Goal: Task Accomplishment & Management: Use online tool/utility

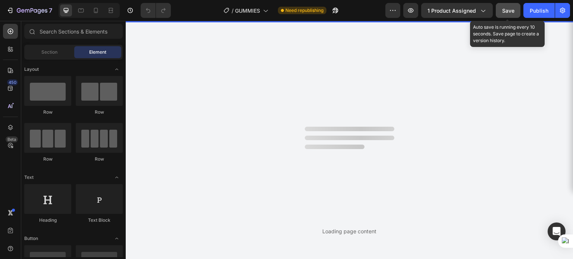
click at [504, 10] on span "Save" at bounding box center [508, 10] width 12 height 6
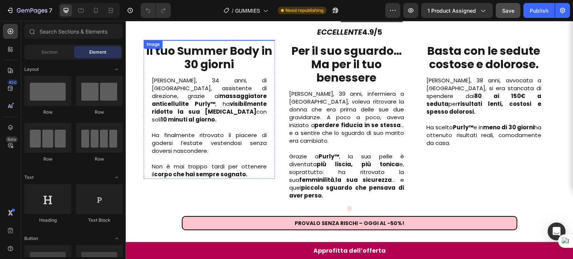
scroll to position [635, 0]
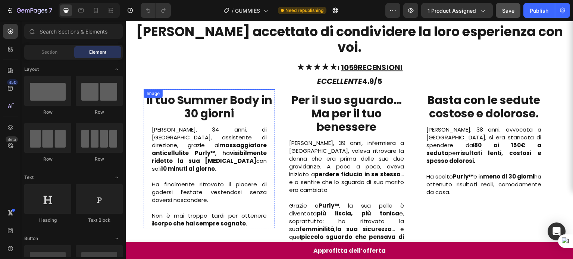
click at [208, 89] on img at bounding box center [209, 89] width 131 height 0
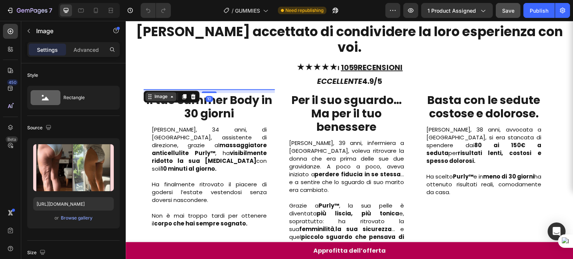
click at [167, 92] on div "Image" at bounding box center [161, 96] width 31 height 9
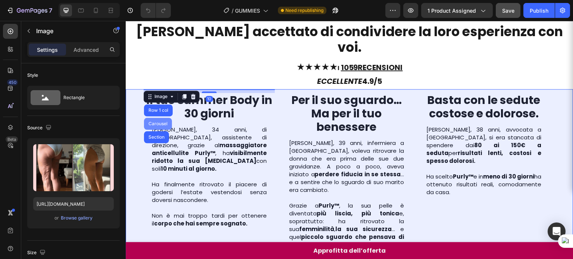
click at [159, 118] on div "Carousel" at bounding box center [158, 124] width 28 height 12
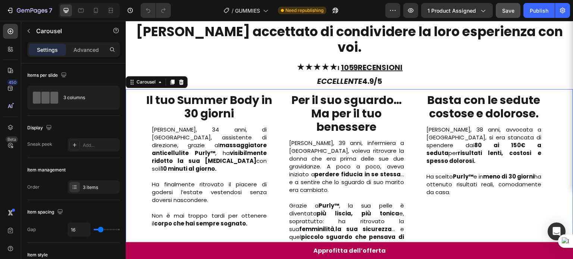
click at [179, 78] on div at bounding box center [181, 82] width 9 height 9
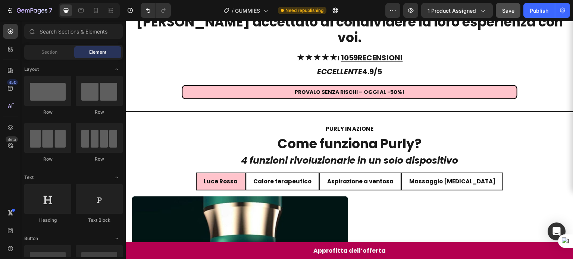
scroll to position [547, 0]
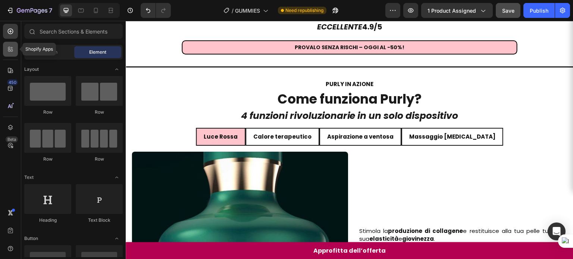
click at [15, 47] on div at bounding box center [10, 49] width 15 height 15
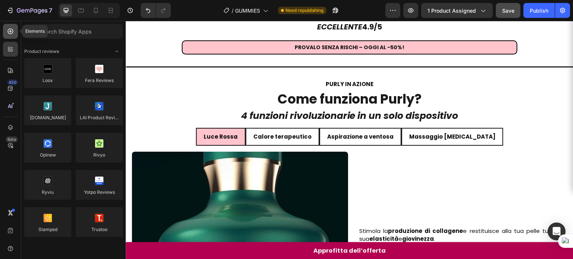
click at [9, 37] on div at bounding box center [10, 31] width 15 height 15
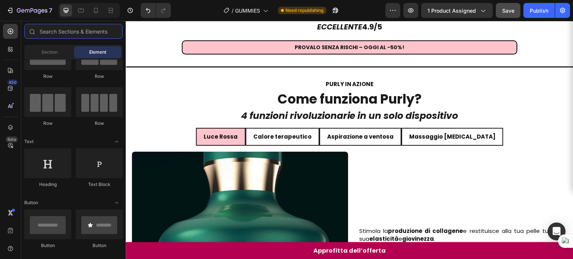
scroll to position [0, 0]
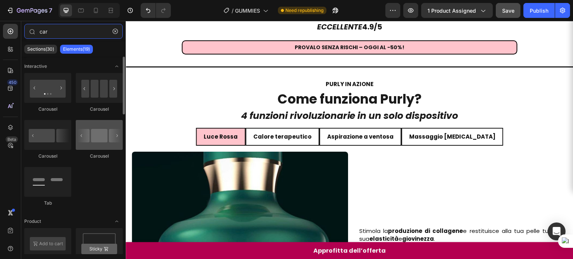
type input "car"
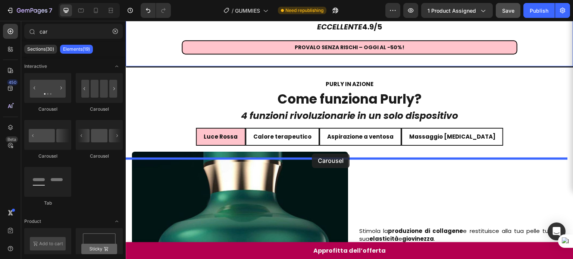
drag, startPoint x: 224, startPoint y: 151, endPoint x: 312, endPoint y: 154, distance: 87.7
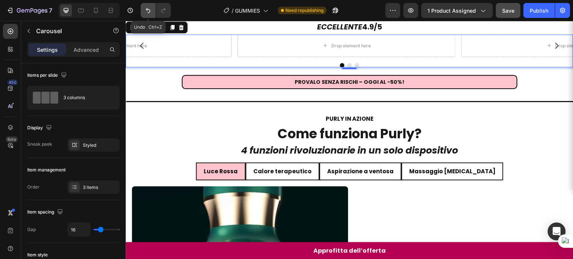
click at [147, 15] on button "Undo/Redo" at bounding box center [148, 10] width 15 height 15
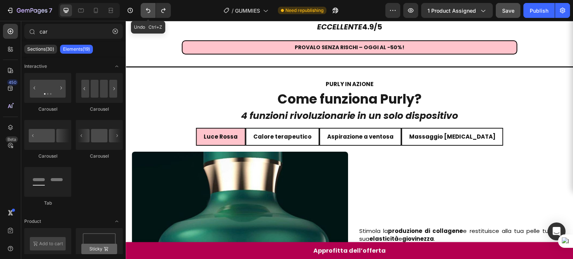
click at [147, 15] on button "Undo/Redo" at bounding box center [148, 10] width 15 height 15
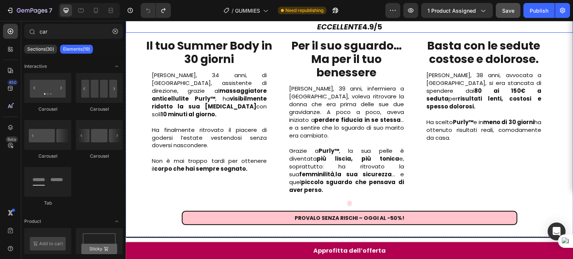
click at [154, 34] on div "Image" at bounding box center [154, 30] width 16 height 7
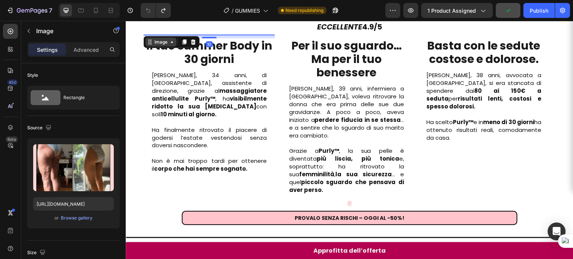
click at [154, 46] on div "Image" at bounding box center [161, 42] width 16 height 7
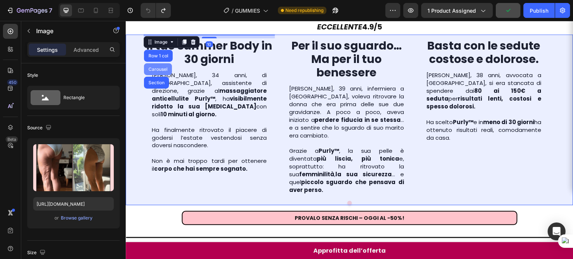
click at [155, 75] on div "Carousel" at bounding box center [158, 69] width 28 height 12
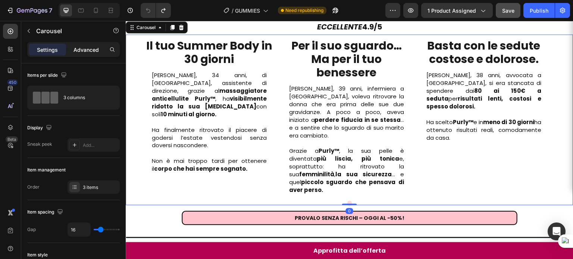
click at [81, 49] on p "Advanced" at bounding box center [86, 50] width 25 height 8
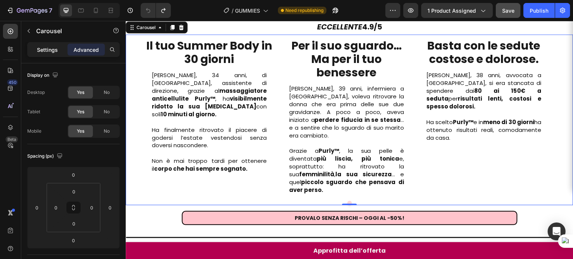
click at [50, 48] on p "Settings" at bounding box center [47, 50] width 21 height 8
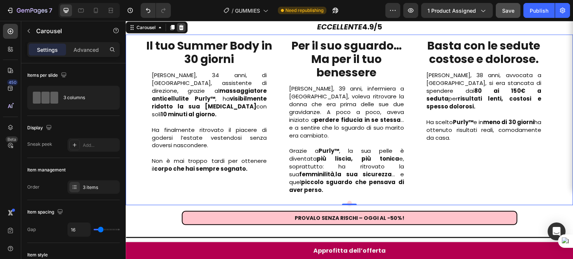
click at [185, 32] on div at bounding box center [181, 27] width 9 height 9
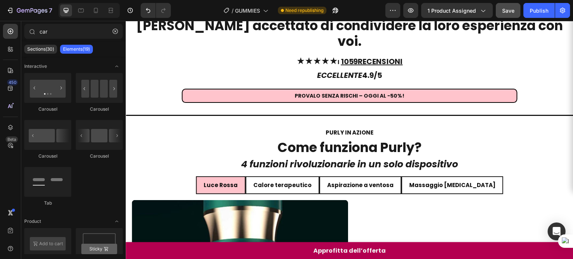
scroll to position [553, 0]
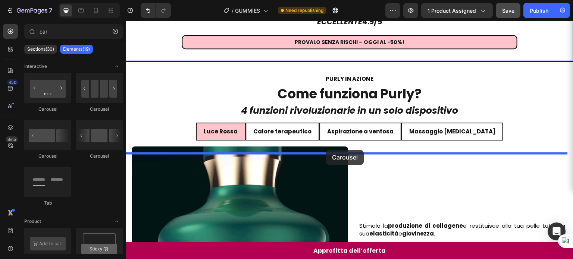
drag, startPoint x: 209, startPoint y: 150, endPoint x: 326, endPoint y: 150, distance: 116.8
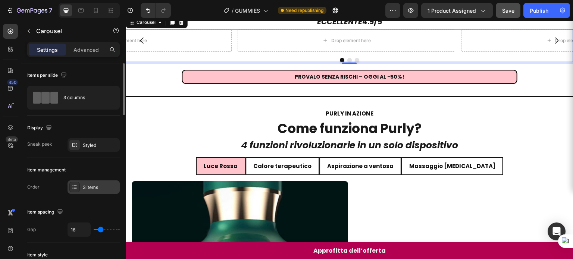
click at [85, 183] on div "3 items" at bounding box center [94, 187] width 52 height 13
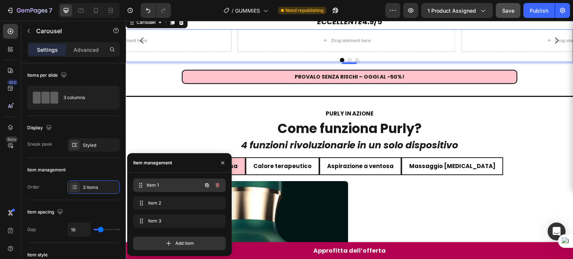
click at [152, 184] on span "Item 1" at bounding box center [174, 185] width 55 height 7
click at [152, 184] on span "Item 1" at bounding box center [169, 185] width 42 height 7
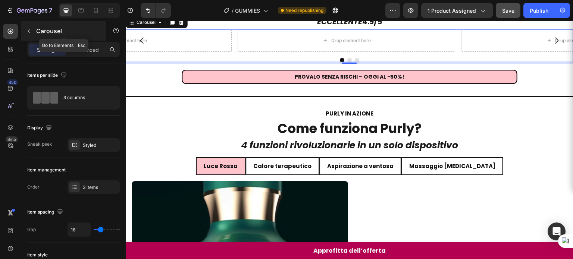
click at [26, 32] on icon "button" at bounding box center [29, 31] width 6 height 6
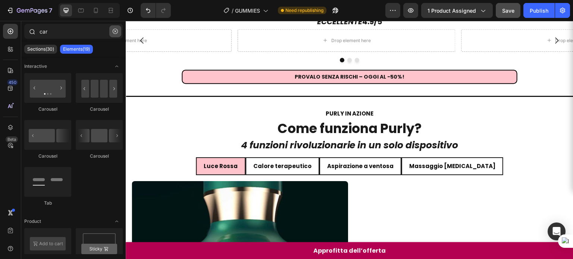
click at [113, 28] on button "button" at bounding box center [115, 31] width 12 height 12
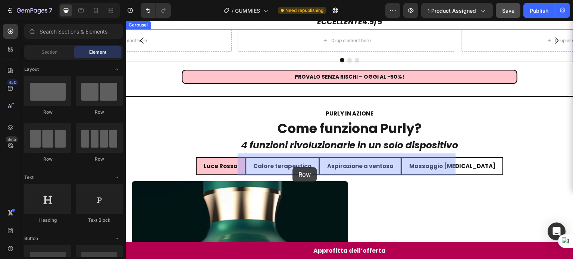
drag, startPoint x: 181, startPoint y: 110, endPoint x: 293, endPoint y: 168, distance: 125.2
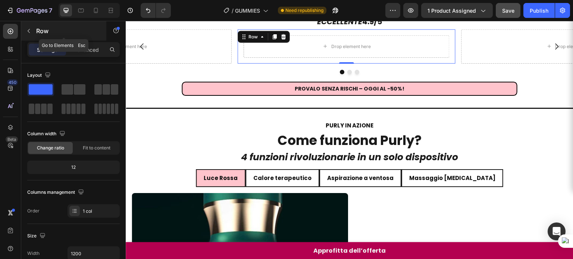
click at [30, 31] on icon "button" at bounding box center [29, 31] width 6 height 6
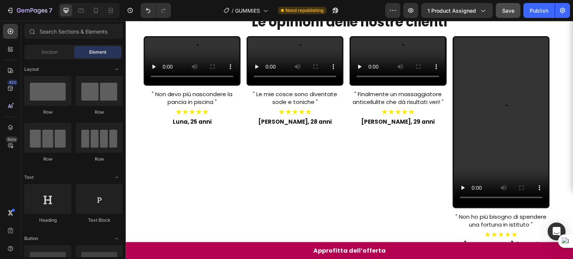
scroll to position [4878, 0]
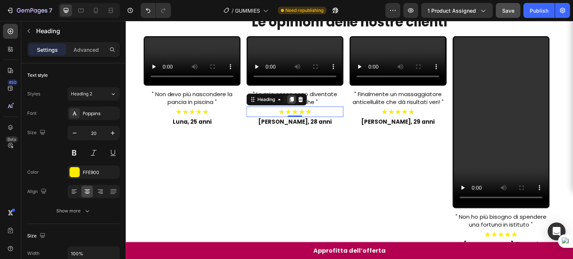
click at [293, 103] on icon at bounding box center [292, 100] width 6 height 6
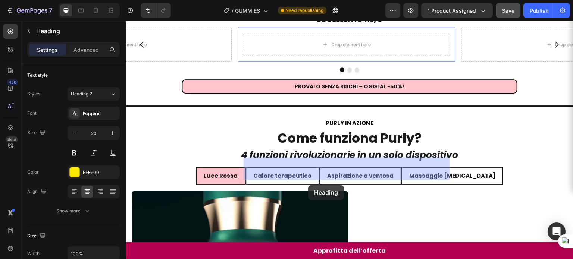
scroll to position [564, 0]
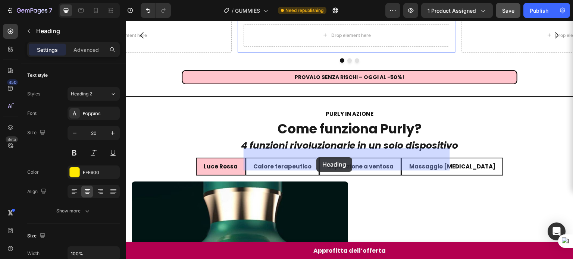
drag, startPoint x: 266, startPoint y: 229, endPoint x: 316, endPoint y: 158, distance: 87.3
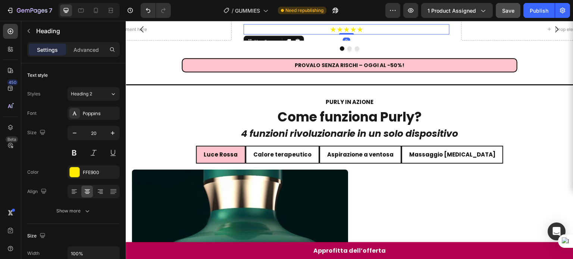
click at [282, 34] on h2 "★★★★★" at bounding box center [347, 29] width 206 height 10
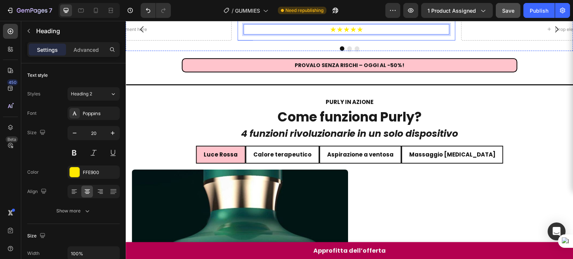
click at [307, 40] on div "★★★★★ Heading 0 Row" at bounding box center [347, 29] width 218 height 22
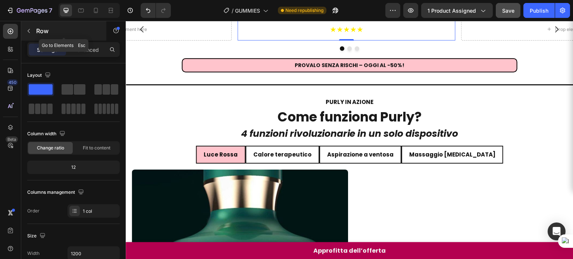
click at [30, 32] on icon "button" at bounding box center [29, 31] width 6 height 6
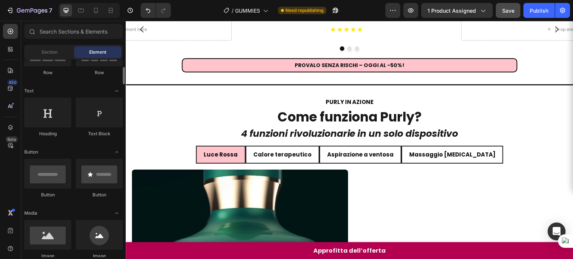
scroll to position [132, 0]
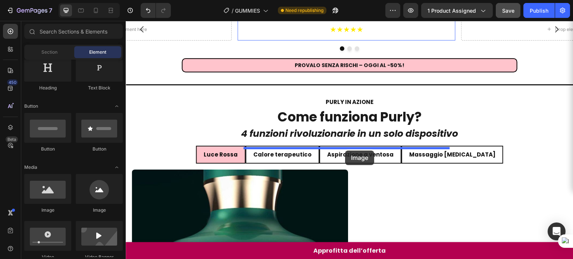
drag, startPoint x: 171, startPoint y: 224, endPoint x: 345, endPoint y: 151, distance: 188.6
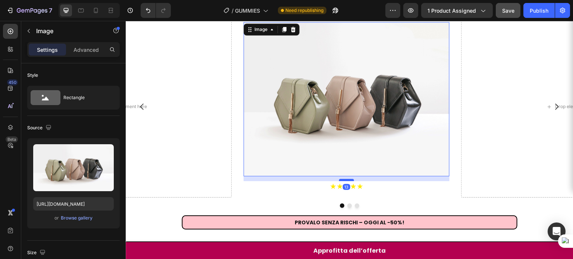
scroll to position [708, 0]
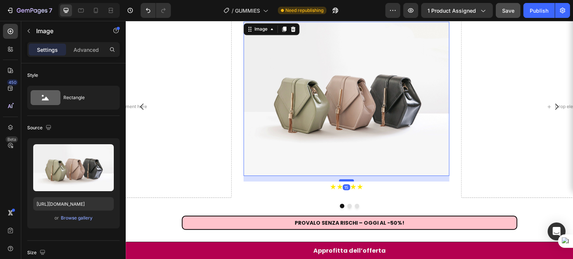
click at [349, 179] on div at bounding box center [346, 180] width 15 height 2
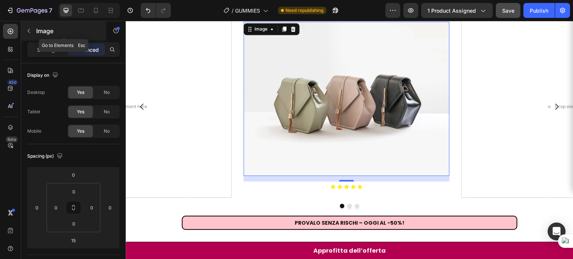
click at [29, 29] on icon "button" at bounding box center [29, 31] width 6 height 6
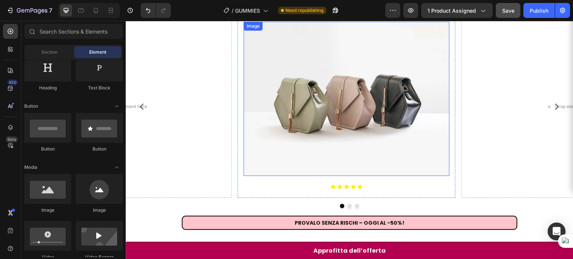
click at [309, 80] on img at bounding box center [347, 99] width 206 height 154
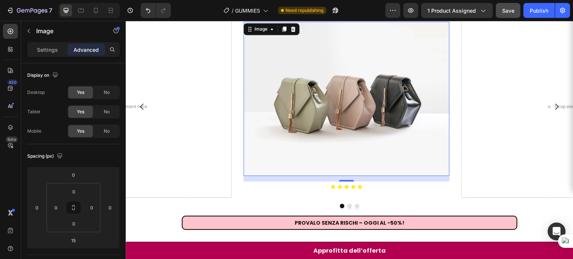
click at [343, 82] on img at bounding box center [347, 99] width 206 height 154
click at [15, 49] on div at bounding box center [10, 49] width 15 height 15
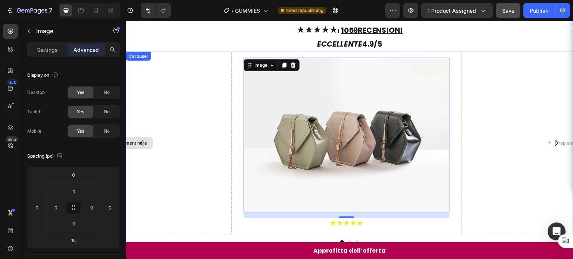
scroll to position [521, 0]
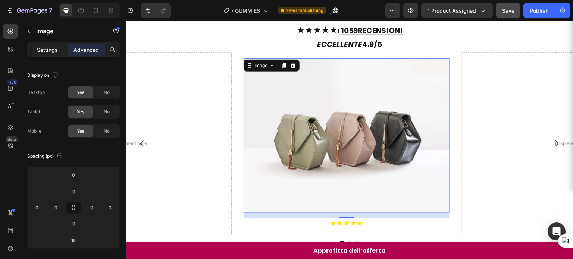
click at [54, 50] on p "Settings" at bounding box center [47, 50] width 21 height 8
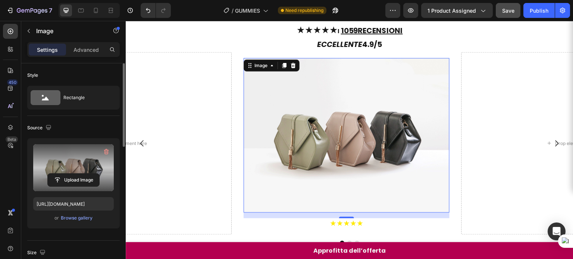
click at [75, 169] on label at bounding box center [73, 167] width 81 height 47
click at [75, 174] on input "file" at bounding box center [73, 180] width 51 height 13
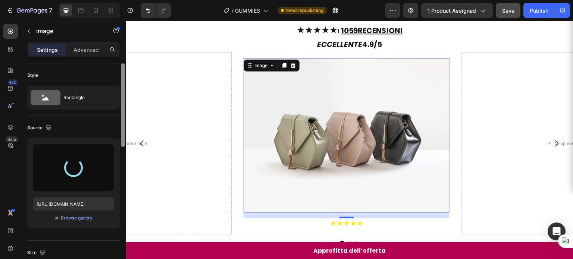
type input "[URL][DOMAIN_NAME]"
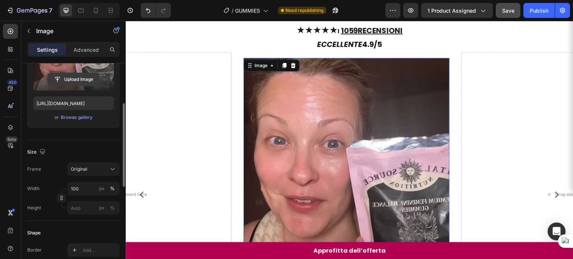
scroll to position [101, 0]
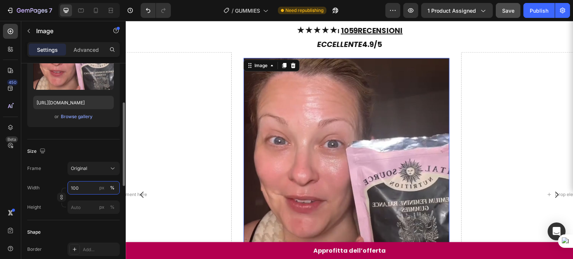
click at [86, 185] on input "100" at bounding box center [94, 187] width 52 height 13
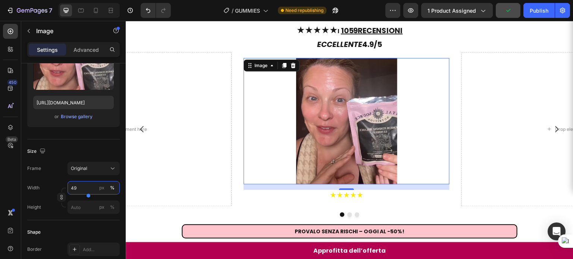
type input "50"
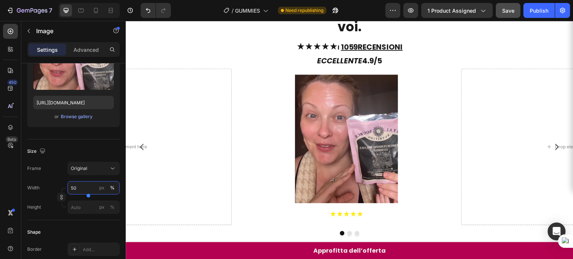
scroll to position [657, 0]
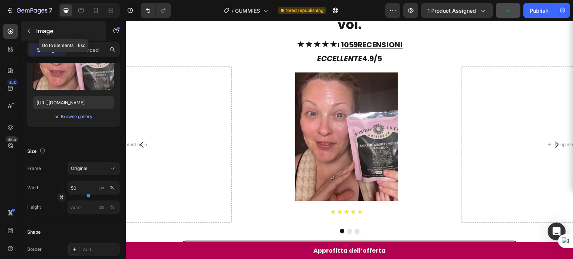
click at [29, 32] on icon "button" at bounding box center [29, 31] width 2 height 4
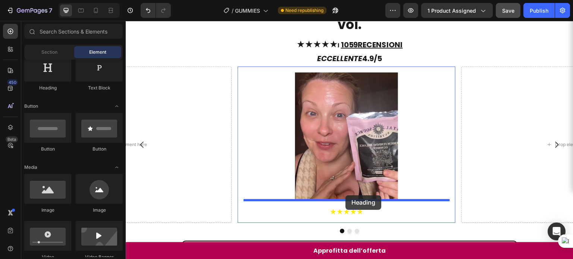
drag, startPoint x: 175, startPoint y: 96, endPoint x: 346, endPoint y: 196, distance: 197.8
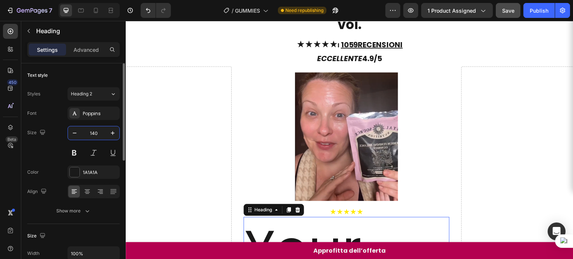
click at [100, 132] on input "140" at bounding box center [93, 132] width 25 height 13
click at [106, 95] on div "Heading 2" at bounding box center [90, 94] width 39 height 7
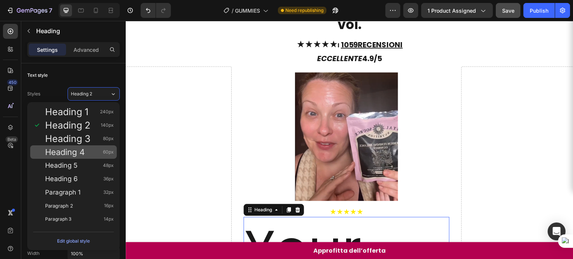
click at [75, 149] on span "Heading 4" at bounding box center [65, 152] width 40 height 7
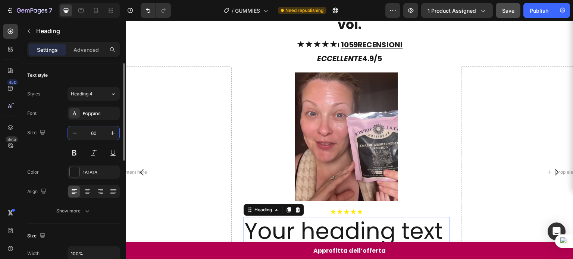
click at [91, 134] on input "60" at bounding box center [93, 132] width 25 height 13
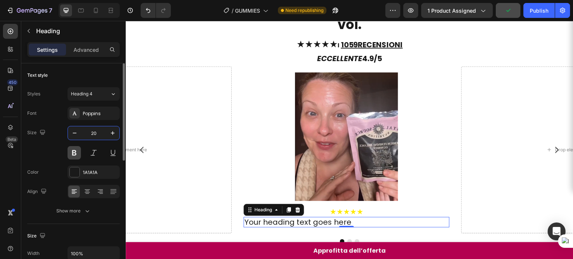
type input "20"
click at [76, 156] on button at bounding box center [74, 152] width 13 height 13
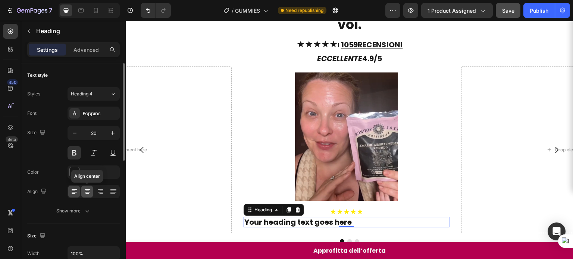
click at [84, 195] on icon at bounding box center [87, 191] width 7 height 7
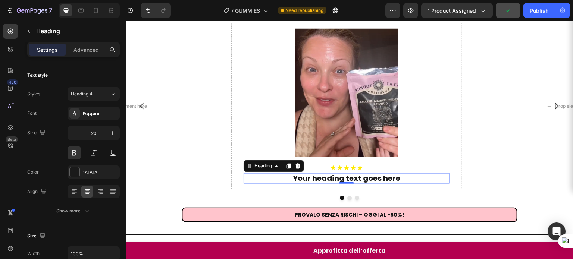
scroll to position [542, 0]
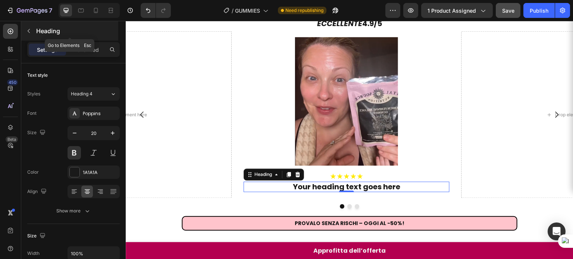
click at [27, 34] on button "button" at bounding box center [29, 31] width 12 height 12
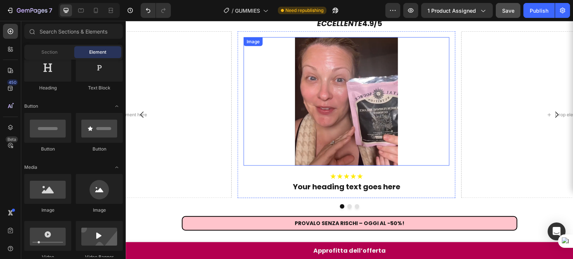
scroll to position [513, 0]
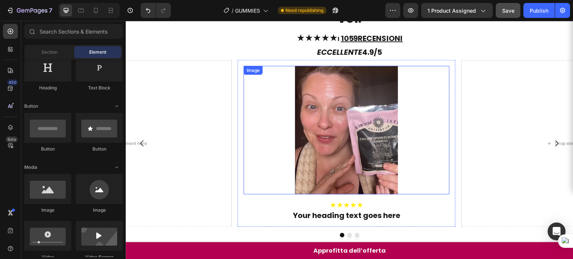
click at [256, 67] on div "Image" at bounding box center [253, 70] width 16 height 7
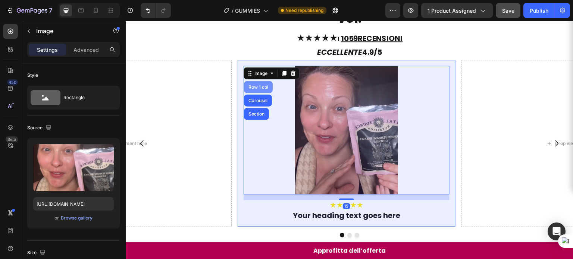
click at [263, 85] on div "Row 1 col" at bounding box center [258, 87] width 23 height 4
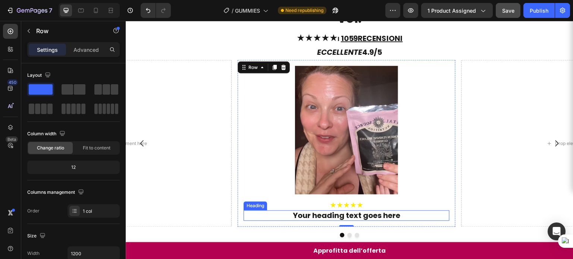
click at [340, 211] on h2 "Your heading text goes here" at bounding box center [347, 216] width 206 height 10
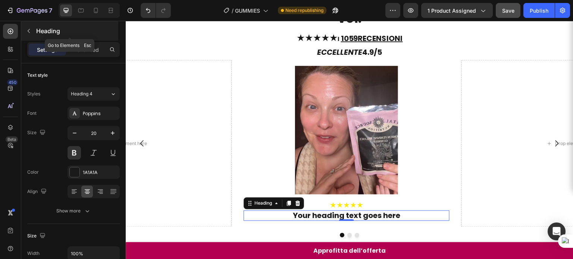
click at [31, 28] on icon "button" at bounding box center [29, 31] width 6 height 6
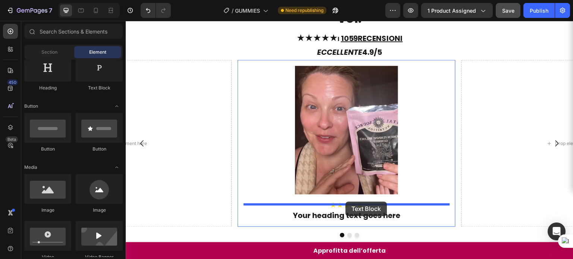
drag, startPoint x: 225, startPoint y: 99, endPoint x: 346, endPoint y: 202, distance: 158.9
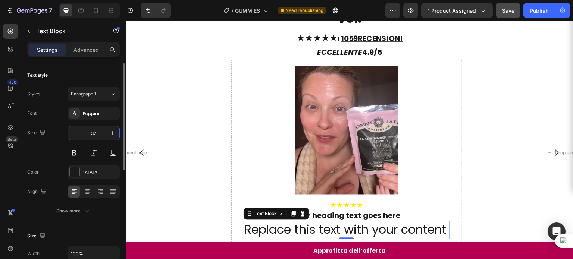
click at [100, 128] on input "32" at bounding box center [93, 132] width 25 height 13
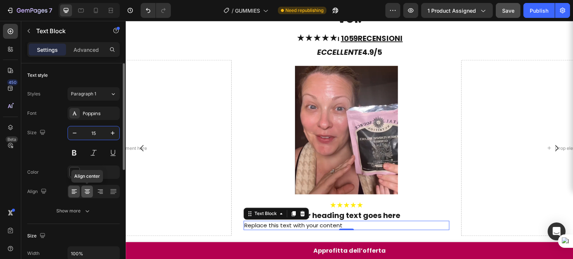
type input "15"
click at [88, 186] on div at bounding box center [87, 192] width 12 height 12
click at [320, 221] on div "Replace this text with your content" at bounding box center [347, 225] width 206 height 9
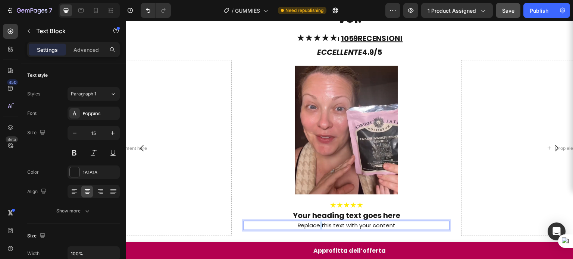
click at [320, 222] on p "Replace this text with your content" at bounding box center [346, 226] width 204 height 8
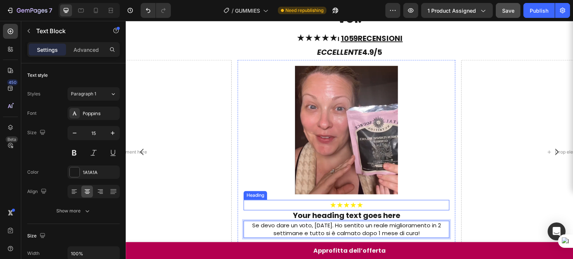
click at [427, 200] on h2 "★★★★★" at bounding box center [347, 205] width 206 height 10
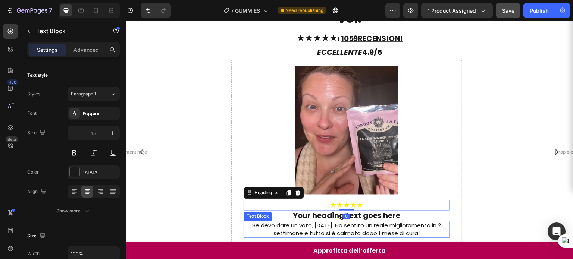
click at [384, 222] on p "Se devo dare un voto, [DATE]. Ho sentito un reale miglioramento in 2 settimane …" at bounding box center [346, 230] width 204 height 16
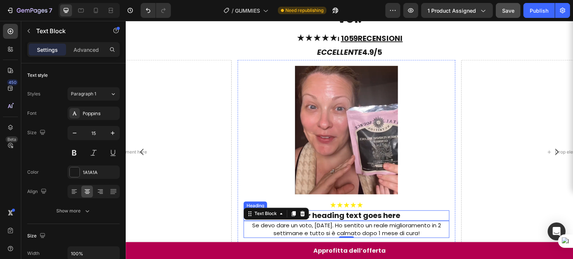
click at [343, 211] on h2 "Your heading text goes here" at bounding box center [347, 216] width 206 height 10
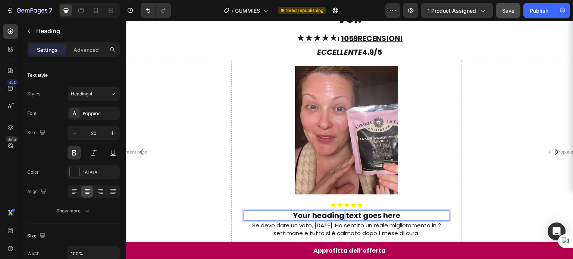
click at [343, 211] on h2 "Your heading text goes here" at bounding box center [347, 216] width 206 height 10
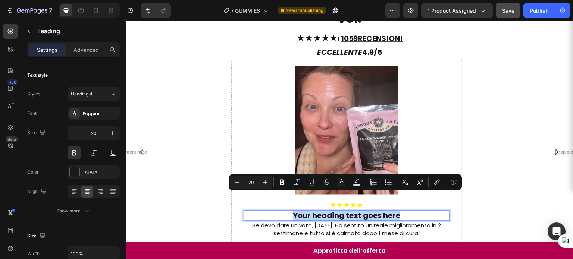
click at [343, 212] on p "Your heading text goes here" at bounding box center [346, 216] width 204 height 9
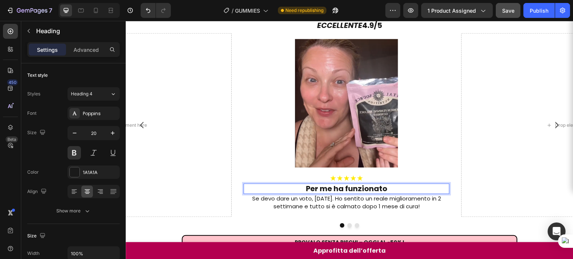
scroll to position [569, 0]
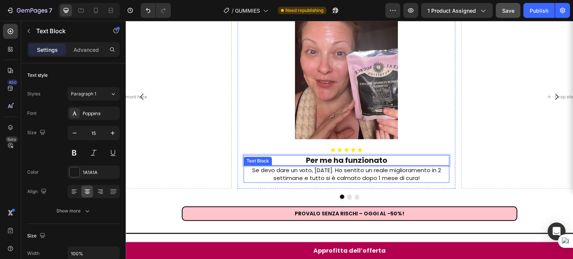
click at [381, 166] on p "Se devo dare un voto, [DATE]. Ho sentito un reale miglioramento in 2 settimane …" at bounding box center [346, 174] width 204 height 16
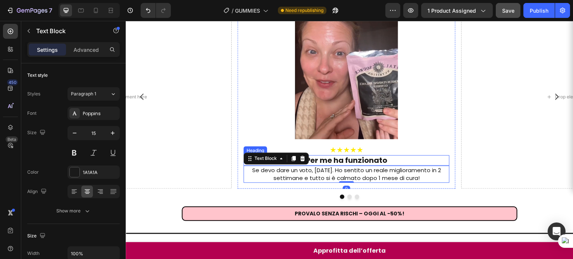
click at [366, 156] on p "Per me ha funzionato" at bounding box center [346, 160] width 204 height 9
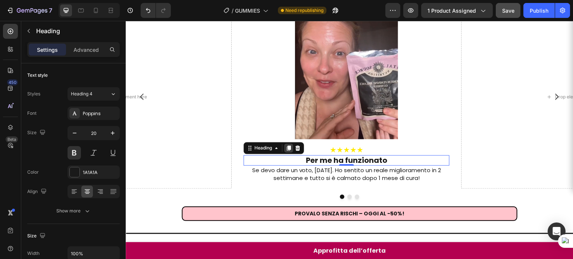
click at [291, 145] on icon at bounding box center [289, 148] width 6 height 6
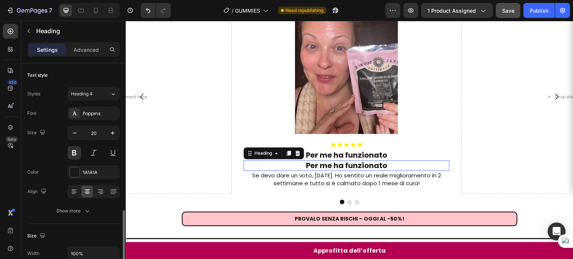
scroll to position [101, 0]
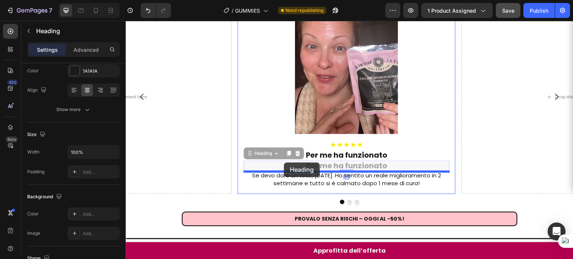
drag, startPoint x: 266, startPoint y: 139, endPoint x: 284, endPoint y: 163, distance: 30.1
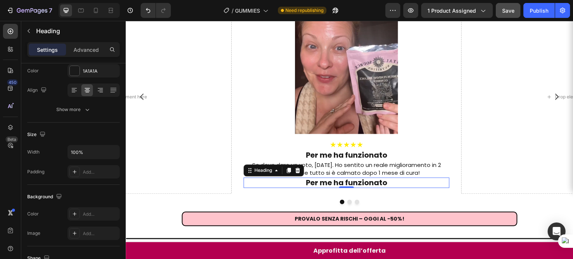
click at [311, 178] on h2 "Per me ha funzionato" at bounding box center [347, 183] width 206 height 10
click at [311, 178] on p "Per me ha funzionato" at bounding box center [346, 182] width 204 height 9
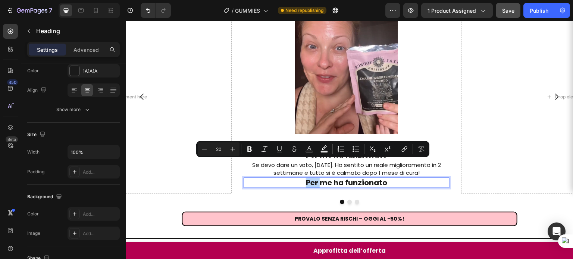
click at [318, 178] on p "Per me ha funzionato" at bounding box center [346, 182] width 204 height 9
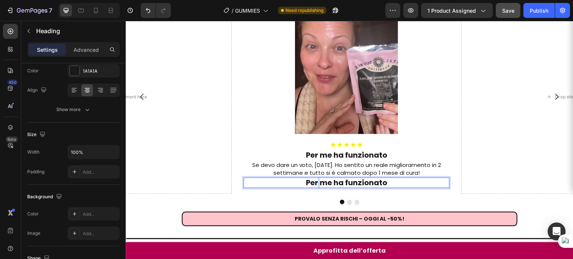
click at [318, 178] on p "Per me ha funzionato" at bounding box center [346, 182] width 204 height 9
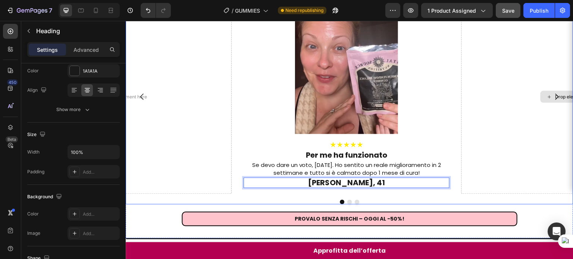
click at [463, 141] on div "Drop element here" at bounding box center [571, 96] width 218 height 195
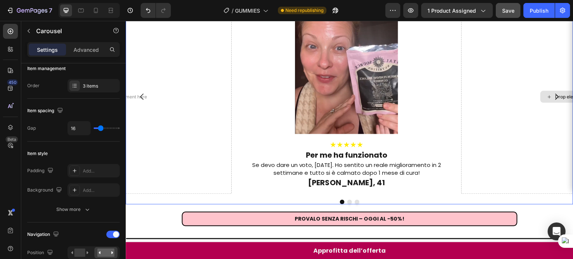
scroll to position [0, 0]
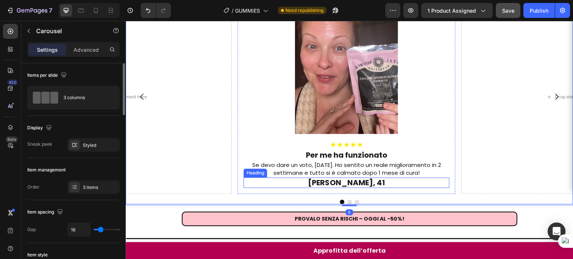
click at [363, 178] on p "[PERSON_NAME], 41" at bounding box center [346, 182] width 204 height 9
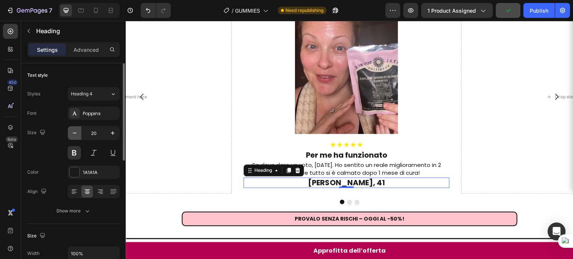
click at [79, 134] on button "button" at bounding box center [74, 132] width 13 height 13
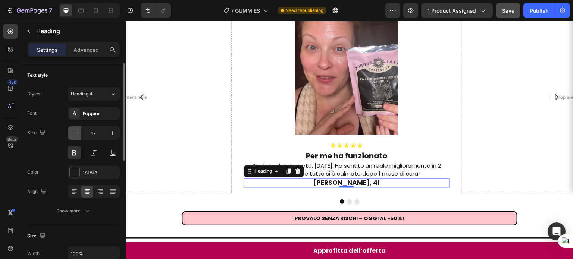
click at [79, 134] on button "button" at bounding box center [74, 132] width 13 height 13
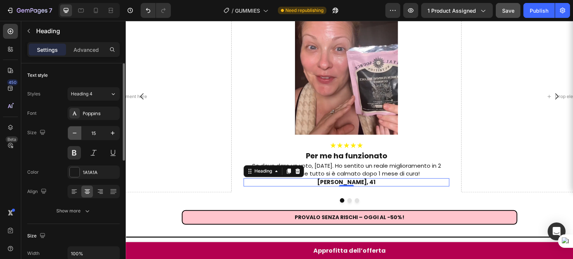
scroll to position [573, 0]
click at [111, 132] on icon "button" at bounding box center [112, 132] width 7 height 7
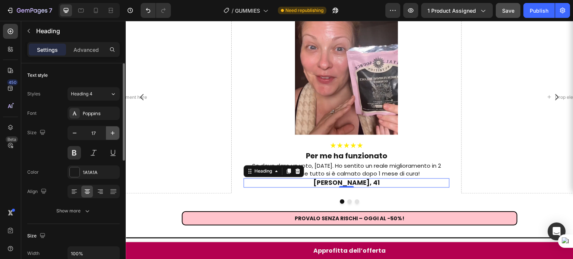
scroll to position [573, 0]
click at [111, 132] on icon "button" at bounding box center [112, 132] width 7 height 7
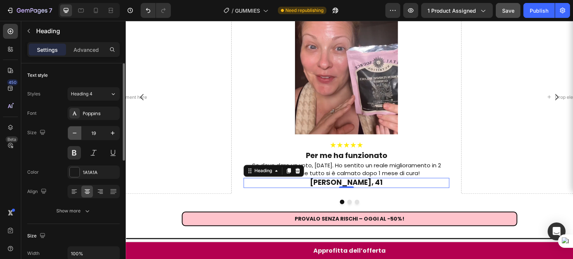
click at [77, 134] on icon "button" at bounding box center [74, 132] width 7 height 7
type input "17"
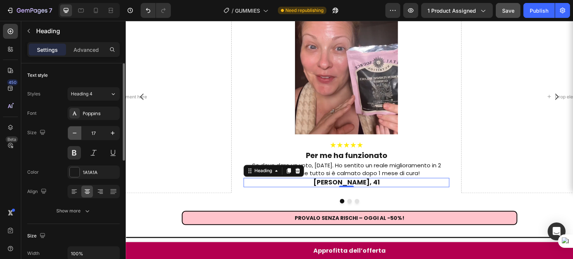
scroll to position [573, 0]
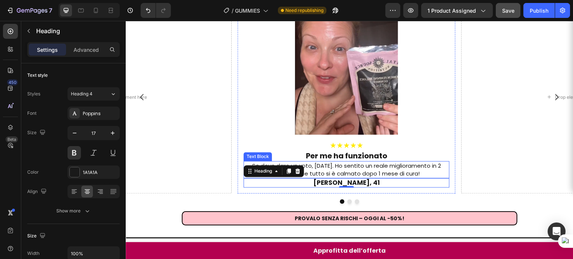
click at [340, 162] on p "Se devo dare un voto, [DATE]. Ho sentito un reale miglioramento in 2 settimane …" at bounding box center [346, 170] width 204 height 16
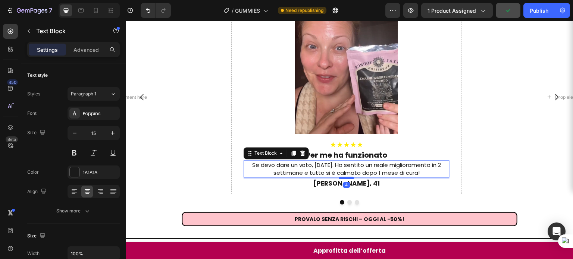
scroll to position [574, 0]
click at [346, 177] on div at bounding box center [346, 178] width 15 height 2
click at [415, 180] on div "Image ★★★★★ Heading Per me ha funzionato Heading Se devo dare un voto, do 10/10…" at bounding box center [350, 102] width 448 height 206
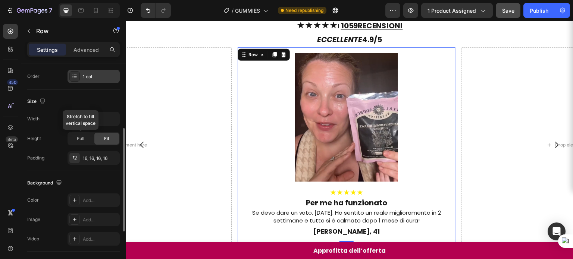
scroll to position [135, 0]
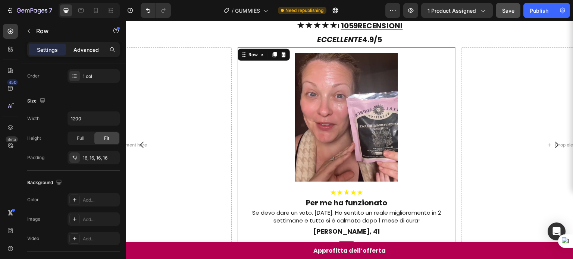
click at [85, 44] on div "Advanced" at bounding box center [86, 50] width 37 height 12
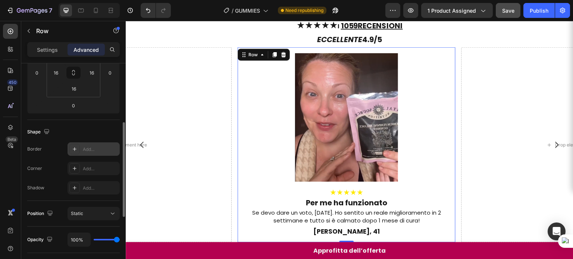
click at [90, 150] on div "Add..." at bounding box center [100, 149] width 35 height 7
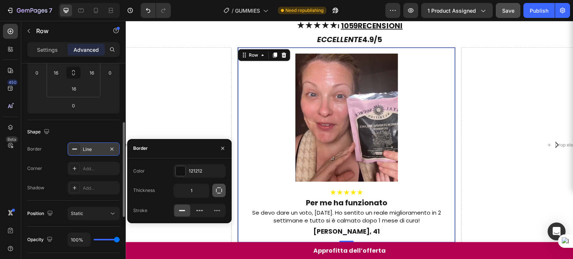
click at [219, 187] on icon "button" at bounding box center [218, 190] width 7 height 7
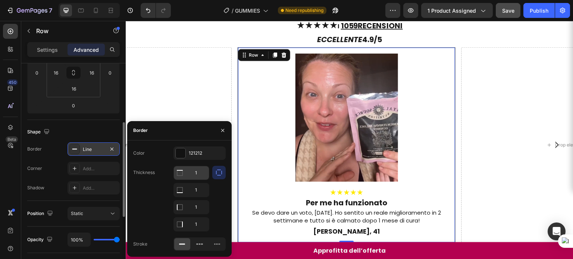
click at [197, 173] on input "1" at bounding box center [191, 172] width 35 height 13
click at [213, 171] on button "button" at bounding box center [218, 172] width 13 height 13
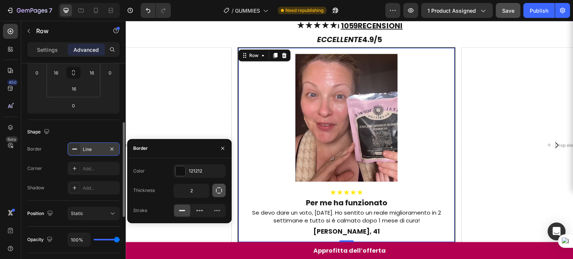
click at [213, 171] on div "Color 121212 Thickness 2 Stroke" at bounding box center [179, 191] width 104 height 53
click at [218, 186] on button "button" at bounding box center [218, 190] width 13 height 13
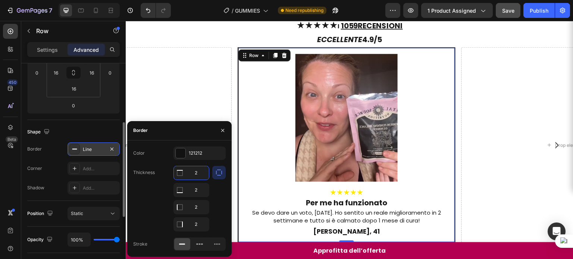
click at [196, 171] on input "2" at bounding box center [191, 172] width 35 height 13
type input "1"
click at [396, 147] on img at bounding box center [347, 118] width 102 height 128
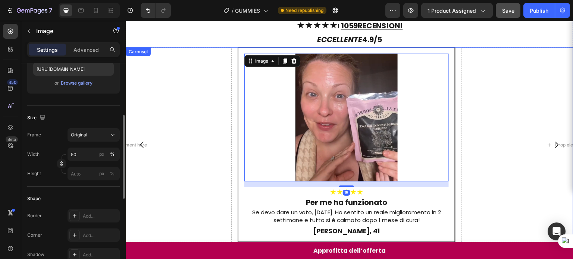
scroll to position [0, 0]
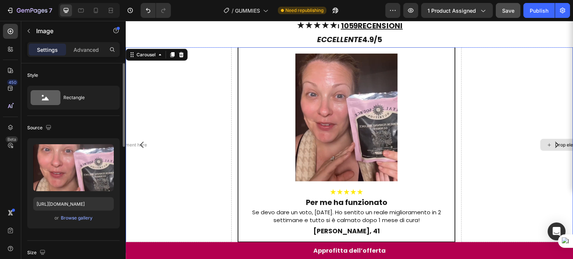
click at [465, 131] on div "Drop element here" at bounding box center [571, 145] width 218 height 196
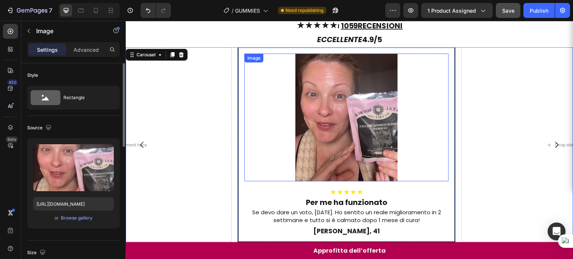
click at [253, 115] on div at bounding box center [346, 118] width 204 height 128
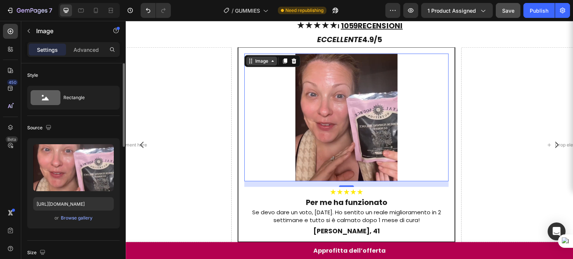
click at [262, 58] on div "Image" at bounding box center [262, 61] width 16 height 7
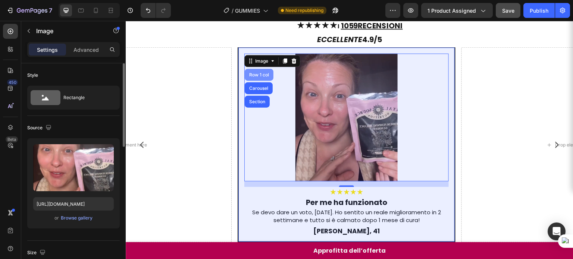
click at [260, 73] on div "Row 1 col" at bounding box center [259, 75] width 23 height 4
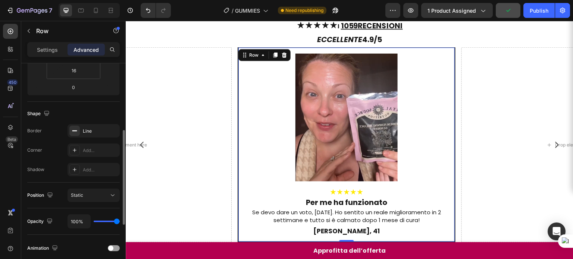
scroll to position [163, 0]
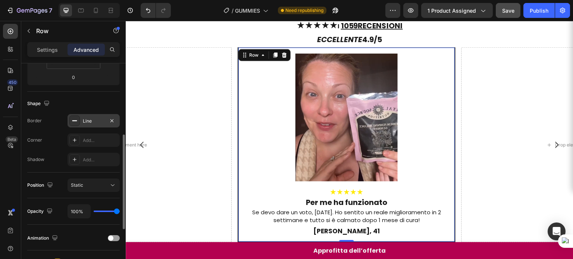
click at [88, 124] on div "Line" at bounding box center [94, 121] width 22 height 7
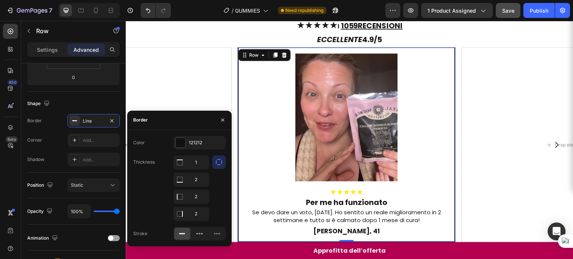
click at [219, 162] on icon "button" at bounding box center [218, 162] width 7 height 7
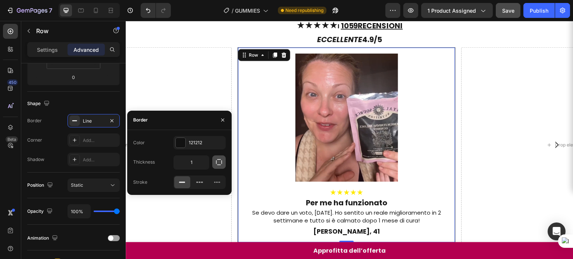
click at [219, 162] on icon "button" at bounding box center [218, 162] width 7 height 7
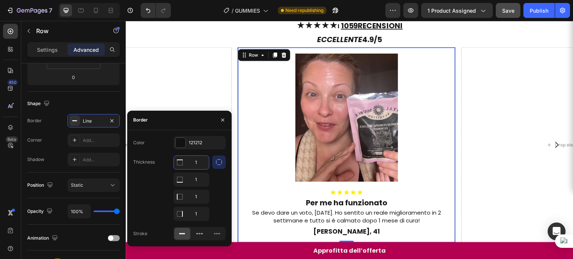
click at [204, 163] on input "1" at bounding box center [191, 162] width 35 height 13
click at [214, 164] on button "button" at bounding box center [218, 162] width 13 height 13
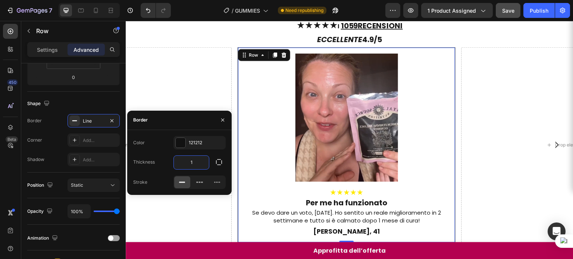
click at [200, 164] on input "1" at bounding box center [191, 162] width 35 height 13
type input "3"
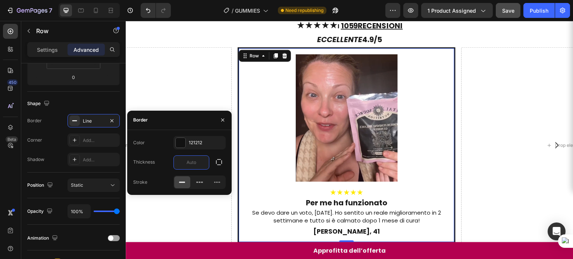
type input "2"
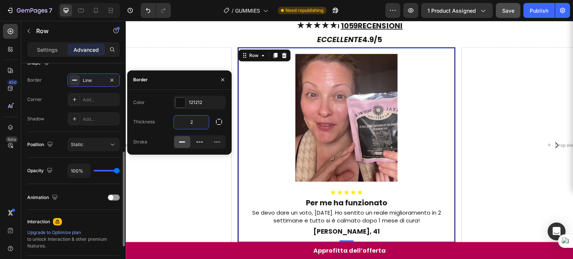
scroll to position [204, 0]
click at [91, 105] on div "Add..." at bounding box center [94, 99] width 52 height 13
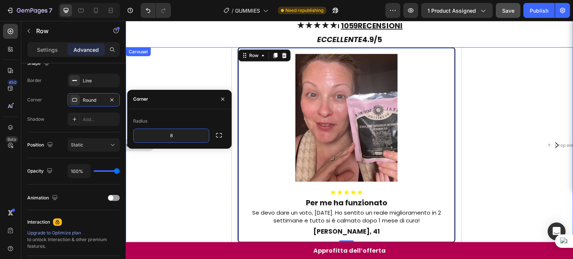
click at [182, 62] on div "Drop element here" at bounding box center [123, 145] width 218 height 196
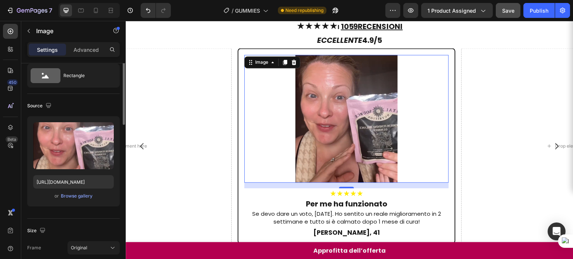
scroll to position [0, 0]
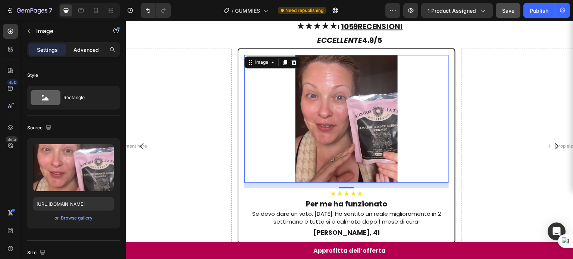
click at [83, 46] on p "Advanced" at bounding box center [86, 50] width 25 height 8
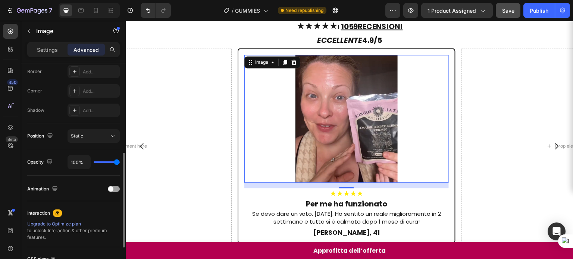
scroll to position [213, 0]
click at [56, 50] on p "Settings" at bounding box center [47, 50] width 21 height 8
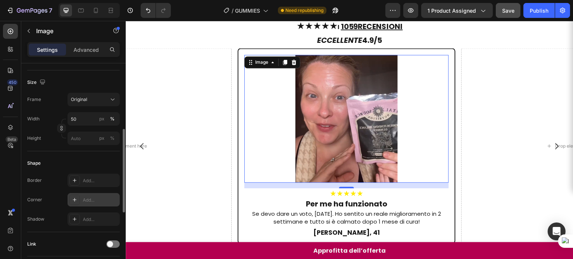
scroll to position [180, 0]
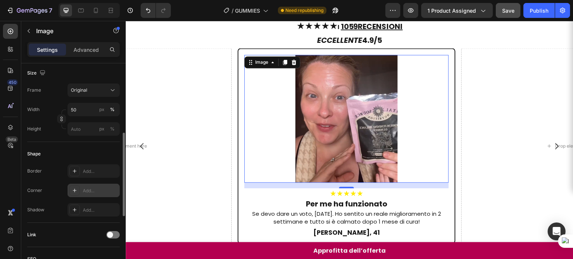
click at [87, 191] on div "Add..." at bounding box center [100, 191] width 35 height 7
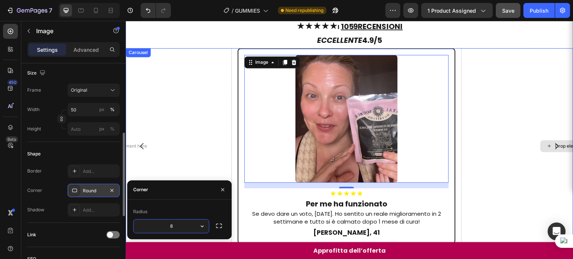
click at [468, 103] on div "Drop element here" at bounding box center [571, 146] width 218 height 196
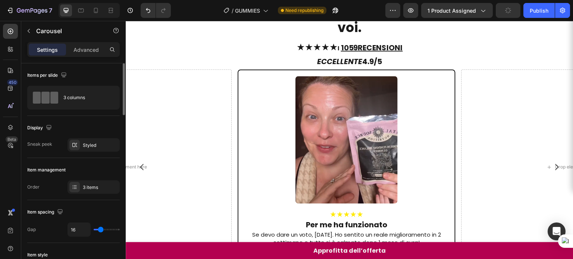
scroll to position [699, 0]
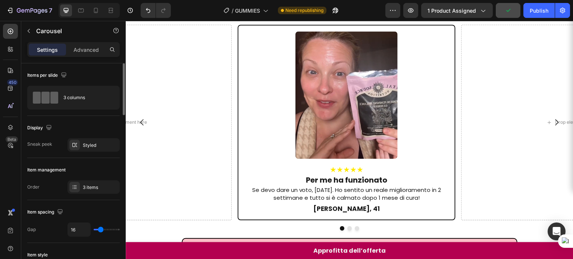
type input "0"
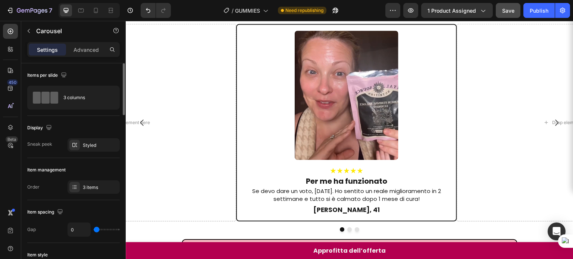
type input "25"
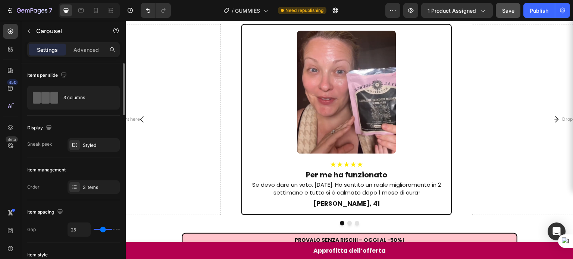
type input "54"
type input "60"
type input "68"
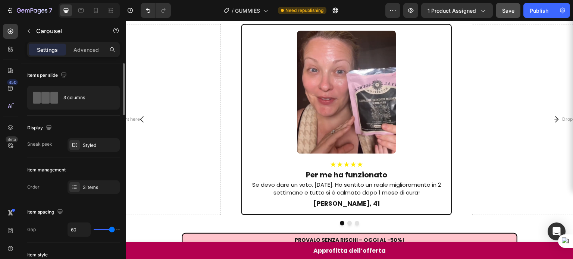
type input "68"
type input "77"
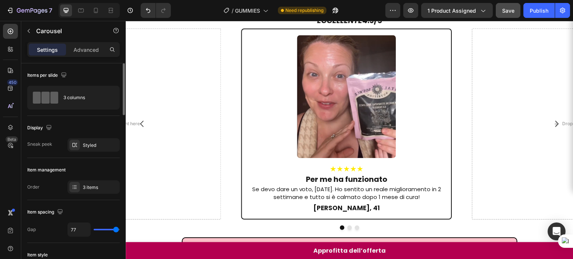
type input "80"
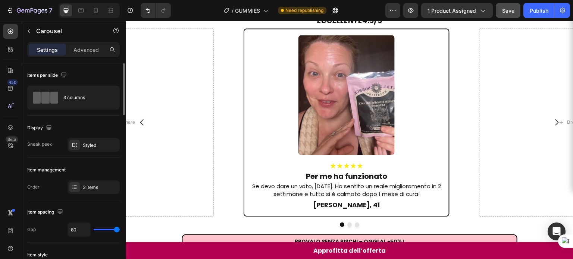
type input "26"
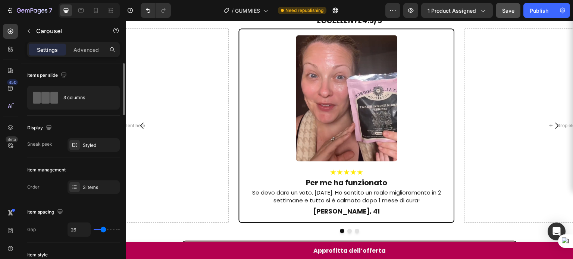
type input "4"
type input "0"
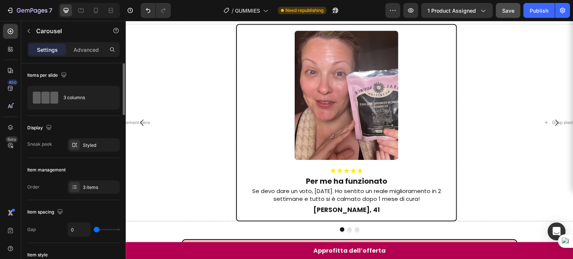
drag, startPoint x: 101, startPoint y: 228, endPoint x: 91, endPoint y: 227, distance: 10.1
type input "0"
click at [94, 229] on input "range" at bounding box center [107, 229] width 26 height 1
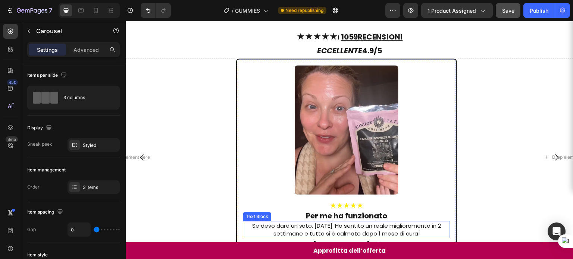
scroll to position [668, 0]
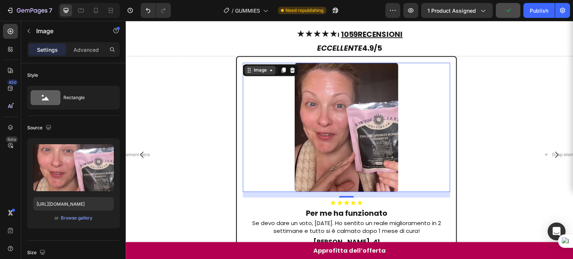
click at [257, 67] on div "Image" at bounding box center [260, 70] width 16 height 7
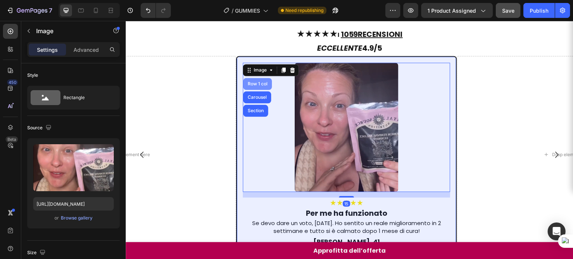
click at [256, 78] on div "Row 1 col" at bounding box center [257, 84] width 29 height 12
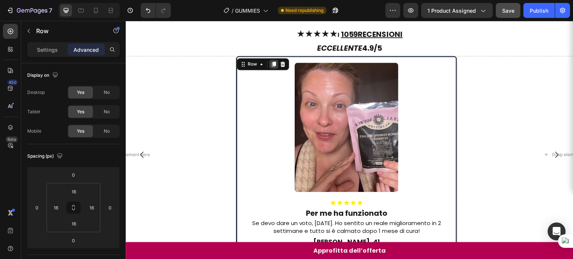
click at [273, 62] on icon at bounding box center [274, 64] width 4 height 5
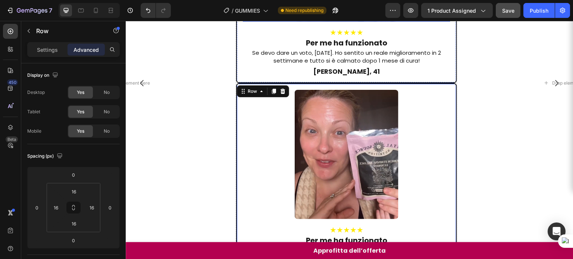
scroll to position [858, 0]
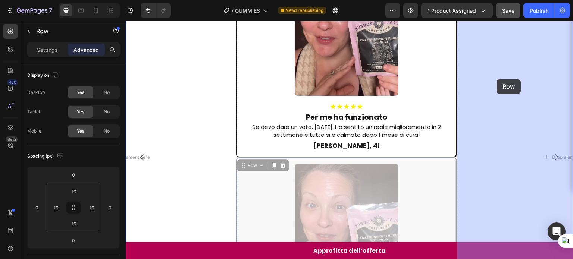
drag, startPoint x: 250, startPoint y: 57, endPoint x: 497, endPoint y: 79, distance: 247.6
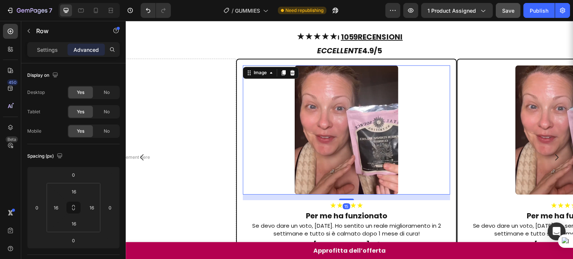
click at [344, 107] on img at bounding box center [347, 130] width 104 height 130
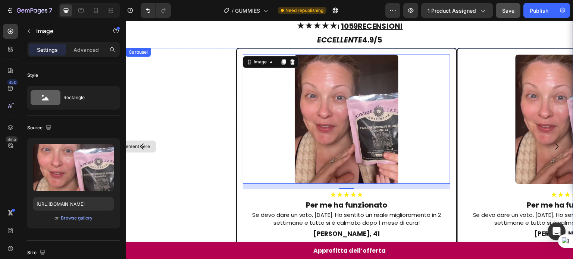
scroll to position [677, 0]
click at [143, 49] on div "Carousel" at bounding box center [138, 52] width 22 height 7
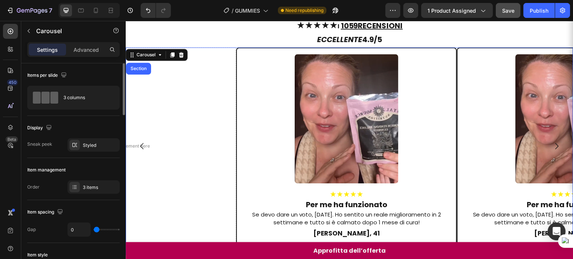
type input "7"
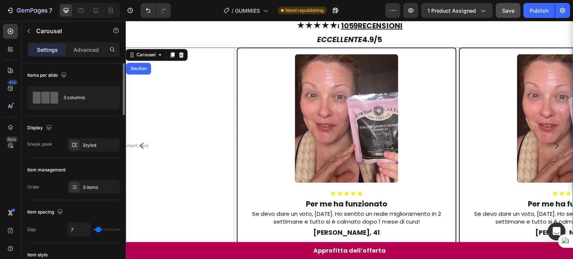
type input "12"
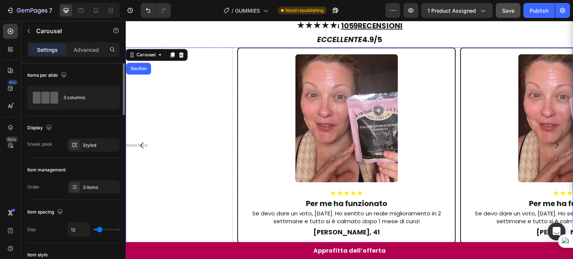
type input "11"
type input "10"
type input "9"
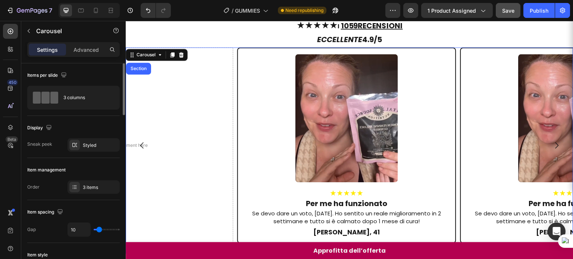
type input "9"
type input "10"
click at [99, 229] on input "range" at bounding box center [107, 229] width 26 height 1
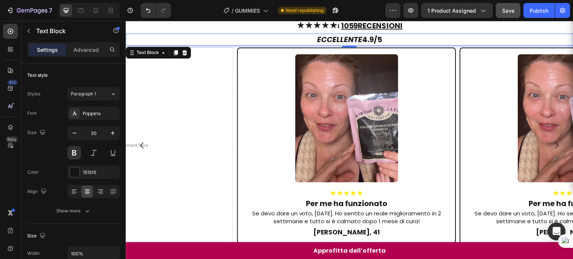
click at [443, 34] on div "ECCELLENTE 4.9/5 Text Block 0" at bounding box center [350, 40] width 448 height 12
click at [187, 164] on div "Drop element here" at bounding box center [123, 145] width 219 height 197
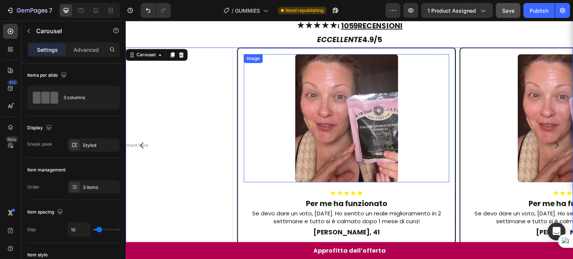
scroll to position [641, 0]
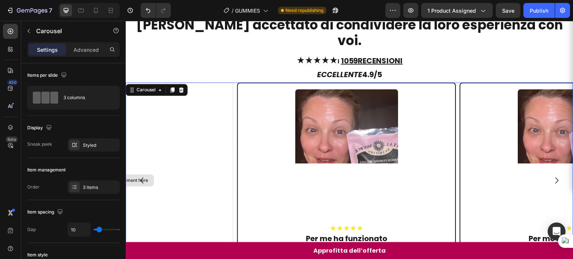
scroll to position [672, 0]
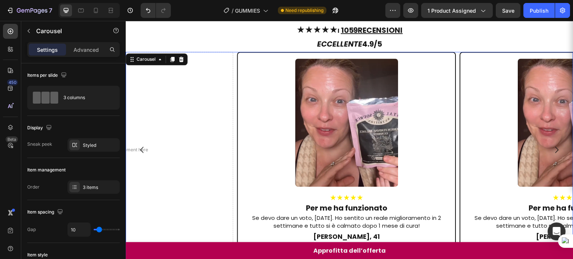
click at [556, 147] on icon "Carousel Next Arrow" at bounding box center [557, 150] width 3 height 6
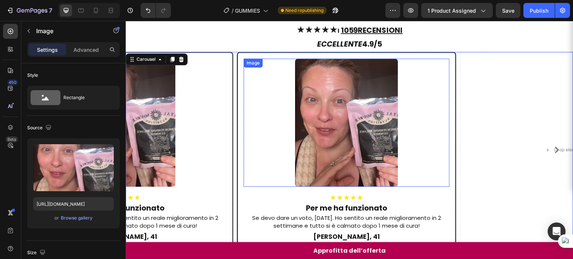
click at [375, 125] on img at bounding box center [347, 123] width 103 height 129
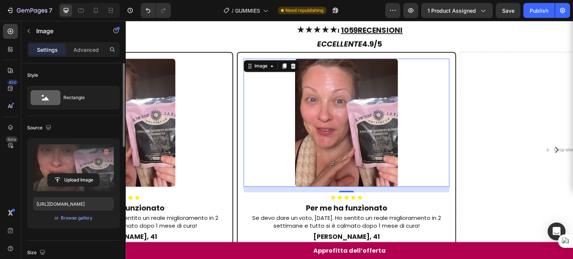
click at [66, 159] on label at bounding box center [73, 167] width 81 height 47
click at [66, 174] on input "file" at bounding box center [73, 180] width 51 height 13
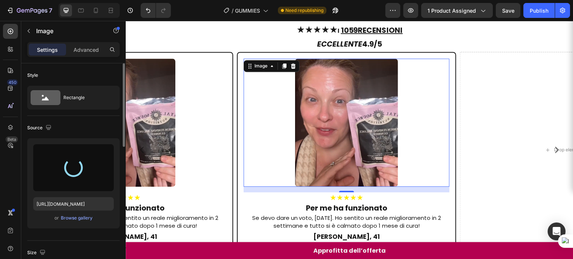
type input "[URL][DOMAIN_NAME]"
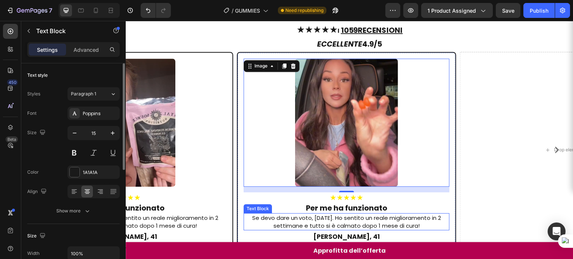
click at [331, 214] on p "Se devo dare un voto, [DATE]. Ho sentito un reale miglioramento in 2 settimane …" at bounding box center [347, 222] width 204 height 16
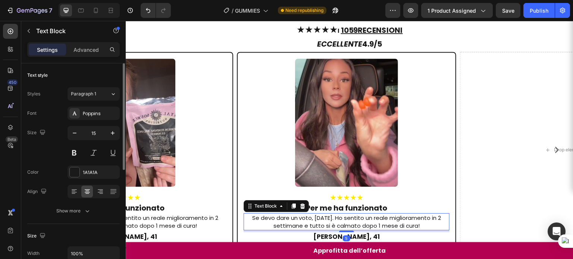
click at [331, 214] on p "Se devo dare un voto, [DATE]. Ho sentito un reale miglioramento in 2 settimane …" at bounding box center [347, 222] width 204 height 16
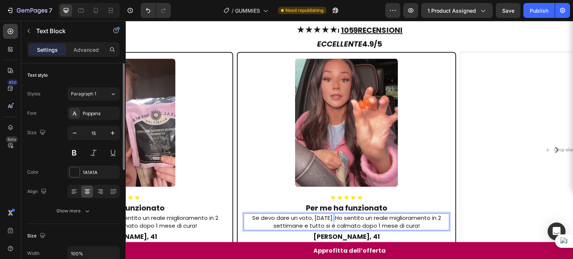
click at [331, 214] on p "Se devo dare un voto, [DATE]. Ho sentito un reale miglioramento in 2 settimane …" at bounding box center [347, 222] width 204 height 16
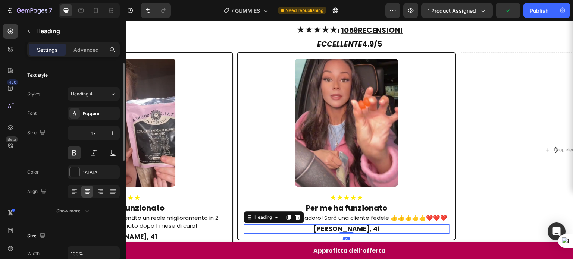
click at [340, 225] on h2 "[PERSON_NAME], 41" at bounding box center [347, 229] width 206 height 9
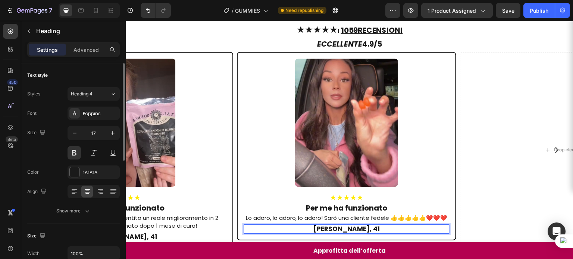
click at [340, 225] on p "[PERSON_NAME], 41" at bounding box center [347, 228] width 204 height 7
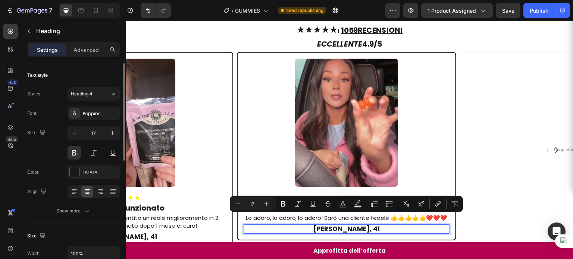
click at [340, 225] on p "[PERSON_NAME], 41" at bounding box center [347, 228] width 204 height 7
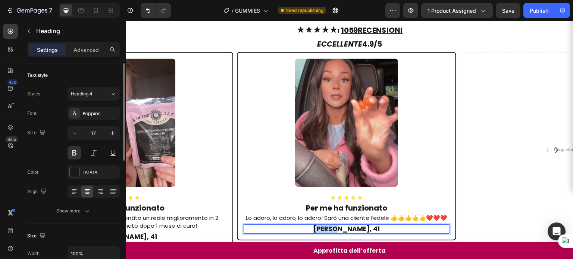
drag, startPoint x: 357, startPoint y: 222, endPoint x: 328, endPoint y: 220, distance: 28.8
click at [328, 225] on p "[PERSON_NAME], 41" at bounding box center [347, 228] width 204 height 7
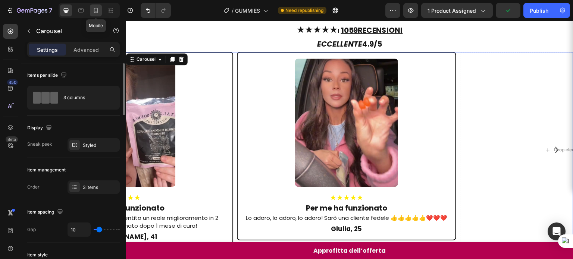
click at [93, 7] on icon at bounding box center [95, 10] width 7 height 7
type input "100%"
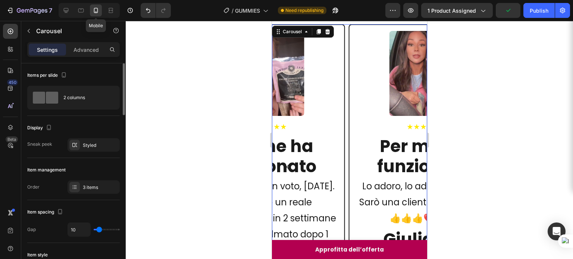
scroll to position [643, 0]
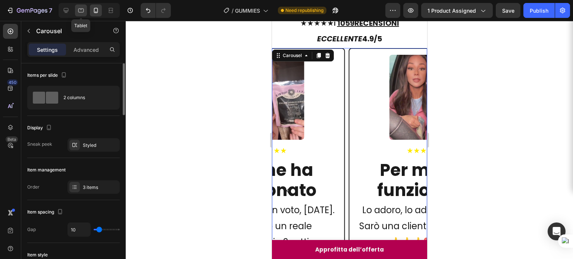
click at [76, 14] on div at bounding box center [81, 10] width 12 height 12
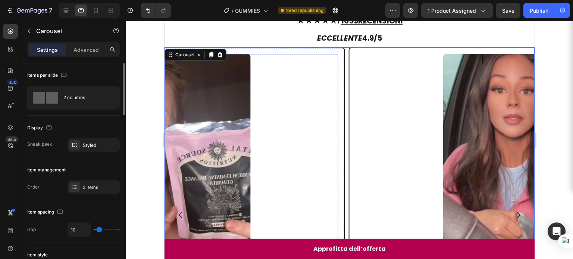
scroll to position [780, 0]
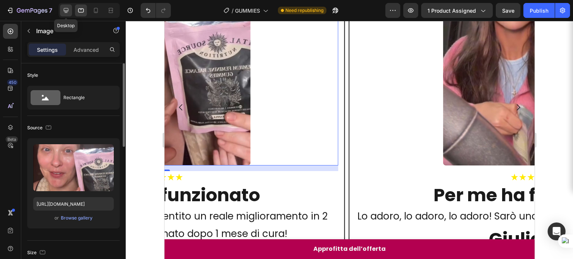
click at [62, 12] on icon at bounding box center [65, 10] width 7 height 7
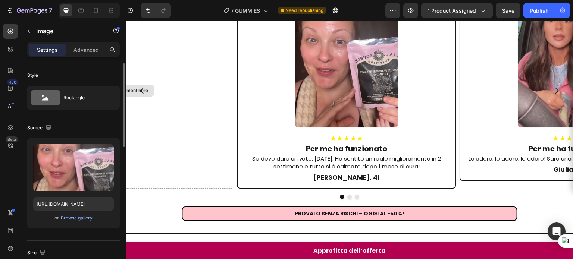
scroll to position [675, 0]
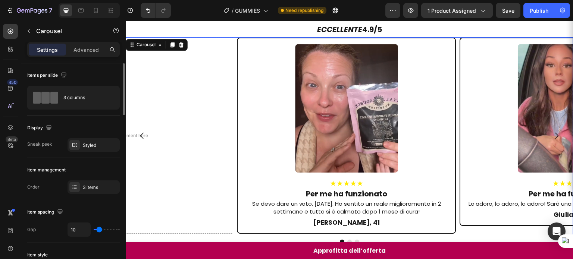
click at [550, 125] on button "Carousel Next Arrow" at bounding box center [557, 135] width 21 height 21
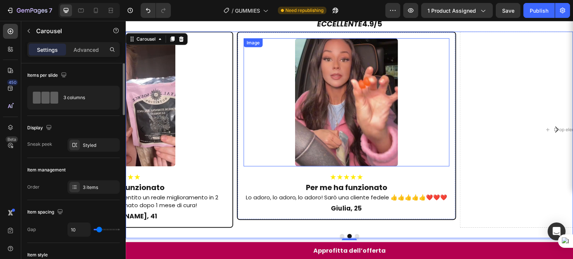
scroll to position [518, 0]
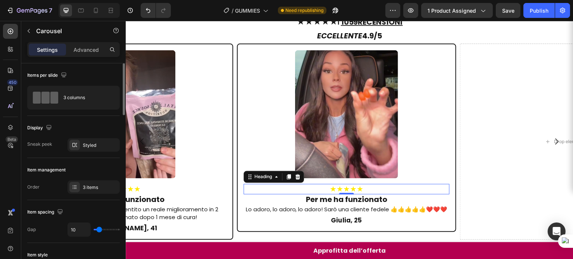
click at [329, 184] on h2 "★★★★★" at bounding box center [347, 189] width 206 height 10
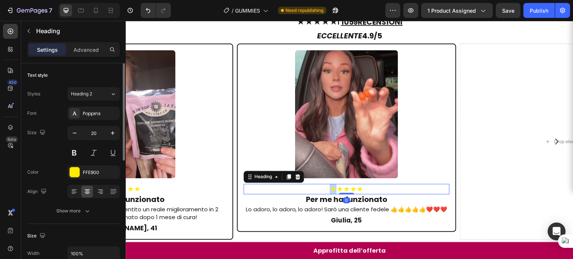
click at [329, 184] on h2 "★★★★★" at bounding box center [347, 189] width 206 height 10
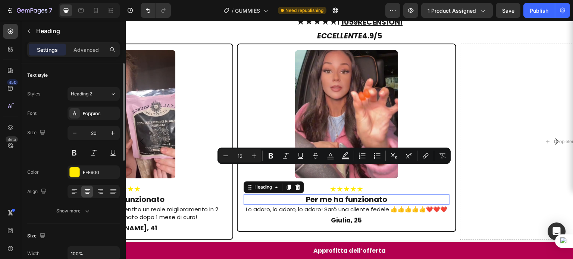
click at [329, 195] on h2 "Per me ha funzionato" at bounding box center [347, 200] width 206 height 10
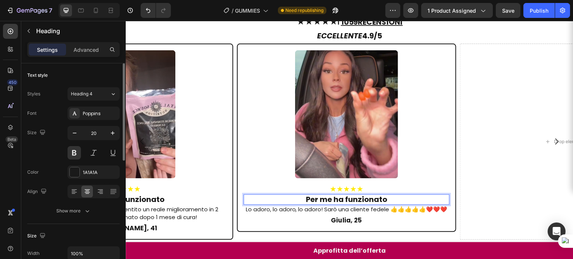
click at [329, 195] on h2 "Per me ha funzionato" at bounding box center [347, 200] width 206 height 10
click at [321, 196] on p "molto soddisfatta" at bounding box center [347, 200] width 204 height 9
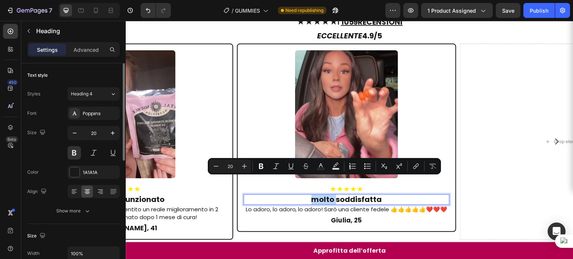
click at [321, 196] on p "molto soddisfatta" at bounding box center [347, 200] width 204 height 9
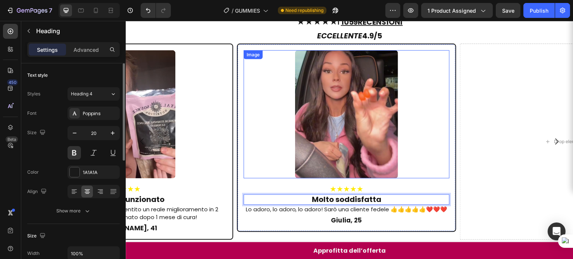
scroll to position [487, 0]
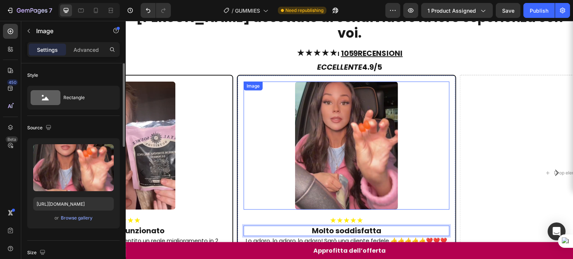
click at [254, 82] on div "Image" at bounding box center [347, 146] width 206 height 129
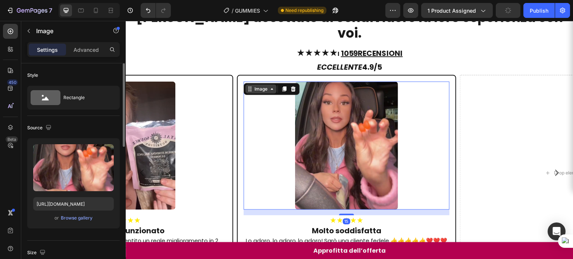
click at [251, 86] on icon at bounding box center [250, 89] width 6 height 6
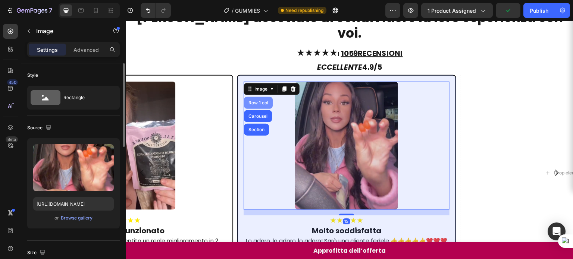
click at [253, 97] on div "Row 1 col" at bounding box center [258, 103] width 29 height 12
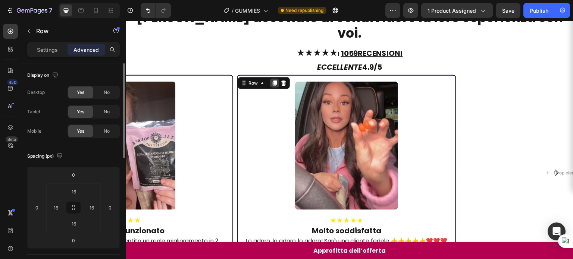
click at [273, 80] on icon at bounding box center [275, 83] width 6 height 6
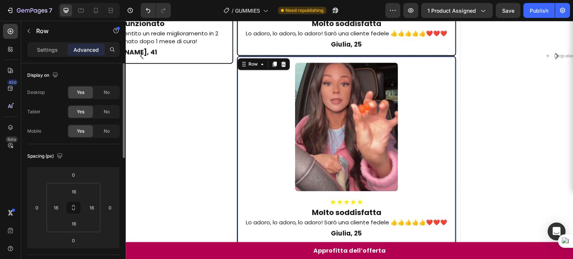
scroll to position [661, 0]
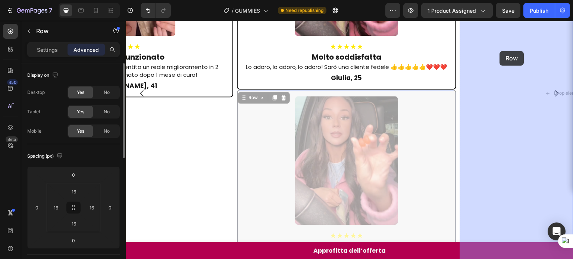
drag, startPoint x: 247, startPoint y: 91, endPoint x: 500, endPoint y: 51, distance: 256.2
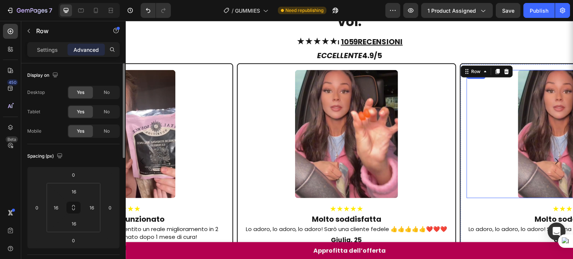
scroll to position [487, 0]
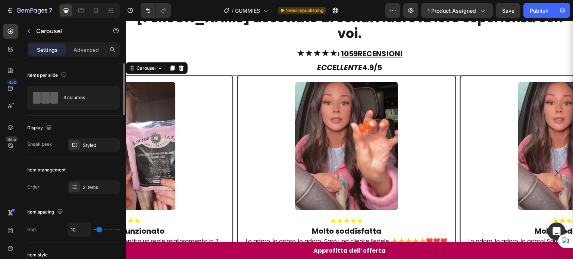
click at [553, 169] on icon "Carousel Next Arrow" at bounding box center [557, 173] width 9 height 9
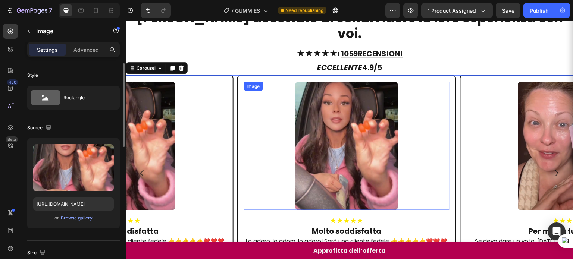
click at [349, 152] on img at bounding box center [347, 146] width 103 height 129
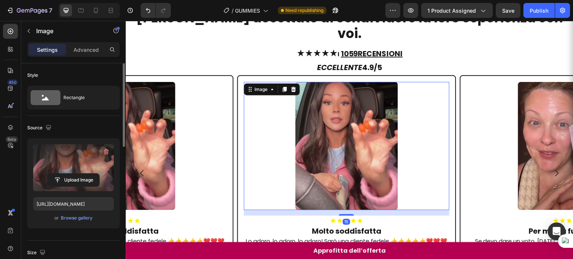
click at [76, 157] on label at bounding box center [73, 167] width 81 height 47
click at [76, 174] on input "file" at bounding box center [73, 180] width 51 height 13
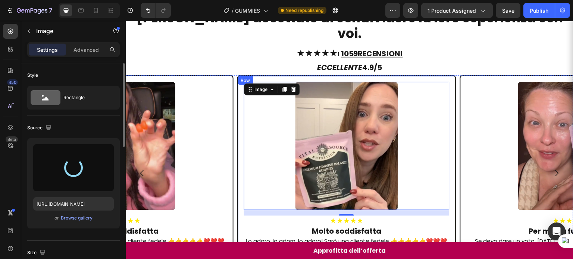
type input "[URL][DOMAIN_NAME]"
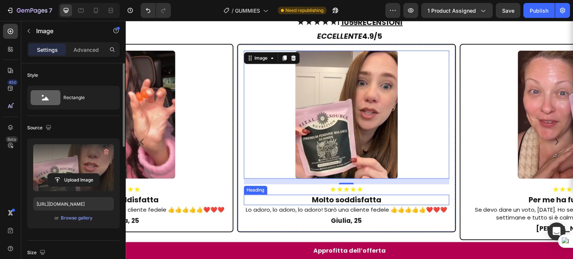
scroll to position [518, 0]
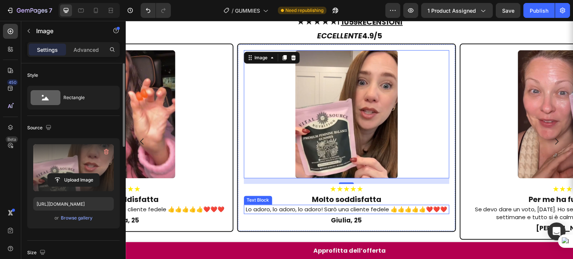
click at [328, 206] on p "Lo adoro, lo adoro, lo adoro! Sarò una cliente fedele 👍👍👍👍👍❤️❤️❤️" at bounding box center [347, 210] width 204 height 8
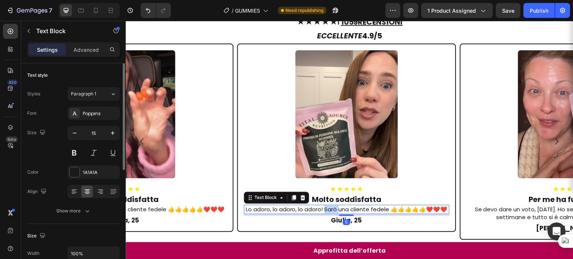
click at [328, 206] on p "Lo adoro, lo adoro, lo adoro! Sarò una cliente fedele 👍👍👍👍👍❤️❤️❤️" at bounding box center [347, 210] width 204 height 8
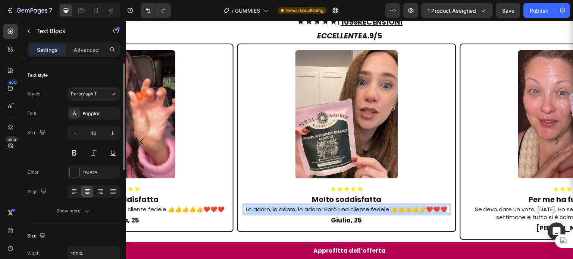
click at [328, 206] on p "Lo adoro, lo adoro, lo adoro! Sarò una cliente fedele 👍👍👍👍👍❤️❤️❤️" at bounding box center [347, 210] width 204 height 8
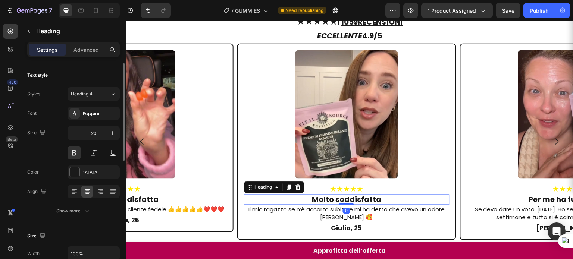
click at [316, 195] on h2 "Molto soddisfatta" at bounding box center [347, 200] width 206 height 10
click at [316, 196] on p "Molto soddisfatta" at bounding box center [347, 200] width 204 height 9
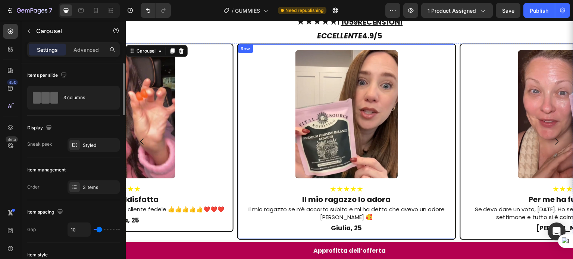
click at [242, 46] on div "Row" at bounding box center [246, 49] width 12 height 7
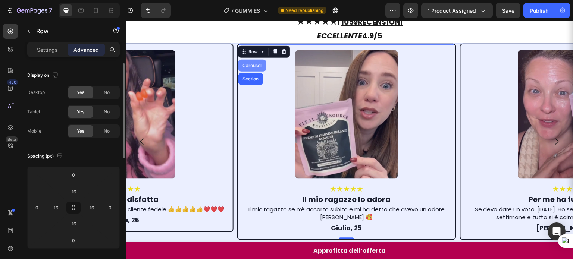
click at [242, 60] on div "Carousel" at bounding box center [252, 66] width 28 height 12
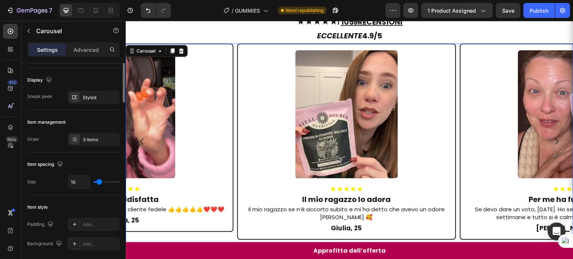
scroll to position [51, 0]
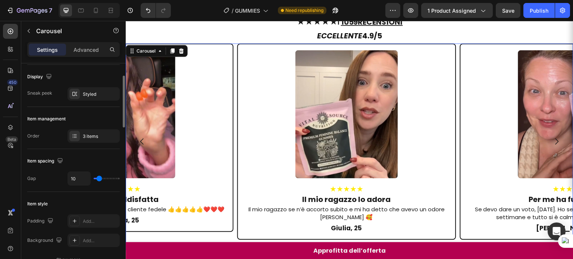
type input "0"
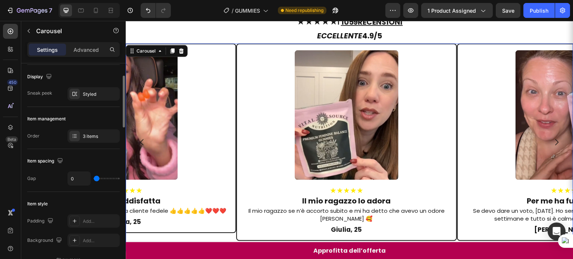
type input "15"
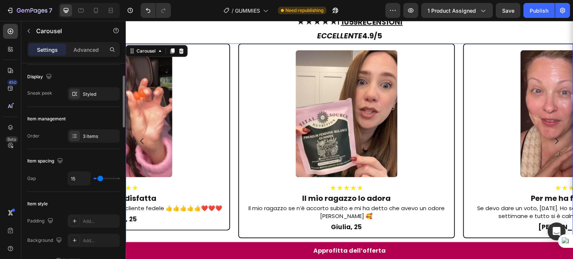
type input "22"
type input "24"
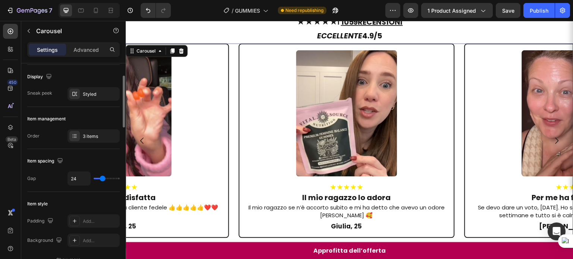
type input "26"
type input "25"
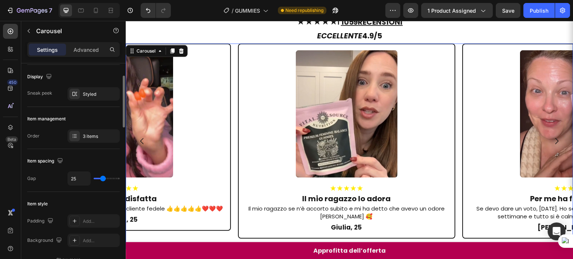
type input "19"
type input "16"
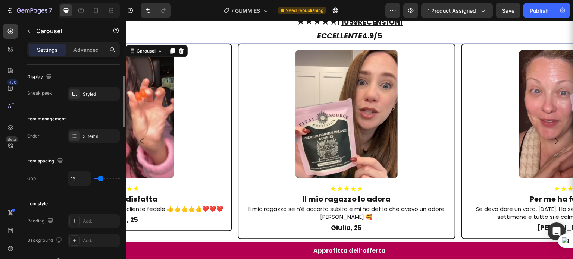
type input "15"
click at [100, 179] on input "range" at bounding box center [107, 178] width 26 height 1
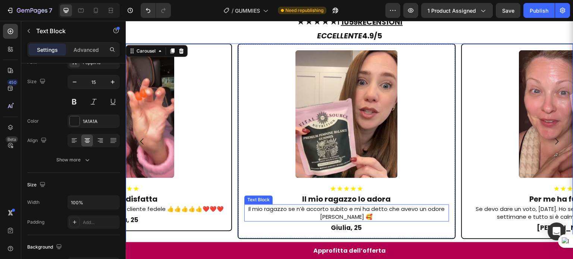
click at [369, 206] on p "Il mio ragazzo se n’è accorto subito e mi ha detto che avevo un odore [PERSON_N…" at bounding box center [346, 214] width 203 height 16
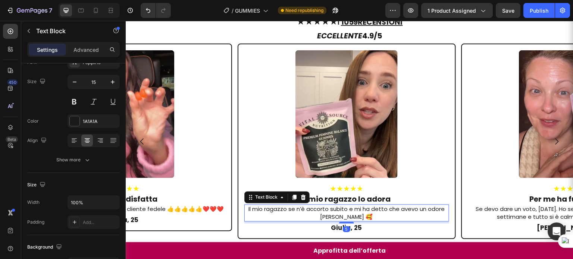
scroll to position [0, 0]
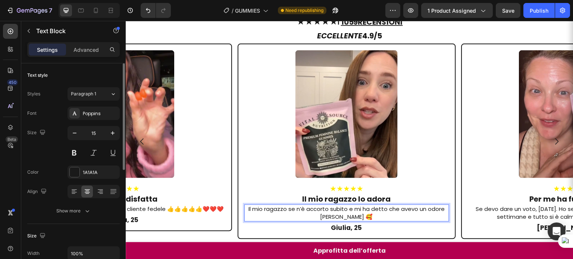
click at [375, 206] on p "Il mio ragazzo se n’è accorto subito e mi ha detto che avevo un odore [PERSON_N…" at bounding box center [346, 214] width 203 height 16
click at [373, 206] on p "Il mio ragazzo se n’è accorto subito e mi ha detto che avevo un odore [PERSON_N…" at bounding box center [346, 214] width 203 height 16
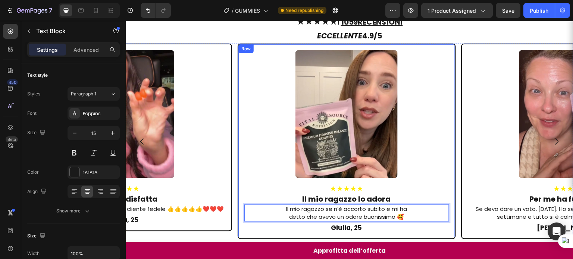
click at [456, 145] on div "Image ★★★★★ Heading Per me ha funzionato Heading Se devo dare un voto, [DATE]. …" at bounding box center [350, 142] width 448 height 196
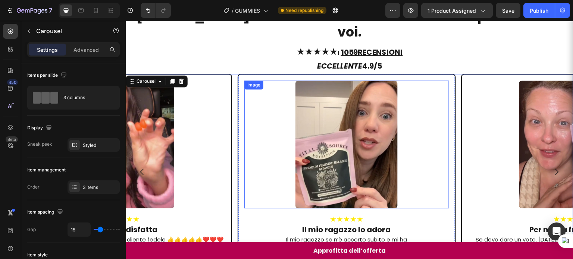
scroll to position [694, 0]
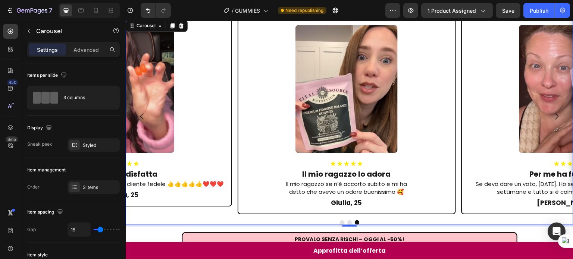
click at [341, 221] on button "Dot" at bounding box center [342, 223] width 4 height 4
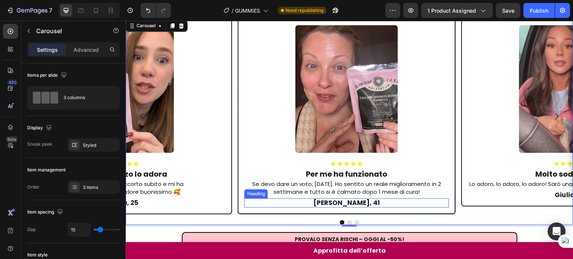
scroll to position [672, 0]
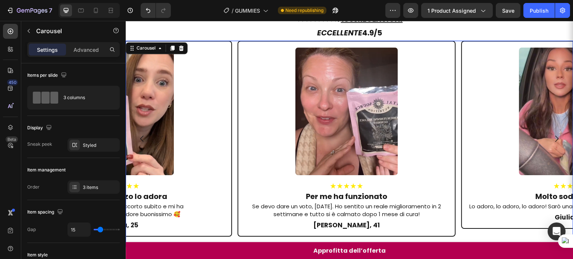
click at [355, 243] on button "Dot" at bounding box center [357, 245] width 4 height 4
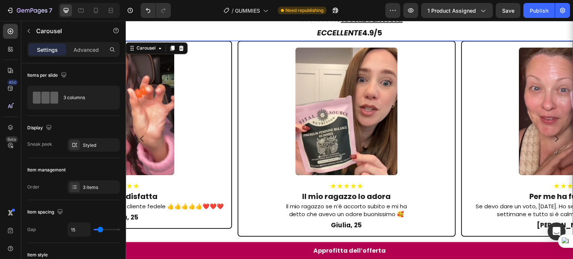
click at [340, 243] on button "Dot" at bounding box center [342, 245] width 4 height 4
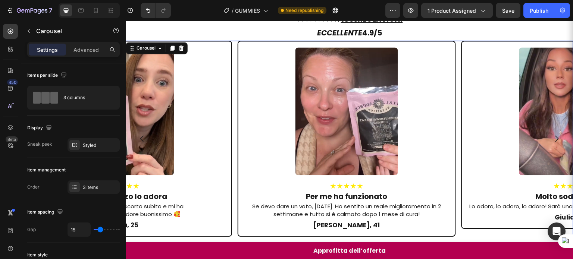
click at [347, 243] on button "Dot" at bounding box center [349, 245] width 4 height 4
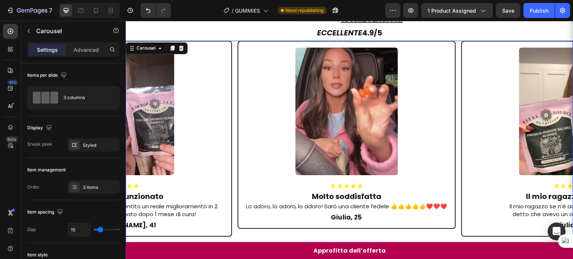
click at [355, 243] on button "Dot" at bounding box center [357, 245] width 4 height 4
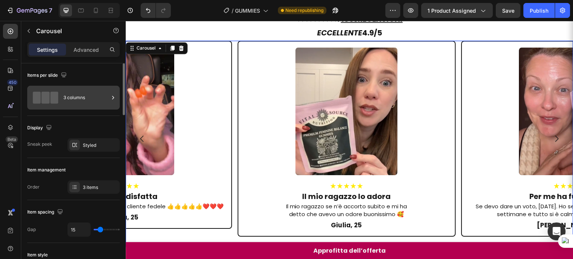
click at [82, 104] on div "3 columns" at bounding box center [86, 97] width 46 height 17
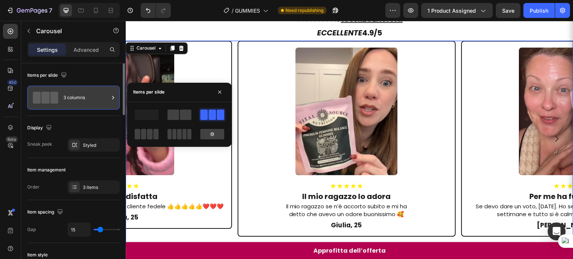
click at [81, 104] on div "3 columns" at bounding box center [86, 97] width 46 height 17
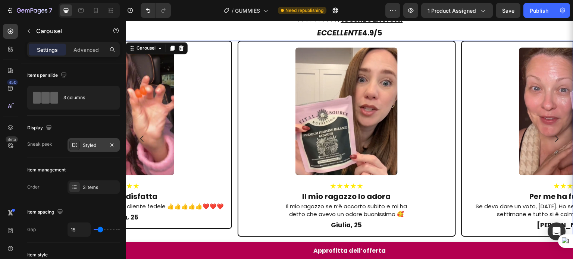
click at [83, 141] on div "Styled" at bounding box center [94, 144] width 52 height 13
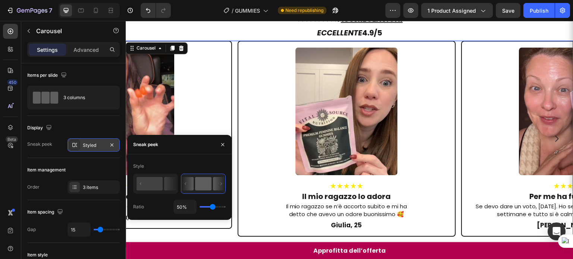
click at [83, 141] on div "Styled" at bounding box center [94, 144] width 52 height 13
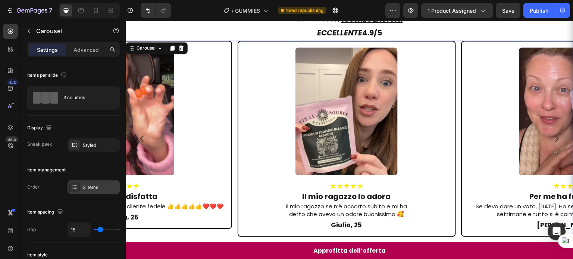
click at [85, 189] on div "3 items" at bounding box center [100, 187] width 35 height 7
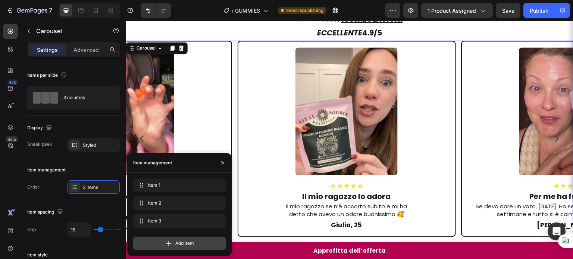
click at [175, 241] on div "Add item" at bounding box center [179, 243] width 93 height 13
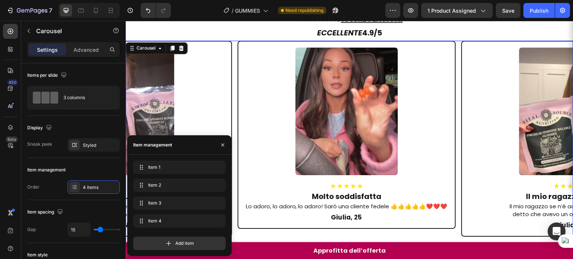
click at [359, 243] on div at bounding box center [350, 245] width 448 height 4
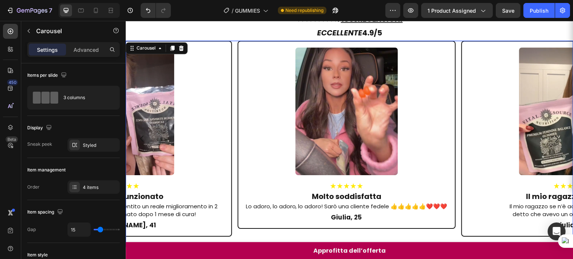
click at [359, 243] on button "Dot" at bounding box center [361, 245] width 4 height 4
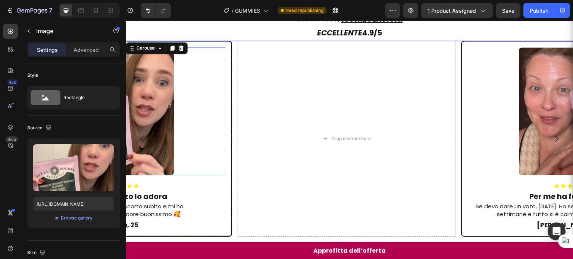
click at [180, 64] on div at bounding box center [123, 111] width 205 height 128
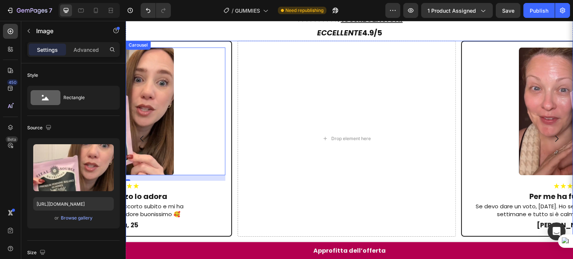
click at [351, 243] on button "Dot" at bounding box center [353, 245] width 4 height 4
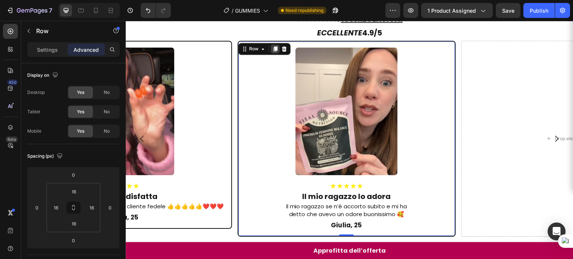
click at [275, 46] on icon at bounding box center [276, 48] width 4 height 5
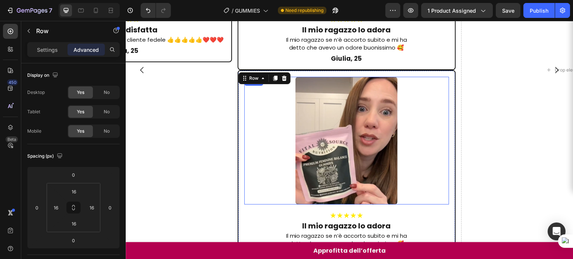
scroll to position [845, 0]
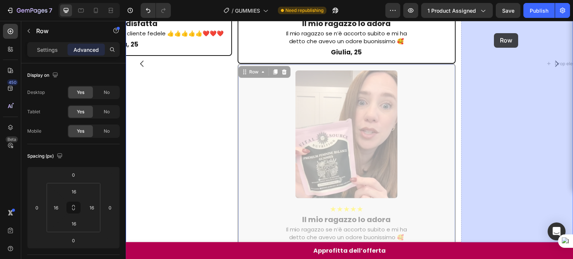
drag, startPoint x: 249, startPoint y: 54, endPoint x: 497, endPoint y: 34, distance: 249.0
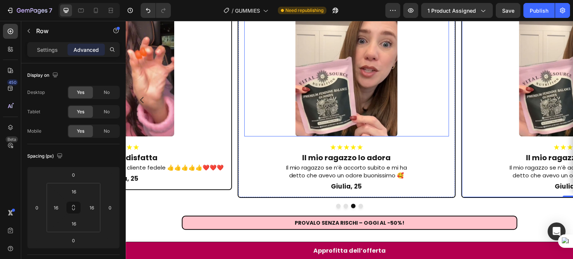
scroll to position [682, 0]
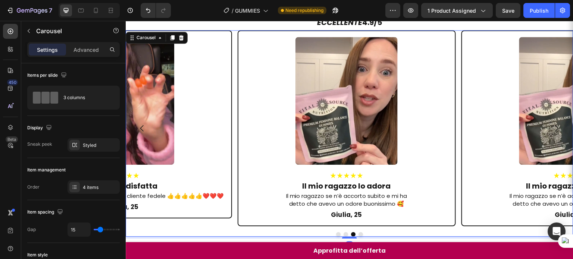
click at [359, 232] on button "Dot" at bounding box center [361, 234] width 4 height 4
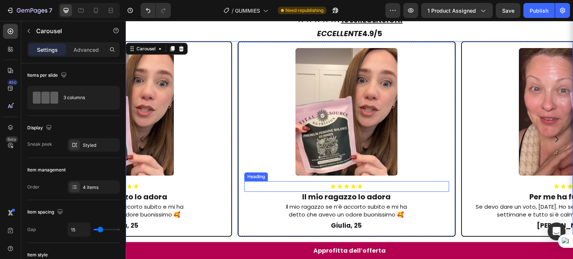
scroll to position [520, 0]
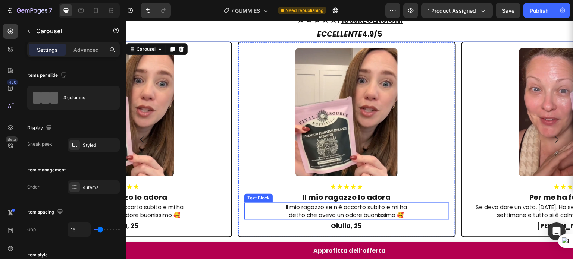
click at [356, 212] on p "detto che avevo un odore buonissimo 🥰" at bounding box center [346, 216] width 203 height 8
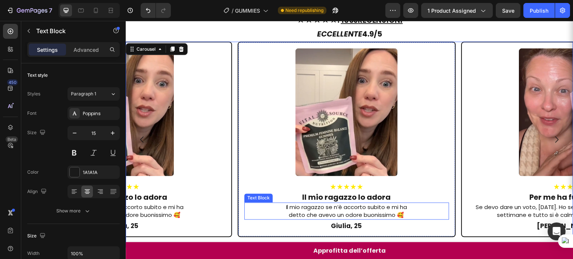
click at [356, 212] on p "detto che avevo un odore buonissimo 🥰" at bounding box center [346, 216] width 203 height 8
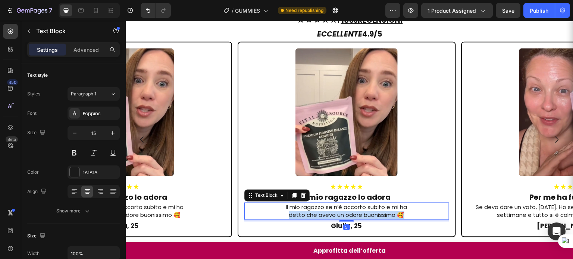
click at [356, 212] on p "detto che avevo un odore buonissimo 🥰" at bounding box center [346, 216] width 203 height 8
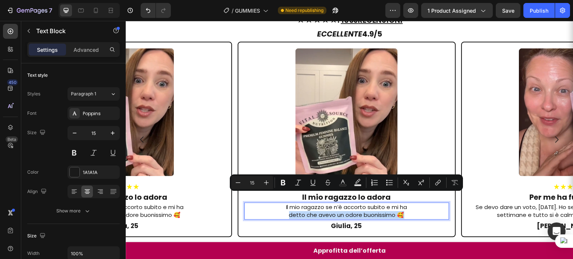
click at [356, 212] on p "detto che avevo un odore buonissimo 🥰" at bounding box center [346, 216] width 203 height 8
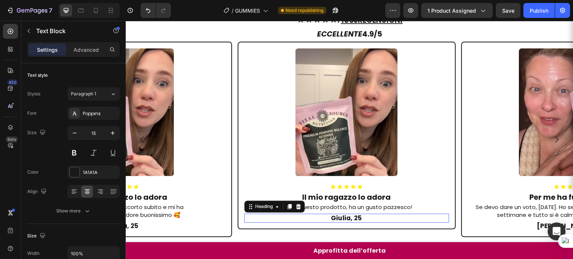
click at [337, 214] on h2 "Giulia, 25" at bounding box center [346, 218] width 205 height 9
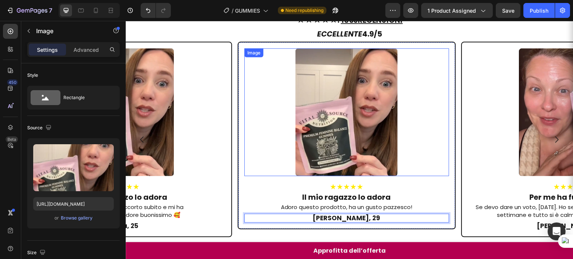
click at [356, 88] on img at bounding box center [347, 113] width 102 height 128
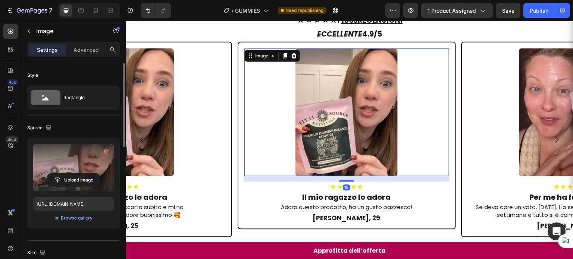
click at [92, 166] on label at bounding box center [73, 167] width 81 height 47
click at [92, 174] on input "file" at bounding box center [73, 180] width 51 height 13
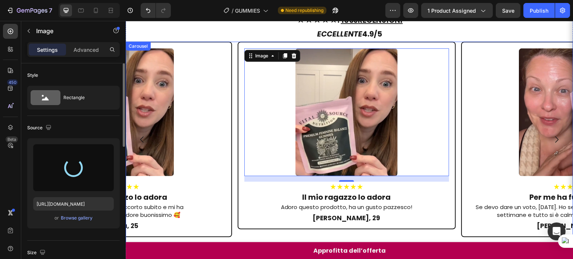
type input "[URL][DOMAIN_NAME]"
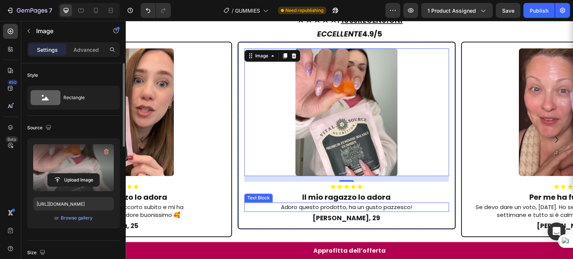
click at [385, 204] on p "Adoro questo prodotto, ha un gusto pazzesco!" at bounding box center [346, 208] width 203 height 8
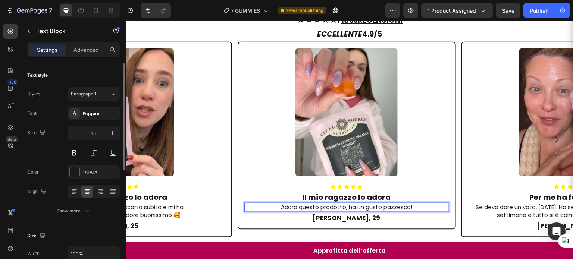
click at [386, 204] on p "Adoro questo prodotto, ha un gusto pazzesco!" at bounding box center [346, 208] width 203 height 8
click at [384, 204] on p "Adoro questo prodotto, ha un gusto pazzesco!" at bounding box center [346, 208] width 203 height 8
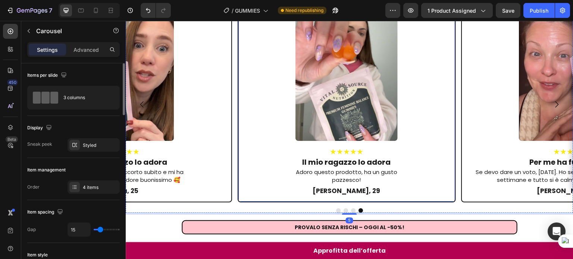
scroll to position [646, 0]
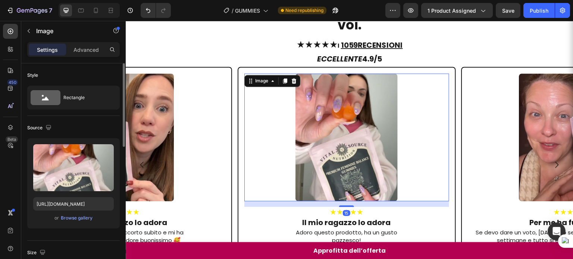
click at [410, 124] on div at bounding box center [346, 138] width 205 height 128
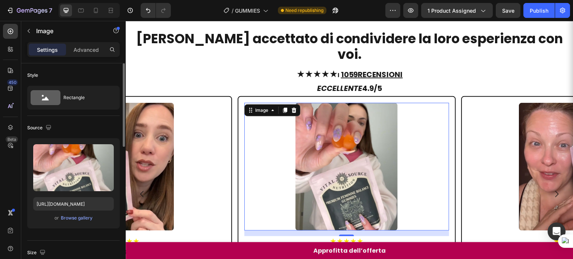
scroll to position [534, 0]
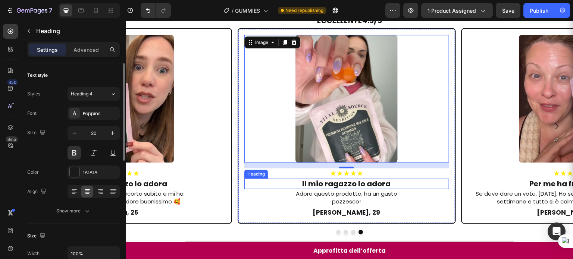
click at [343, 179] on h2 "Il mio ragazzo lo adora" at bounding box center [346, 184] width 205 height 10
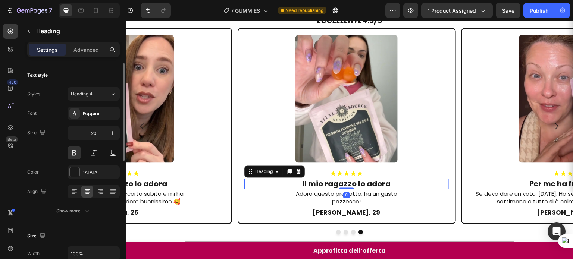
click at [343, 179] on h2 "Il mio ragazzo lo adora" at bounding box center [346, 184] width 205 height 10
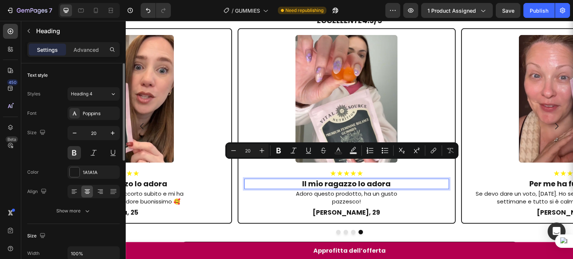
click at [343, 180] on p "Il mio ragazzo lo adora" at bounding box center [346, 184] width 203 height 9
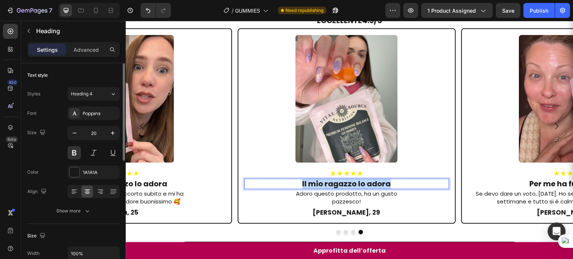
drag, startPoint x: 395, startPoint y: 169, endPoint x: 271, endPoint y: 164, distance: 124.0
click at [271, 180] on p "Il mio ragazzo lo adora" at bounding box center [346, 184] width 203 height 9
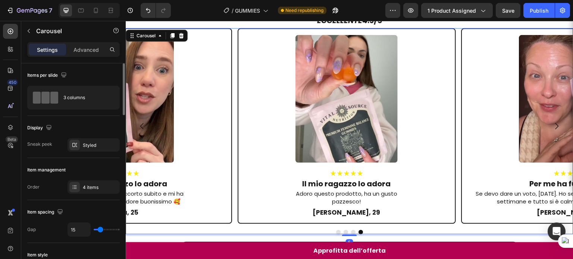
click at [336, 230] on button "Dot" at bounding box center [338, 232] width 4 height 4
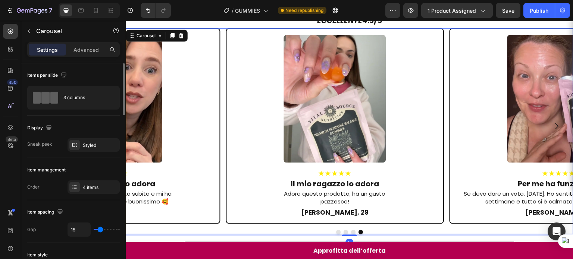
click at [336, 230] on button "Dot" at bounding box center [338, 232] width 4 height 4
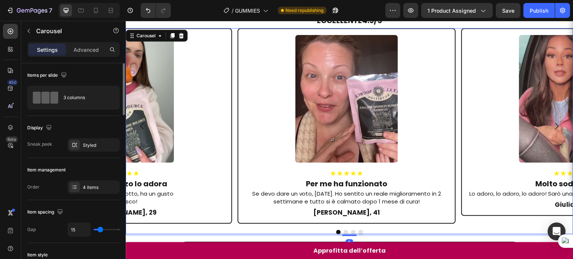
click at [140, 122] on icon "Carousel Back Arrow" at bounding box center [142, 126] width 9 height 9
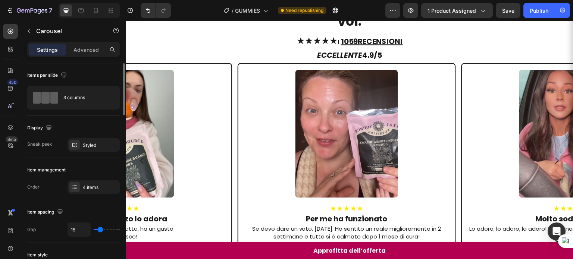
scroll to position [715, 0]
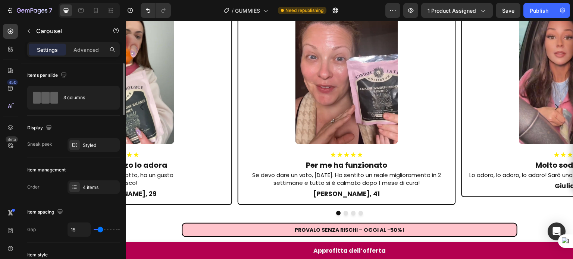
click at [141, 103] on icon "Carousel Back Arrow" at bounding box center [142, 107] width 9 height 9
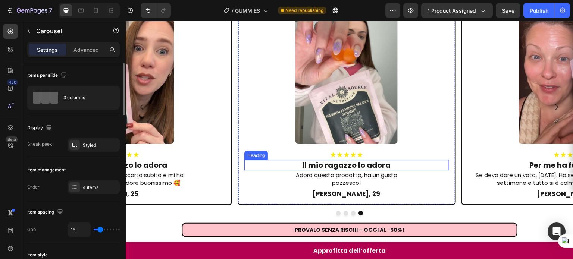
click at [327, 160] on h2 "Il mio ragazzo lo adora" at bounding box center [346, 165] width 205 height 10
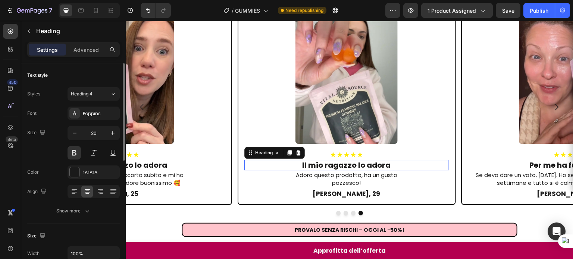
click at [327, 160] on h2 "Il mio ragazzo lo adora" at bounding box center [346, 165] width 205 height 10
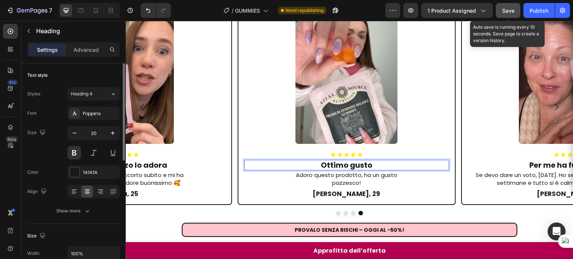
drag, startPoint x: 508, startPoint y: 13, endPoint x: 324, endPoint y: 37, distance: 185.5
click at [508, 13] on div "Save" at bounding box center [508, 11] width 12 height 8
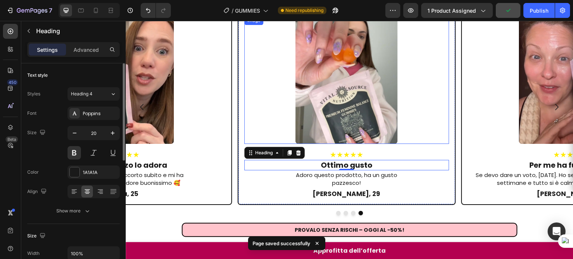
scroll to position [703, 0]
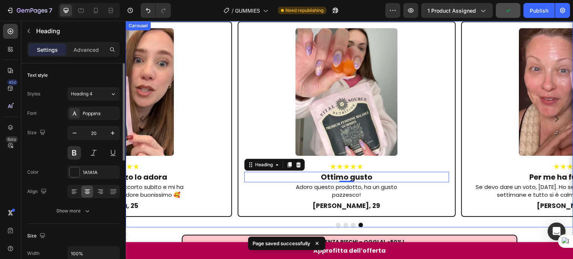
click at [338, 204] on div "Image ★★★★★ Heading Per me ha funzionato Heading Se devo dare un voto, [DATE]. …" at bounding box center [350, 124] width 448 height 206
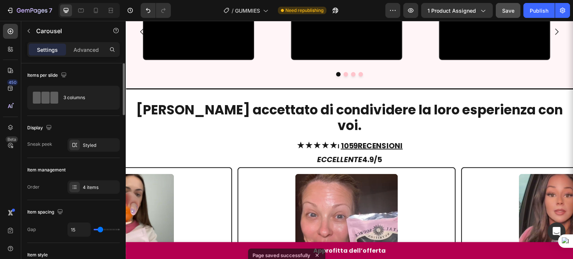
scroll to position [474, 0]
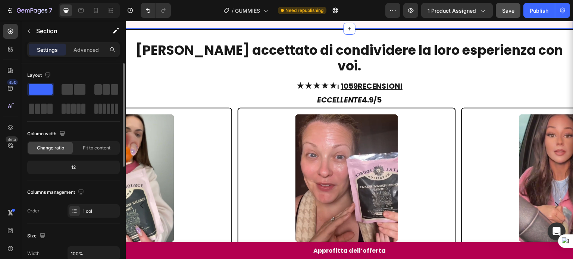
click at [351, 17] on button "Dot" at bounding box center [353, 14] width 4 height 4
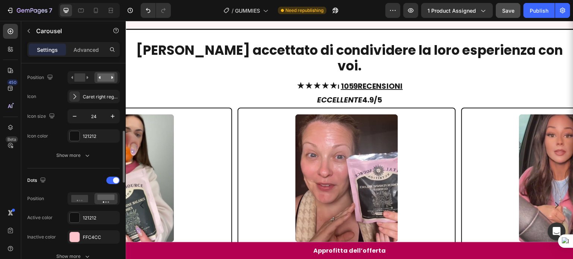
scroll to position [312, 0]
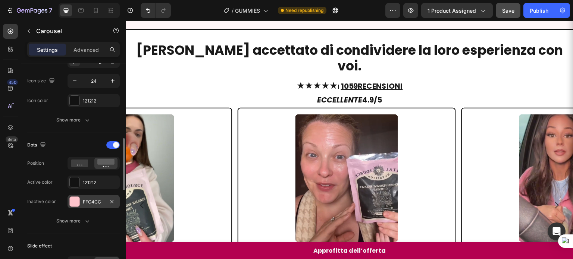
click at [93, 199] on div "FFC4CC" at bounding box center [94, 202] width 22 height 7
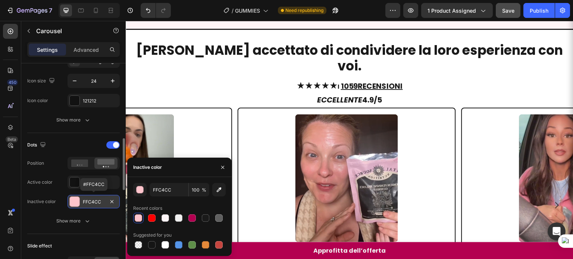
click at [93, 199] on div "FFC4CC" at bounding box center [94, 202] width 22 height 7
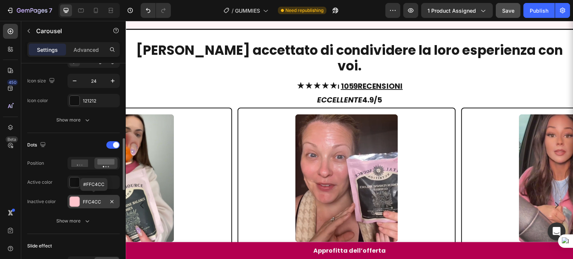
click at [93, 199] on div "FFC4CC" at bounding box center [94, 202] width 22 height 7
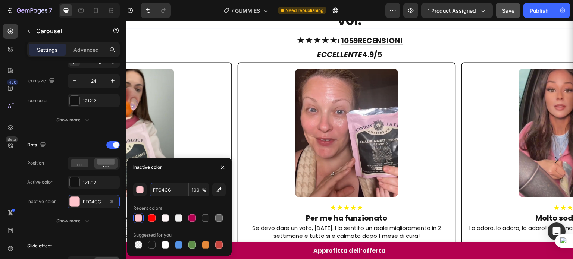
scroll to position [741, 0]
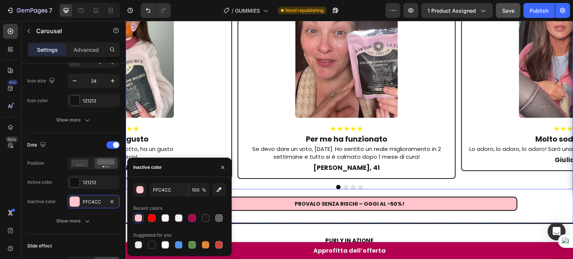
click at [359, 185] on button "Dot" at bounding box center [361, 187] width 4 height 4
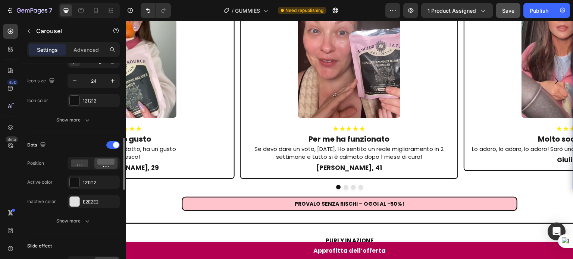
scroll to position [312, 0]
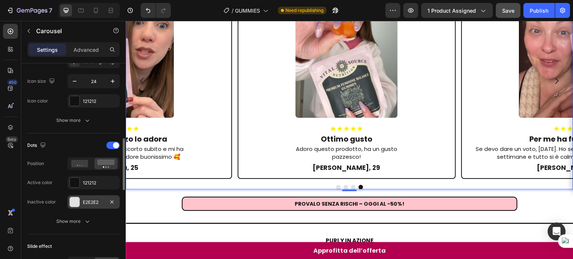
click at [103, 202] on div "E2E2E2" at bounding box center [94, 202] width 22 height 7
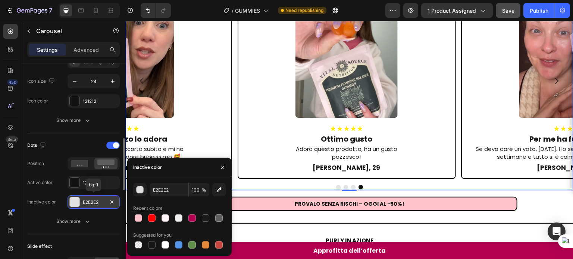
click at [100, 201] on div "E2E2E2" at bounding box center [94, 202] width 22 height 7
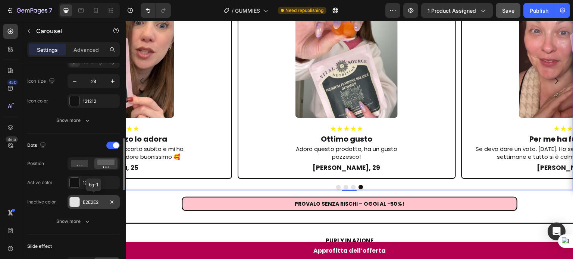
click at [100, 201] on div "E2E2E2" at bounding box center [94, 202] width 22 height 7
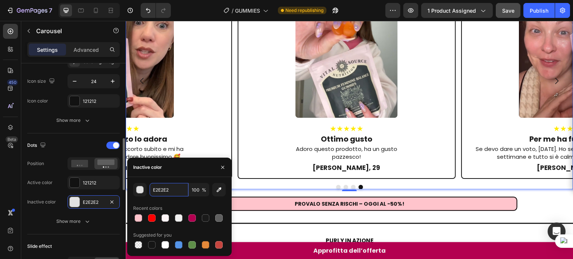
paste input "FFC4CC"
type input "FFC4CC"
click at [397, 185] on div at bounding box center [350, 187] width 448 height 4
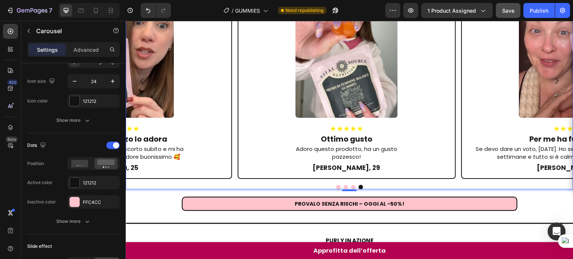
scroll to position [721, 0]
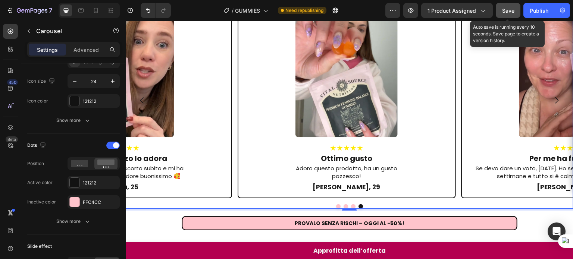
click at [506, 15] on button "Save" at bounding box center [508, 10] width 25 height 15
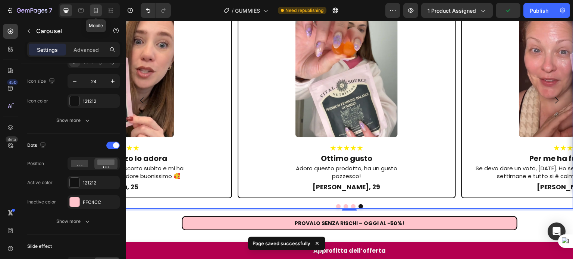
click at [97, 13] on icon at bounding box center [96, 10] width 4 height 5
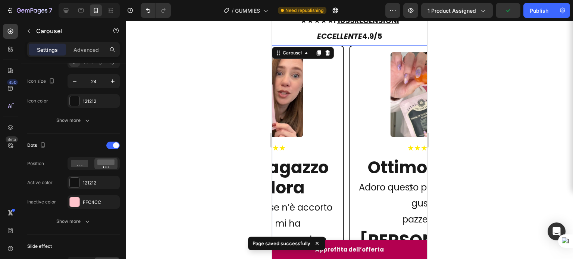
scroll to position [621, 0]
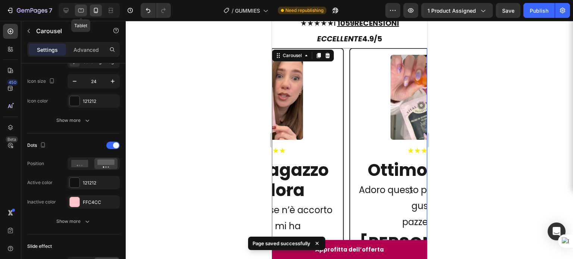
click at [78, 7] on icon at bounding box center [80, 10] width 7 height 7
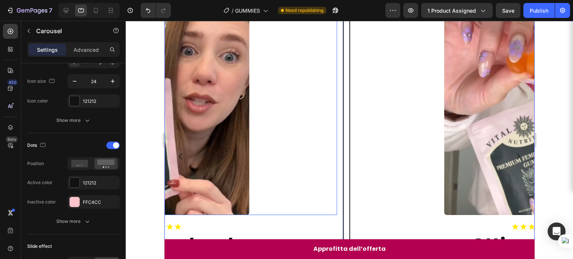
scroll to position [629, 0]
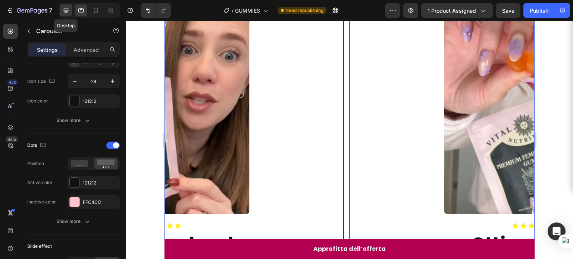
click at [64, 10] on icon at bounding box center [66, 10] width 5 height 5
type input "1200"
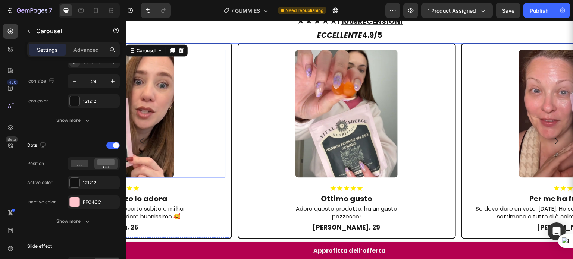
scroll to position [546, 0]
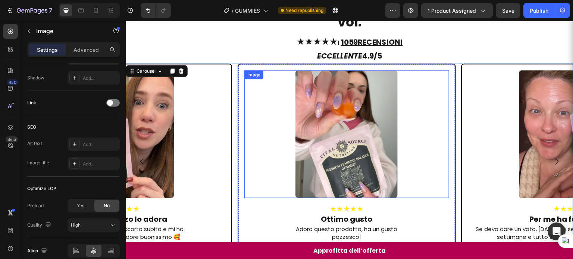
click at [318, 106] on img at bounding box center [347, 135] width 102 height 128
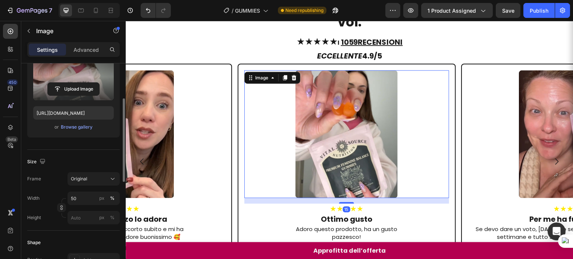
scroll to position [103, 0]
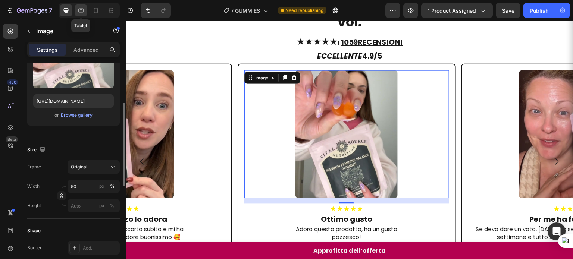
click at [82, 9] on icon at bounding box center [80, 10] width 7 height 7
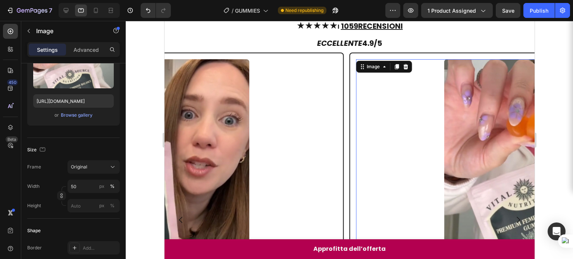
scroll to position [576, 0]
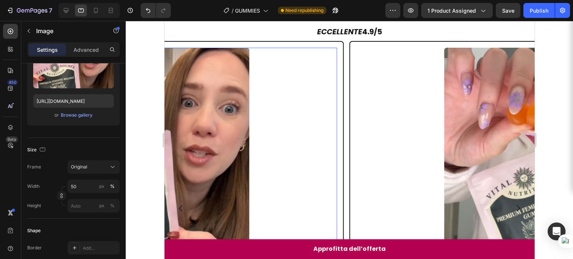
click at [204, 71] on img at bounding box center [161, 157] width 175 height 219
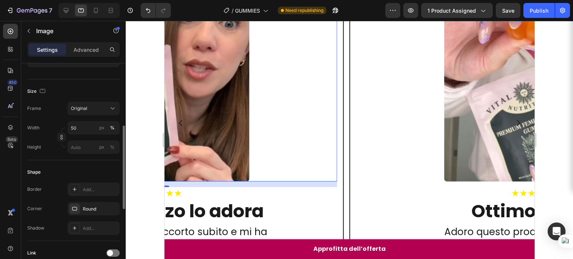
scroll to position [694, 0]
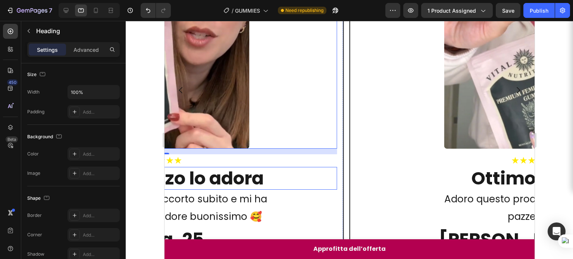
click at [223, 174] on h2 "Il mio ragazzo lo adora" at bounding box center [161, 178] width 351 height 23
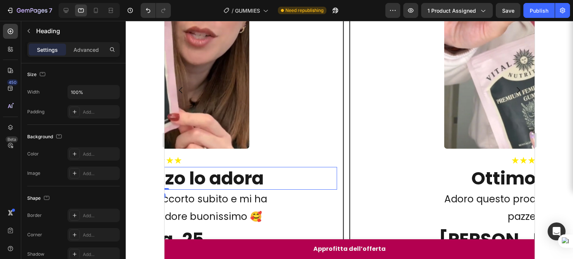
scroll to position [0, 0]
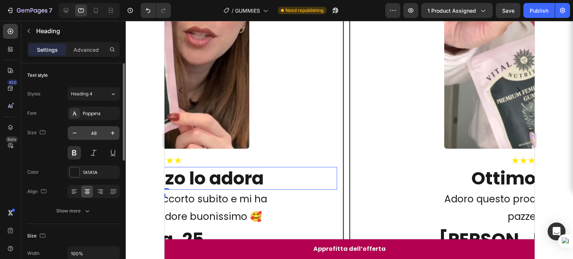
click at [90, 129] on input "48" at bounding box center [93, 132] width 25 height 13
type input "20"
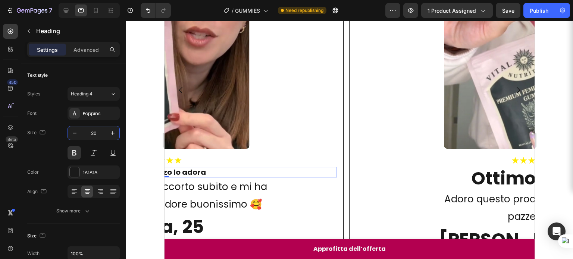
click at [191, 191] on p "Il mio ragazzo se n’è accorto subito e mi ha" at bounding box center [162, 187] width 350 height 18
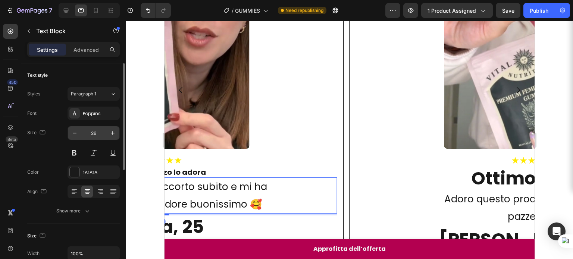
click at [98, 135] on input "26" at bounding box center [93, 132] width 25 height 13
type input "15"
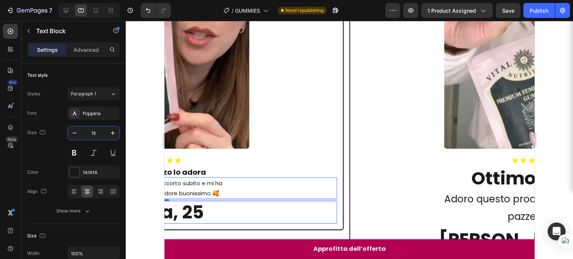
click at [190, 207] on h2 "Giulia, 25" at bounding box center [161, 212] width 351 height 23
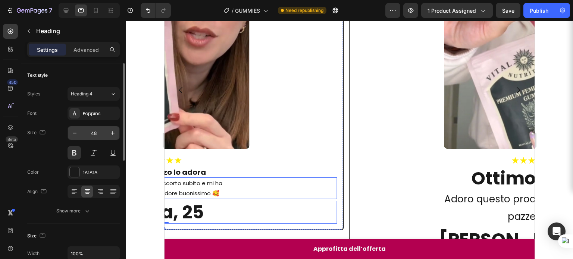
click at [97, 134] on input "48" at bounding box center [93, 132] width 25 height 13
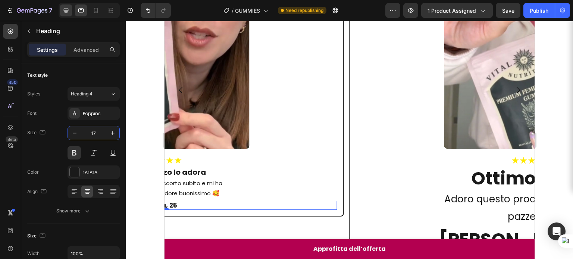
type input "17"
click at [71, 13] on div at bounding box center [66, 10] width 12 height 12
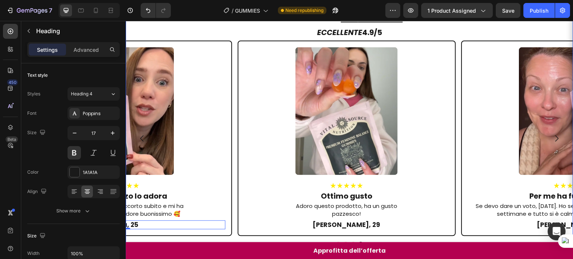
scroll to position [596, 0]
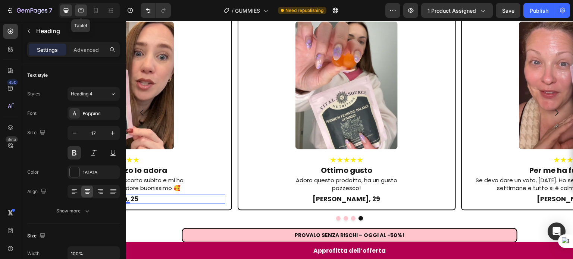
click at [79, 11] on icon at bounding box center [80, 10] width 7 height 7
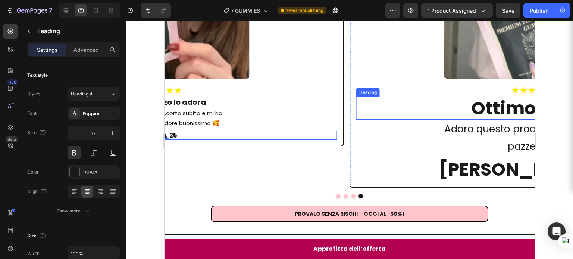
scroll to position [743, 0]
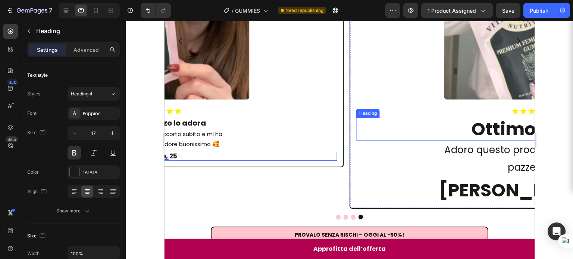
click at [436, 122] on h2 "Ottimo gusto" at bounding box center [531, 129] width 351 height 23
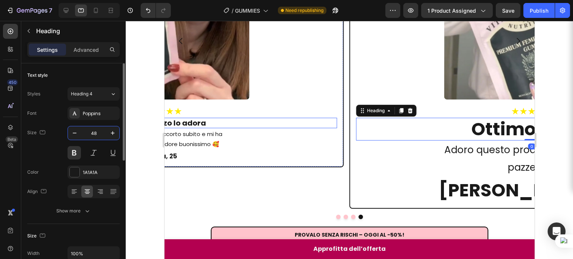
click at [95, 129] on input "48" at bounding box center [93, 132] width 25 height 13
type input "20"
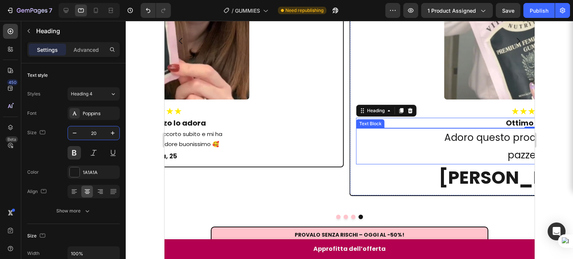
click at [479, 144] on p "Adoro questo prodotto, ha un gusto" at bounding box center [532, 138] width 350 height 18
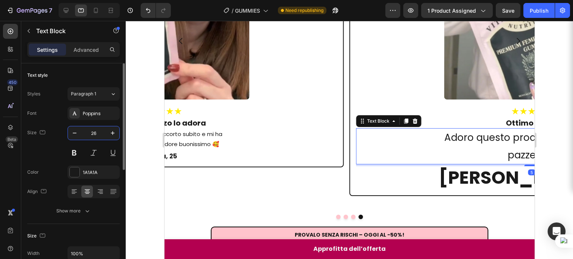
click at [88, 131] on input "26" at bounding box center [93, 132] width 25 height 13
type input "15"
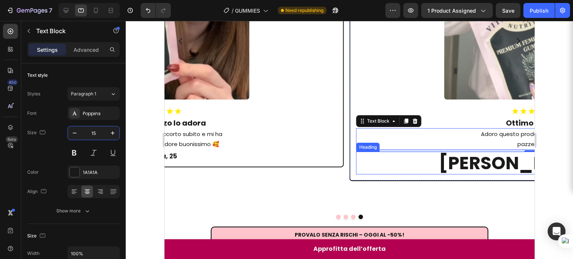
click at [497, 157] on h2 "[PERSON_NAME], 29" at bounding box center [531, 163] width 351 height 23
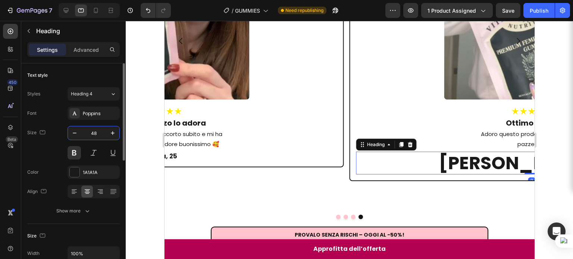
click at [85, 132] on input "48" at bounding box center [93, 132] width 25 height 13
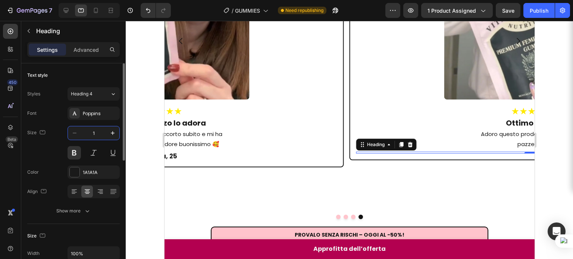
type input "17"
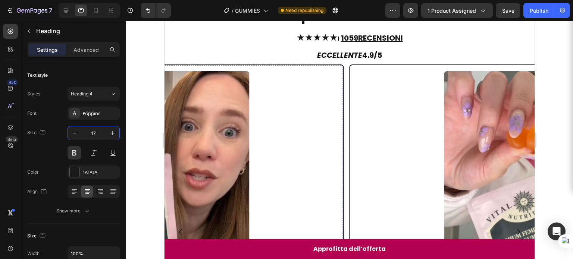
scroll to position [600, 0]
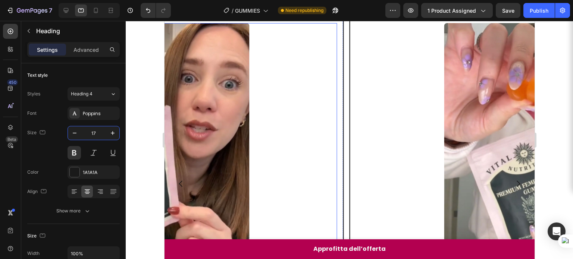
click at [218, 129] on img at bounding box center [161, 132] width 175 height 219
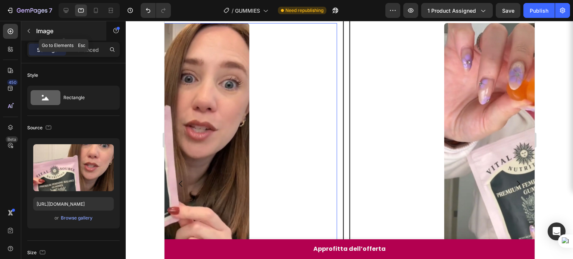
click at [29, 31] on icon "button" at bounding box center [29, 31] width 6 height 6
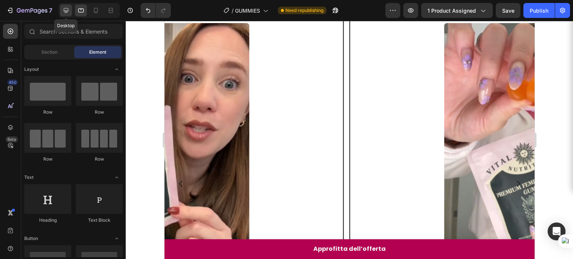
click at [71, 9] on div at bounding box center [66, 10] width 12 height 12
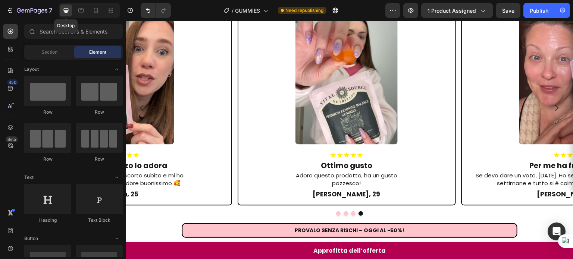
scroll to position [555, 0]
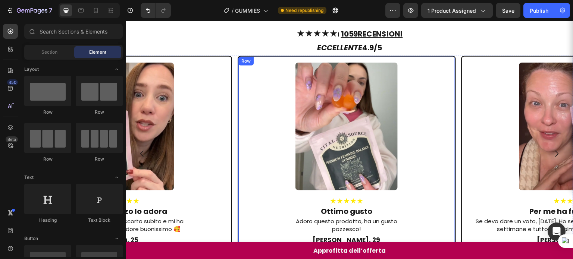
click at [250, 57] on div "Row" at bounding box center [246, 60] width 12 height 7
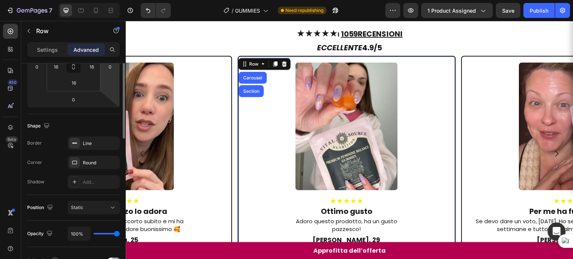
scroll to position [81, 0]
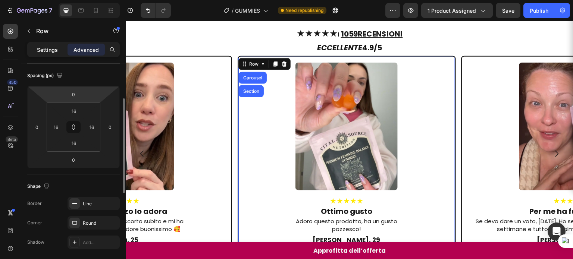
click at [55, 47] on p "Settings" at bounding box center [47, 50] width 21 height 8
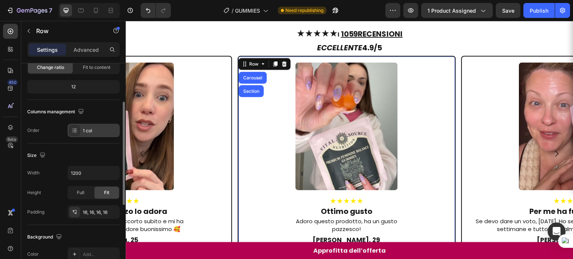
click at [93, 132] on div "1 col" at bounding box center [100, 131] width 35 height 7
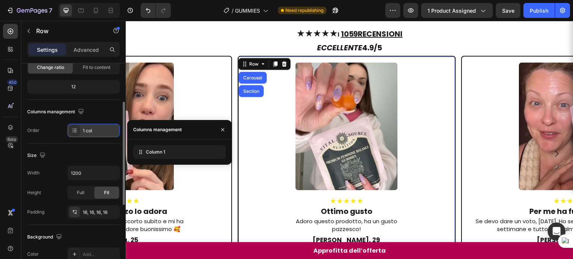
click at [93, 132] on div "1 col" at bounding box center [100, 131] width 35 height 7
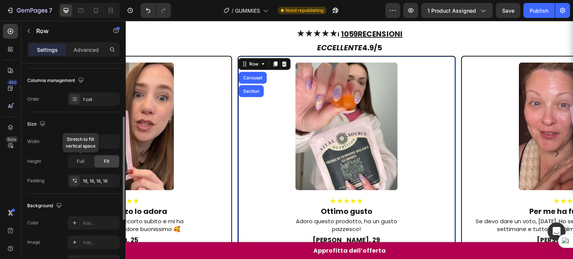
scroll to position [112, 0]
click at [83, 142] on input "1200" at bounding box center [93, 141] width 51 height 13
click at [83, 142] on input "1183" at bounding box center [93, 141] width 51 height 13
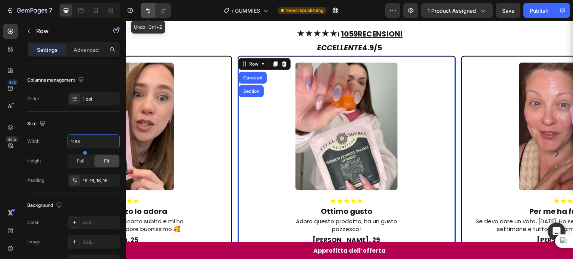
click at [146, 10] on icon "Undo/Redo" at bounding box center [147, 10] width 7 height 7
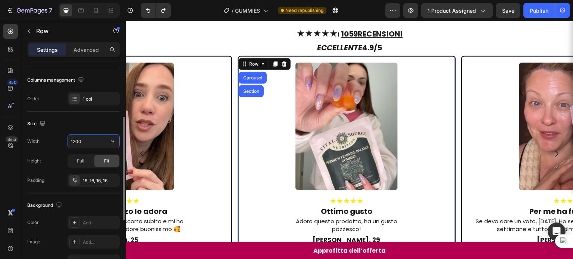
click at [78, 138] on input "1200" at bounding box center [93, 141] width 51 height 13
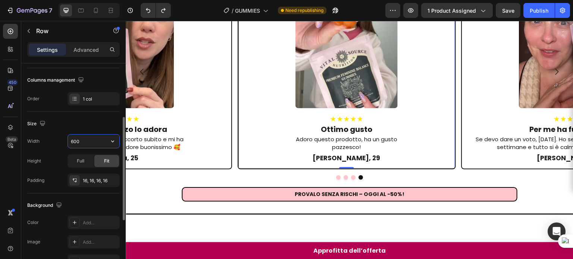
scroll to position [555, 0]
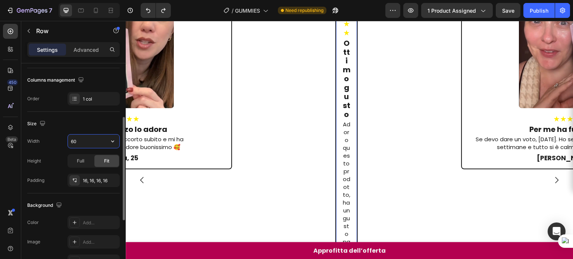
type input "6"
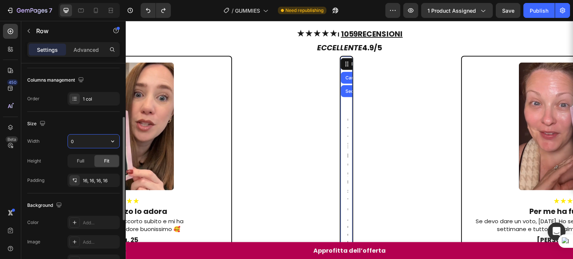
scroll to position [732, 0]
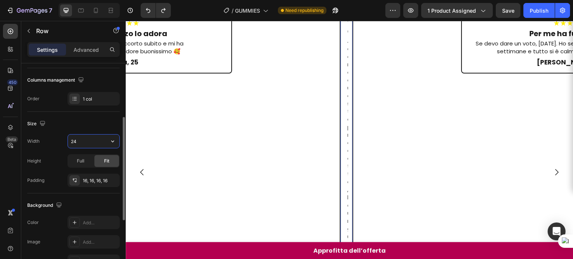
click at [78, 138] on input "24" at bounding box center [93, 141] width 51 height 13
type input "2"
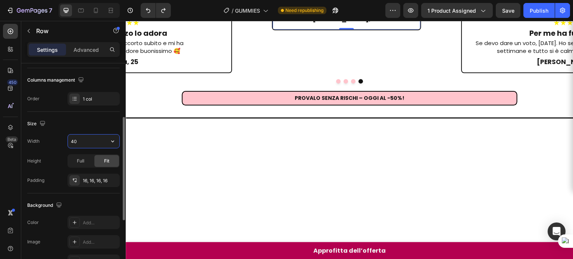
type input "4"
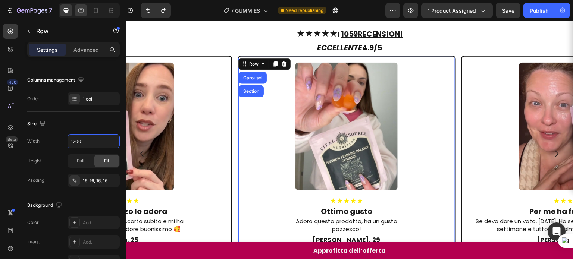
click at [81, 16] on div at bounding box center [81, 10] width 12 height 12
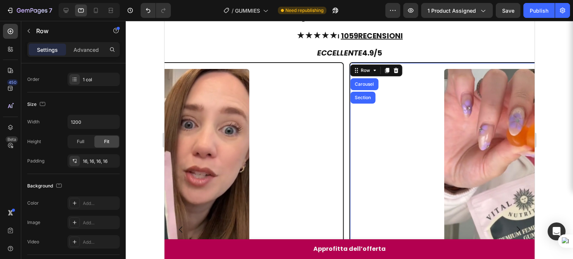
scroll to position [569, 0]
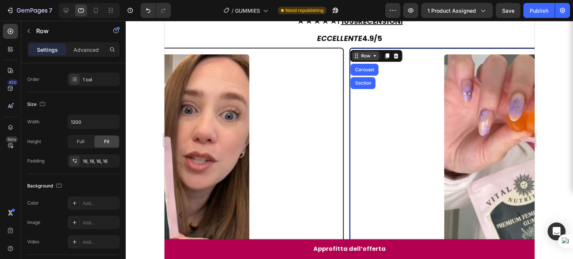
click at [364, 56] on div "Row" at bounding box center [365, 56] width 12 height 7
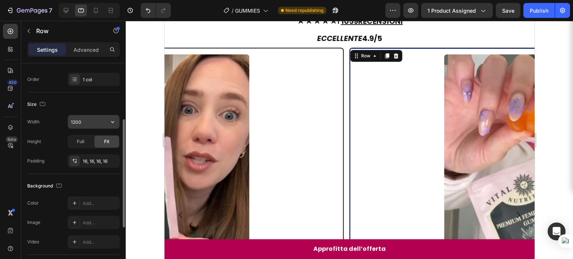
click at [84, 124] on input "1200" at bounding box center [93, 121] width 51 height 13
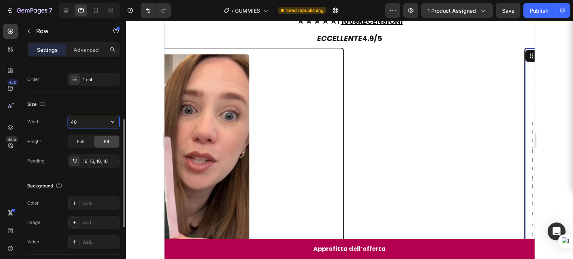
type input "4"
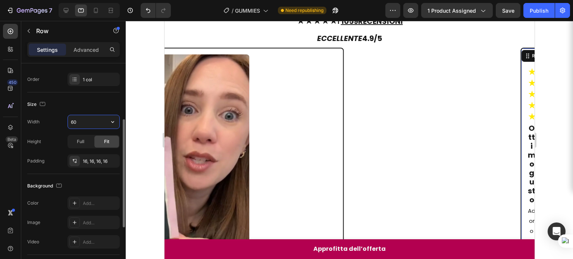
type input "600"
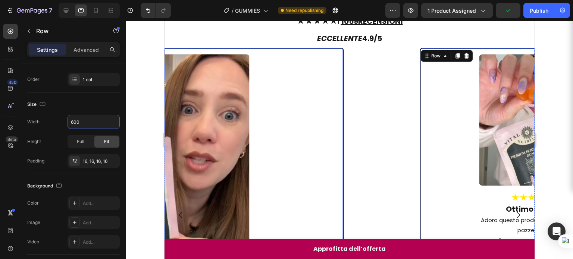
click at [249, 50] on div "Image ★★★★★ Heading Il mio ragazzo lo adora Heading Il mio ragazzo se n’è accor…" at bounding box center [161, 195] width 365 height 294
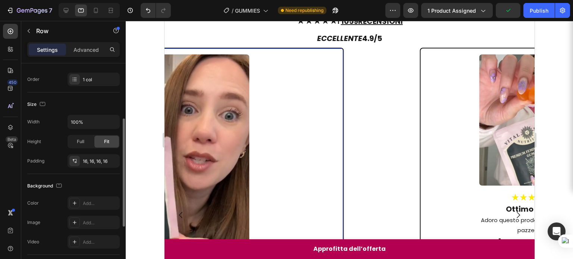
scroll to position [112, 0]
click at [228, 82] on img at bounding box center [161, 163] width 175 height 219
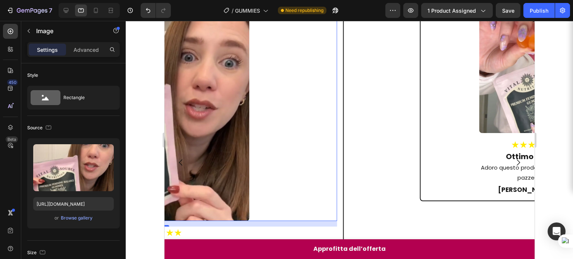
scroll to position [571, 0]
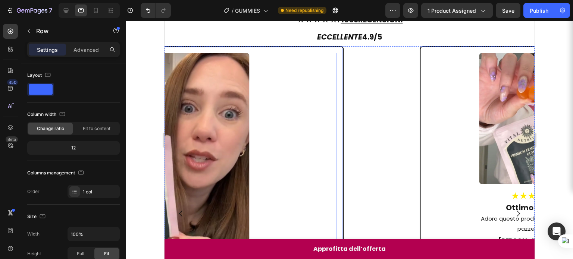
click at [338, 49] on div "Image 15 ★★★★★ Heading Il mio ragazzo lo adora Heading Il mio ragazzo se n’è ac…" at bounding box center [161, 193] width 365 height 294
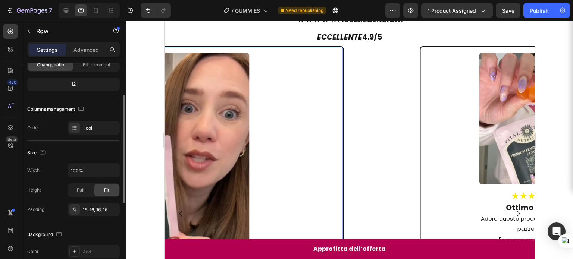
scroll to position [60, 0]
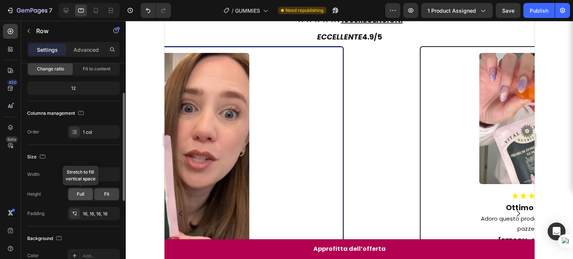
click at [78, 193] on span "Full" at bounding box center [80, 194] width 7 height 7
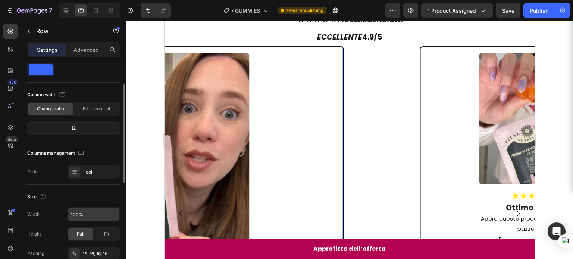
scroll to position [13, 0]
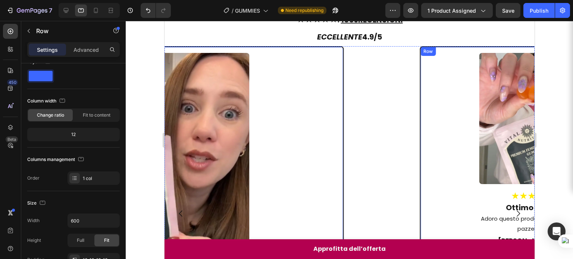
click at [425, 52] on div "Row" at bounding box center [428, 51] width 12 height 7
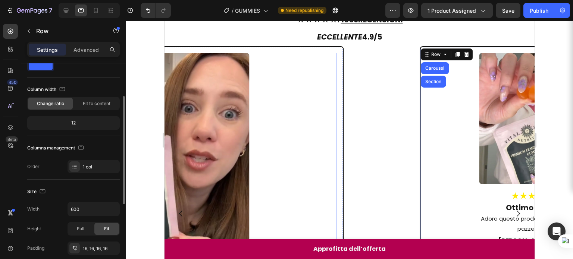
scroll to position [22, 0]
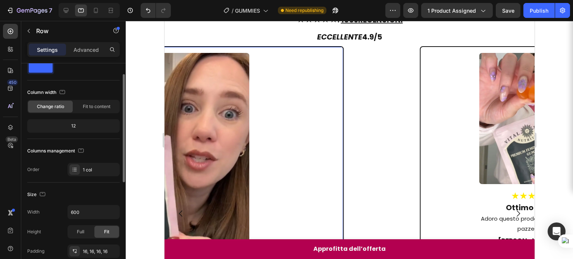
click at [211, 47] on div "Image ★★★★★ Heading Il mio ragazzo lo adora Heading Il mio ragazzo se n’è accor…" at bounding box center [161, 213] width 365 height 335
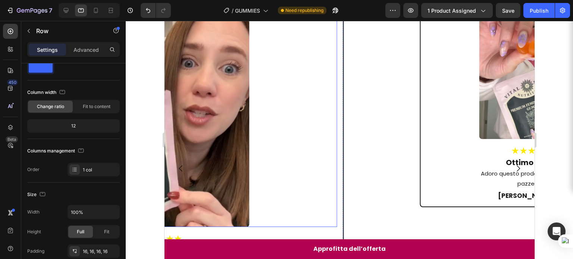
scroll to position [575, 0]
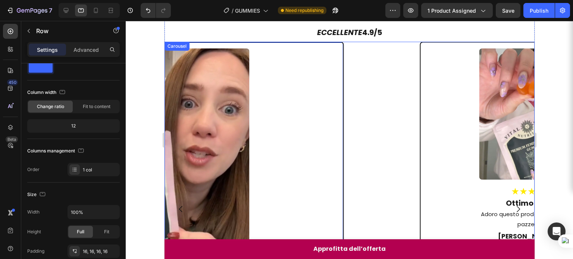
click at [181, 209] on icon "Carousel Back Arrow" at bounding box center [180, 209] width 9 height 9
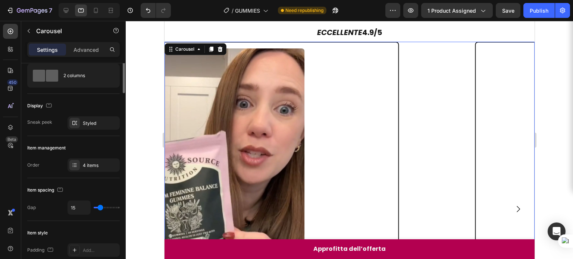
scroll to position [0, 0]
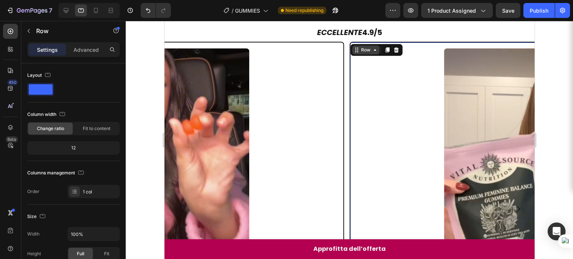
click at [361, 47] on div "Row" at bounding box center [365, 50] width 12 height 7
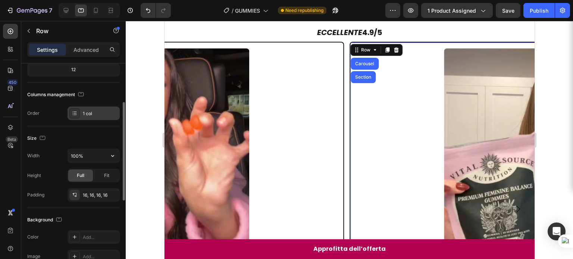
scroll to position [81, 0]
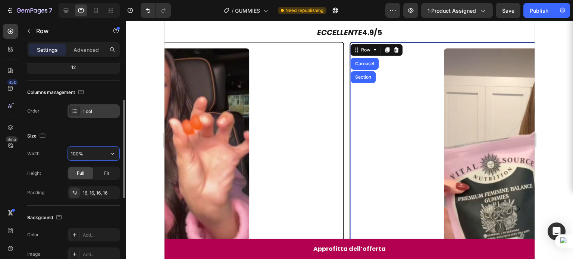
click at [93, 153] on input "100%" at bounding box center [93, 153] width 51 height 13
click at [109, 152] on icon "button" at bounding box center [112, 153] width 7 height 7
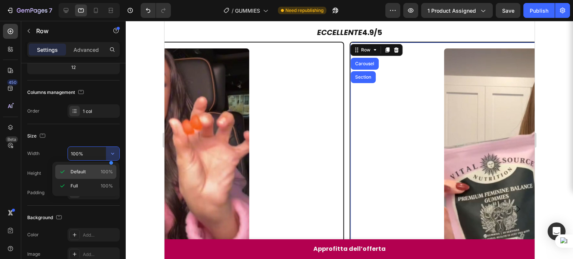
click at [78, 173] on span "Default" at bounding box center [78, 172] width 15 height 7
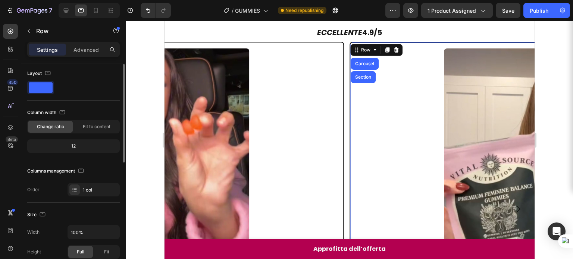
scroll to position [0, 0]
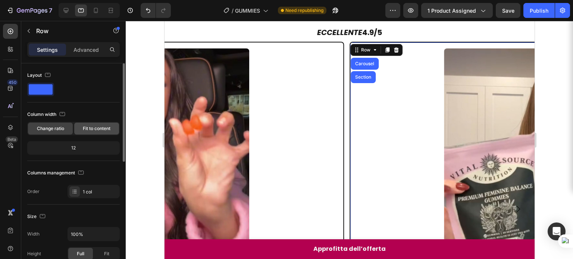
click at [95, 130] on span "Fit to content" at bounding box center [97, 128] width 28 height 7
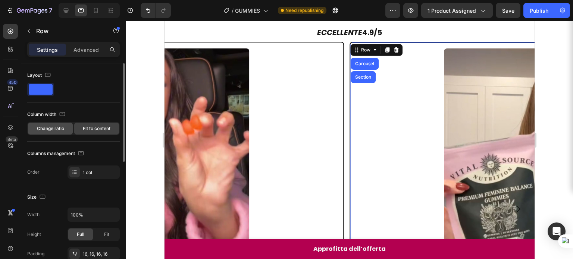
click at [61, 128] on span "Change ratio" at bounding box center [50, 128] width 27 height 7
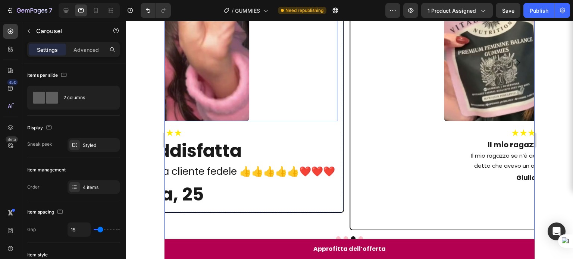
scroll to position [722, 0]
click at [358, 237] on button "Dot" at bounding box center [360, 238] width 4 height 4
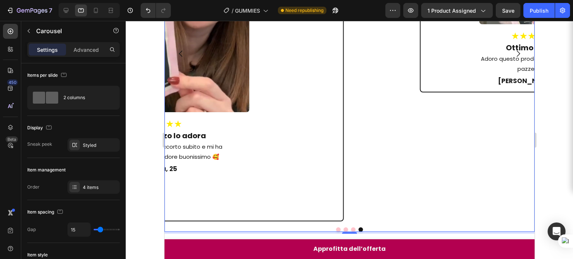
scroll to position [733, 0]
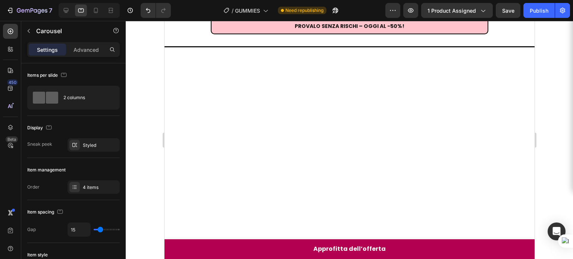
scroll to position [701, 0]
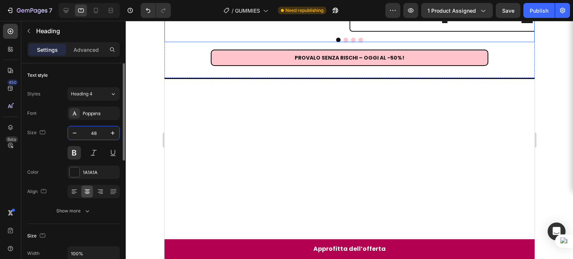
click at [98, 133] on input "48" at bounding box center [93, 132] width 25 height 13
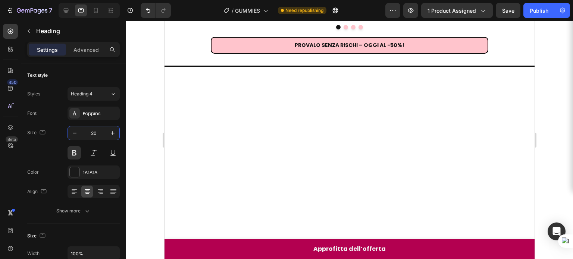
type input "20"
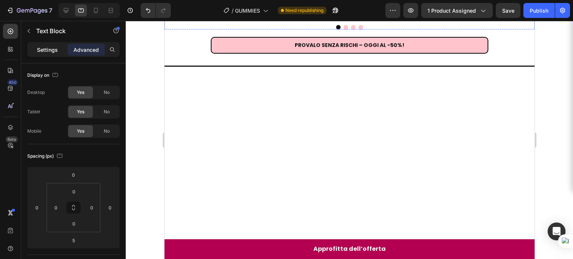
click at [56, 50] on p "Settings" at bounding box center [47, 50] width 21 height 8
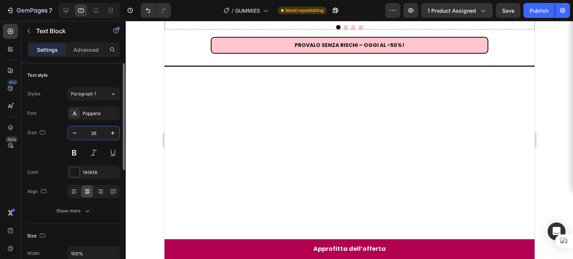
click at [91, 137] on input "26" at bounding box center [93, 132] width 25 height 13
type input "15"
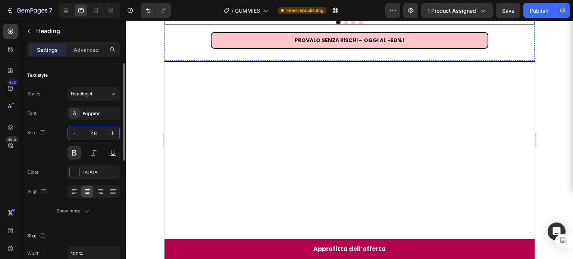
click at [103, 131] on input "48" at bounding box center [93, 132] width 25 height 13
type input "17"
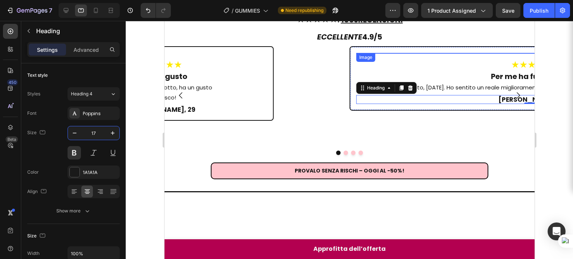
scroll to position [560, 0]
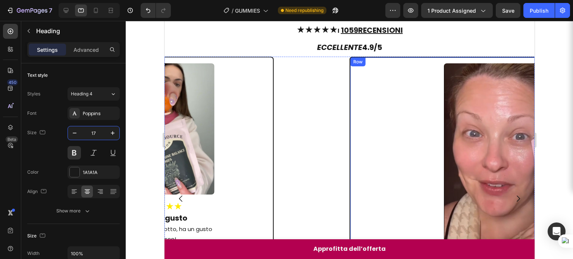
click at [357, 64] on div "Row" at bounding box center [358, 62] width 12 height 7
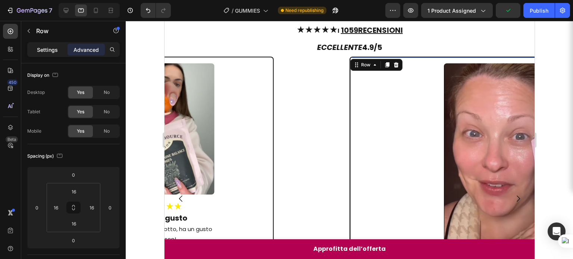
click at [56, 49] on p "Settings" at bounding box center [47, 50] width 21 height 8
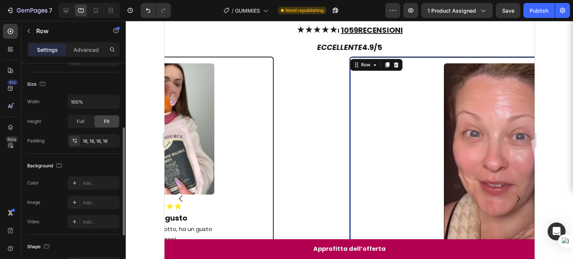
scroll to position [131, 0]
click at [82, 103] on input "100%" at bounding box center [93, 103] width 51 height 13
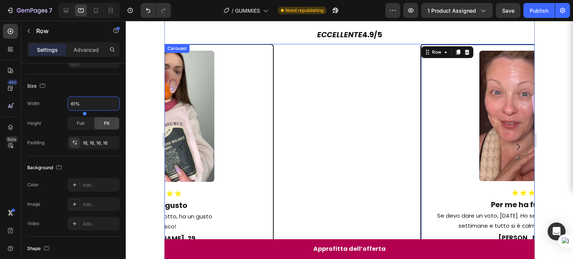
scroll to position [600, 0]
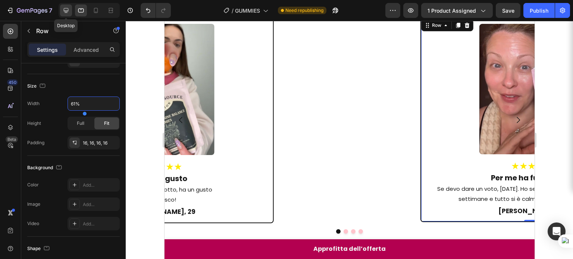
click at [70, 13] on div at bounding box center [66, 10] width 12 height 12
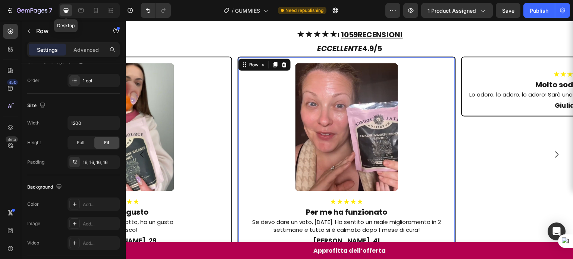
scroll to position [546, 0]
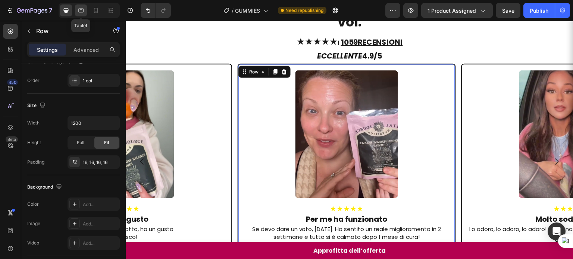
click at [84, 13] on div at bounding box center [81, 10] width 12 height 12
type input "61%"
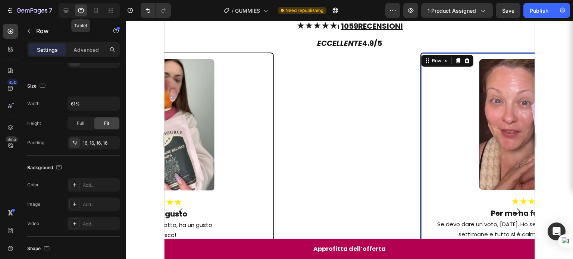
scroll to position [569, 0]
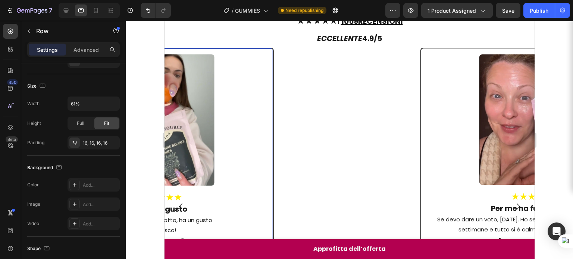
click at [259, 50] on div "Image ★★★★★ Heading Ottimo gusto Heading Adoro questo prodotto, ha un gusto paz…" at bounding box center [161, 151] width 224 height 206
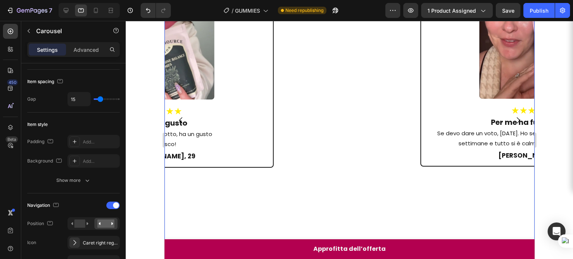
scroll to position [0, 0]
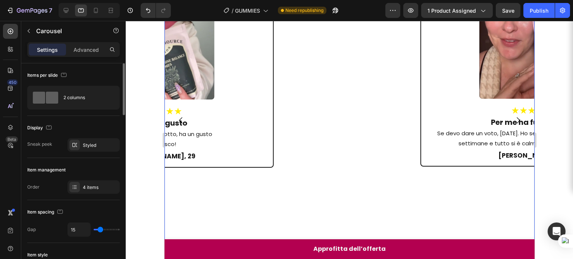
click at [182, 125] on icon "Carousel Back Arrow" at bounding box center [180, 120] width 9 height 9
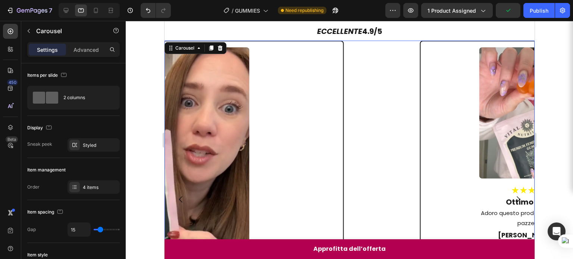
scroll to position [532, 0]
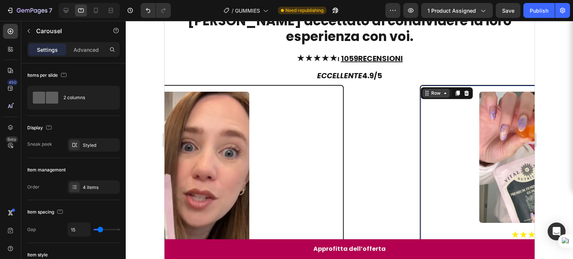
click at [427, 89] on div "Row" at bounding box center [435, 93] width 27 height 9
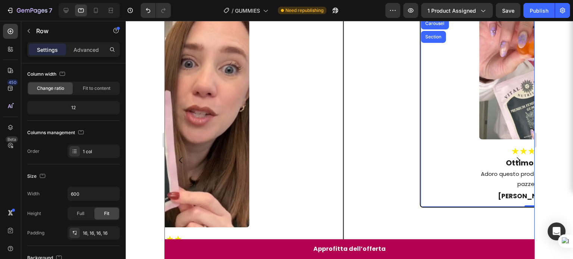
scroll to position [617, 0]
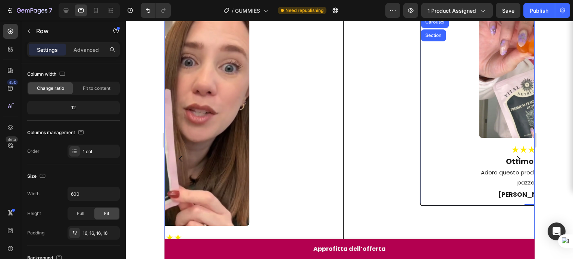
click at [515, 163] on icon "Carousel Next Arrow" at bounding box center [517, 158] width 9 height 9
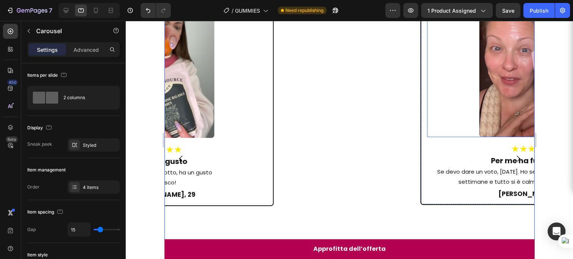
scroll to position [524, 0]
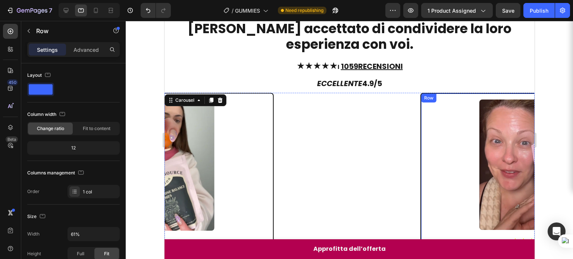
click at [426, 95] on div "Row" at bounding box center [428, 98] width 15 height 9
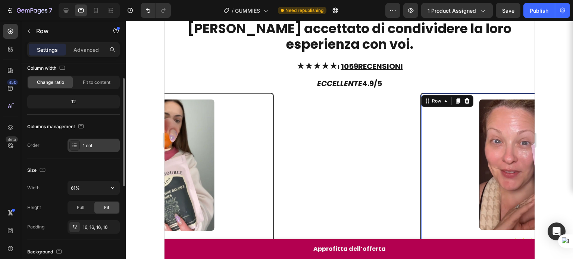
scroll to position [47, 0]
click at [85, 183] on input "61%" at bounding box center [93, 186] width 51 height 13
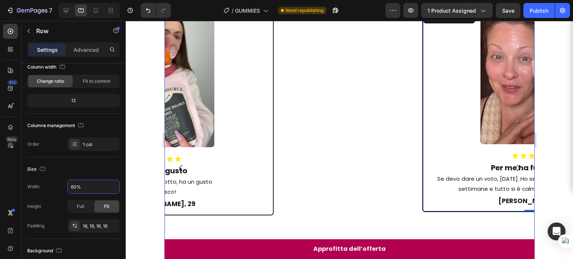
scroll to position [615, 0]
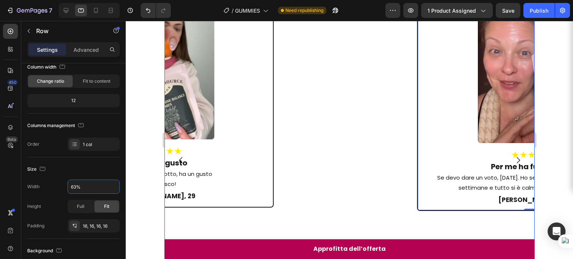
type input "62%"
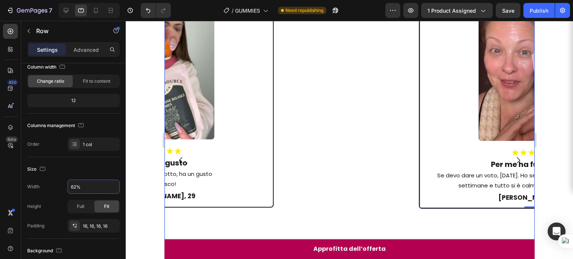
click at [180, 165] on icon "Carousel Back Arrow" at bounding box center [180, 160] width 9 height 9
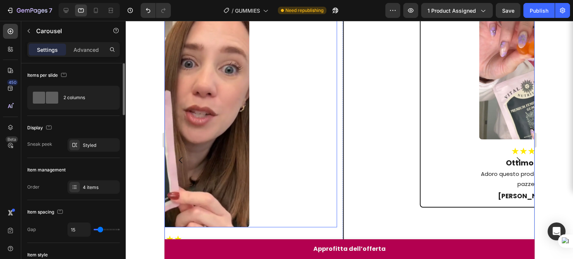
scroll to position [513, 0]
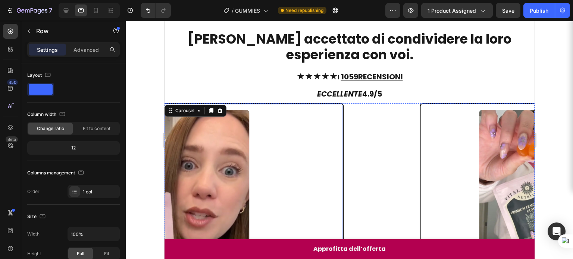
click at [268, 104] on div "Image ★★★★★ Heading Il mio ragazzo lo adora Heading Il mio ragazzo se n’è accor…" at bounding box center [161, 262] width 365 height 318
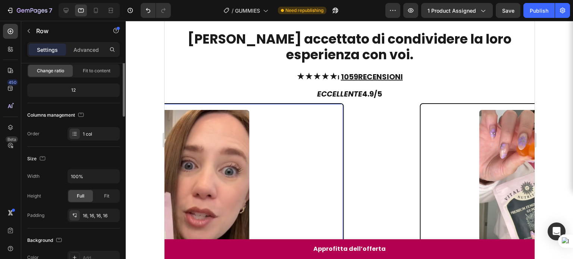
scroll to position [59, 0]
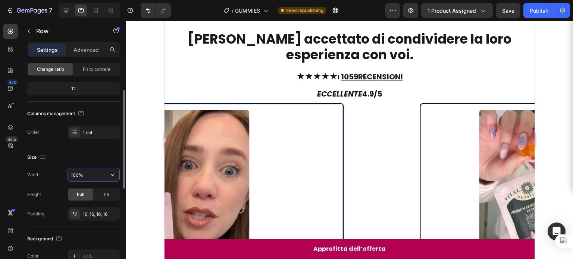
click at [82, 171] on input "100%" at bounding box center [93, 174] width 51 height 13
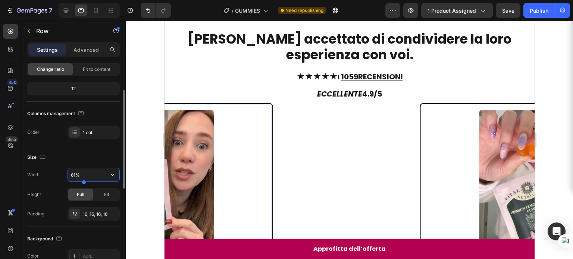
type input "60%"
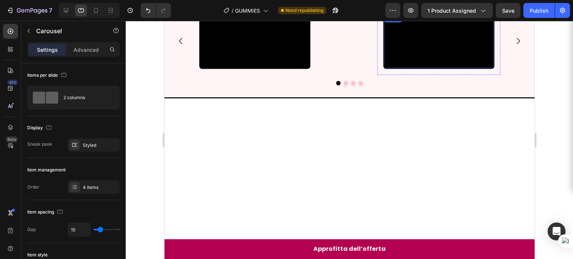
scroll to position [381, 0]
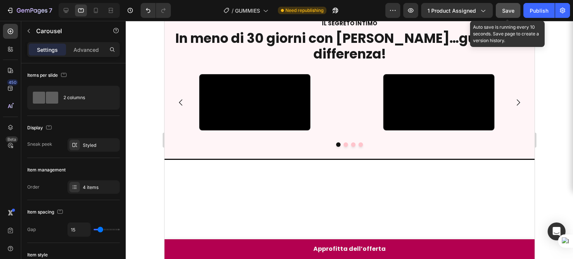
click at [505, 9] on span "Save" at bounding box center [508, 10] width 12 height 6
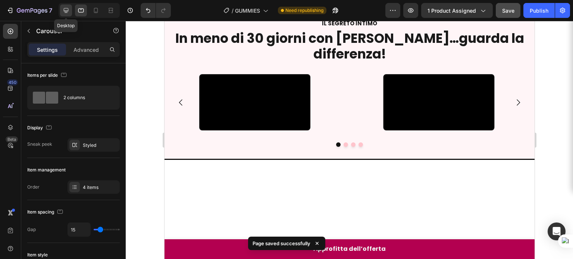
click at [62, 15] on div at bounding box center [66, 10] width 12 height 12
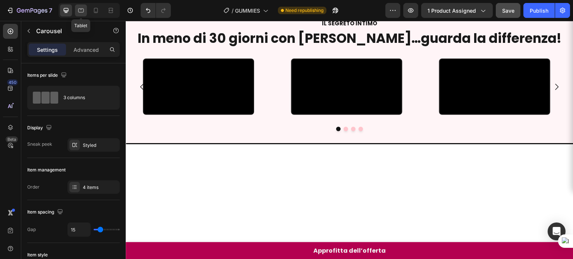
click at [81, 12] on icon at bounding box center [81, 11] width 6 height 4
type input "100%"
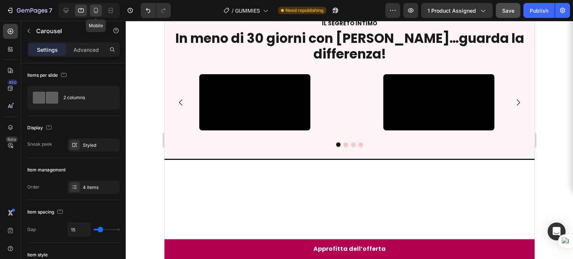
click at [92, 12] on icon at bounding box center [95, 10] width 7 height 7
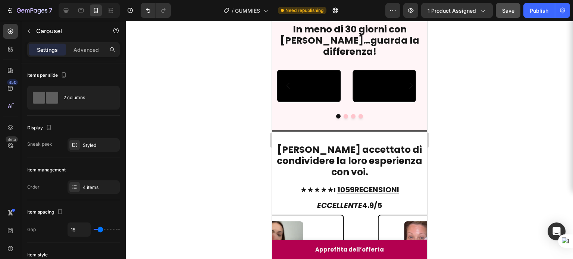
scroll to position [193, 0]
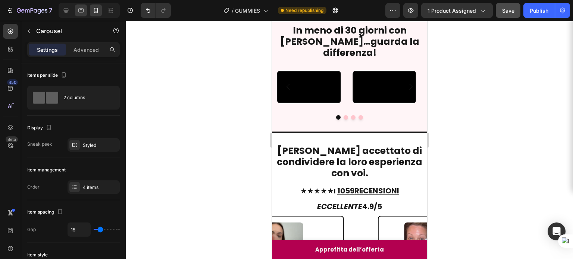
drag, startPoint x: 82, startPoint y: 18, endPoint x: 81, endPoint y: 14, distance: 4.2
click at [81, 14] on div at bounding box center [89, 10] width 61 height 15
click at [81, 14] on icon at bounding box center [80, 10] width 7 height 7
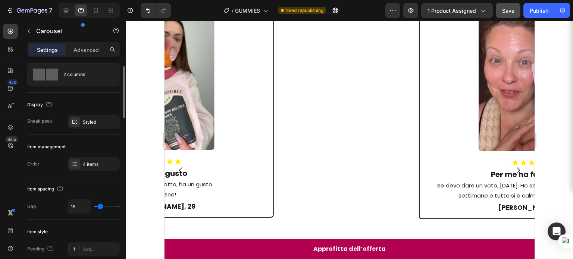
scroll to position [24, 0]
click at [87, 126] on div "Styled" at bounding box center [94, 121] width 52 height 13
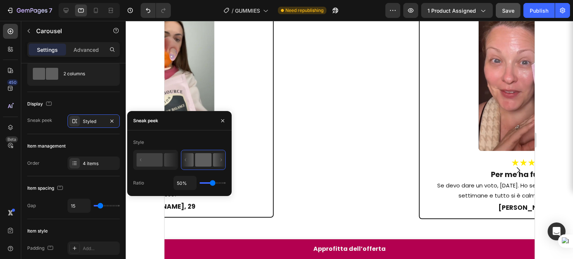
click at [213, 186] on div "50%" at bounding box center [200, 183] width 52 height 14
type input "31%"
type input "31"
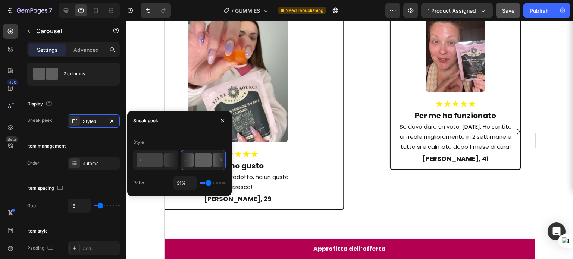
type input "15%"
type input "15"
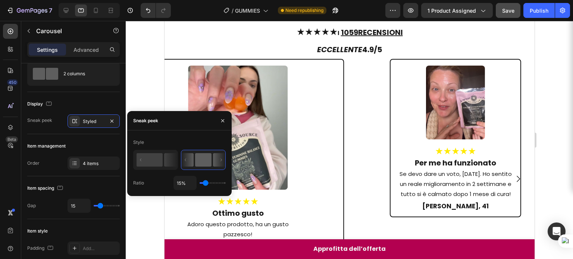
type input "4%"
type input "4"
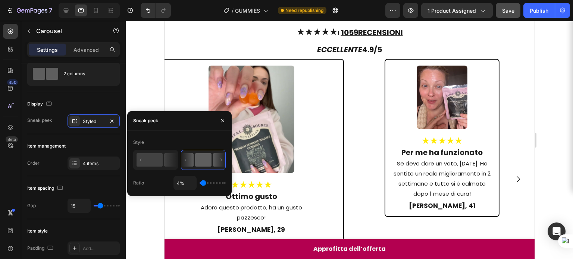
type input "3%"
type input "3"
type input "1%"
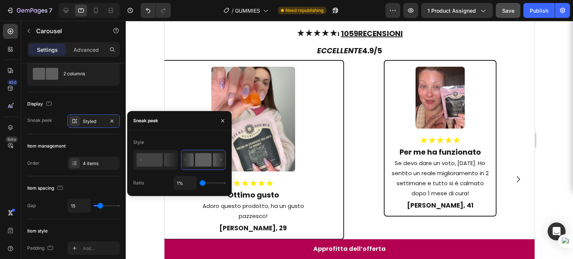
drag, startPoint x: 206, startPoint y: 185, endPoint x: 128, endPoint y: 156, distance: 82.8
type input "1"
click at [200, 184] on input "range" at bounding box center [213, 182] width 26 height 1
click at [399, 169] on p "Se devo dare un voto, [DATE]. Ho sentito un reale miglioramento in 2 settimane …" at bounding box center [439, 178] width 97 height 40
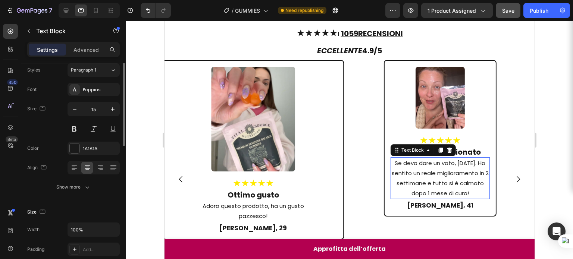
scroll to position [0, 0]
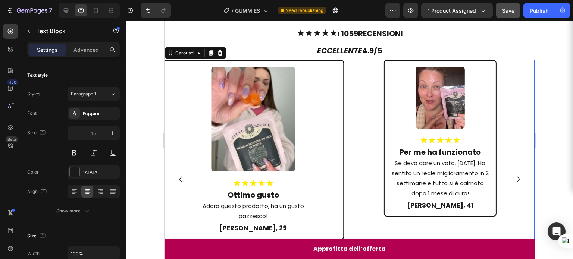
click at [356, 182] on div "Image ★★★★★ Heading Per me ha funzionato Heading Se devo dare un voto, do 10/10…" at bounding box center [439, 179] width 181 height 238
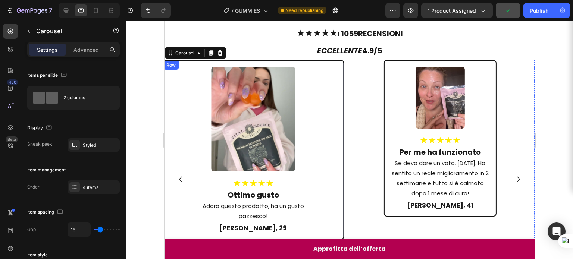
click at [174, 65] on div "Row" at bounding box center [171, 65] width 12 height 7
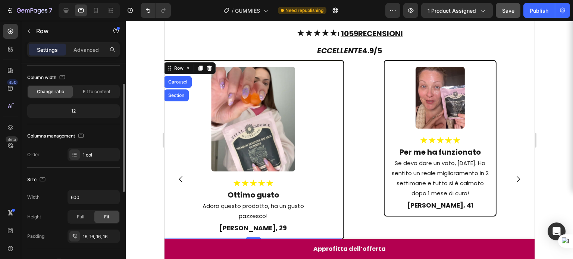
scroll to position [43, 0]
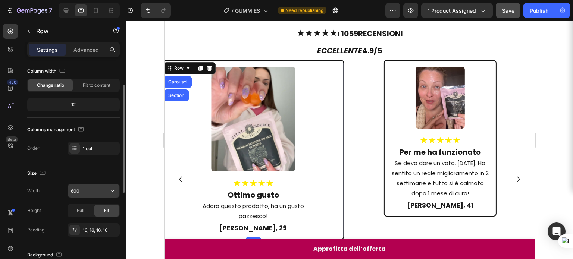
click at [85, 191] on input "600" at bounding box center [93, 190] width 51 height 13
click at [85, 191] on input "595" at bounding box center [93, 190] width 51 height 13
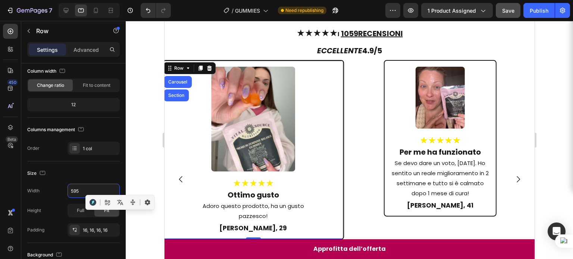
click at [84, 205] on div at bounding box center [119, 202] width 71 height 15
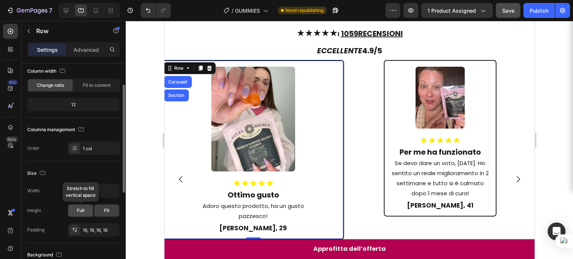
click at [79, 209] on span "Full" at bounding box center [80, 210] width 7 height 7
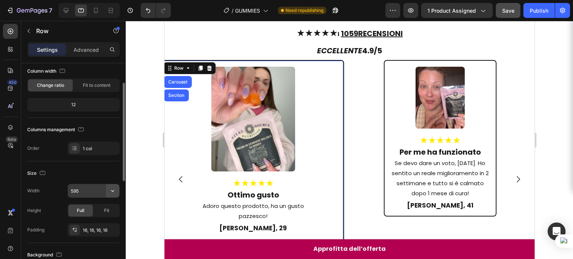
click at [112, 189] on icon "button" at bounding box center [112, 190] width 7 height 7
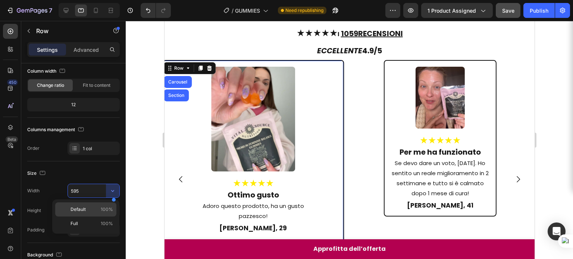
click at [90, 206] on p "Default 100%" at bounding box center [92, 209] width 43 height 7
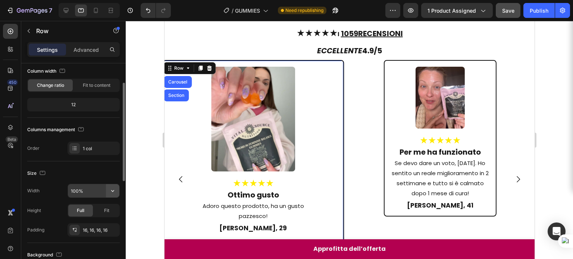
click at [109, 189] on icon "button" at bounding box center [112, 190] width 7 height 7
click at [88, 194] on input "100%" at bounding box center [93, 190] width 51 height 13
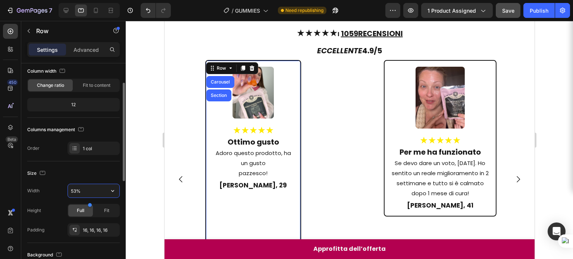
type input "54%"
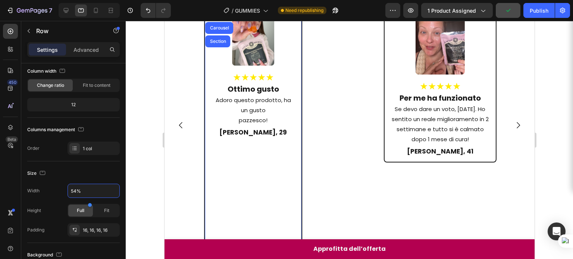
scroll to position [793, 0]
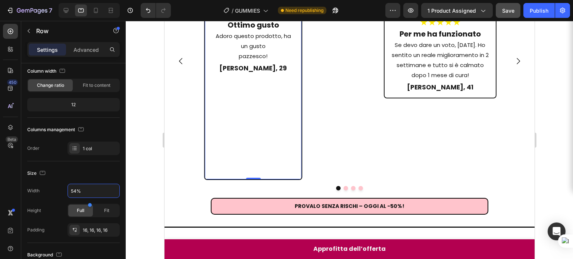
click at [253, 175] on div "Image ★★★★★ Heading Ottimo gusto Heading Adoro questo prodotto, ha un gusto paz…" at bounding box center [253, 61] width 98 height 238
drag, startPoint x: 252, startPoint y: 178, endPoint x: 248, endPoint y: 154, distance: 23.7
click at [249, 153] on div "Image ★★★★★ Heading Ottimo gusto Heading Adoro questo prodotto, ha un gusto paz…" at bounding box center [253, 61] width 98 height 238
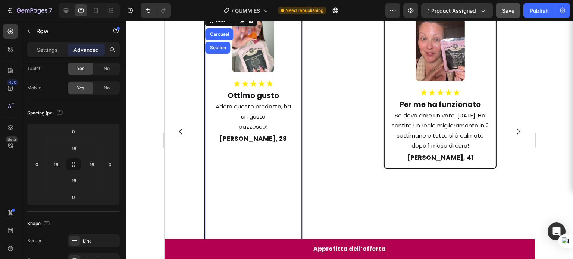
scroll to position [686, 0]
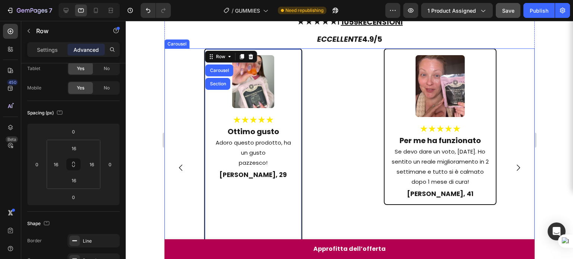
click at [513, 167] on icon "Carousel Next Arrow" at bounding box center [517, 167] width 9 height 9
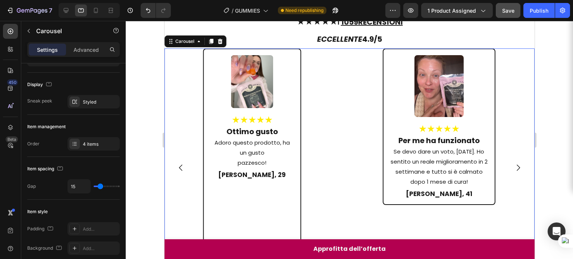
scroll to position [0, 0]
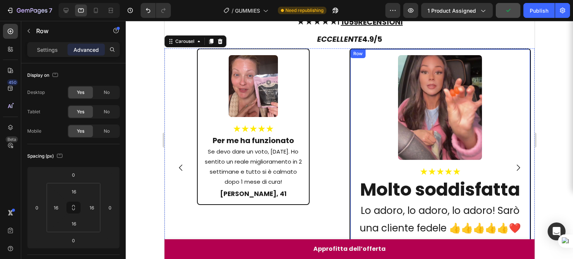
click at [357, 53] on div "Row" at bounding box center [358, 53] width 12 height 7
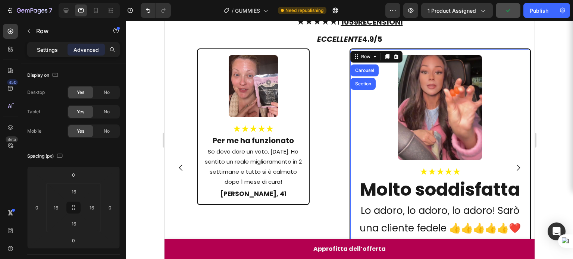
click at [52, 53] on p "Settings" at bounding box center [47, 50] width 21 height 8
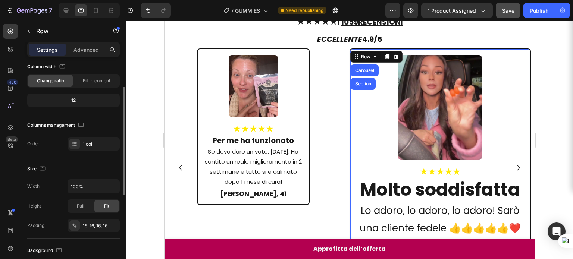
scroll to position [48, 0]
click at [80, 187] on input "100%" at bounding box center [93, 186] width 51 height 13
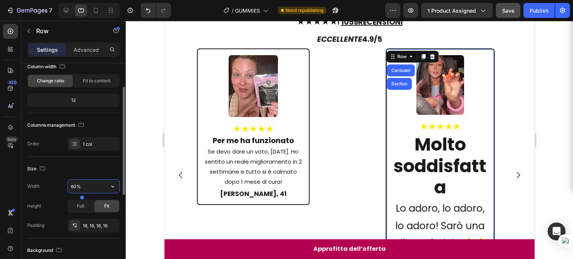
type input "61%"
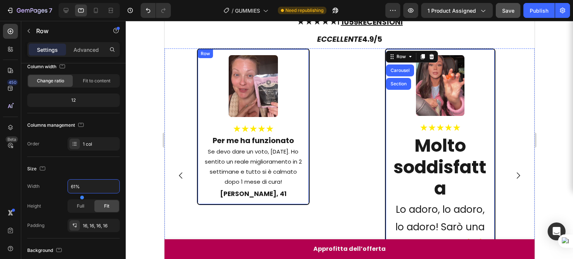
click at [204, 51] on div "Row" at bounding box center [204, 53] width 15 height 9
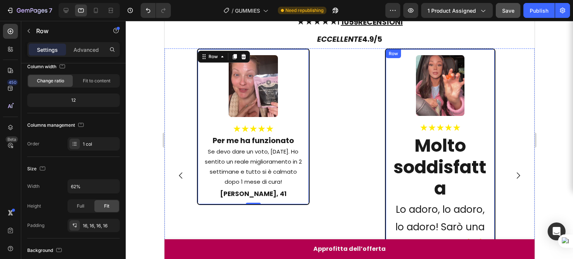
click at [393, 52] on div "Row" at bounding box center [393, 53] width 12 height 7
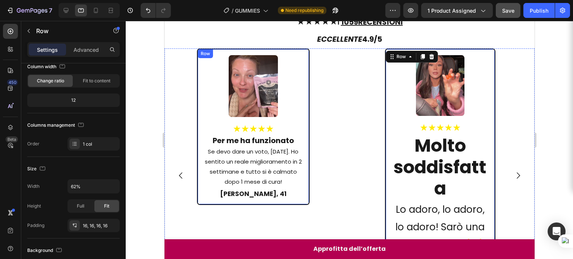
click at [205, 52] on div "Row" at bounding box center [205, 53] width 12 height 7
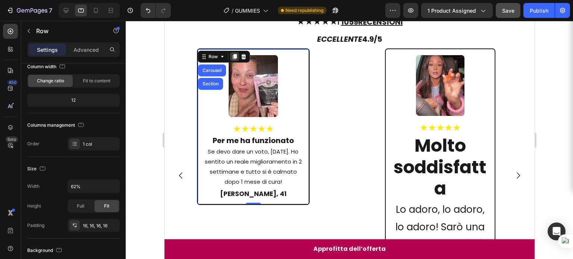
click at [233, 55] on icon at bounding box center [234, 56] width 4 height 5
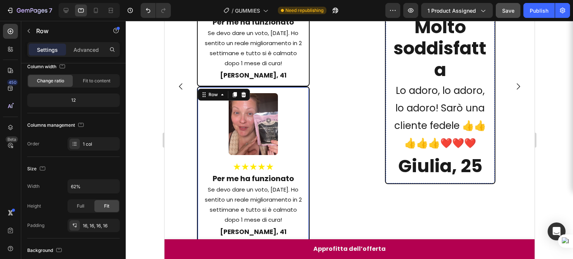
scroll to position [654, 0]
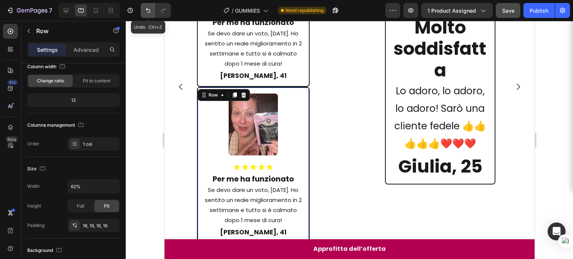
click at [144, 14] on icon "Undo/Redo" at bounding box center [147, 10] width 7 height 7
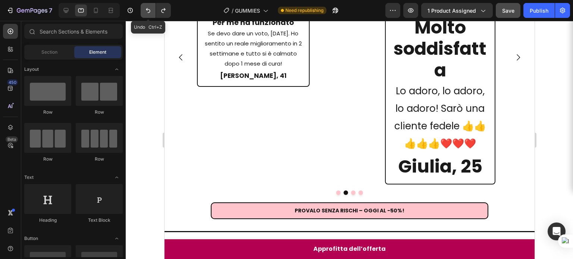
scroll to position [625, 0]
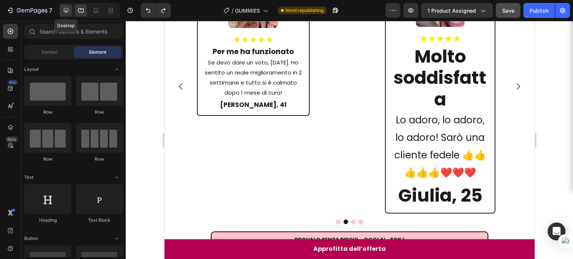
click at [66, 12] on icon at bounding box center [65, 10] width 7 height 7
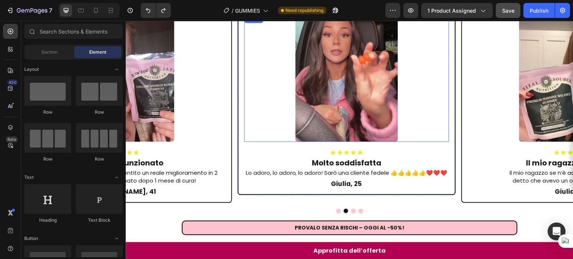
scroll to position [522, 0]
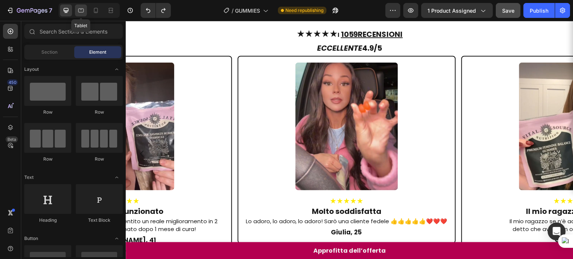
click at [84, 14] on icon at bounding box center [80, 10] width 7 height 7
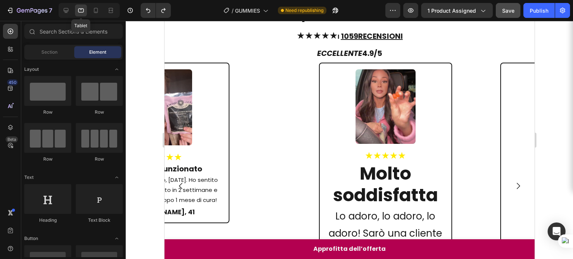
scroll to position [539, 0]
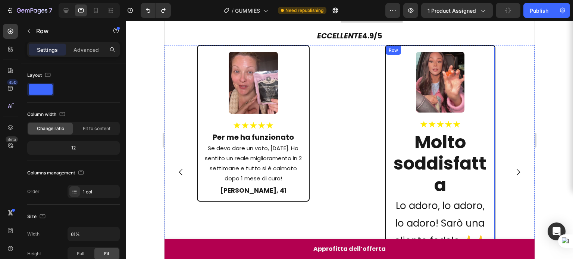
click at [392, 50] on div "Row" at bounding box center [393, 50] width 12 height 7
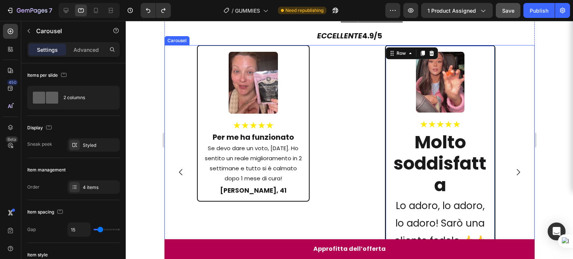
click at [183, 43] on div "Hanno accettato di condividere la loro esperienza con voi. Heading ★★★★★ I 1059…" at bounding box center [349, 153] width 370 height 362
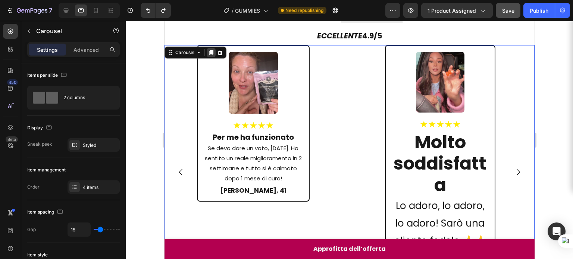
click at [208, 53] on icon at bounding box center [211, 53] width 6 height 6
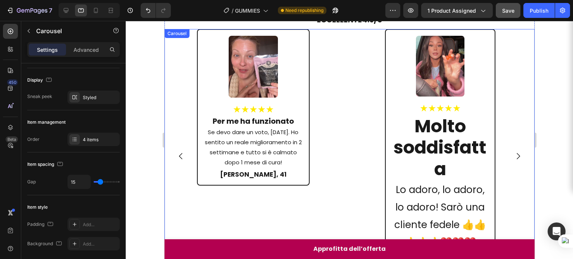
scroll to position [545, 0]
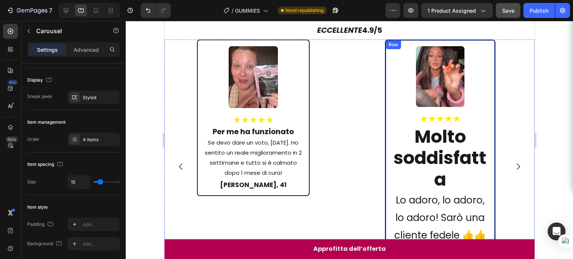
click at [394, 44] on div "Row" at bounding box center [393, 44] width 12 height 7
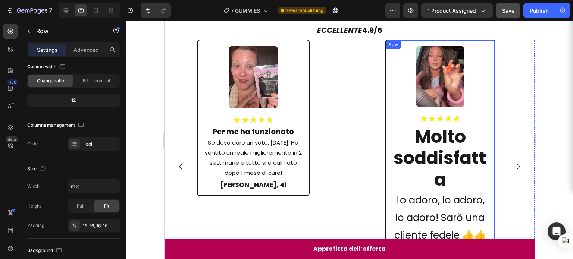
scroll to position [0, 0]
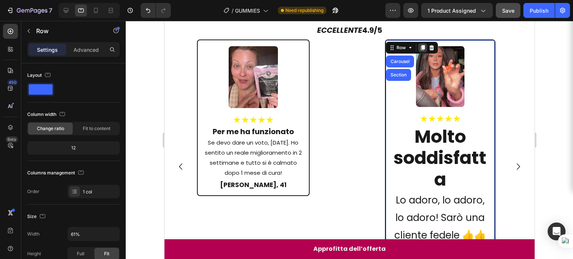
click at [424, 47] on icon at bounding box center [422, 47] width 4 height 5
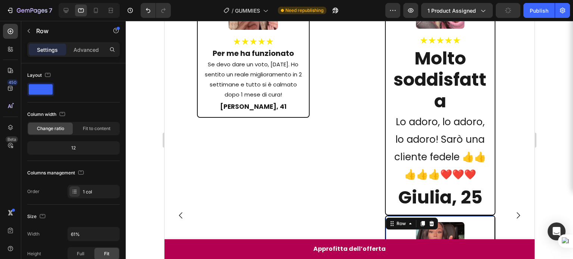
scroll to position [791, 0]
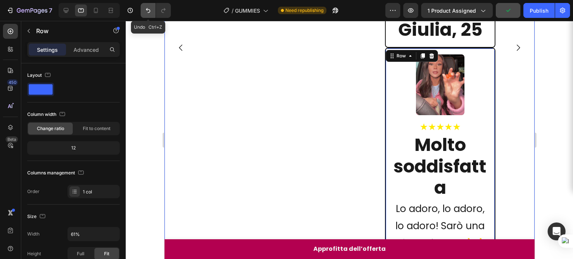
click at [150, 12] on icon "Undo/Redo" at bounding box center [147, 10] width 7 height 7
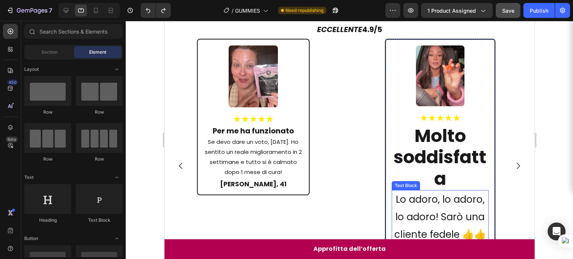
scroll to position [516, 0]
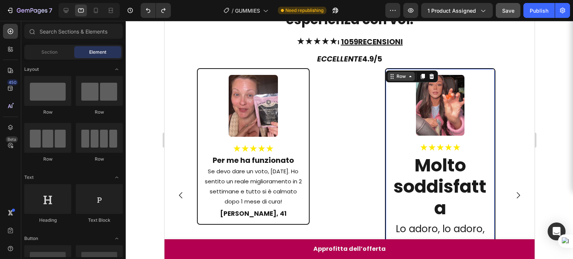
click at [393, 76] on div "Row" at bounding box center [400, 76] width 27 height 9
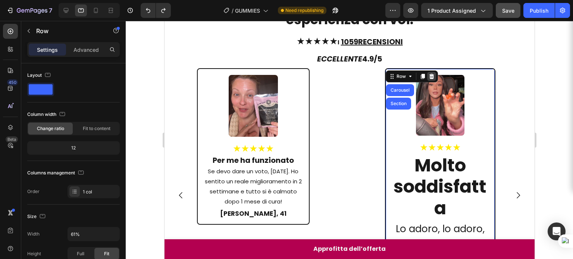
click at [431, 77] on icon at bounding box center [431, 76] width 5 height 5
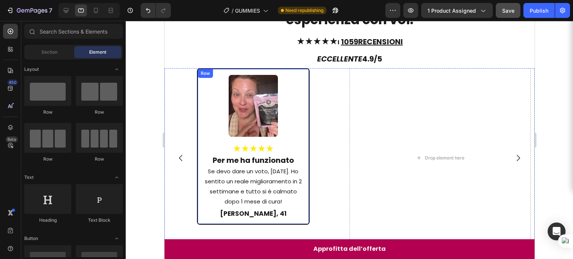
click at [203, 73] on div "Row" at bounding box center [205, 73] width 12 height 7
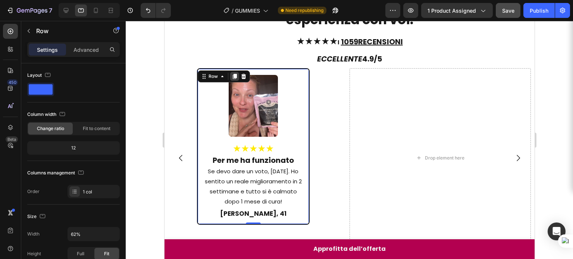
click at [232, 77] on icon at bounding box center [234, 77] width 6 height 6
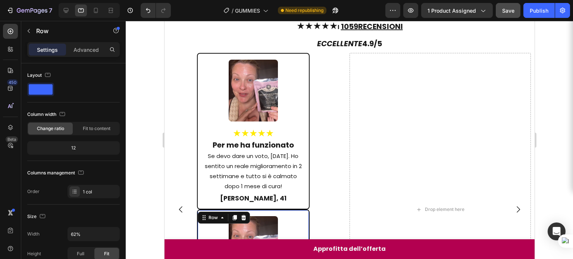
scroll to position [693, 0]
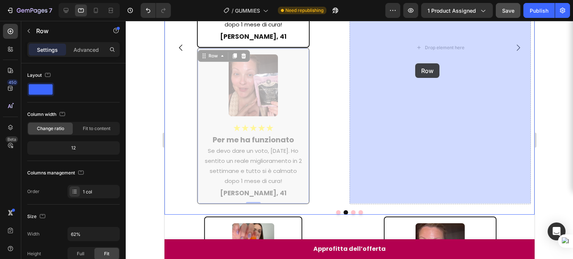
drag, startPoint x: 209, startPoint y: 57, endPoint x: 408, endPoint y: 63, distance: 199.0
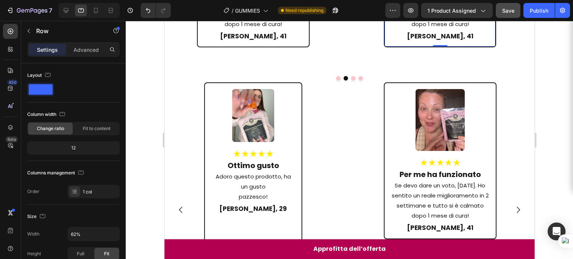
scroll to position [722, 0]
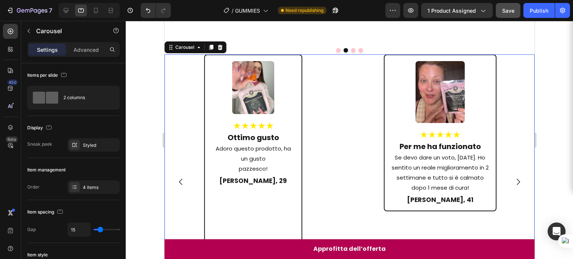
click at [513, 179] on icon "Carousel Next Arrow" at bounding box center [517, 182] width 9 height 9
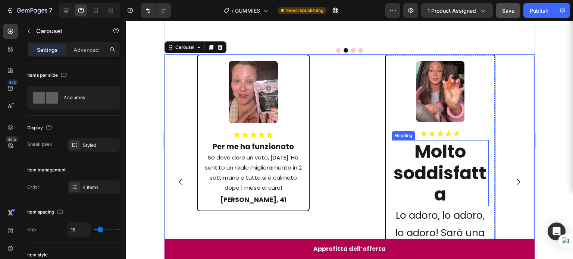
click at [439, 158] on h2 "Molto soddisfatta" at bounding box center [439, 173] width 97 height 66
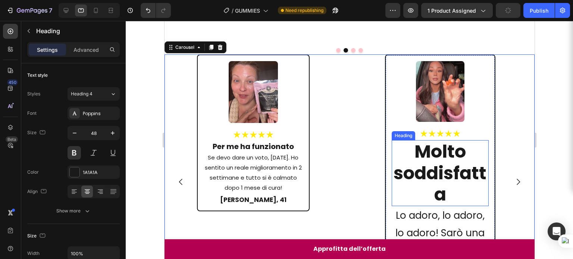
click at [439, 158] on h2 "Molto soddisfatta" at bounding box center [439, 173] width 97 height 66
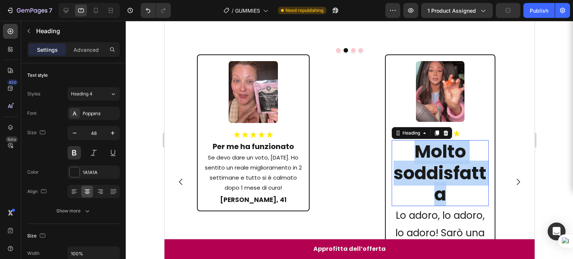
click at [439, 158] on p "Molto soddisfatta" at bounding box center [440, 173] width 96 height 65
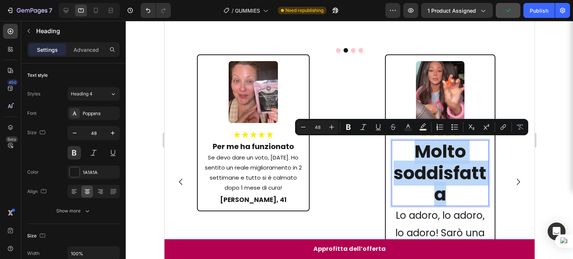
copy p "Molto soddisfatta"
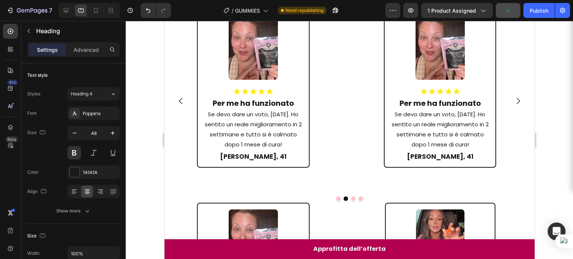
scroll to position [563, 0]
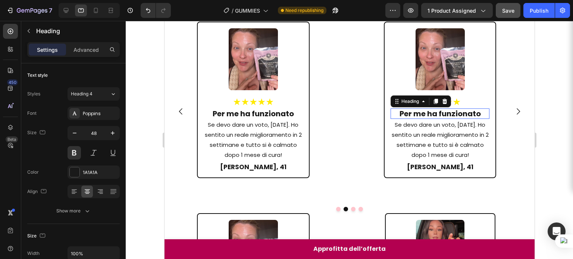
click at [429, 115] on h2 "Per me ha funzionato" at bounding box center [439, 114] width 99 height 10
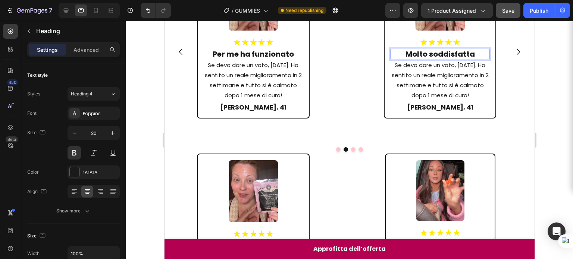
scroll to position [736, 0]
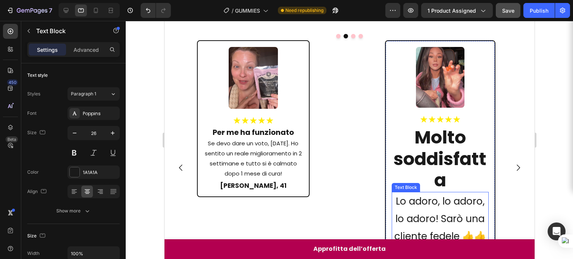
click at [428, 203] on p "Lo adoro, lo adoro, lo adoro! Sarò una cliente fedele 👍👍👍👍👍❤️❤️❤️" at bounding box center [440, 228] width 96 height 70
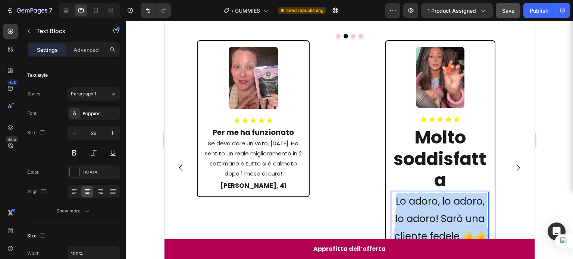
click at [428, 203] on p "Lo adoro, lo adoro, lo adoro! Sarò una cliente fedele 👍👍👍👍👍❤️❤️❤️" at bounding box center [440, 228] width 96 height 70
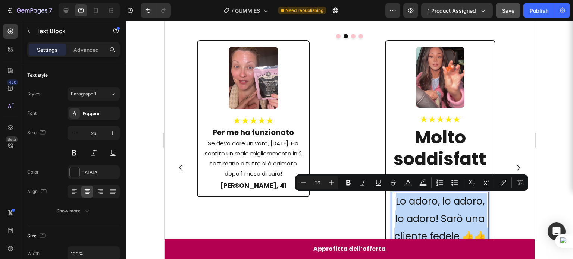
copy p "Lo adoro, lo adoro, lo adoro! Sarò una cliente fedele 👍👍👍👍👍❤️❤️❤️"
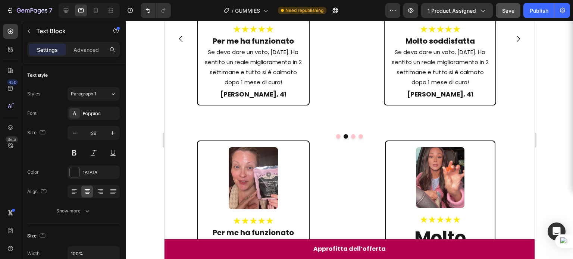
scroll to position [613, 0]
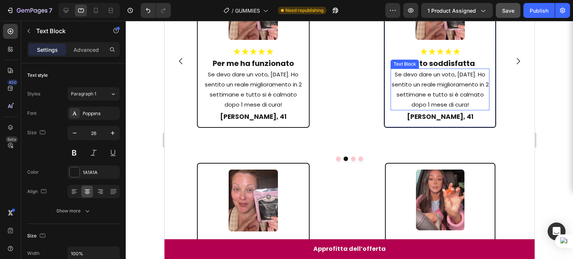
click at [433, 98] on p "Se devo dare un voto, [DATE]. Ho sentito un reale miglioramento in 2 settimane …" at bounding box center [439, 89] width 97 height 40
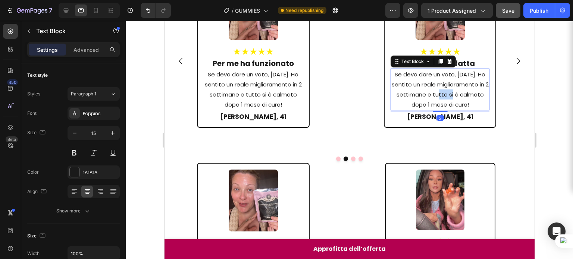
click at [433, 98] on p "Se devo dare un voto, [DATE]. Ho sentito un reale miglioramento in 2 settimane …" at bounding box center [439, 89] width 97 height 40
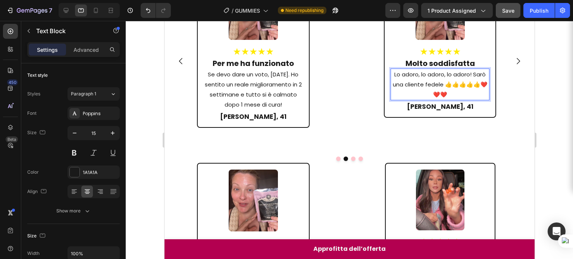
click at [479, 85] on p "Lo adoro, lo adoro, lo adoro! Sarò una cliente fedele 👍👍👍👍👍❤️❤️❤️" at bounding box center [439, 84] width 97 height 30
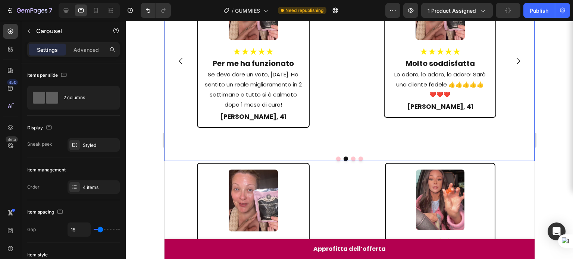
click at [499, 139] on div "Image ★★★★★ Heading Molto soddisfatta Heading Lo adoro, lo adoro, lo adoro! Sar…" at bounding box center [439, 61] width 181 height 180
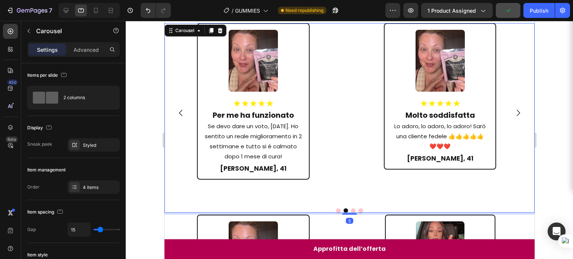
scroll to position [534, 0]
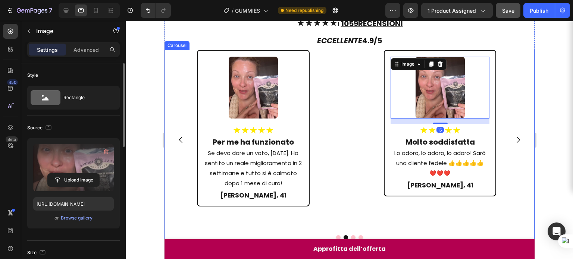
click at [66, 149] on label at bounding box center [73, 167] width 81 height 47
click at [66, 174] on input "file" at bounding box center [73, 180] width 51 height 13
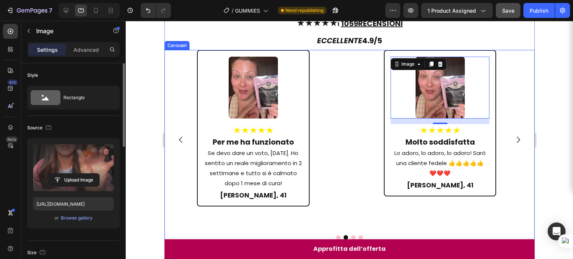
type input "[URL][DOMAIN_NAME]"
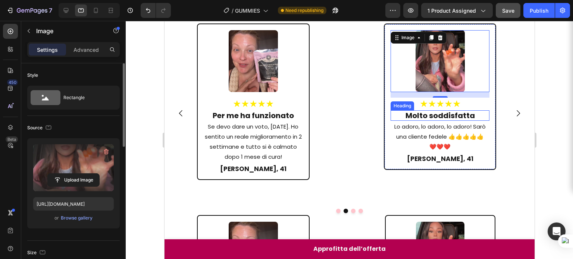
scroll to position [531, 0]
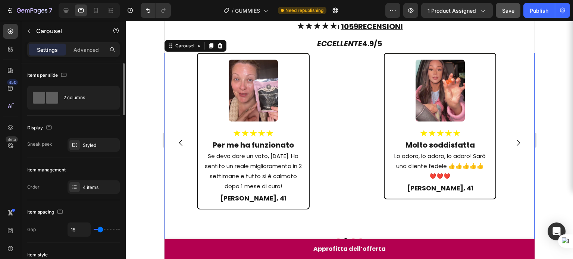
click at [516, 140] on icon "Carousel Next Arrow" at bounding box center [517, 143] width 3 height 6
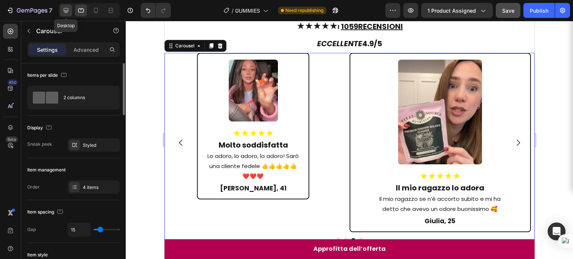
click at [69, 7] on icon at bounding box center [65, 10] width 7 height 7
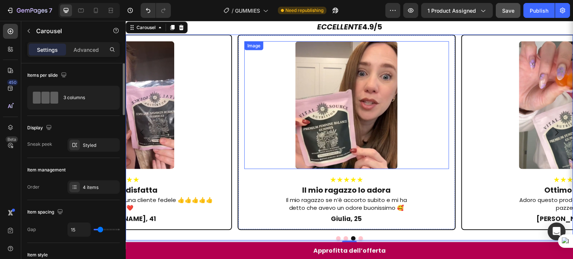
scroll to position [530, 0]
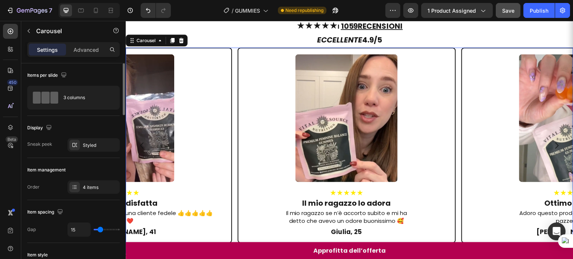
click at [553, 141] on icon "Carousel Next Arrow" at bounding box center [557, 145] width 9 height 9
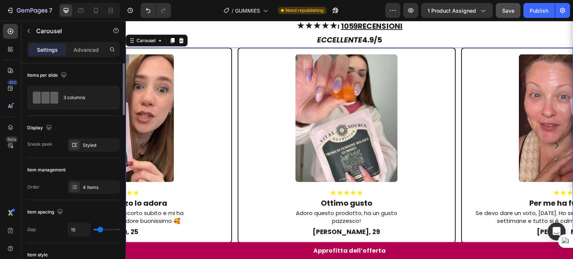
click at [553, 141] on icon "Carousel Next Arrow" at bounding box center [557, 145] width 9 height 9
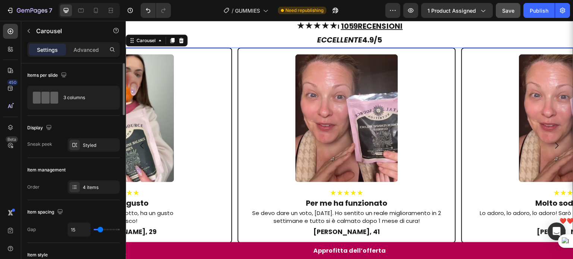
click at [553, 141] on icon "Carousel Next Arrow" at bounding box center [557, 145] width 9 height 9
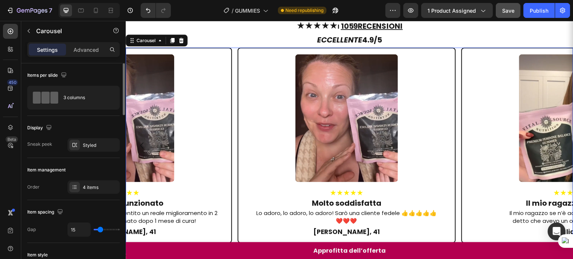
click at [553, 141] on icon "Carousel Next Arrow" at bounding box center [557, 145] width 9 height 9
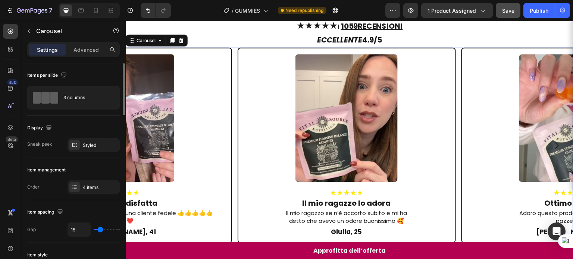
click at [553, 141] on icon "Carousel Next Arrow" at bounding box center [557, 145] width 9 height 9
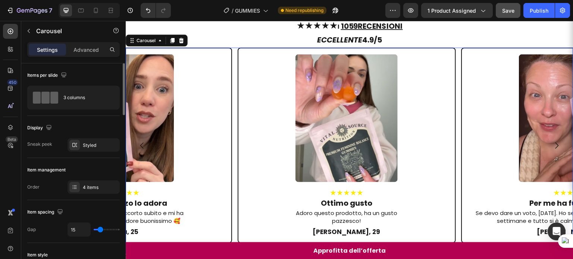
click at [553, 141] on icon "Carousel Next Arrow" at bounding box center [557, 145] width 9 height 9
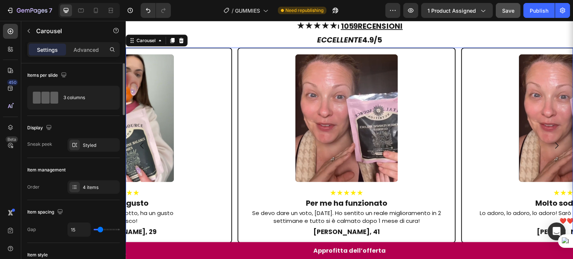
click at [553, 141] on icon "Carousel Next Arrow" at bounding box center [557, 145] width 9 height 9
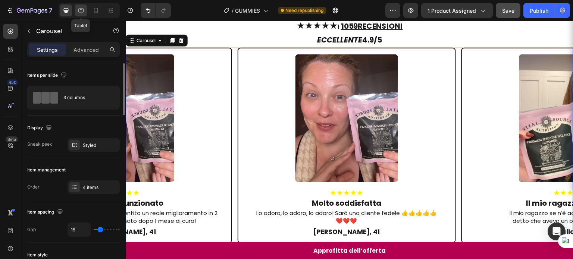
click at [85, 13] on div at bounding box center [81, 10] width 12 height 12
type input "100%"
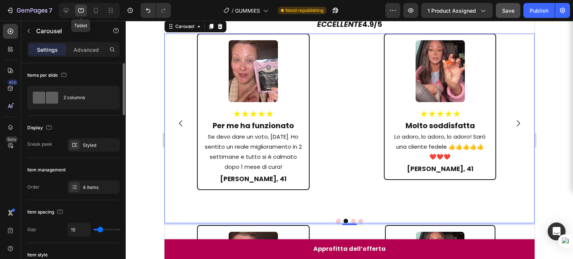
scroll to position [537, 0]
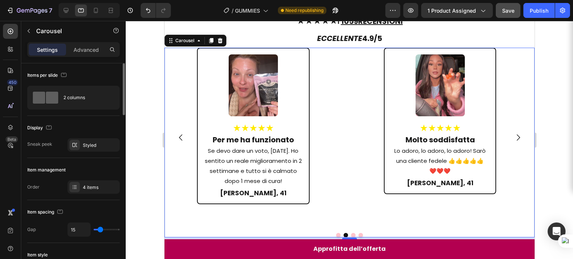
click at [513, 133] on icon "Carousel Next Arrow" at bounding box center [517, 137] width 9 height 9
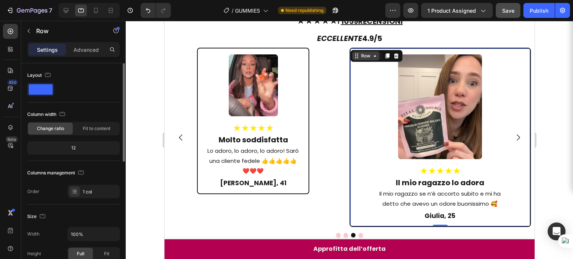
click at [355, 52] on div "Row" at bounding box center [365, 55] width 27 height 9
click at [397, 55] on icon at bounding box center [395, 55] width 5 height 5
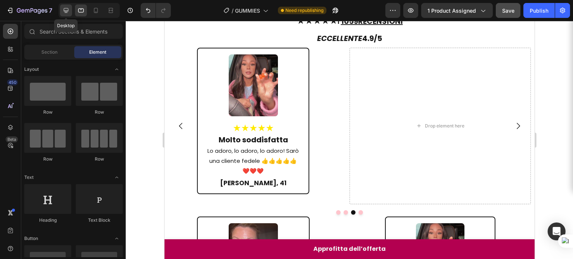
click at [69, 14] on icon at bounding box center [65, 10] width 7 height 7
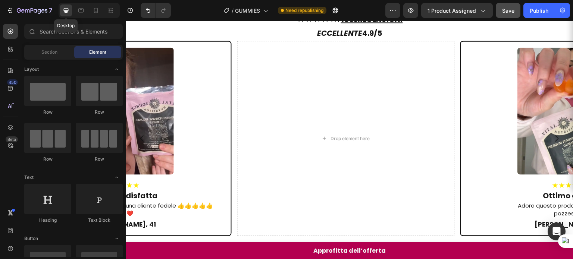
scroll to position [519, 0]
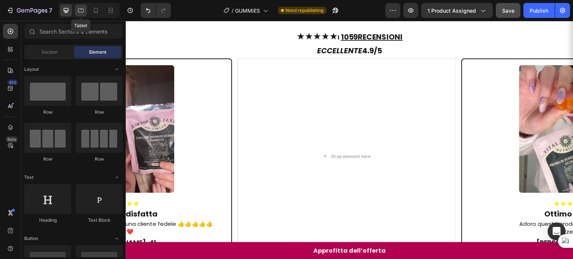
click at [78, 14] on icon at bounding box center [80, 10] width 7 height 7
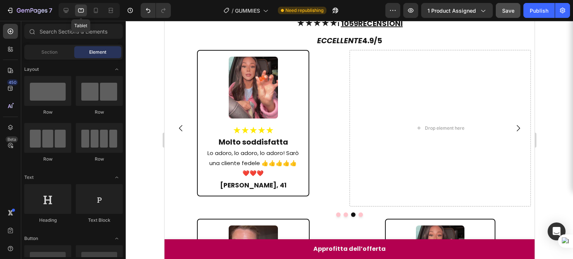
scroll to position [537, 0]
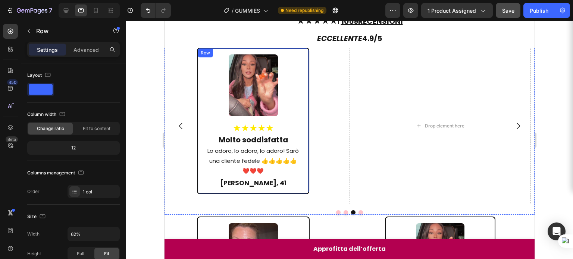
click at [205, 53] on div "Row" at bounding box center [205, 53] width 12 height 7
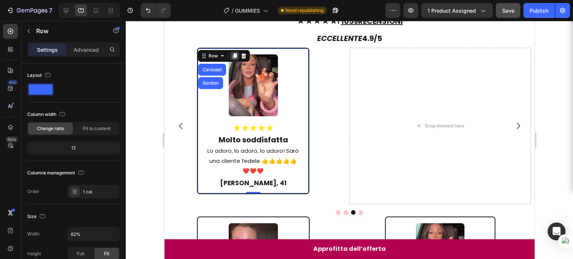
click at [236, 55] on icon at bounding box center [234, 55] width 4 height 5
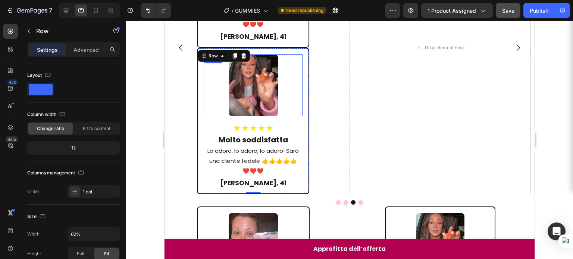
scroll to position [649, 0]
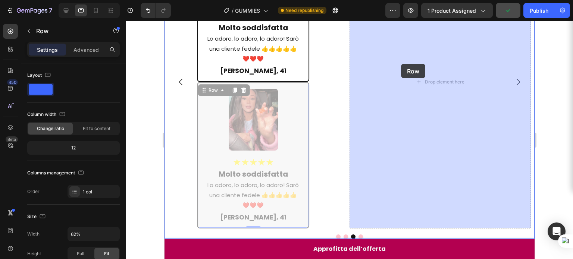
drag, startPoint x: 213, startPoint y: 89, endPoint x: 401, endPoint y: 64, distance: 189.8
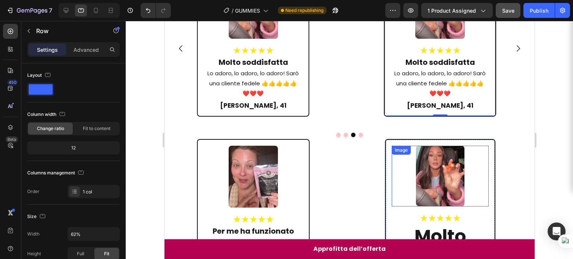
scroll to position [692, 0]
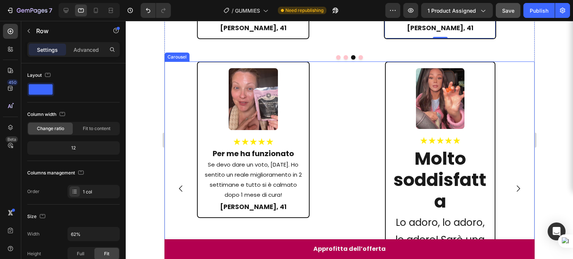
click at [513, 187] on icon "Carousel Next Arrow" at bounding box center [517, 188] width 9 height 9
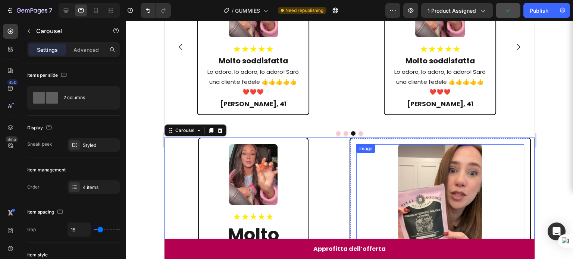
scroll to position [566, 0]
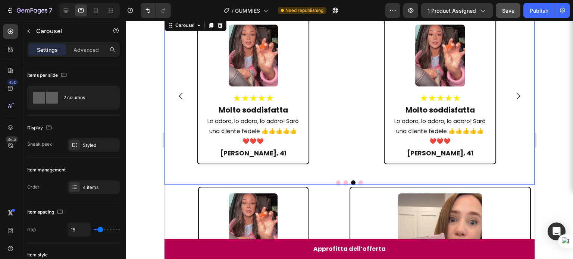
click at [512, 101] on button "Carousel Next Arrow" at bounding box center [517, 96] width 21 height 21
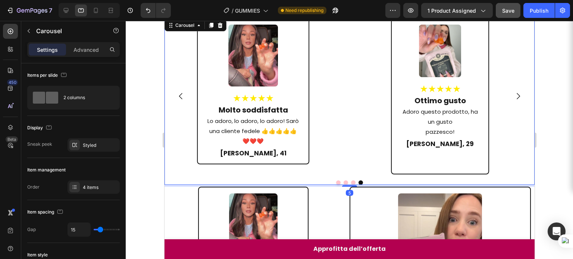
click at [512, 101] on button "Carousel Next Arrow" at bounding box center [517, 96] width 21 height 21
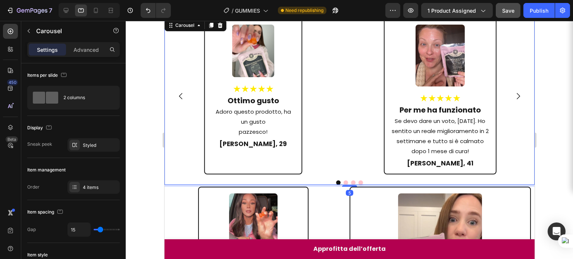
click at [512, 101] on button "Carousel Next Arrow" at bounding box center [517, 96] width 21 height 21
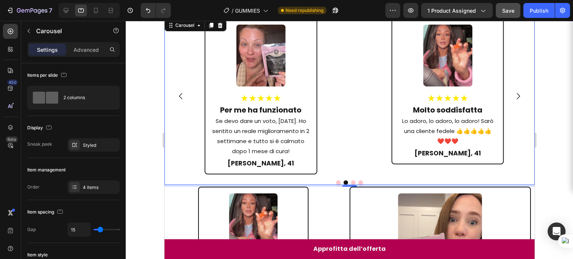
click at [512, 101] on button "Carousel Next Arrow" at bounding box center [517, 96] width 21 height 21
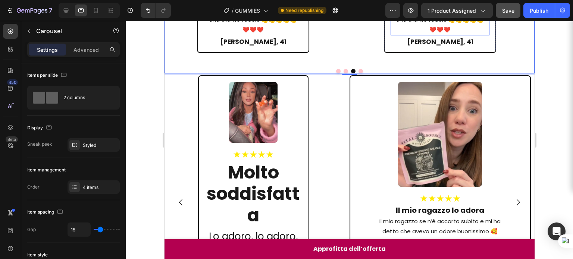
scroll to position [678, 0]
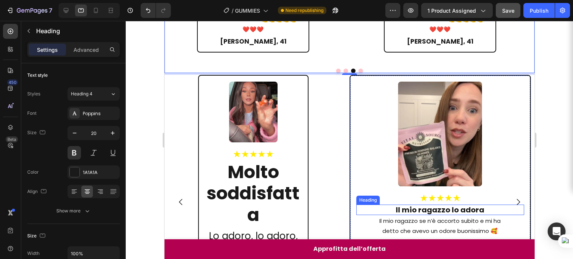
click at [425, 208] on h2 "Il mio ragazzo lo adora" at bounding box center [440, 210] width 168 height 10
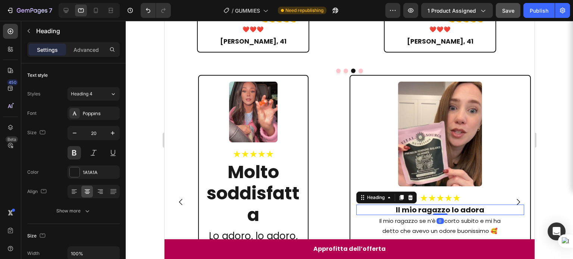
click at [425, 208] on h2 "Il mio ragazzo lo adora" at bounding box center [440, 210] width 168 height 10
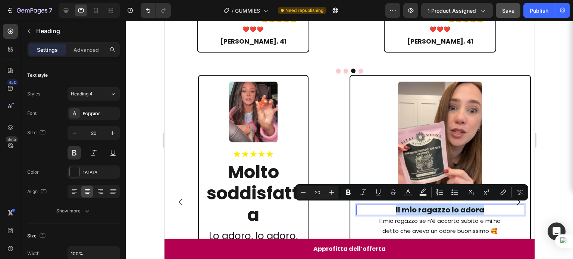
click at [425, 208] on p "Il mio ragazzo lo adora" at bounding box center [440, 210] width 166 height 9
copy p "Il mio ragazzo lo adora"
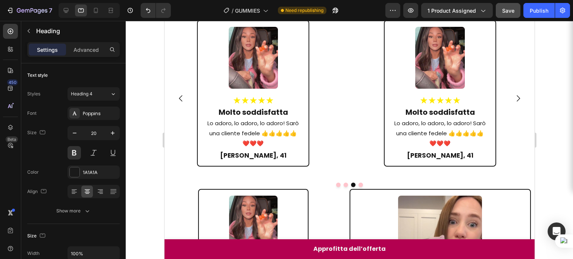
scroll to position [525, 0]
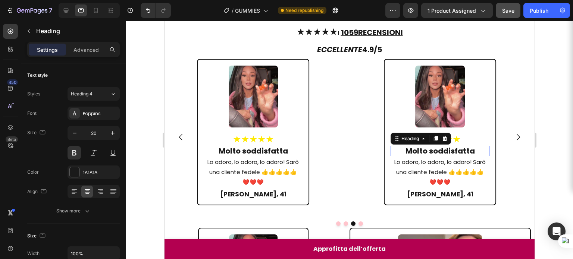
click at [450, 151] on h2 "Molto soddisfatta" at bounding box center [439, 151] width 99 height 10
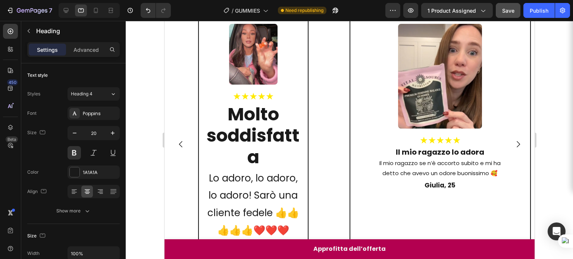
scroll to position [772, 0]
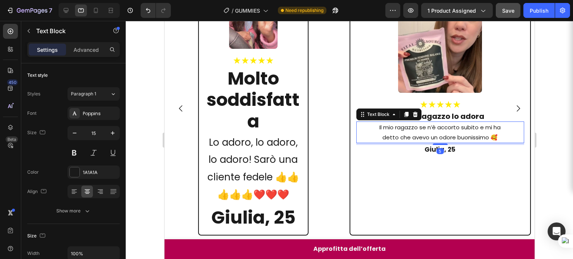
click at [442, 137] on p "detto che avevo un odore buonissimo 🥰" at bounding box center [440, 137] width 166 height 10
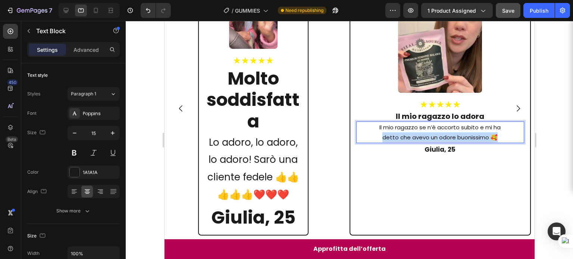
click at [442, 137] on p "detto che avevo un odore buonissimo 🥰" at bounding box center [440, 137] width 166 height 10
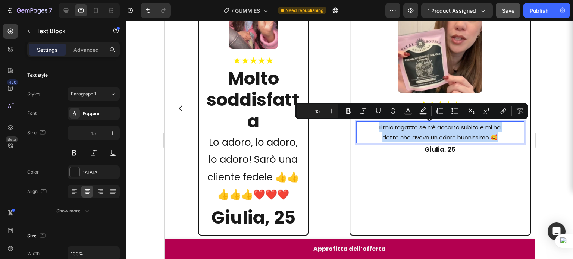
copy div "Il mio ragazzo se n’è accorto subito e mi ha detto che avevo un odore buonissim…"
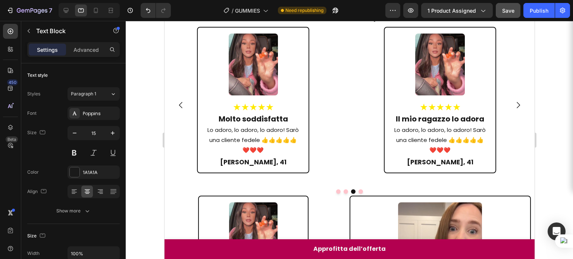
scroll to position [548, 0]
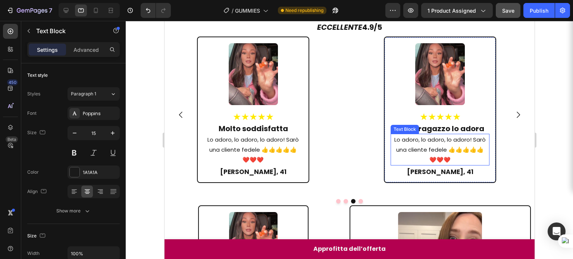
click at [402, 144] on p "Lo adoro, lo adoro, lo adoro! Sarò una cliente fedele 👍👍👍👍👍" at bounding box center [439, 145] width 97 height 20
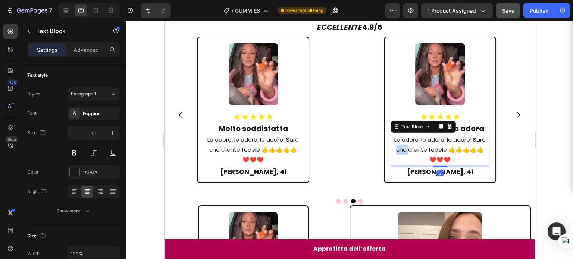
click at [402, 144] on p "Lo adoro, lo adoro, lo adoro! Sarò una cliente fedele 👍👍👍👍👍" at bounding box center [439, 145] width 97 height 20
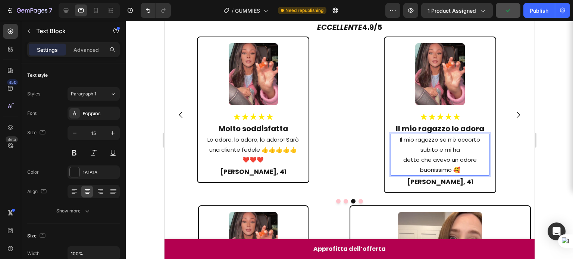
click at [403, 158] on p "detto che avevo un odore buonissimo 🥰" at bounding box center [439, 165] width 97 height 20
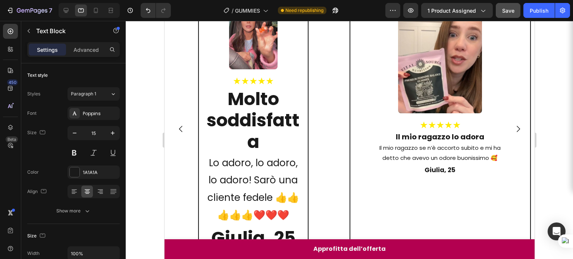
scroll to position [814, 0]
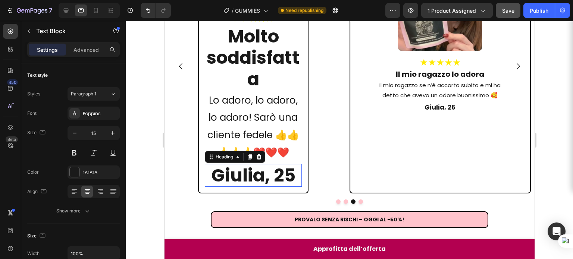
click at [277, 176] on h2 "Giulia, 25" at bounding box center [252, 175] width 97 height 23
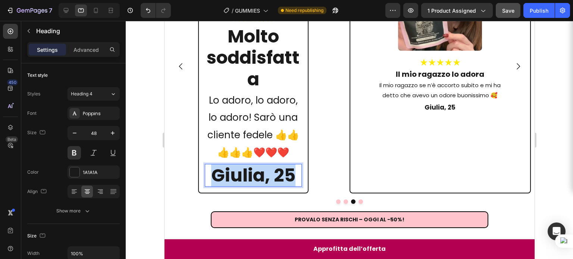
click at [277, 176] on p "Giulia, 25" at bounding box center [253, 176] width 96 height 22
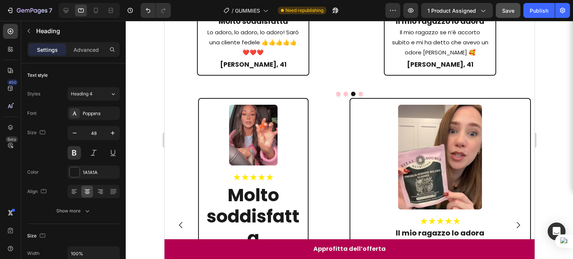
scroll to position [628, 0]
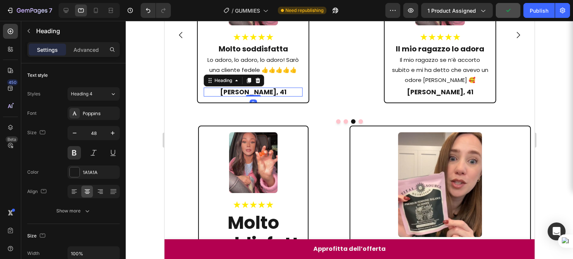
click at [259, 93] on h2 "[PERSON_NAME], 41" at bounding box center [252, 92] width 99 height 9
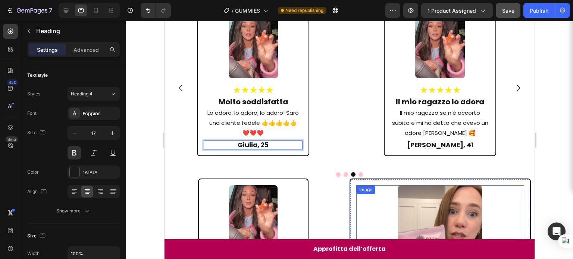
scroll to position [556, 0]
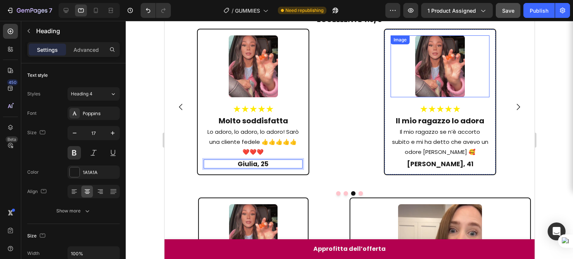
click at [440, 47] on img at bounding box center [440, 66] width 50 height 62
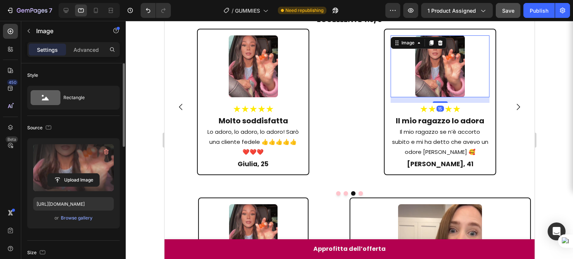
click at [94, 153] on label at bounding box center [73, 167] width 81 height 47
click at [94, 174] on input "file" at bounding box center [73, 180] width 51 height 13
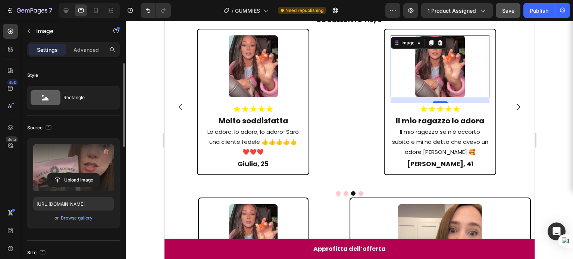
type input "[URL][DOMAIN_NAME]"
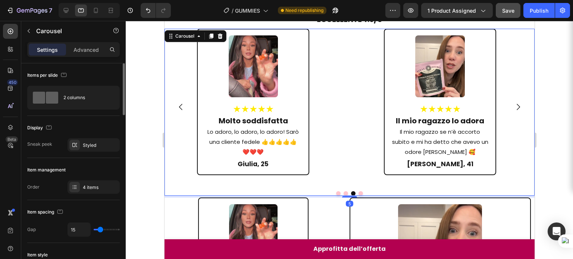
click at [513, 108] on icon "Carousel Next Arrow" at bounding box center [517, 107] width 9 height 9
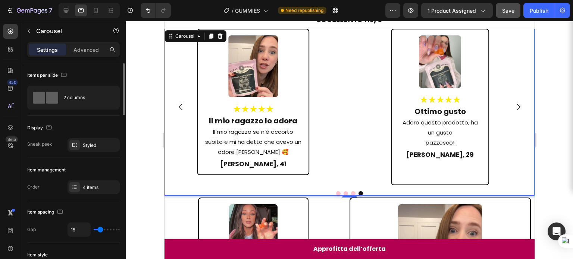
click at [513, 108] on icon "Carousel Next Arrow" at bounding box center [517, 107] width 9 height 9
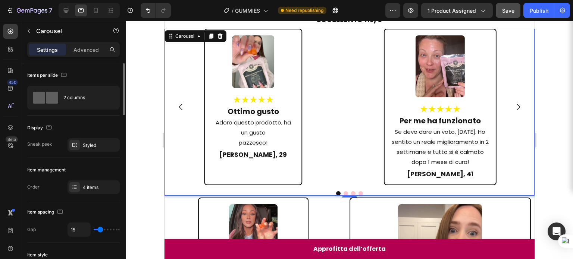
click at [513, 108] on icon "Carousel Next Arrow" at bounding box center [517, 107] width 9 height 9
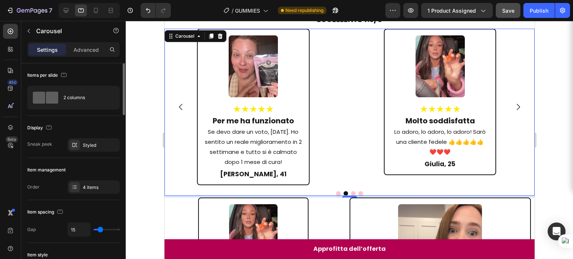
click at [513, 108] on icon "Carousel Next Arrow" at bounding box center [517, 107] width 9 height 9
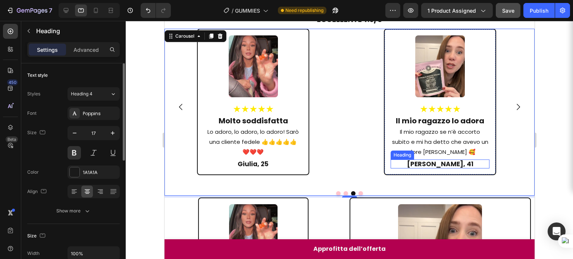
click at [457, 165] on h2 "[PERSON_NAME], 41" at bounding box center [439, 164] width 99 height 9
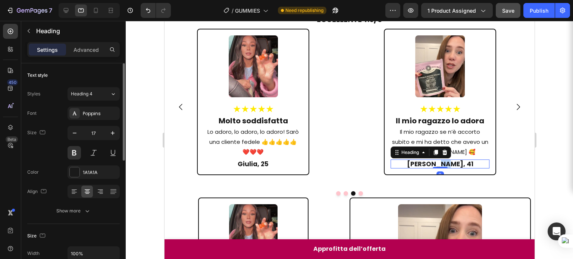
click at [457, 165] on h2 "[PERSON_NAME], 41" at bounding box center [439, 164] width 99 height 9
click at [448, 164] on p "Amanda, 33" at bounding box center [439, 163] width 97 height 7
drag, startPoint x: 447, startPoint y: 164, endPoint x: 422, endPoint y: 162, distance: 25.4
click at [422, 162] on p "Amanda, 33" at bounding box center [439, 163] width 97 height 7
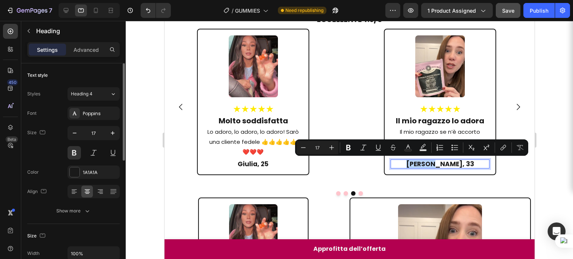
click at [435, 164] on p "Amanda, 33" at bounding box center [439, 163] width 97 height 7
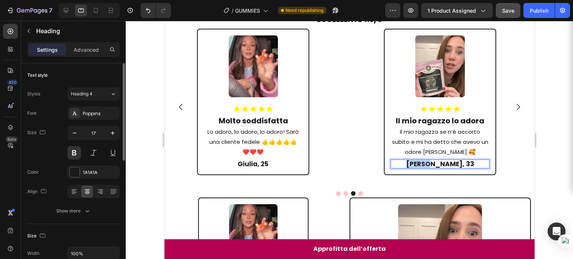
drag, startPoint x: 449, startPoint y: 163, endPoint x: 421, endPoint y: 162, distance: 27.3
click at [421, 162] on p "Amanda, 33" at bounding box center [439, 163] width 97 height 7
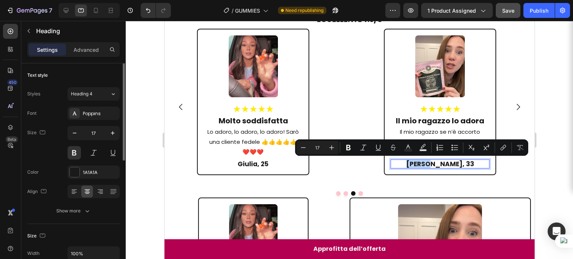
copy p "Amanda"
click at [421, 162] on p "Amanda, 33" at bounding box center [439, 163] width 97 height 7
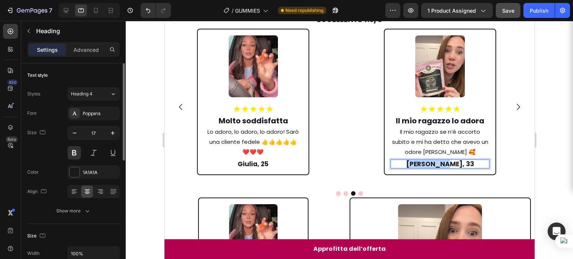
click at [421, 162] on p "Amanda, 33" at bounding box center [439, 163] width 97 height 7
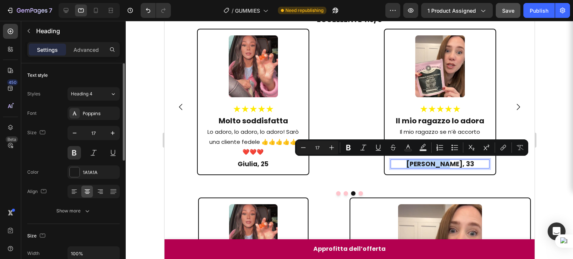
click at [421, 162] on p "Amanda, 33" at bounding box center [439, 163] width 97 height 7
copy p "Amanda"
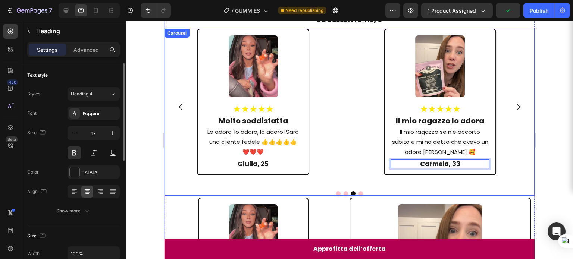
click at [498, 98] on div "Image ★★★★★ Heading Il mio ragazzo lo adora Heading Il mio ragazzo se n’è accor…" at bounding box center [439, 107] width 181 height 157
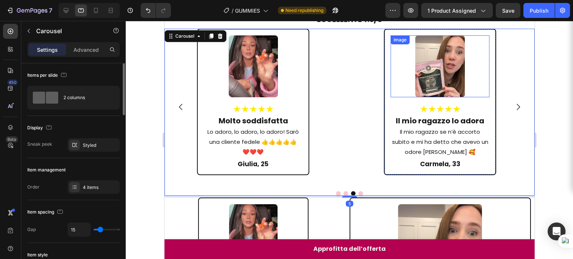
scroll to position [547, 0]
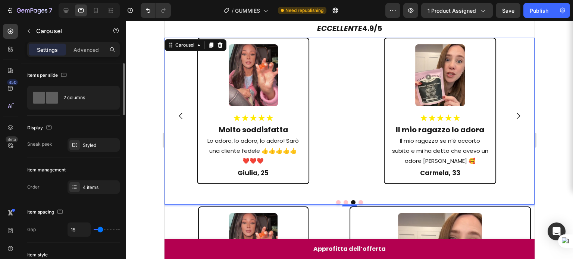
click at [513, 121] on button "Carousel Next Arrow" at bounding box center [517, 116] width 21 height 21
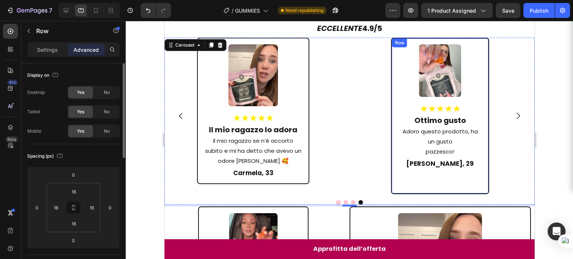
click at [444, 178] on div "Image ★★★★★ Heading Ottimo gusto Heading Adoro questo prodotto, ha un gusto paz…" at bounding box center [440, 115] width 84 height 143
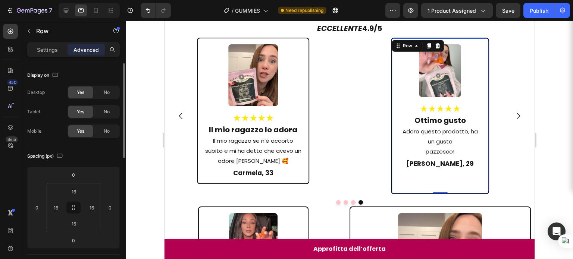
click at [444, 178] on div "Image ★★★★★ Heading Ottimo gusto Heading Adoro questo prodotto, ha un gusto paz…" at bounding box center [440, 115] width 84 height 143
click at [438, 49] on div at bounding box center [437, 45] width 9 height 9
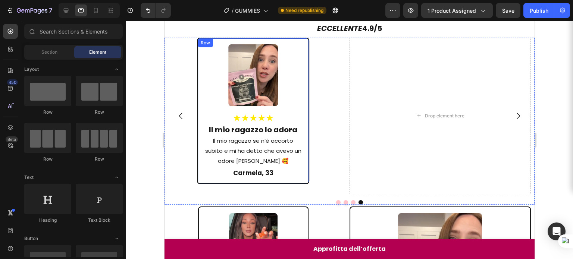
click at [203, 44] on div "Row" at bounding box center [205, 43] width 12 height 7
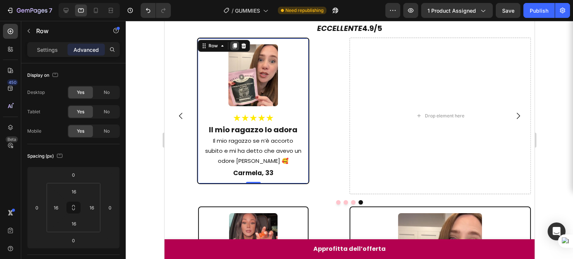
click at [236, 47] on icon at bounding box center [234, 46] width 6 height 6
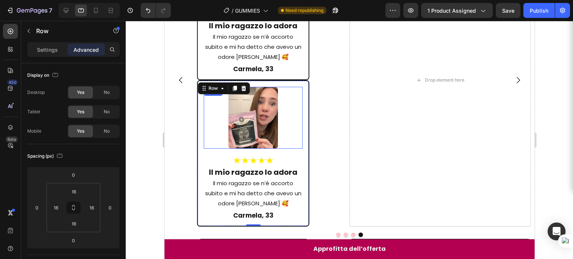
scroll to position [683, 0]
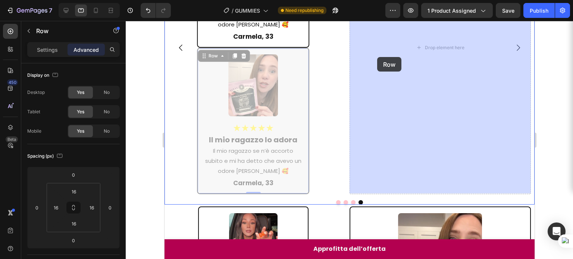
drag, startPoint x: 212, startPoint y: 57, endPoint x: 378, endPoint y: 57, distance: 165.7
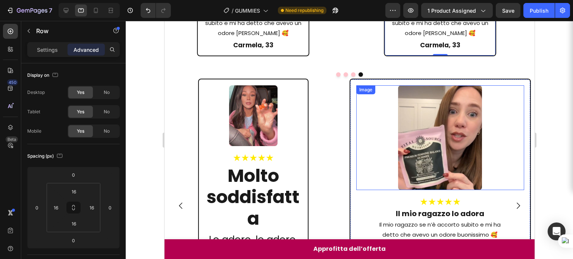
scroll to position [696, 0]
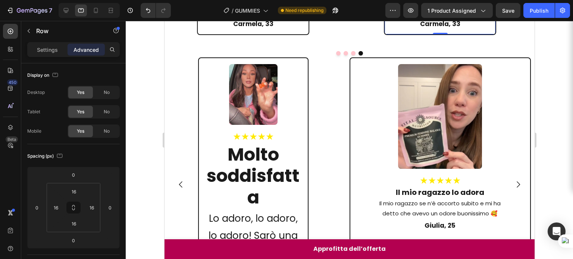
click at [59, 10] on div at bounding box center [89, 10] width 61 height 15
click at [64, 12] on icon at bounding box center [65, 10] width 7 height 7
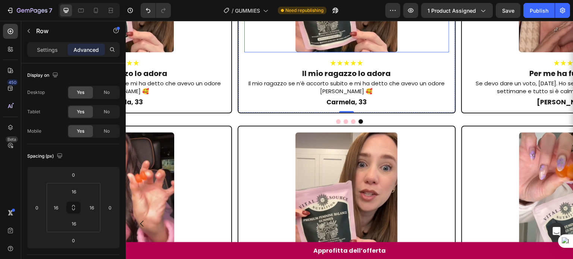
scroll to position [645, 0]
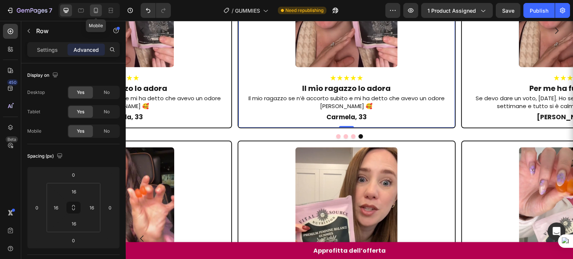
click at [91, 12] on div at bounding box center [96, 10] width 12 height 12
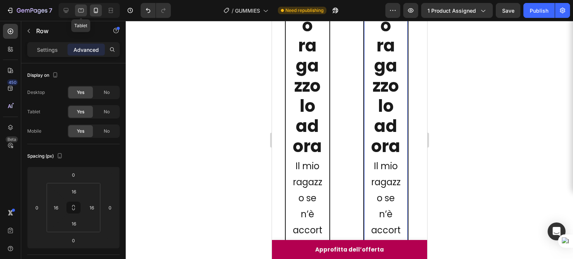
scroll to position [373, 0]
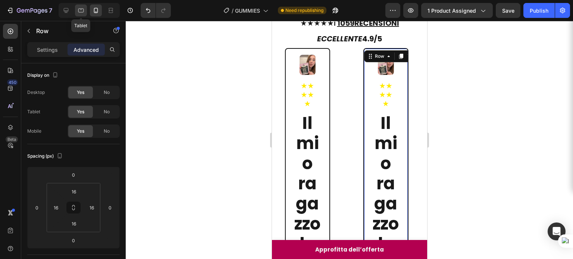
click at [82, 10] on icon at bounding box center [80, 10] width 7 height 7
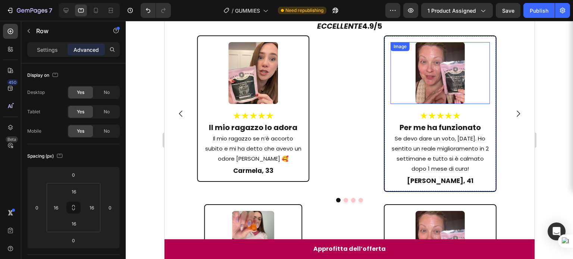
scroll to position [550, 0]
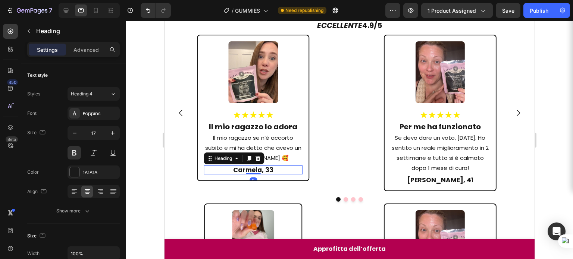
click at [247, 171] on h2 "Carmela, 33" at bounding box center [252, 170] width 99 height 9
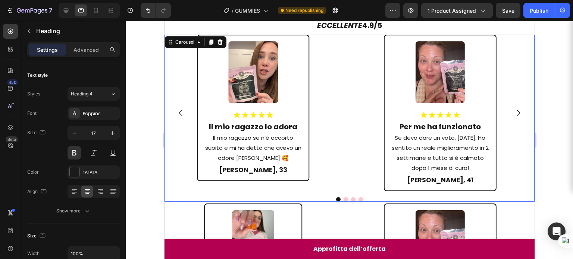
click at [515, 109] on icon "Carousel Next Arrow" at bounding box center [517, 113] width 9 height 9
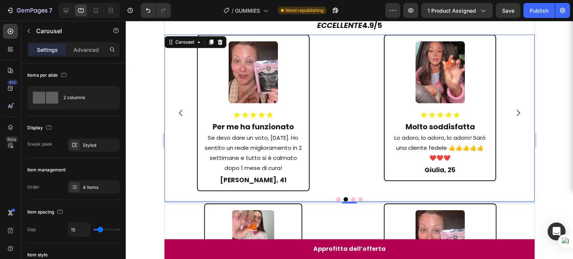
click at [515, 109] on icon "Carousel Next Arrow" at bounding box center [517, 113] width 9 height 9
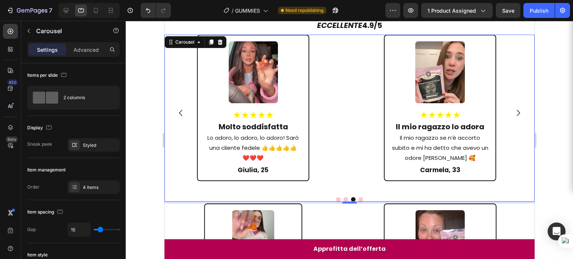
click at [515, 109] on icon "Carousel Next Arrow" at bounding box center [517, 113] width 9 height 9
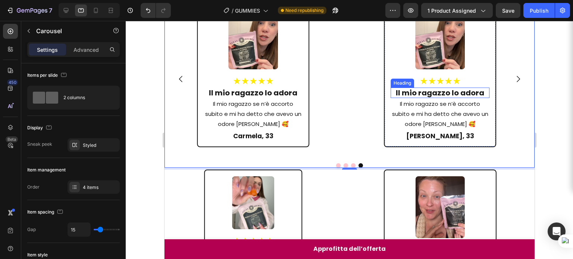
scroll to position [635, 0]
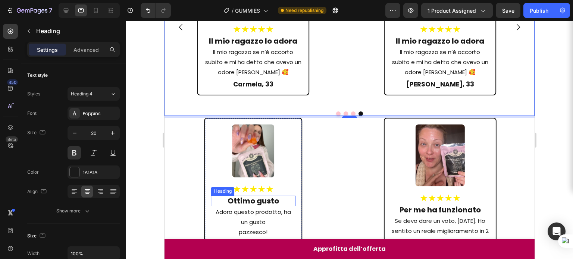
click at [261, 196] on h2 "Ottimo gusto" at bounding box center [253, 201] width 84 height 10
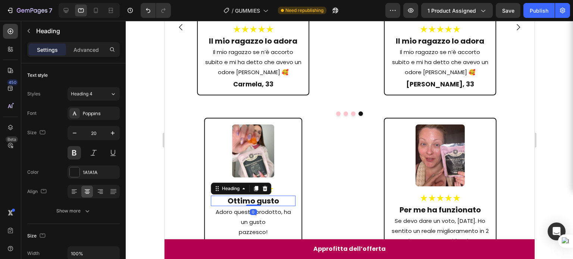
click at [261, 196] on h2 "Ottimo gusto" at bounding box center [253, 201] width 84 height 10
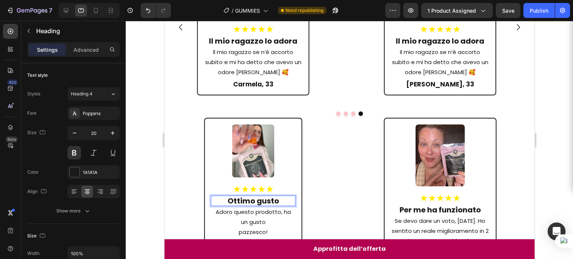
click at [261, 197] on p "Ottimo gusto" at bounding box center [253, 201] width 83 height 9
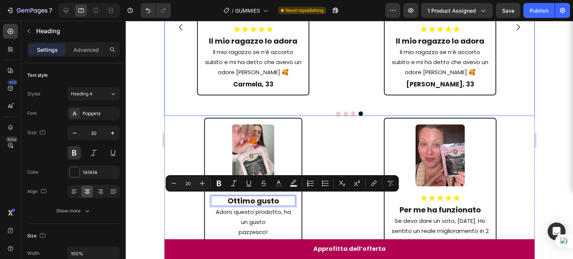
scroll to position [582, 0]
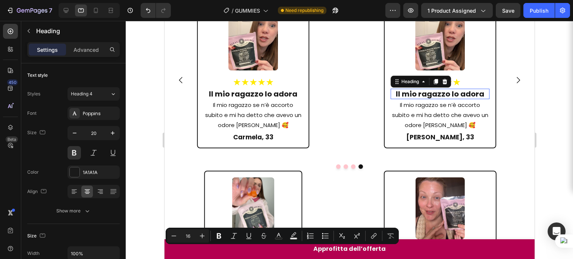
click at [447, 92] on h2 "Il mio ragazzo lo adora" at bounding box center [439, 94] width 99 height 10
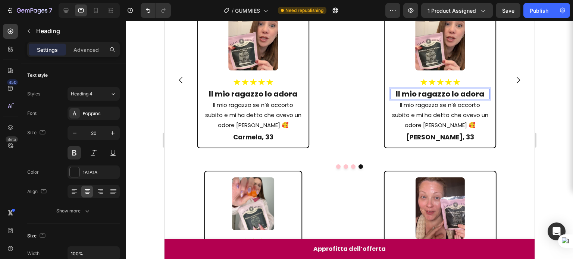
click at [447, 92] on h2 "Il mio ragazzo lo adora" at bounding box center [439, 94] width 99 height 10
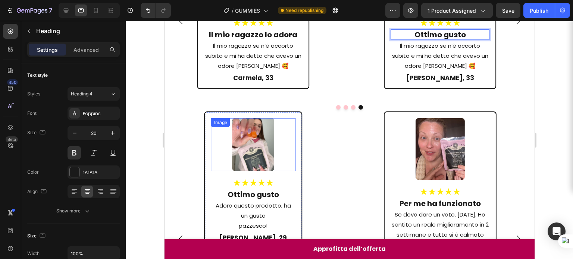
scroll to position [642, 0]
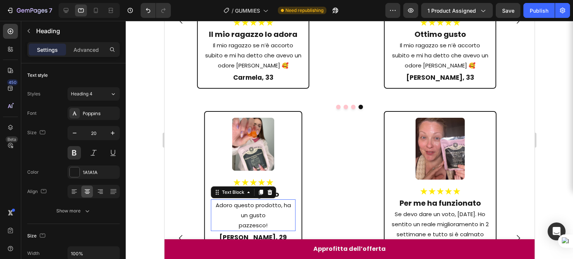
click at [256, 208] on p "Adoro questo prodotto, ha un gusto" at bounding box center [253, 210] width 83 height 20
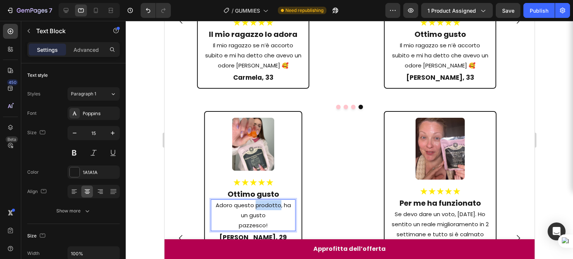
click at [256, 208] on p "Adoro questo prodotto, ha un gusto" at bounding box center [253, 210] width 83 height 20
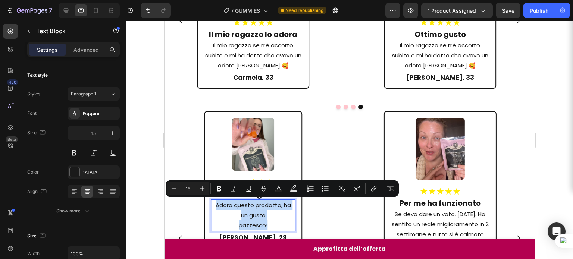
copy div "Adoro questo prodotto, ha un gusto pazzesco!"
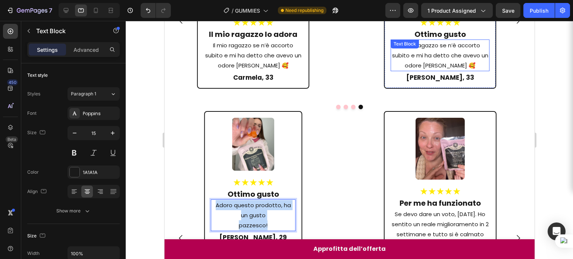
click at [417, 62] on p "Il mio ragazzo se n’è accorto subito e mi ha detto che avevo un odore [PERSON_N…" at bounding box center [439, 55] width 97 height 30
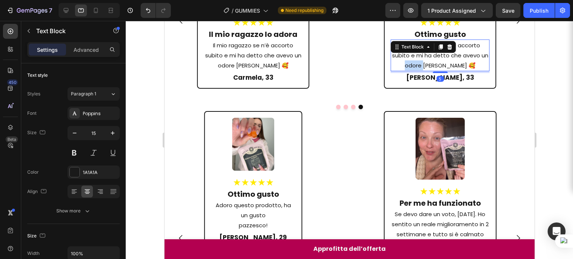
click at [417, 62] on p "Il mio ragazzo se n’è accorto subito e mi ha detto che avevo un odore [PERSON_N…" at bounding box center [439, 55] width 97 height 30
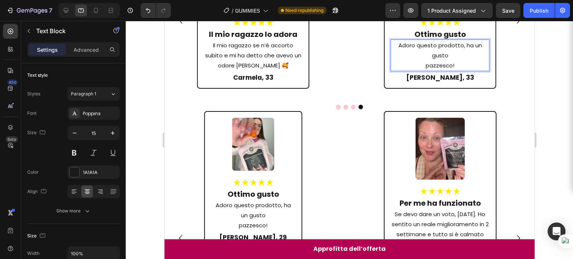
click at [423, 67] on p "pazzesco!" at bounding box center [439, 65] width 97 height 10
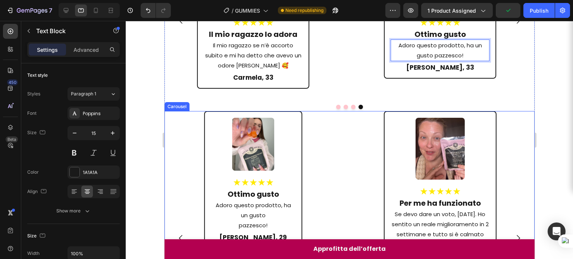
scroll to position [671, 0]
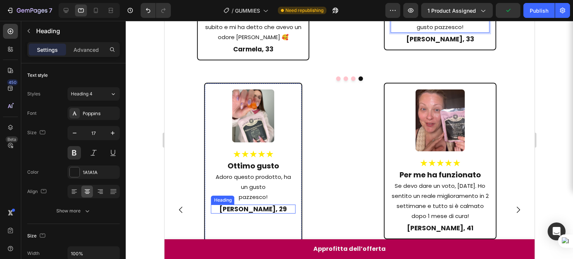
click at [266, 205] on h2 "[PERSON_NAME], 29" at bounding box center [253, 209] width 84 height 9
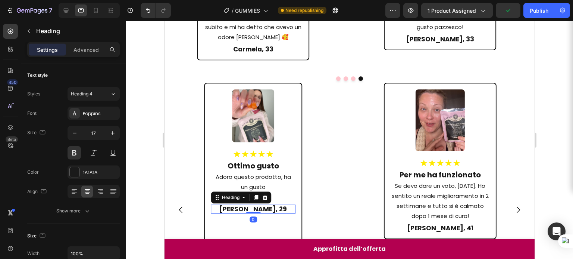
click at [266, 205] on h2 "[PERSON_NAME], 29" at bounding box center [253, 209] width 84 height 9
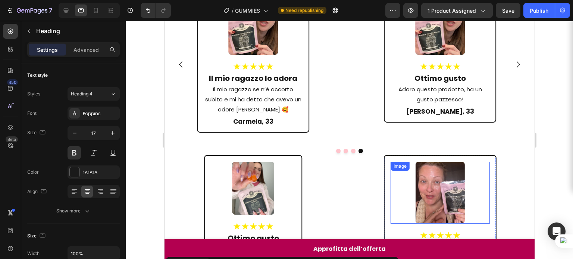
scroll to position [597, 0]
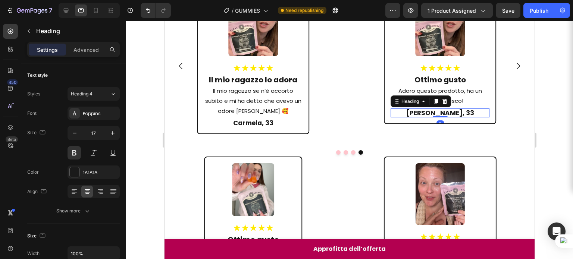
click at [450, 116] on p "[PERSON_NAME], 33" at bounding box center [439, 112] width 97 height 7
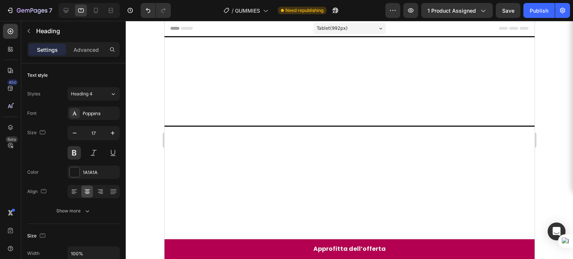
scroll to position [548, 0]
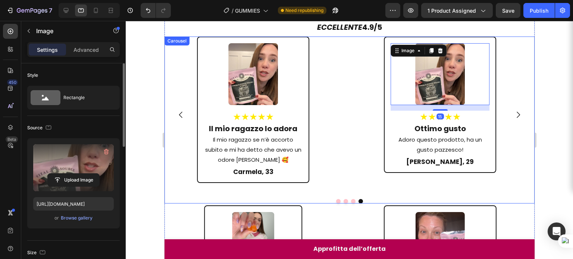
click at [91, 170] on label at bounding box center [73, 167] width 81 height 47
click at [91, 174] on input "file" at bounding box center [73, 180] width 51 height 13
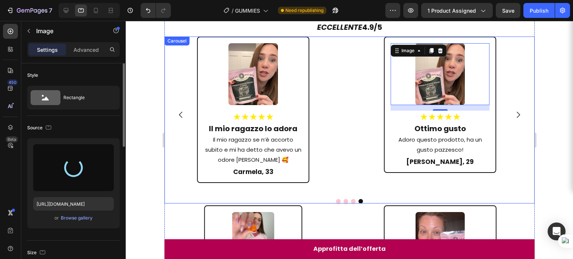
type input "[URL][DOMAIN_NAME]"
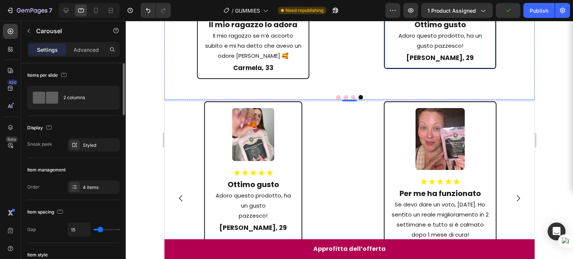
scroll to position [681, 0]
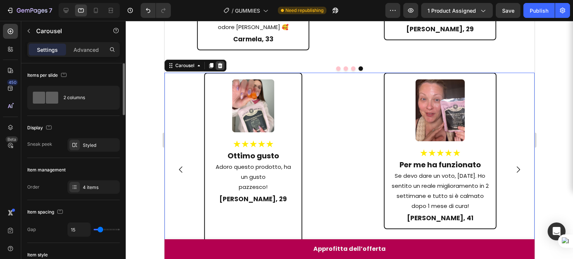
click at [219, 68] on icon at bounding box center [220, 66] width 6 height 6
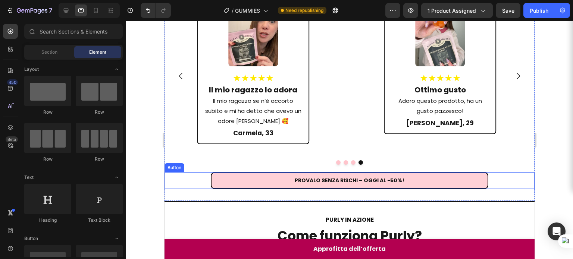
scroll to position [516, 0]
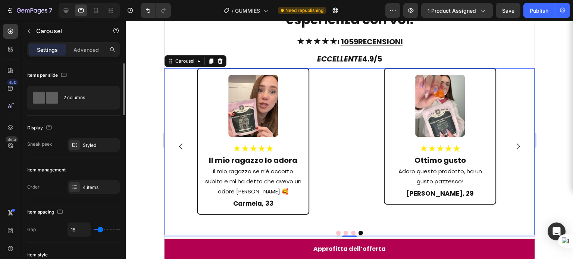
type input "0"
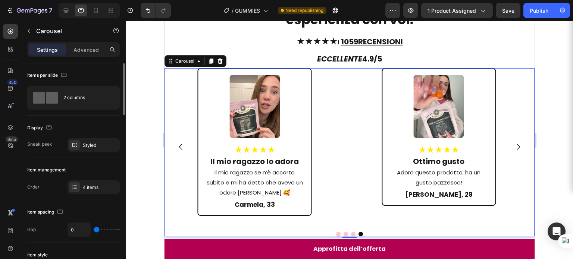
type input "32"
type input "80"
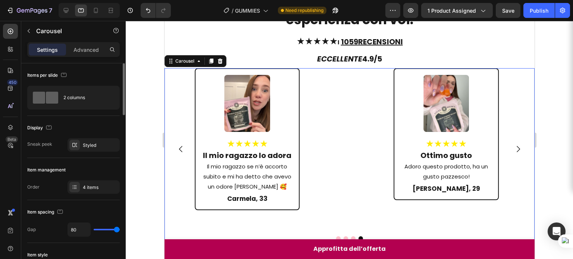
type input "0"
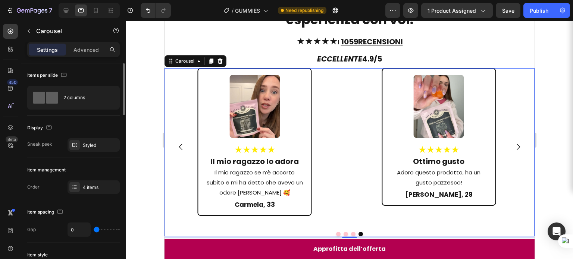
drag, startPoint x: 99, startPoint y: 228, endPoint x: 79, endPoint y: 222, distance: 20.8
type input "0"
click at [94, 229] on input "range" at bounding box center [107, 229] width 26 height 1
click at [514, 146] on icon "Carousel Next Arrow" at bounding box center [517, 147] width 9 height 9
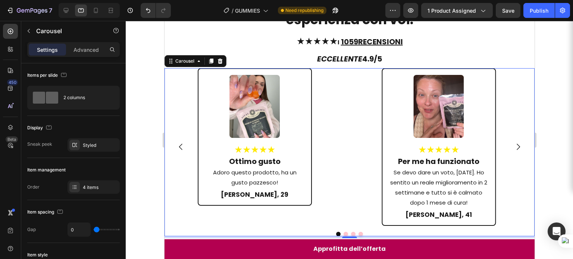
click at [514, 146] on icon "Carousel Next Arrow" at bounding box center [517, 147] width 9 height 9
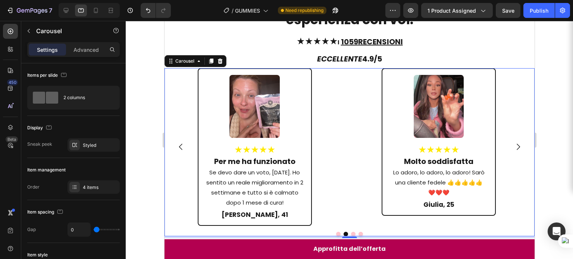
click at [514, 146] on icon "Carousel Next Arrow" at bounding box center [517, 147] width 9 height 9
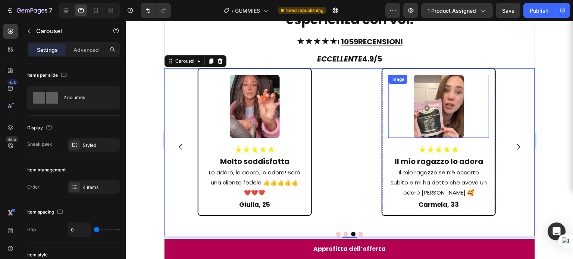
scroll to position [492, 0]
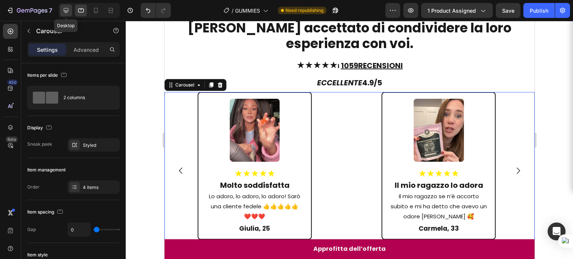
click at [71, 12] on div at bounding box center [66, 10] width 12 height 12
type input "15"
type input "1200"
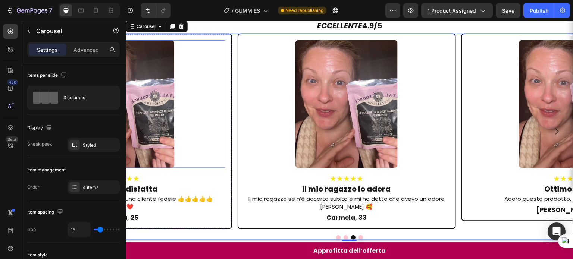
scroll to position [560, 0]
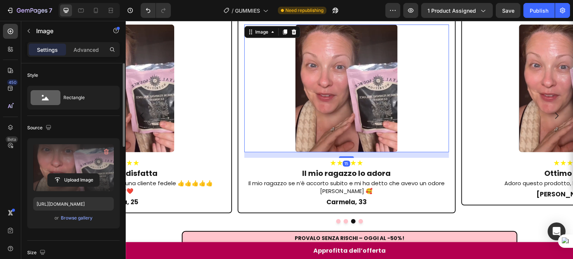
click at [77, 153] on label at bounding box center [73, 167] width 81 height 47
click at [77, 174] on input "file" at bounding box center [73, 180] width 51 height 13
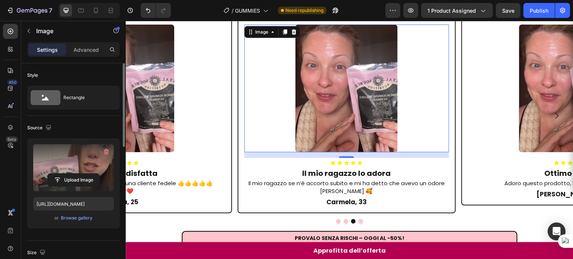
type input "[URL][DOMAIN_NAME]"
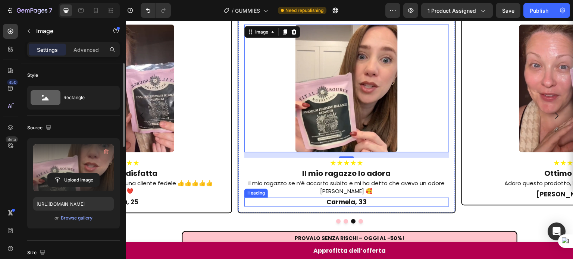
click at [337, 198] on h2 "Carmela, 33" at bounding box center [346, 202] width 205 height 9
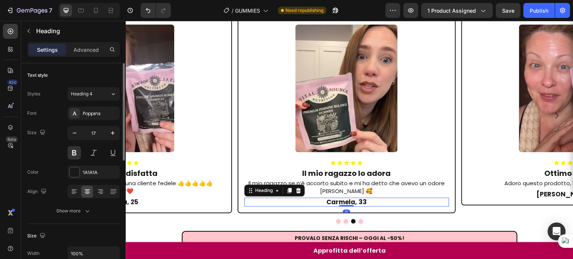
click at [337, 198] on h2 "Carmela, 33" at bounding box center [346, 202] width 205 height 9
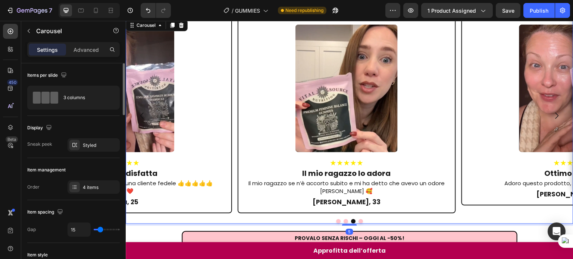
click at [553, 111] on icon "Carousel Next Arrow" at bounding box center [557, 115] width 9 height 9
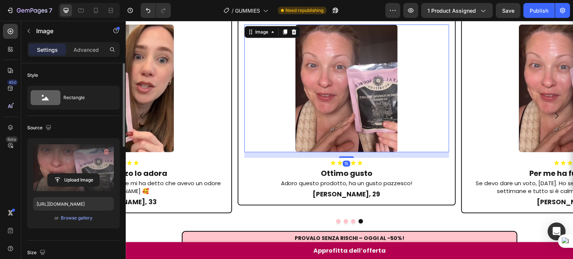
click at [72, 147] on label at bounding box center [73, 167] width 81 height 47
click at [72, 174] on input "file" at bounding box center [73, 180] width 51 height 13
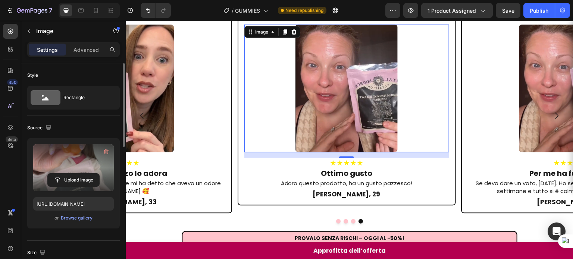
type input "[URL][DOMAIN_NAME]"
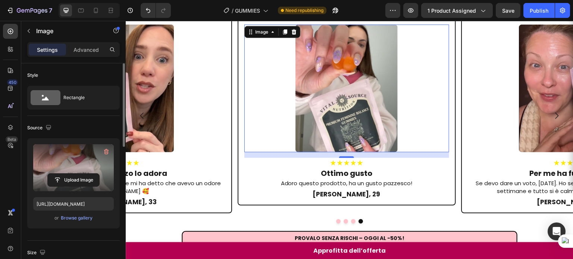
scroll to position [517, 0]
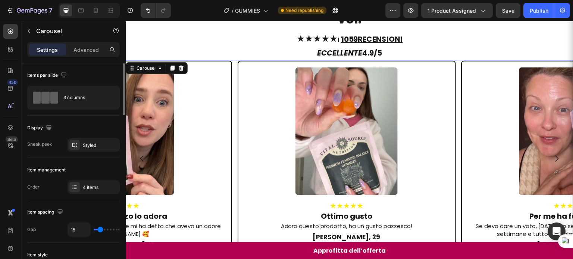
click at [553, 154] on icon "Carousel Next Arrow" at bounding box center [557, 158] width 9 height 9
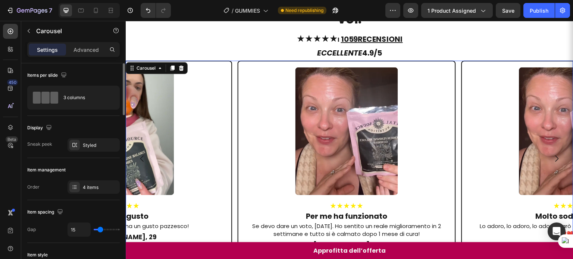
click at [553, 154] on icon "Carousel Next Arrow" at bounding box center [557, 158] width 9 height 9
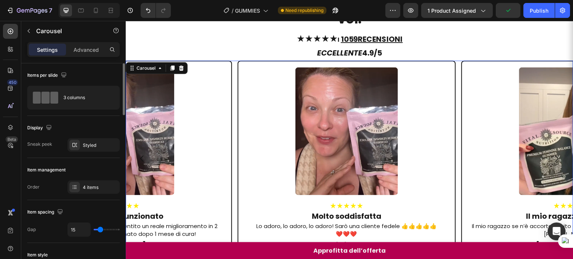
click at [553, 154] on icon "Carousel Next Arrow" at bounding box center [557, 158] width 9 height 9
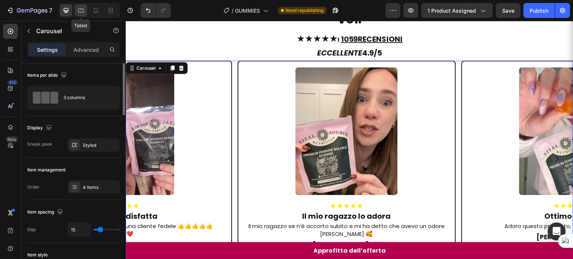
click at [81, 12] on icon at bounding box center [81, 11] width 6 height 4
type input "100%"
type input "0"
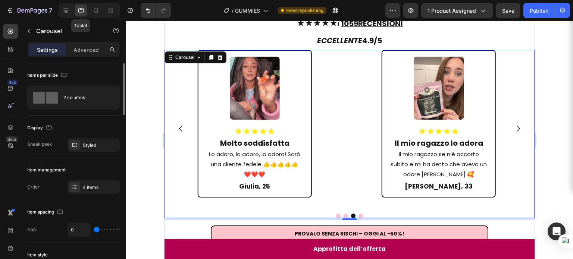
scroll to position [537, 0]
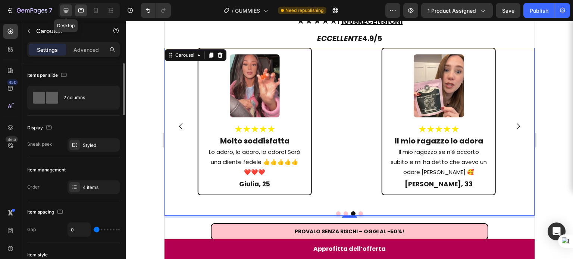
click at [66, 14] on icon at bounding box center [65, 10] width 7 height 7
type input "1200"
type input "15"
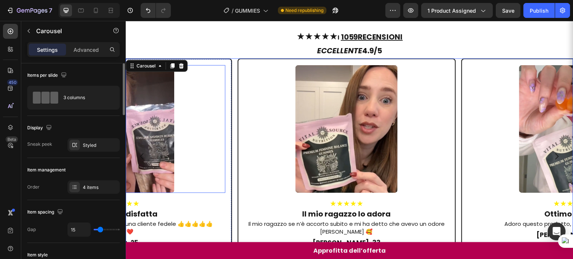
scroll to position [514, 0]
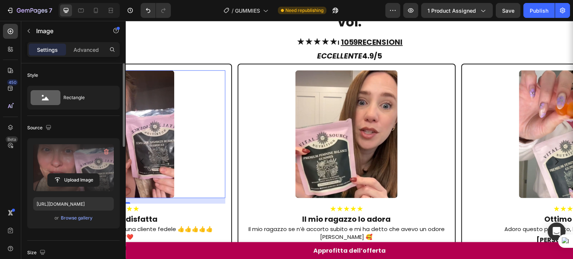
click at [79, 158] on label at bounding box center [73, 167] width 81 height 47
click at [79, 174] on input "file" at bounding box center [73, 180] width 51 height 13
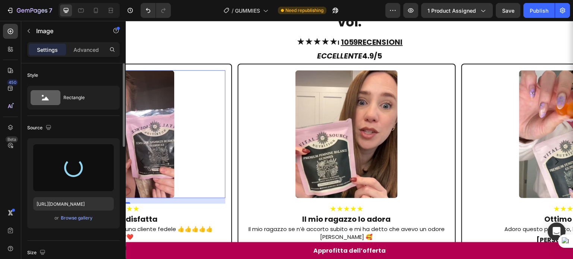
type input "[URL][DOMAIN_NAME]"
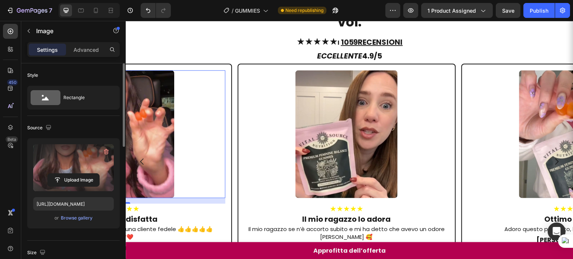
click at [521, 9] on div "Preview 1 product assigned Save Publish" at bounding box center [477, 10] width 185 height 15
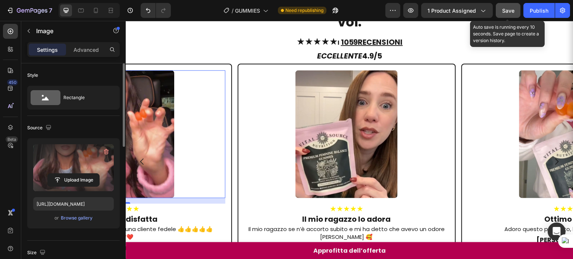
click at [517, 10] on button "Save" at bounding box center [508, 10] width 25 height 15
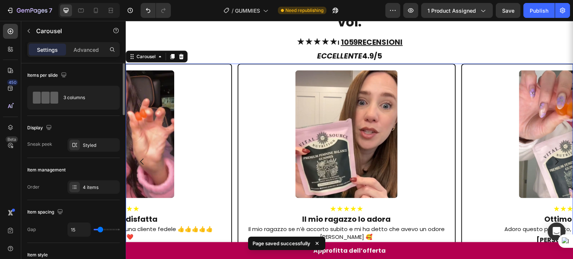
click at [553, 157] on icon "Carousel Next Arrow" at bounding box center [557, 161] width 9 height 9
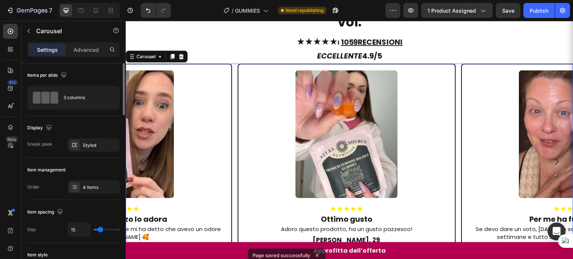
click at [553, 157] on icon "Carousel Next Arrow" at bounding box center [557, 161] width 9 height 9
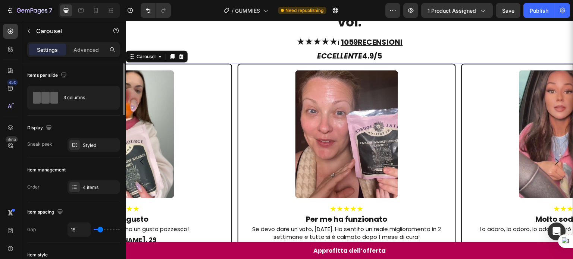
click at [553, 157] on icon "Carousel Next Arrow" at bounding box center [557, 161] width 9 height 9
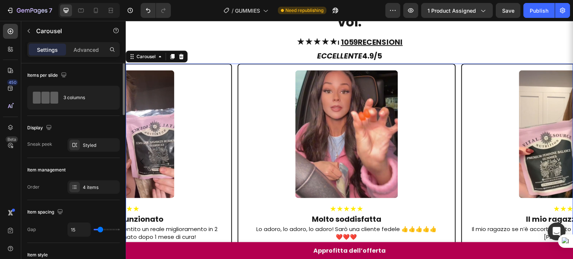
click at [553, 157] on icon "Carousel Next Arrow" at bounding box center [557, 161] width 9 height 9
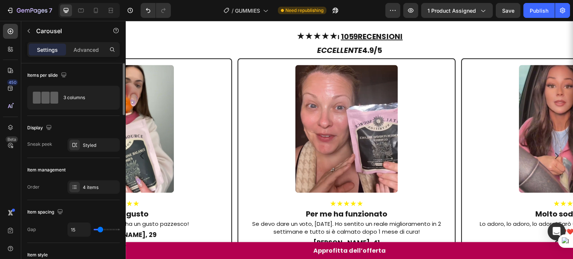
scroll to position [679, 0]
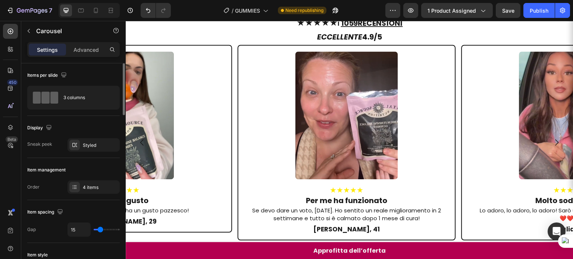
click at [553, 138] on icon "Carousel Next Arrow" at bounding box center [557, 142] width 9 height 9
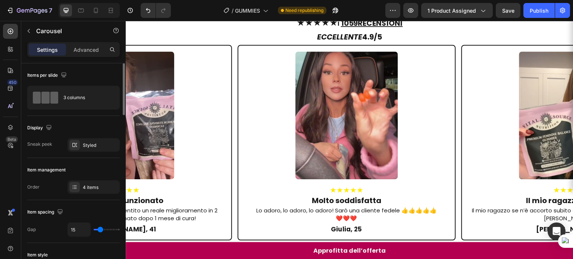
click at [553, 138] on icon "Carousel Next Arrow" at bounding box center [557, 142] width 9 height 9
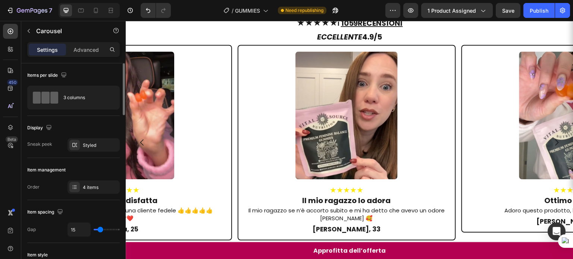
click at [553, 138] on icon "Carousel Next Arrow" at bounding box center [557, 142] width 9 height 9
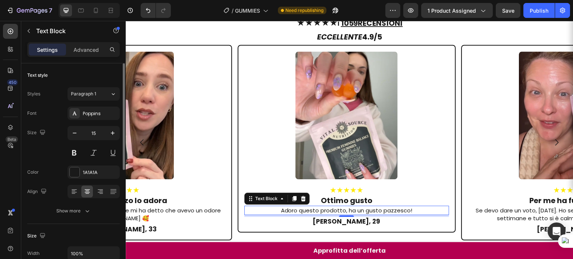
click at [349, 207] on p "Adoro questo prodotto, ha un gusto pazzesco!" at bounding box center [346, 211] width 203 height 8
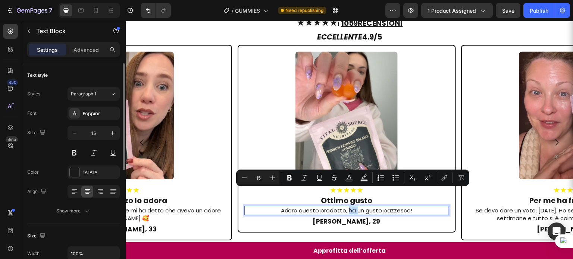
click at [349, 207] on p "Adoro questo prodotto, ha un gusto pazzesco!" at bounding box center [346, 211] width 203 height 8
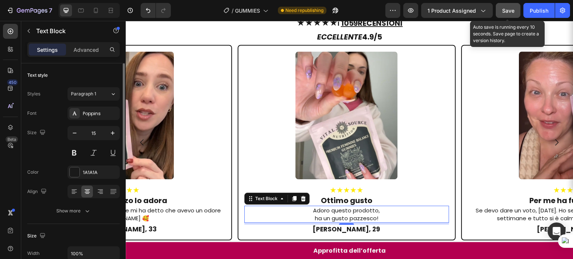
click at [510, 7] on span "Save" at bounding box center [508, 10] width 12 height 6
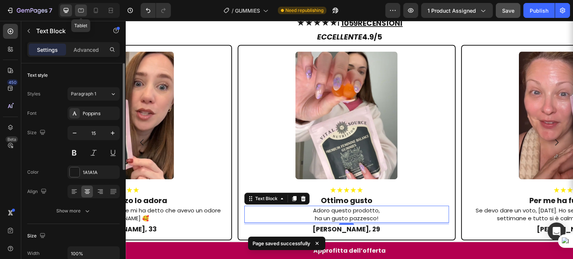
click at [84, 12] on icon at bounding box center [80, 10] width 7 height 7
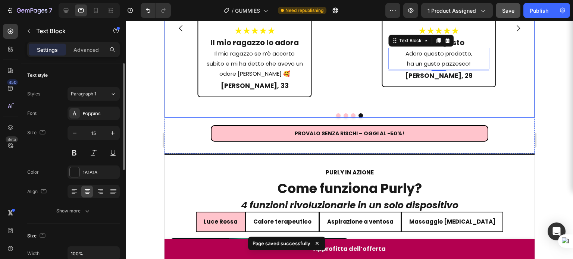
scroll to position [732, 0]
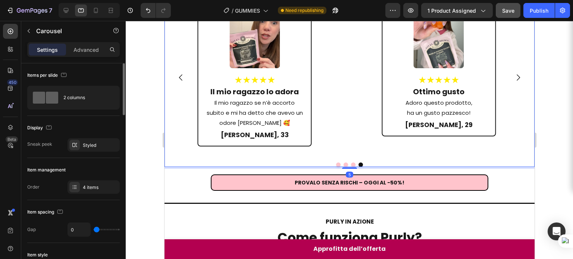
click at [513, 76] on icon "Carousel Next Arrow" at bounding box center [517, 77] width 9 height 9
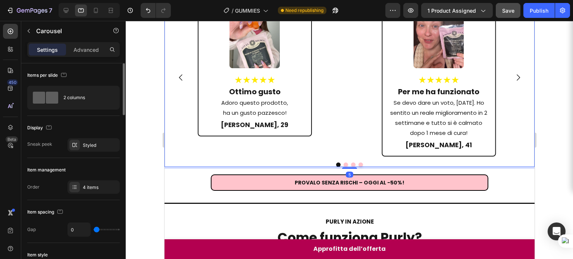
click at [513, 76] on icon "Carousel Next Arrow" at bounding box center [517, 77] width 9 height 9
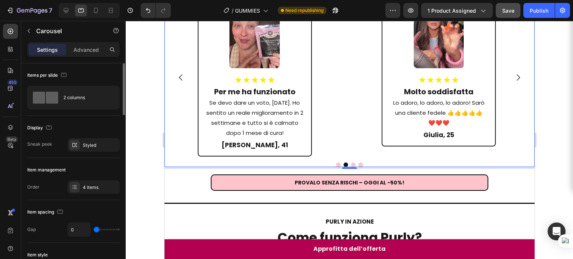
click at [513, 76] on icon "Carousel Next Arrow" at bounding box center [517, 77] width 9 height 9
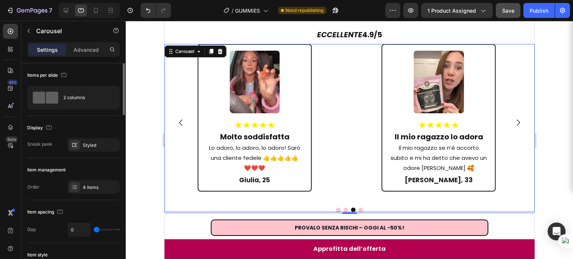
scroll to position [672, 0]
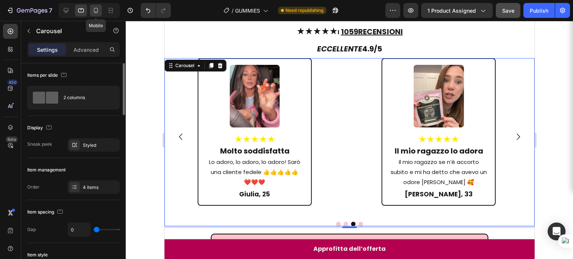
click at [96, 12] on icon at bounding box center [95, 10] width 7 height 7
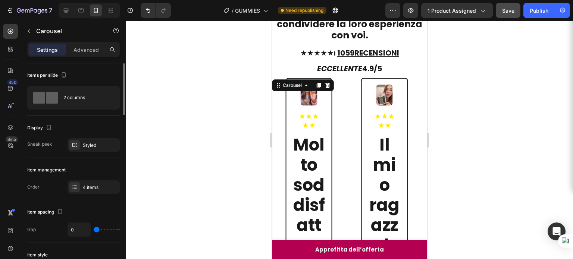
scroll to position [500, 0]
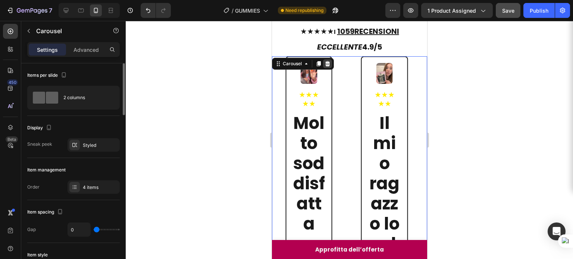
click at [328, 61] on icon at bounding box center [327, 63] width 5 height 5
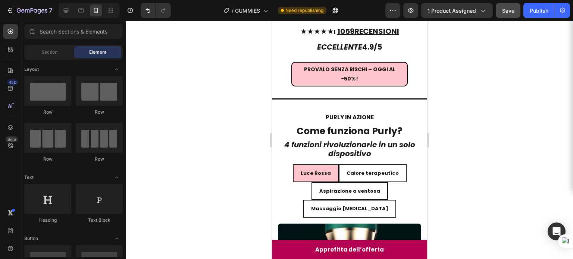
scroll to position [466, 0]
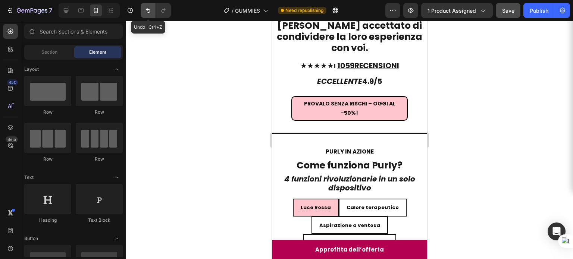
click at [151, 6] on button "Undo/Redo" at bounding box center [148, 10] width 15 height 15
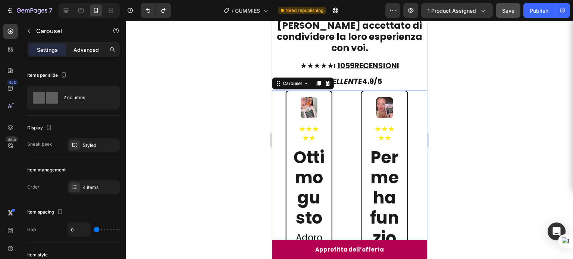
click at [84, 51] on p "Advanced" at bounding box center [86, 50] width 25 height 8
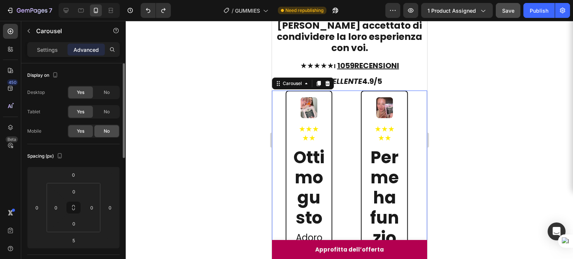
click at [100, 128] on div "No" at bounding box center [106, 131] width 25 height 12
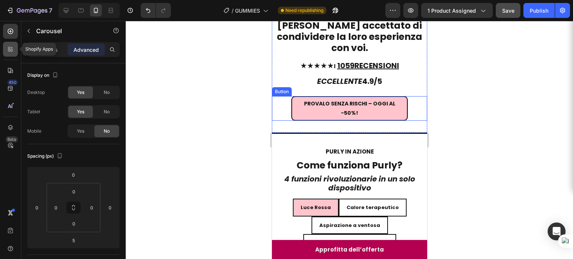
click at [9, 46] on icon at bounding box center [10, 49] width 7 height 7
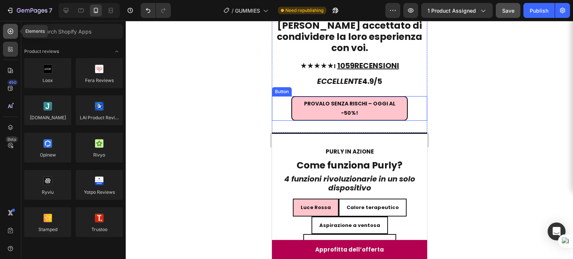
click at [13, 35] on icon at bounding box center [10, 31] width 7 height 7
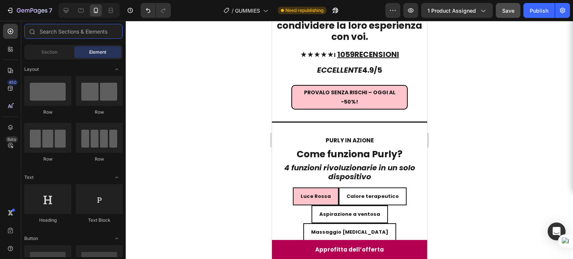
scroll to position [478, 0]
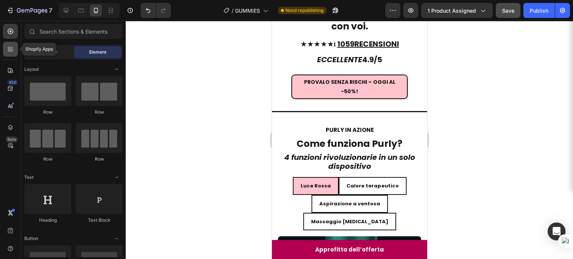
click at [15, 56] on div at bounding box center [10, 49] width 15 height 15
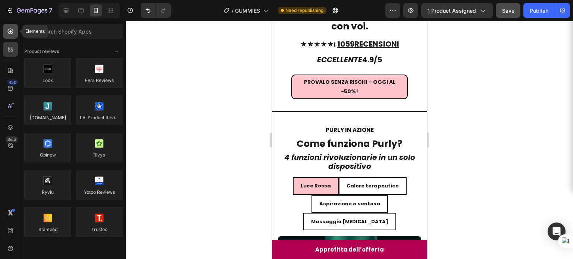
click at [6, 37] on div at bounding box center [10, 31] width 15 height 15
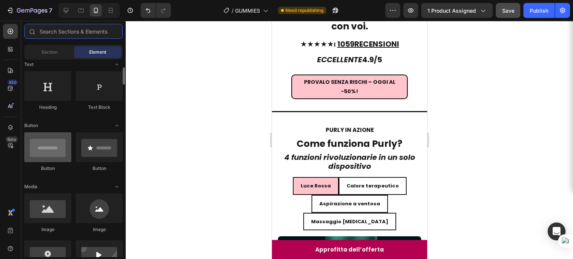
scroll to position [0, 0]
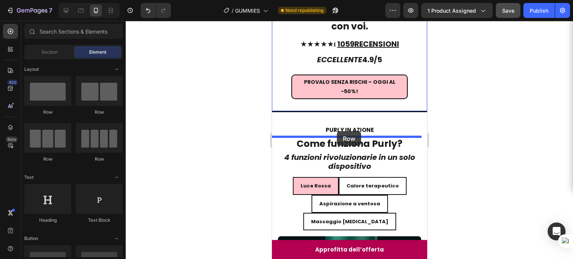
drag, startPoint x: 365, startPoint y: 121, endPoint x: 337, endPoint y: 131, distance: 30.1
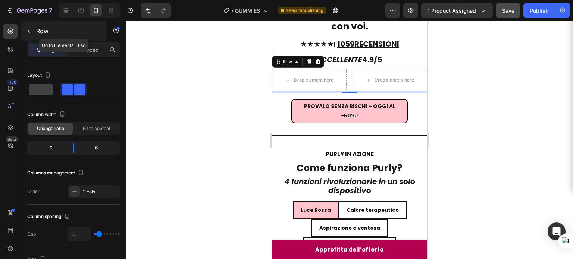
click at [27, 35] on button "button" at bounding box center [29, 31] width 12 height 12
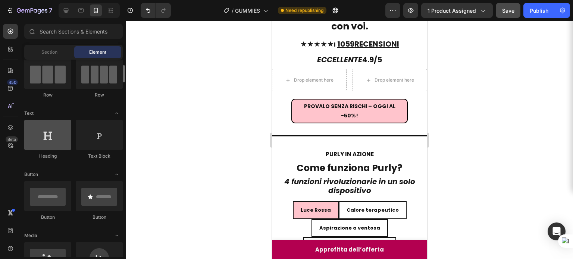
scroll to position [143, 0]
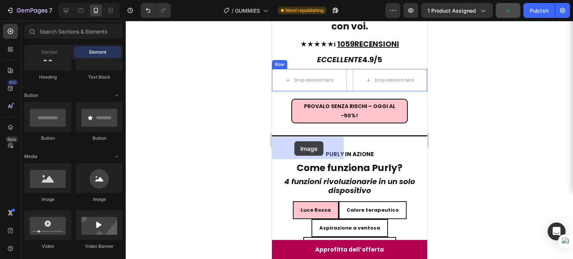
drag, startPoint x: 491, startPoint y: 191, endPoint x: 294, endPoint y: 142, distance: 202.6
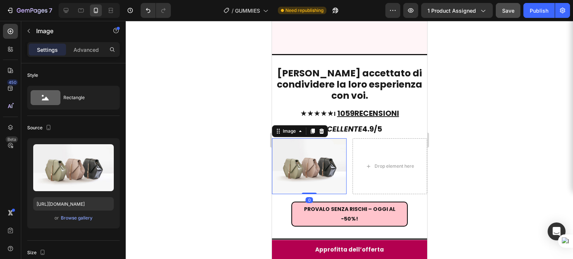
scroll to position [525, 0]
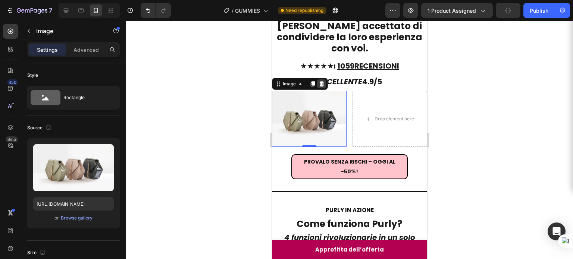
click at [321, 84] on icon at bounding box center [321, 83] width 5 height 5
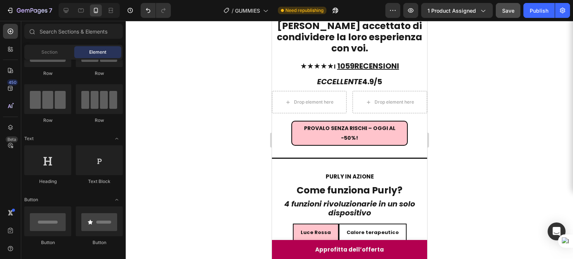
scroll to position [0, 0]
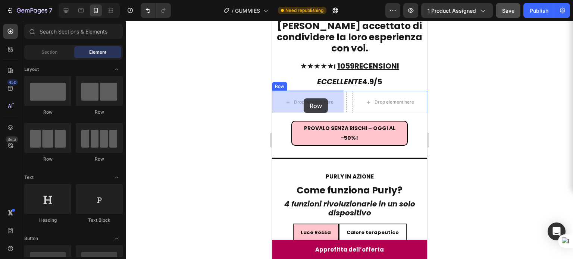
drag, startPoint x: 315, startPoint y: 113, endPoint x: 303, endPoint y: 99, distance: 18.6
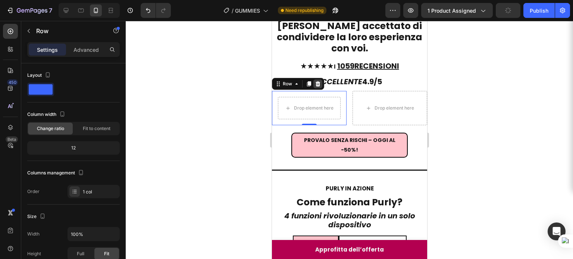
click at [316, 85] on icon at bounding box center [317, 83] width 5 height 5
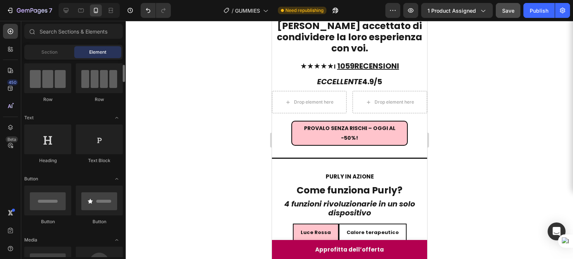
scroll to position [103, 0]
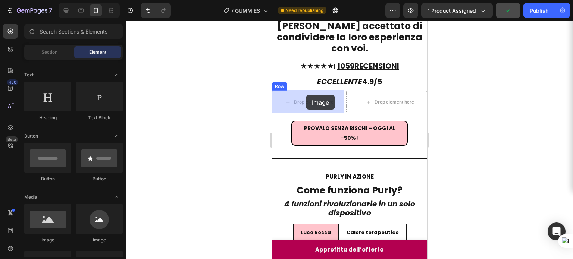
drag, startPoint x: 510, startPoint y: 186, endPoint x: 306, endPoint y: 95, distance: 224.0
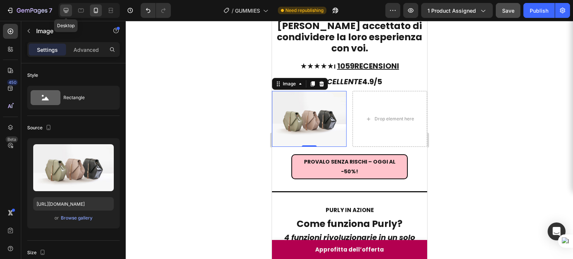
click at [70, 14] on div at bounding box center [66, 10] width 12 height 12
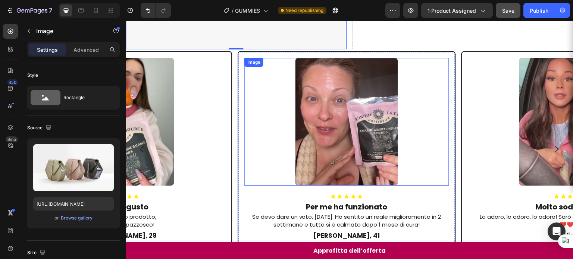
scroll to position [701, 0]
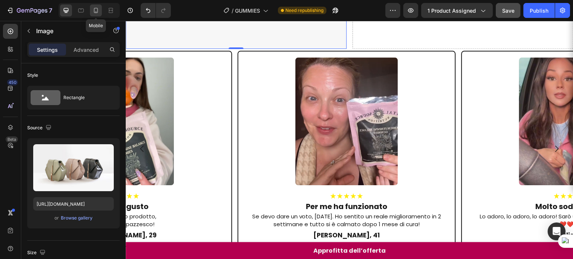
click at [91, 12] on div at bounding box center [96, 10] width 12 height 12
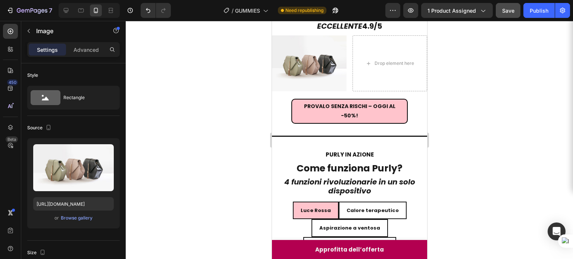
scroll to position [415, 0]
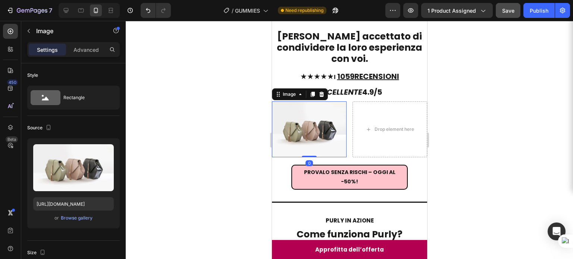
click at [310, 131] on img at bounding box center [309, 129] width 75 height 56
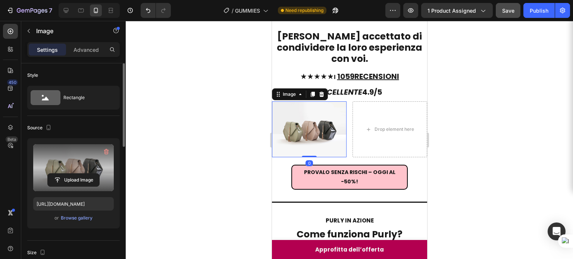
click at [91, 147] on label at bounding box center [73, 167] width 81 height 47
click at [91, 174] on input "file" at bounding box center [73, 180] width 51 height 13
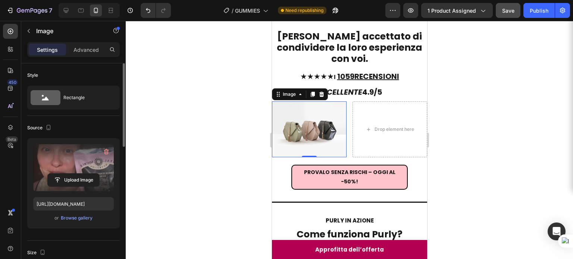
type input "[URL][DOMAIN_NAME]"
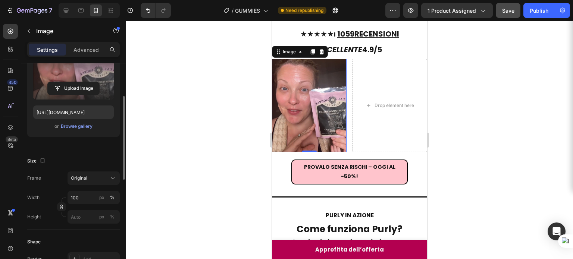
scroll to position [92, 0]
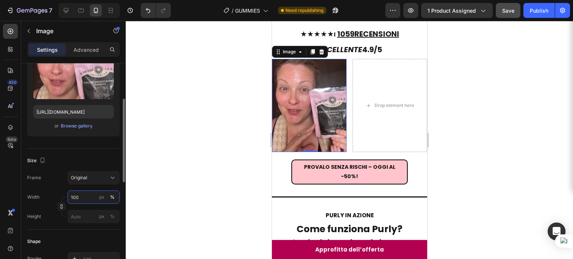
click at [80, 195] on input "100" at bounding box center [94, 197] width 52 height 13
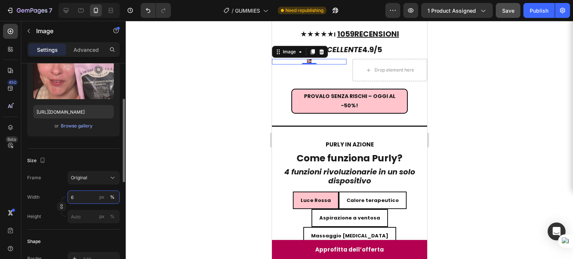
type input "60"
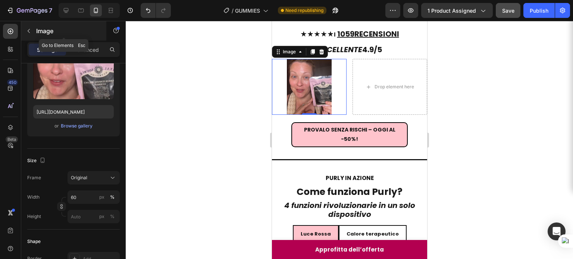
click at [30, 31] on icon "button" at bounding box center [29, 31] width 6 height 6
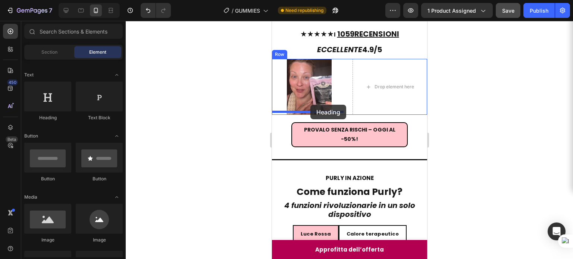
drag, startPoint x: 318, startPoint y: 115, endPoint x: 310, endPoint y: 105, distance: 12.8
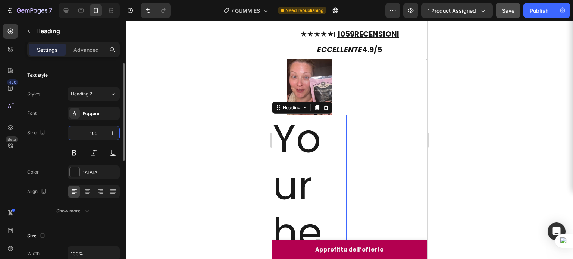
click at [95, 128] on input "105" at bounding box center [93, 132] width 25 height 13
click at [94, 95] on div "Heading 2" at bounding box center [86, 94] width 30 height 7
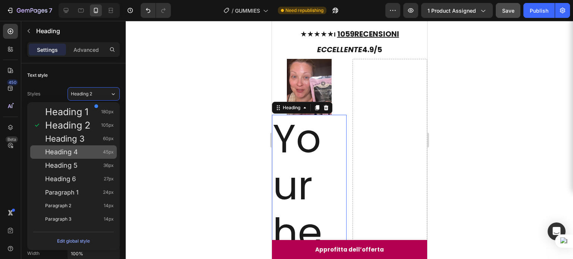
click at [81, 150] on div "Heading 4 45px" at bounding box center [79, 152] width 69 height 7
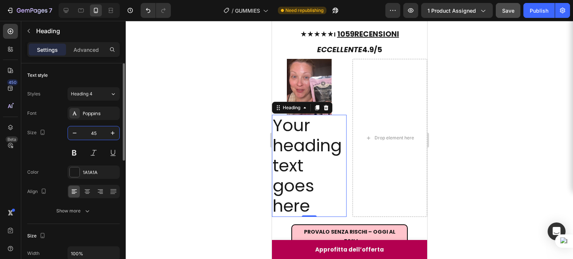
click at [94, 135] on input "45" at bounding box center [93, 132] width 25 height 13
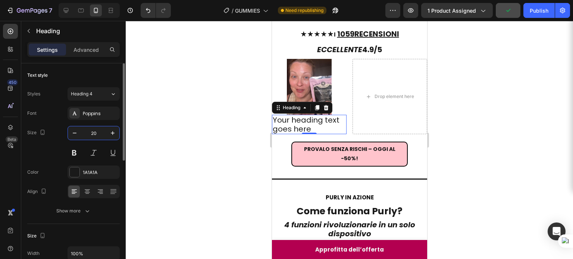
type input "2"
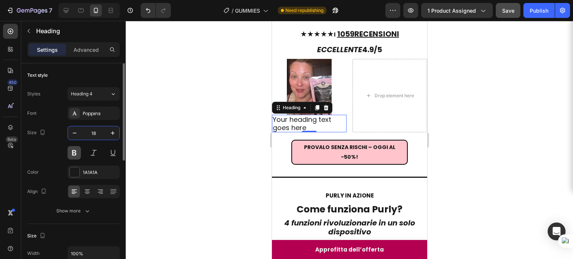
click at [76, 154] on button at bounding box center [74, 152] width 13 height 13
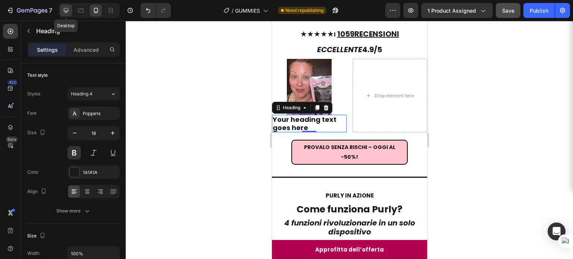
click at [72, 9] on div at bounding box center [66, 10] width 12 height 12
type input "60"
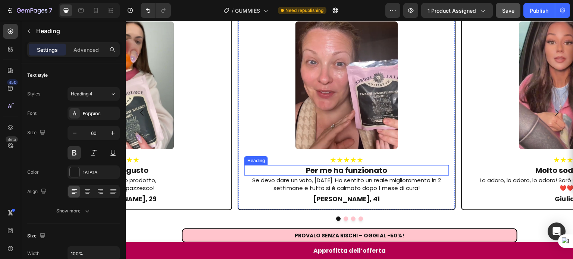
scroll to position [92, 0]
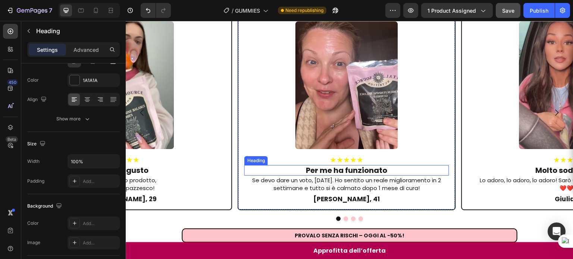
click at [323, 165] on h2 "Per me ha funzionato" at bounding box center [346, 170] width 205 height 10
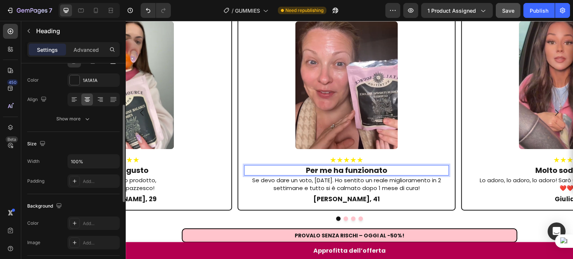
click at [323, 166] on p "Per me ha funzionato" at bounding box center [346, 170] width 203 height 9
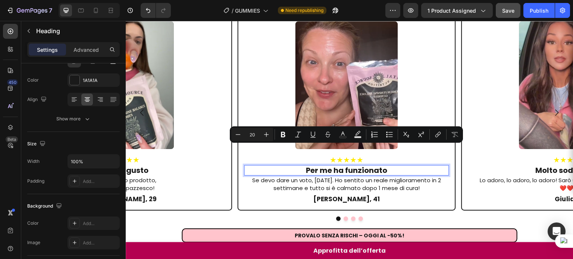
click at [323, 166] on p "Per me ha funzionato" at bounding box center [346, 170] width 203 height 9
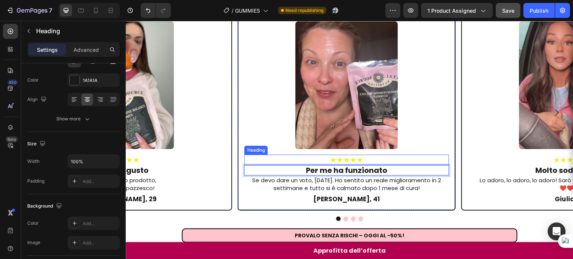
click at [337, 155] on h2 "★★★★★" at bounding box center [346, 160] width 205 height 10
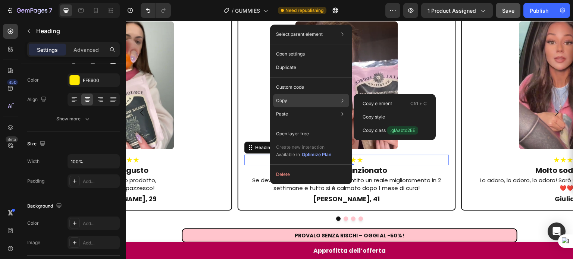
drag, startPoint x: 287, startPoint y: 99, endPoint x: 327, endPoint y: 98, distance: 39.9
click at [290, 99] on div "Copy Copy element Ctrl + C Copy style Copy class .gIAabtd2EE" at bounding box center [311, 100] width 76 height 13
click at [372, 103] on p "Copy element" at bounding box center [377, 103] width 29 height 7
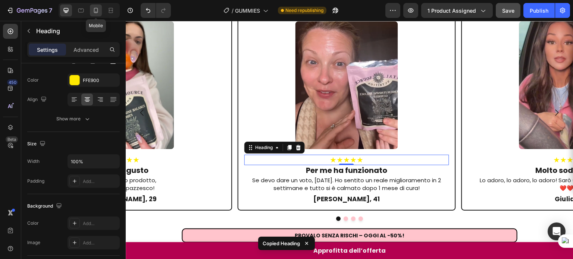
click at [91, 13] on div at bounding box center [96, 10] width 12 height 12
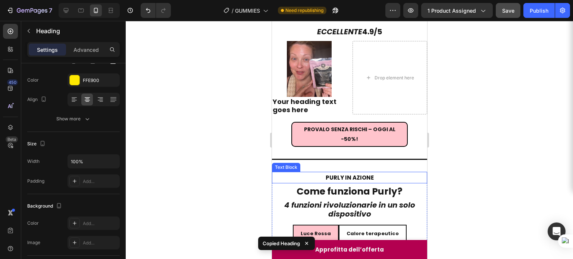
scroll to position [450, 0]
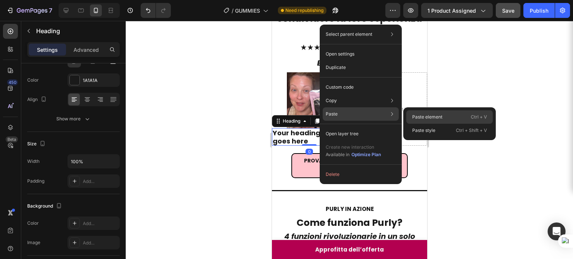
drag, startPoint x: 417, startPoint y: 112, endPoint x: 100, endPoint y: 97, distance: 316.8
click at [417, 124] on div "Paste element Ctrl + V" at bounding box center [449, 130] width 87 height 13
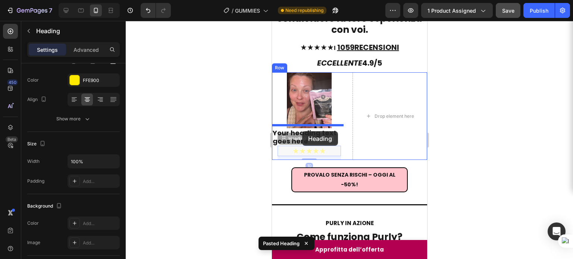
drag, startPoint x: 299, startPoint y: 138, endPoint x: 302, endPoint y: 131, distance: 7.6
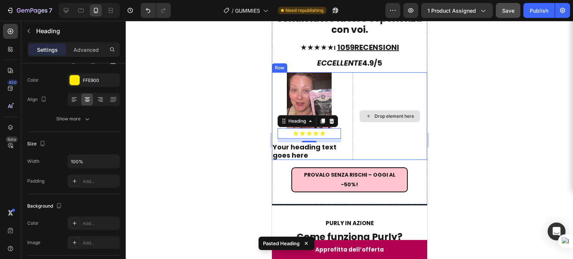
click at [376, 128] on div "Drop element here" at bounding box center [389, 116] width 75 height 88
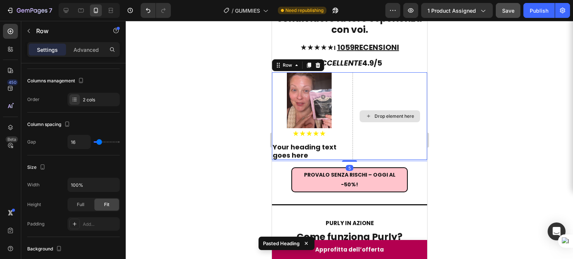
scroll to position [0, 0]
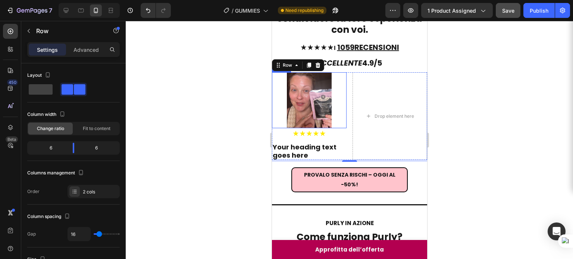
click at [309, 97] on img at bounding box center [309, 100] width 45 height 56
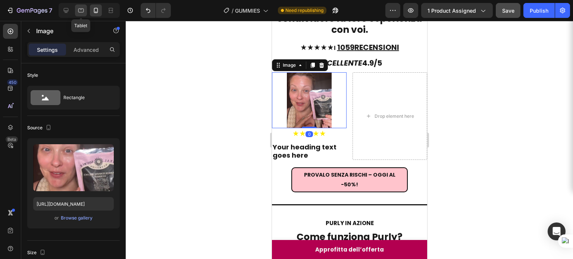
click at [85, 9] on div at bounding box center [81, 10] width 12 height 12
type input "https://cdn.shopify.com/s/files/1/2005/9307/files/image_demo.jpg"
type input "100"
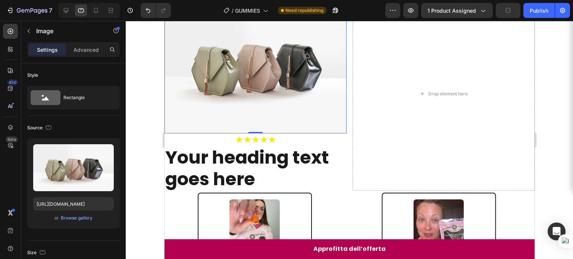
scroll to position [730, 0]
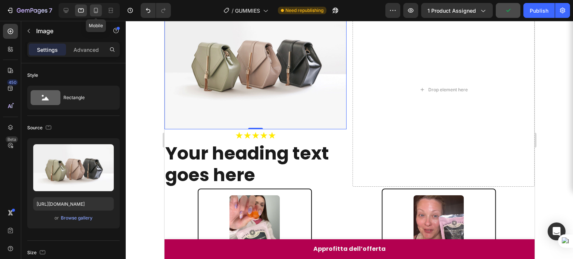
click at [94, 14] on div at bounding box center [96, 10] width 12 height 12
type input "[URL][DOMAIN_NAME]"
type input "60"
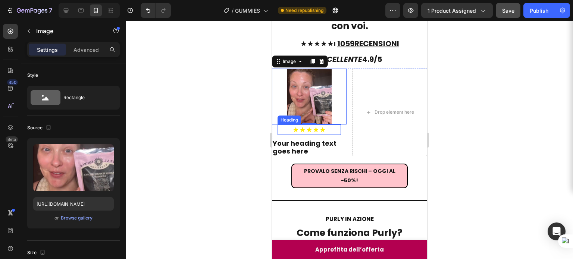
scroll to position [622, 0]
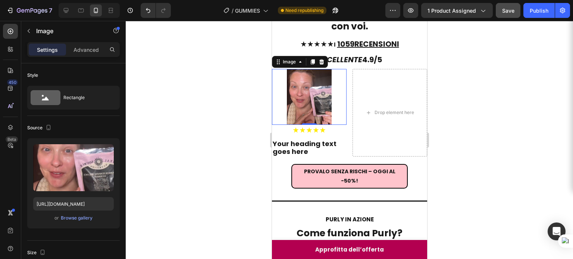
click at [305, 129] on div "0" at bounding box center [308, 131] width 7 height 6
click at [305, 128] on div "0" at bounding box center [308, 131] width 7 height 6
click at [311, 125] on h2 "★★★★★" at bounding box center [308, 130] width 63 height 10
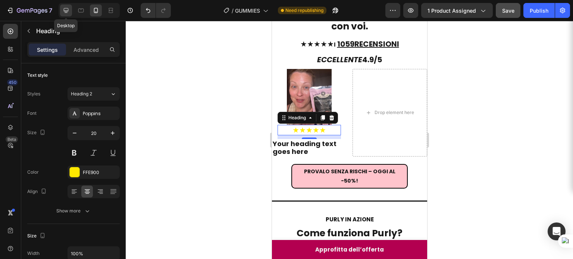
click at [69, 13] on icon at bounding box center [65, 10] width 7 height 7
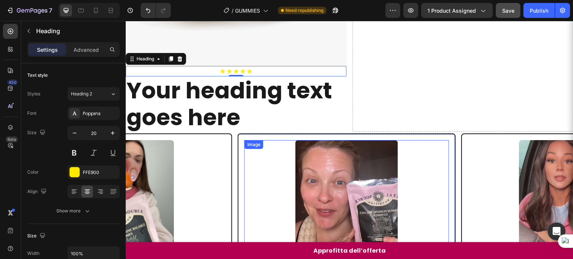
scroll to position [939, 0]
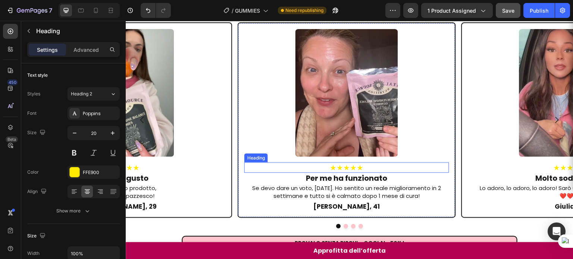
click at [352, 163] on h2 "★★★★★" at bounding box center [346, 168] width 205 height 10
click at [84, 15] on div at bounding box center [81, 10] width 12 height 12
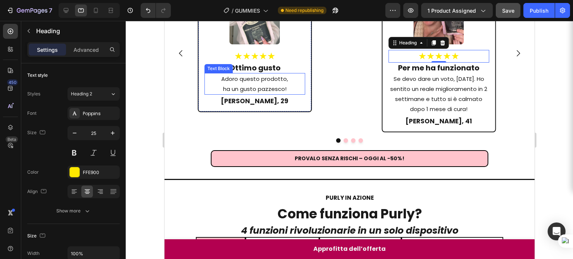
scroll to position [903, 0]
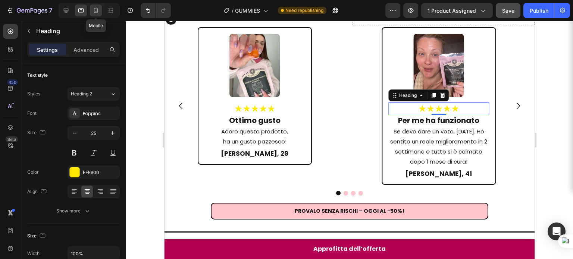
click at [99, 11] on icon at bounding box center [95, 10] width 7 height 7
type input "20"
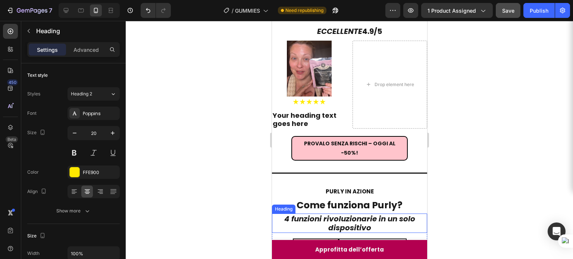
scroll to position [581, 0]
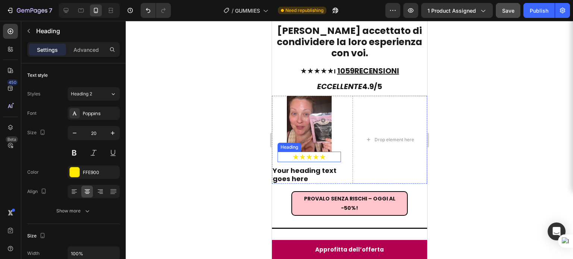
click at [310, 154] on h2 "★★★★★" at bounding box center [308, 157] width 63 height 10
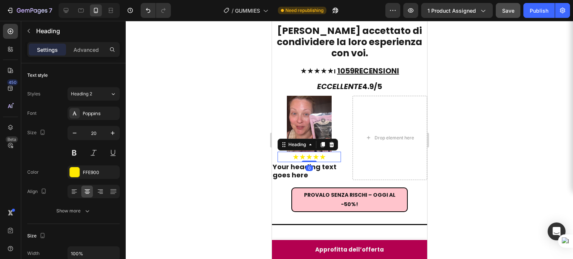
drag, startPoint x: 310, startPoint y: 162, endPoint x: 311, endPoint y: 156, distance: 6.1
click at [311, 156] on div "★★★★★ Heading 0" at bounding box center [308, 157] width 63 height 10
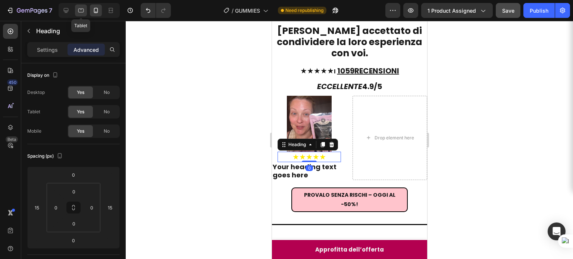
click at [82, 10] on icon at bounding box center [80, 10] width 7 height 7
type input "0"
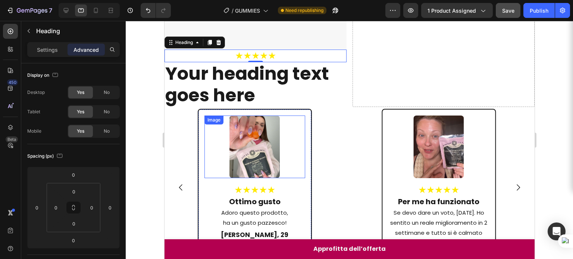
scroll to position [867, 0]
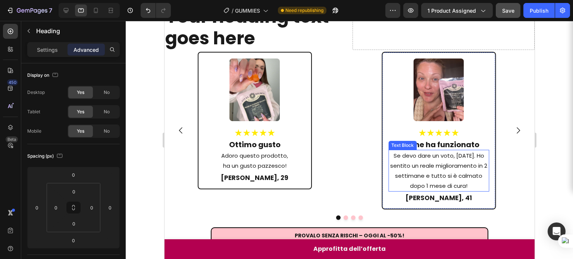
click at [434, 155] on p "Se devo dare un voto, [DATE]. Ho sentito un reale miglioramento in 2 settimane …" at bounding box center [438, 171] width 99 height 40
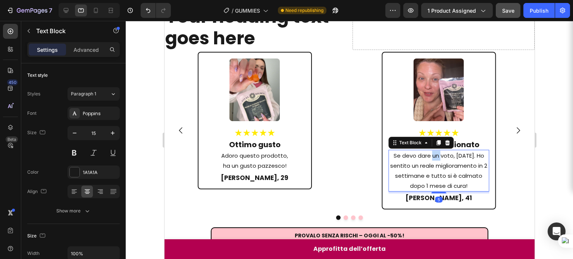
click at [434, 155] on p "Se devo dare un voto, [DATE]. Ho sentito un reale miglioramento in 2 settimane …" at bounding box center [438, 171] width 99 height 40
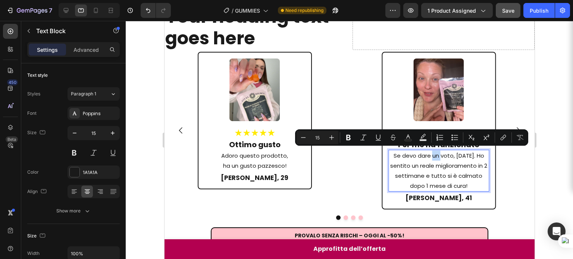
click at [423, 174] on p "Se devo dare un voto, [DATE]. Ho sentito un reale miglioramento in 2 settimane …" at bounding box center [438, 171] width 99 height 40
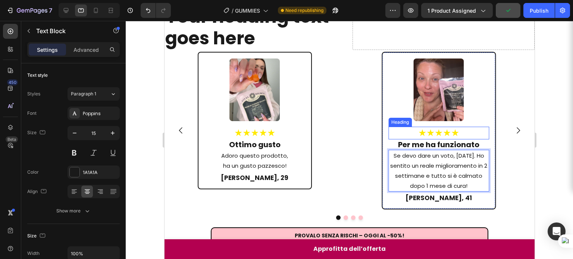
click at [409, 140] on p "Per me ha funzionato" at bounding box center [438, 144] width 99 height 9
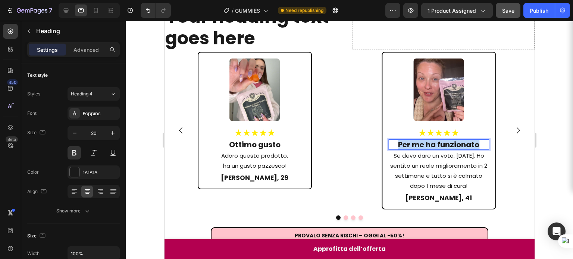
click at [409, 140] on p "Per me ha funzionato" at bounding box center [438, 144] width 99 height 9
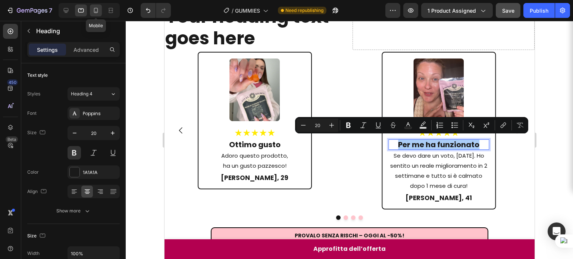
click at [101, 9] on div at bounding box center [96, 10] width 12 height 12
type input "45"
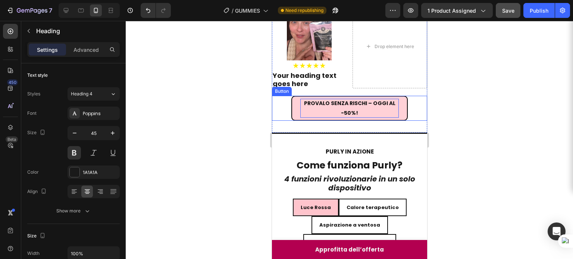
scroll to position [619, 0]
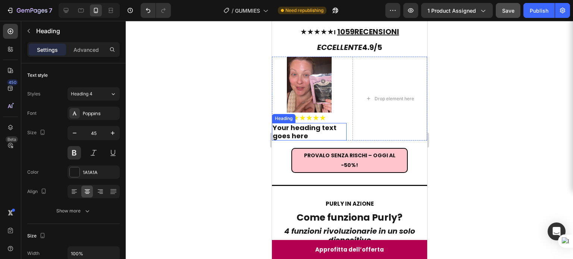
click at [313, 130] on h2 "Your heading text goes here" at bounding box center [309, 132] width 75 height 18
click at [311, 129] on h2 "Your heading text goes here" at bounding box center [309, 132] width 75 height 18
click at [311, 129] on p "Your heading text goes here" at bounding box center [308, 132] width 73 height 16
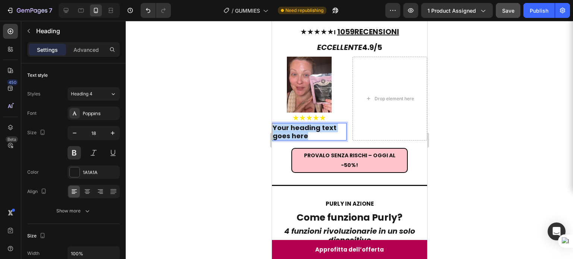
click at [311, 129] on p "Your heading text goes here" at bounding box center [308, 132] width 73 height 16
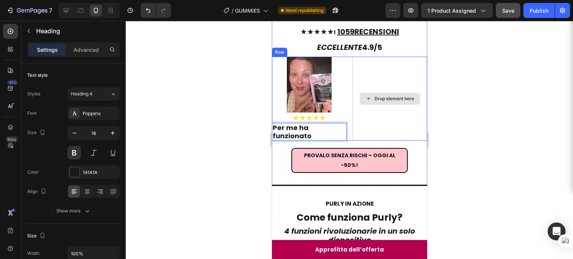
click at [376, 131] on div "Drop element here" at bounding box center [389, 99] width 75 height 84
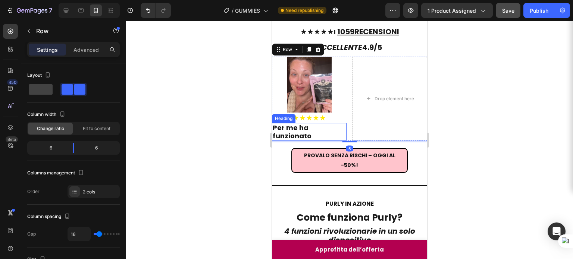
click at [321, 125] on p "Per me ha funzionato" at bounding box center [308, 132] width 73 height 16
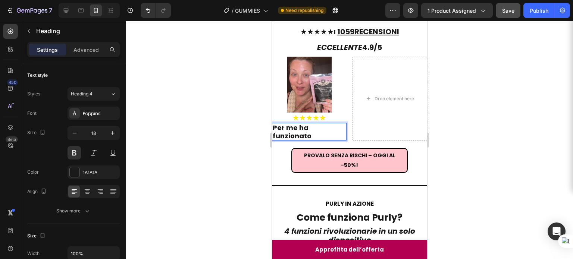
click at [274, 133] on p "Per me ha funzionato" at bounding box center [308, 132] width 73 height 16
click at [273, 133] on p "Per me ha funzionato" at bounding box center [308, 132] width 73 height 16
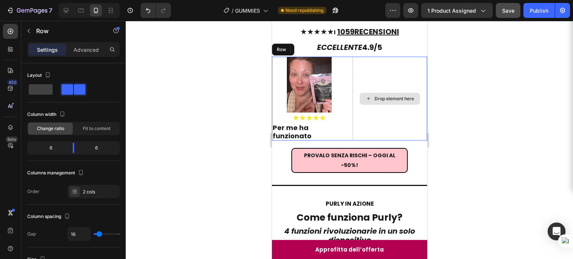
click at [377, 111] on div "Drop element here" at bounding box center [389, 99] width 75 height 84
click at [315, 125] on p "Per me ha funzionato" at bounding box center [308, 132] width 73 height 16
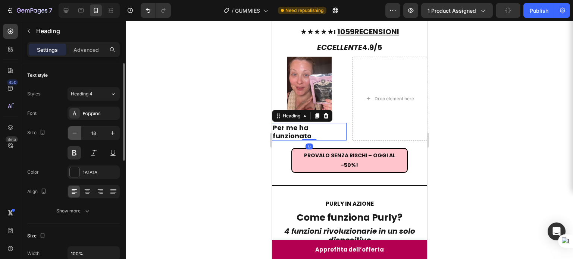
click at [78, 134] on button "button" at bounding box center [74, 132] width 13 height 13
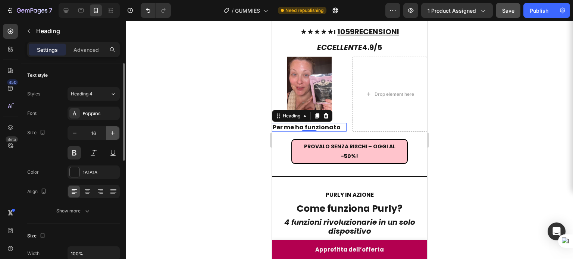
click at [108, 131] on button "button" at bounding box center [112, 132] width 13 height 13
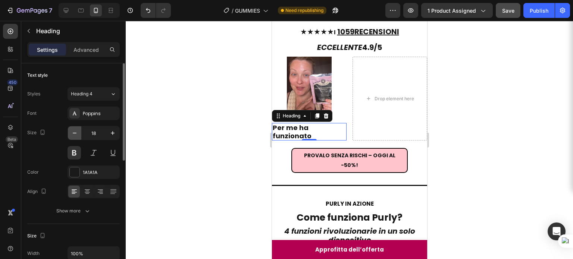
click at [79, 136] on button "button" at bounding box center [74, 132] width 13 height 13
type input "17"
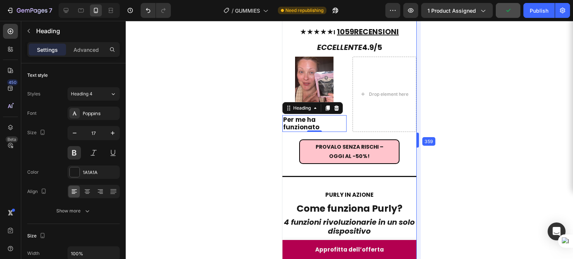
drag, startPoint x: 428, startPoint y: 143, endPoint x: 406, endPoint y: 147, distance: 21.5
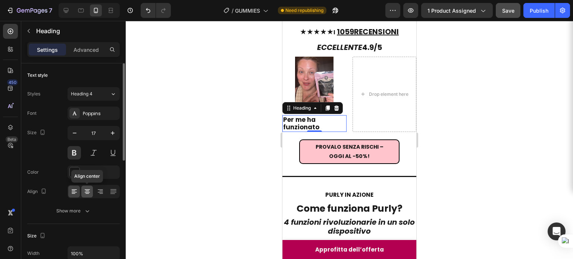
click at [91, 190] on icon at bounding box center [87, 191] width 7 height 7
click at [494, 111] on div at bounding box center [349, 140] width 447 height 238
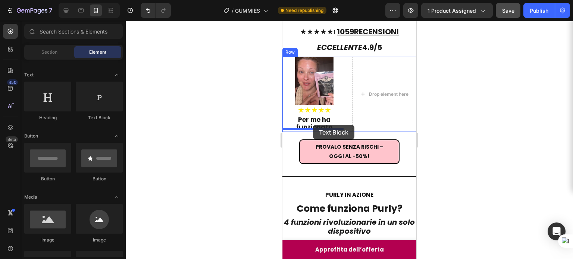
drag, startPoint x: 378, startPoint y: 126, endPoint x: 313, endPoint y: 126, distance: 64.6
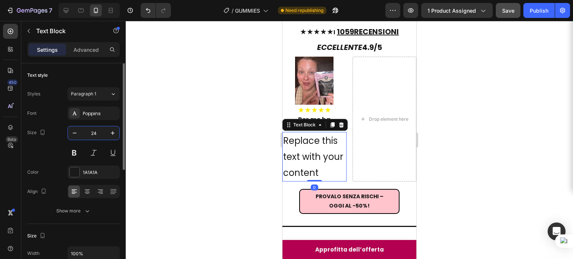
click at [96, 134] on input "24" at bounding box center [93, 132] width 25 height 13
type input "15"
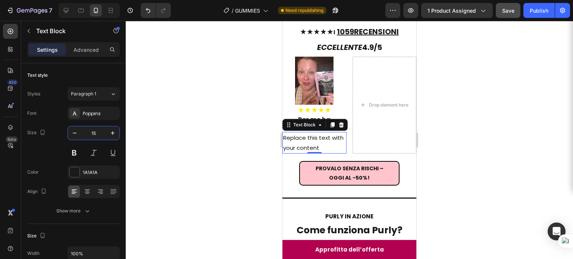
click at [527, 116] on div at bounding box center [349, 140] width 447 height 238
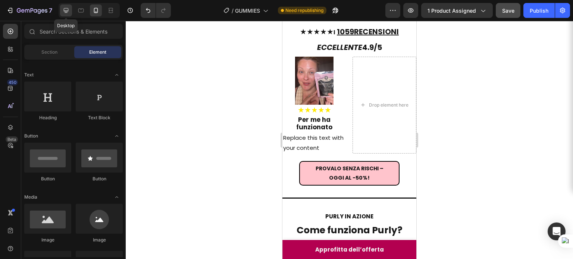
click at [70, 11] on div at bounding box center [66, 10] width 12 height 12
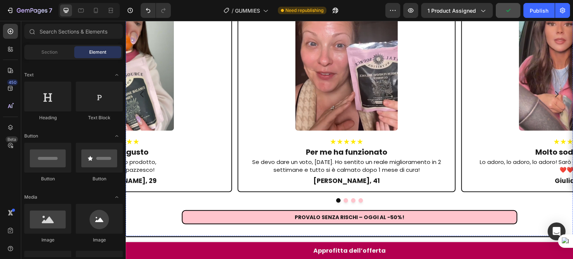
scroll to position [946, 0]
click at [368, 158] on p "Se devo dare un voto, [DATE]. Ho sentito un reale miglioramento in 2 settimane …" at bounding box center [346, 166] width 203 height 16
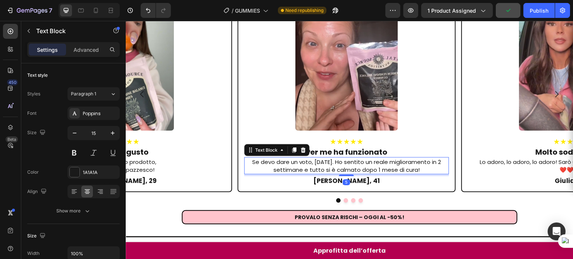
click at [368, 158] on p "Se devo dare un voto, [DATE]. Ho sentito un reale miglioramento in 2 settimane …" at bounding box center [346, 166] width 203 height 16
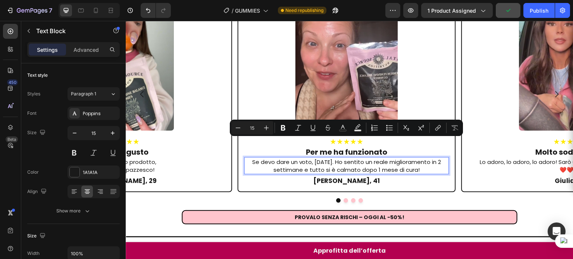
copy p "Se devo dare un voto, [DATE]. Ho sentito un reale miglioramento in 2 settimane …"
click at [93, 12] on icon at bounding box center [95, 10] width 7 height 7
type input "24"
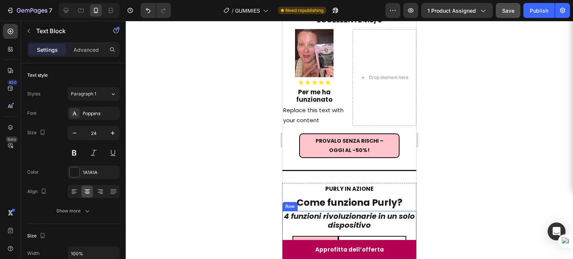
scroll to position [637, 0]
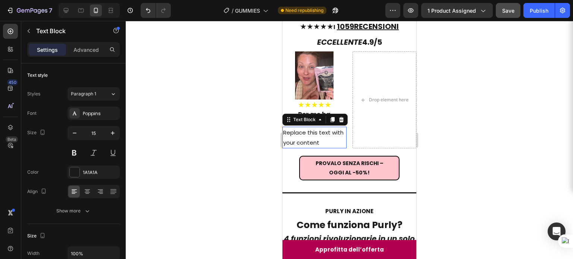
click at [308, 128] on div "Replace this text with your content" at bounding box center [314, 138] width 64 height 22
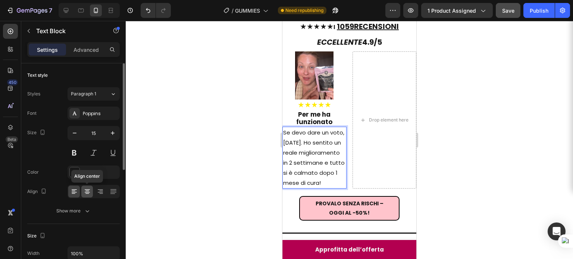
click at [90, 189] on icon at bounding box center [87, 191] width 7 height 7
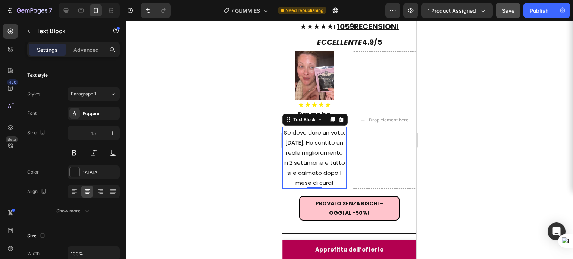
click at [465, 157] on div at bounding box center [349, 140] width 447 height 238
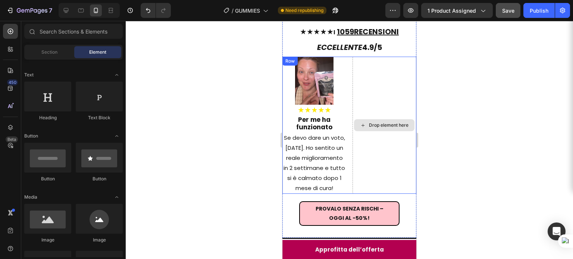
scroll to position [616, 0]
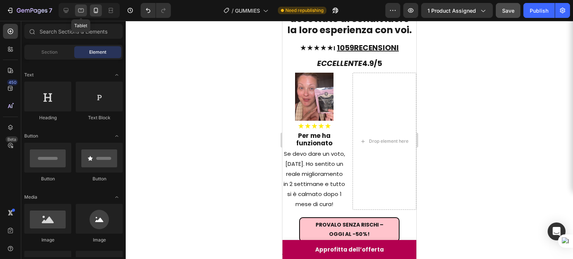
drag, startPoint x: 79, startPoint y: 10, endPoint x: 57, endPoint y: 50, distance: 46.1
click at [79, 10] on icon at bounding box center [80, 10] width 7 height 7
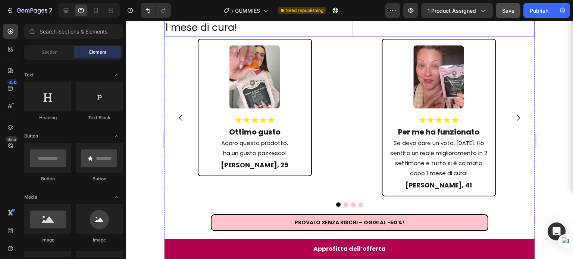
scroll to position [809, 0]
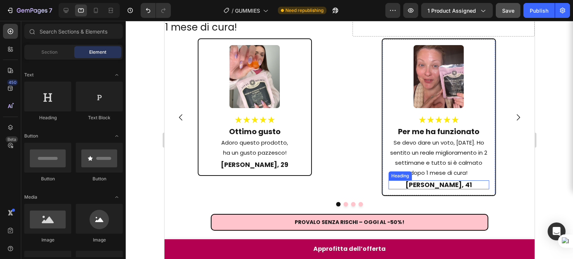
click at [438, 183] on h2 "[PERSON_NAME], 41" at bounding box center [438, 185] width 101 height 9
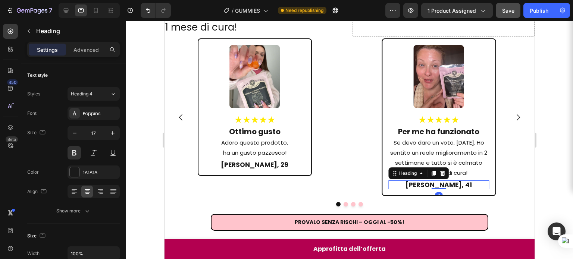
click at [438, 183] on h2 "[PERSON_NAME], 41" at bounding box center [438, 185] width 101 height 9
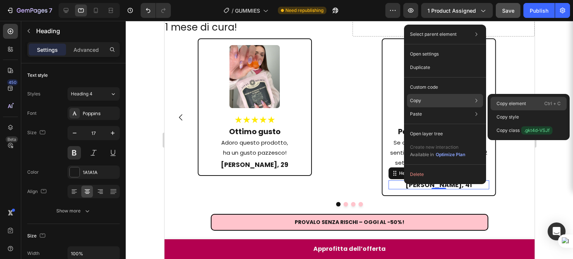
click at [498, 102] on p "Copy element" at bounding box center [511, 103] width 29 height 7
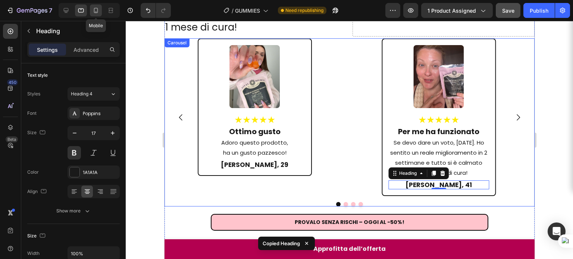
click at [97, 13] on icon at bounding box center [95, 10] width 7 height 7
type input "45"
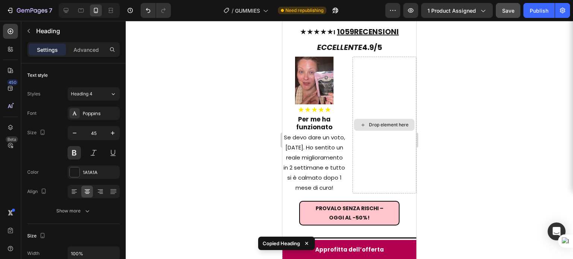
scroll to position [441, 0]
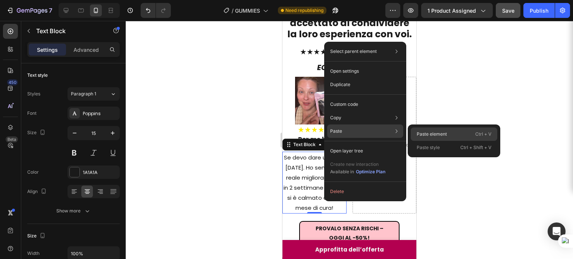
drag, startPoint x: 409, startPoint y: 134, endPoint x: 415, endPoint y: 134, distance: 6.0
click at [415, 134] on div "Paste element Ctrl + V Paste style Ctrl + Shift + V" at bounding box center [454, 141] width 93 height 33
drag, startPoint x: 419, startPoint y: 134, endPoint x: 80, endPoint y: 132, distance: 339.2
click at [419, 134] on p "Paste element" at bounding box center [432, 134] width 30 height 7
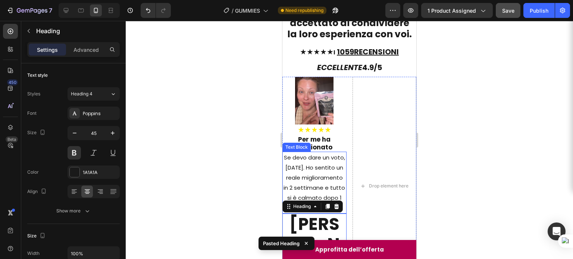
scroll to position [481, 0]
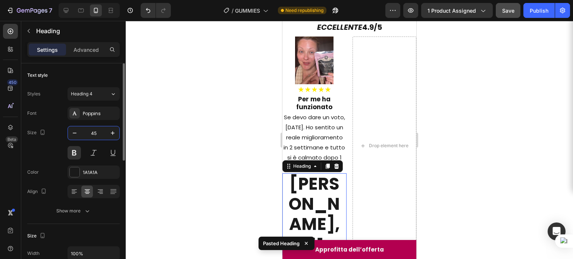
click at [93, 132] on input "45" at bounding box center [93, 132] width 25 height 13
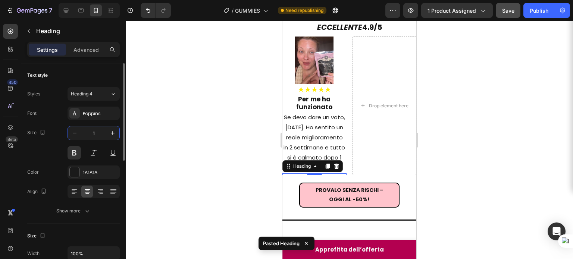
type input "15"
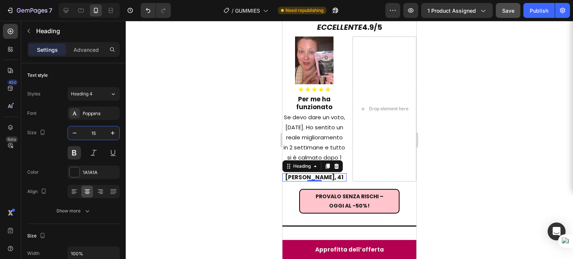
click at [425, 153] on div at bounding box center [349, 140] width 447 height 238
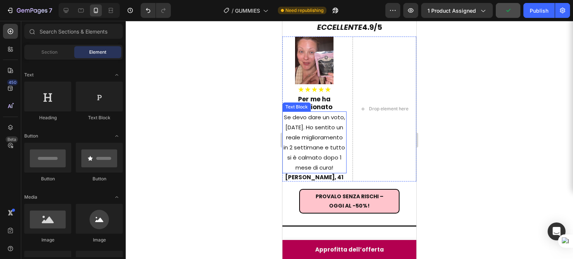
click at [312, 166] on p "Se devo dare un voto, [DATE]. Ho sentito un reale miglioramento in 2 settimane …" at bounding box center [314, 142] width 63 height 60
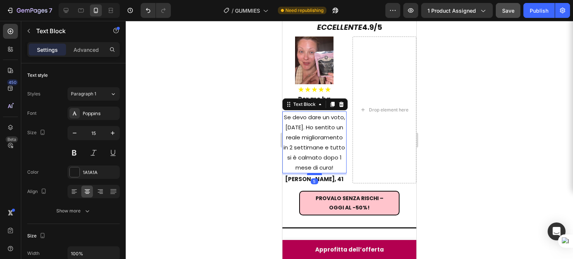
click at [313, 175] on div at bounding box center [314, 174] width 15 height 2
click at [454, 145] on div at bounding box center [349, 140] width 447 height 238
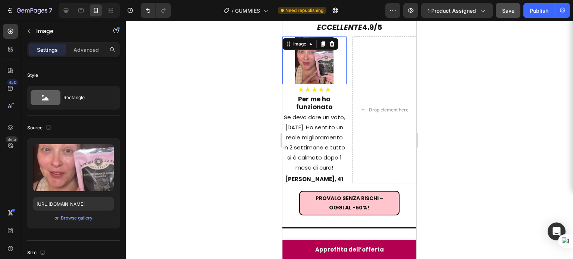
click at [302, 53] on img at bounding box center [314, 61] width 38 height 48
click at [324, 41] on icon at bounding box center [323, 43] width 4 height 5
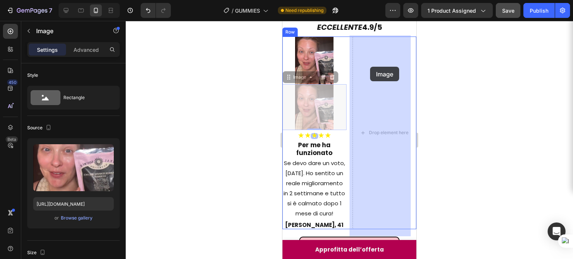
drag, startPoint x: 311, startPoint y: 94, endPoint x: 370, endPoint y: 67, distance: 64.8
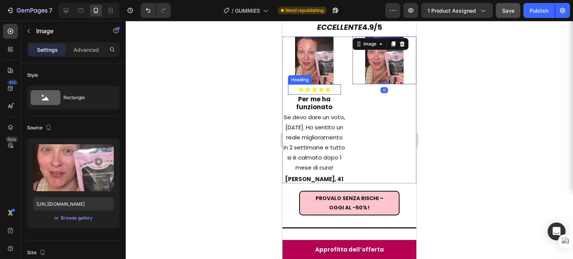
click at [313, 88] on h2 "★★★★★" at bounding box center [314, 89] width 53 height 10
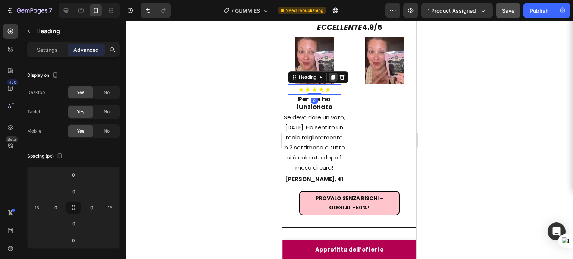
click at [332, 74] on icon at bounding box center [333, 77] width 6 height 6
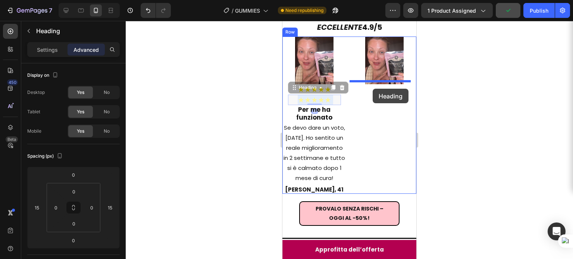
drag, startPoint x: 312, startPoint y: 95, endPoint x: 373, endPoint y: 89, distance: 61.9
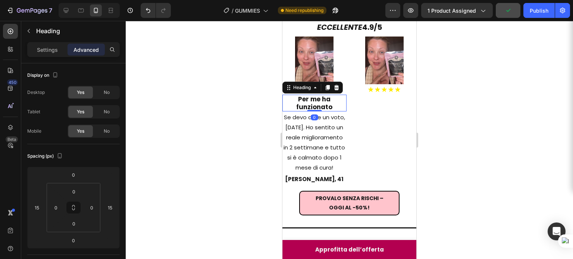
click at [315, 106] on h2 "Per me ha funzionato" at bounding box center [314, 103] width 64 height 17
click at [329, 86] on icon at bounding box center [328, 88] width 6 height 6
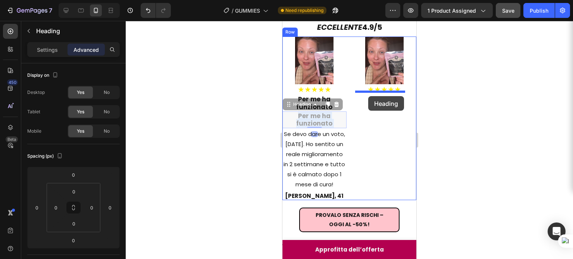
drag, startPoint x: 302, startPoint y: 112, endPoint x: 368, endPoint y: 96, distance: 68.7
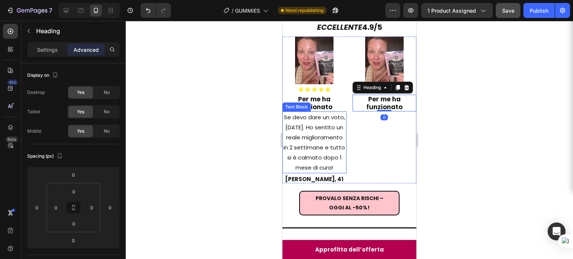
click at [303, 138] on p "Se devo dare un voto, [DATE]. Ho sentito un reale miglioramento in 2 settimane …" at bounding box center [314, 142] width 63 height 60
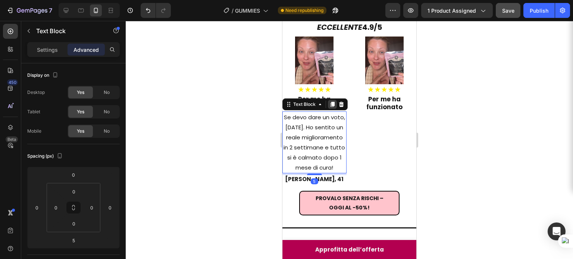
click at [330, 101] on icon at bounding box center [332, 104] width 6 height 6
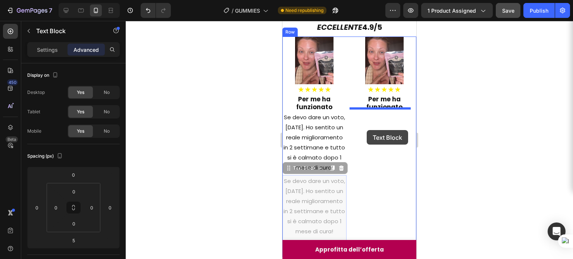
drag, startPoint x: 299, startPoint y: 174, endPoint x: 367, endPoint y: 130, distance: 81.3
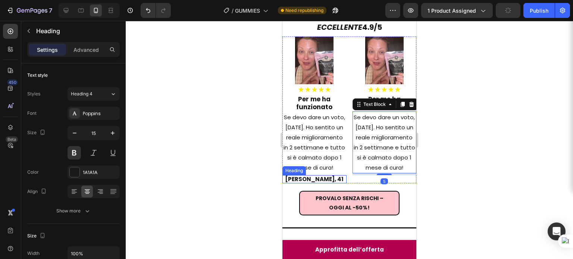
click at [306, 184] on h2 "[PERSON_NAME], 41" at bounding box center [314, 179] width 64 height 8
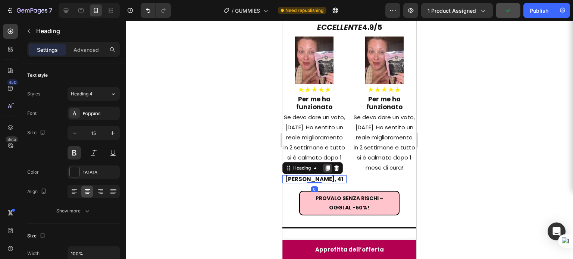
click at [329, 171] on icon at bounding box center [328, 168] width 4 height 5
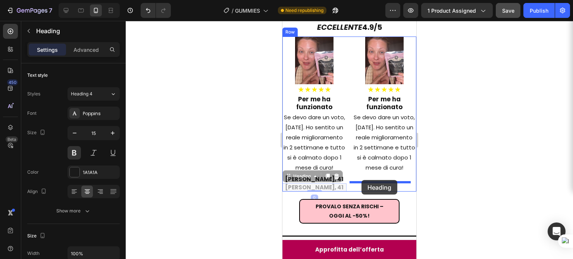
drag, startPoint x: 304, startPoint y: 186, endPoint x: 362, endPoint y: 180, distance: 58.1
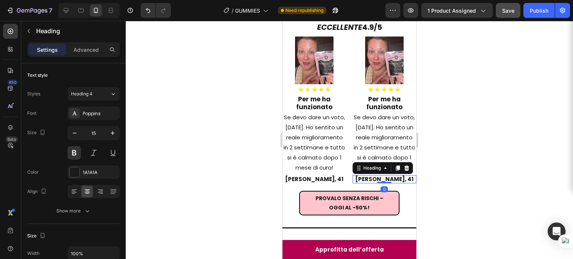
click at [444, 146] on div at bounding box center [349, 140] width 447 height 238
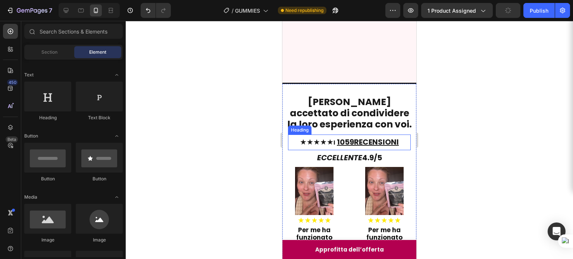
scroll to position [472, 0]
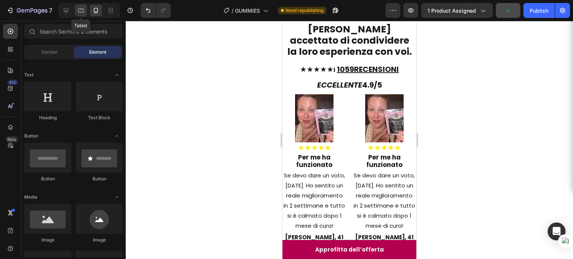
click at [82, 14] on div at bounding box center [81, 10] width 12 height 12
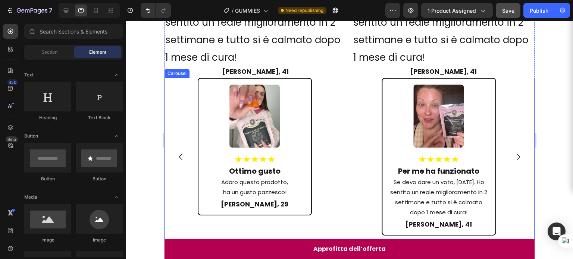
scroll to position [1013, 0]
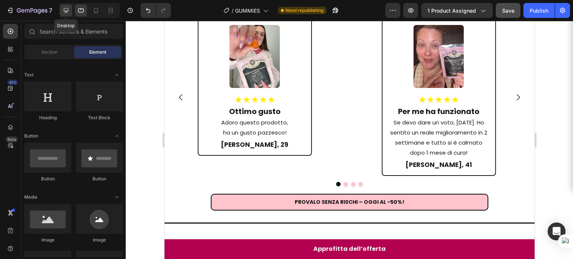
click at [68, 8] on icon at bounding box center [65, 10] width 7 height 7
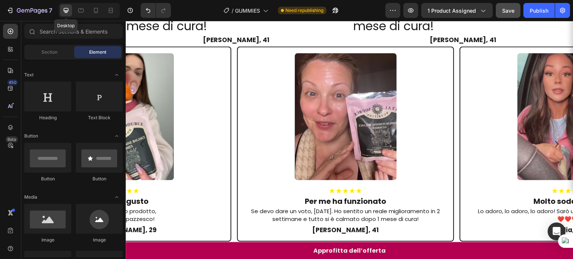
scroll to position [1019, 0]
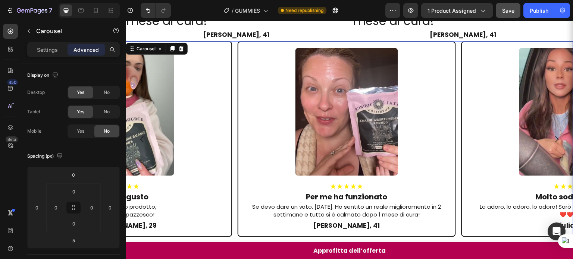
click at [553, 135] on icon "Carousel Next Arrow" at bounding box center [557, 139] width 9 height 9
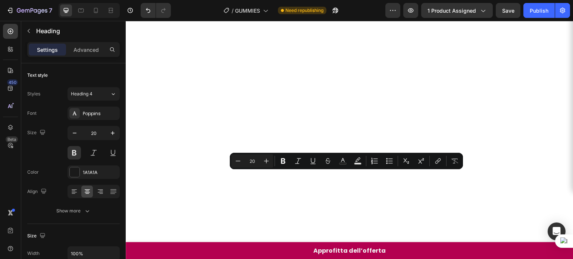
copy p "Molto soddisfatta"
click at [93, 9] on icon at bounding box center [95, 10] width 7 height 7
type input "45"
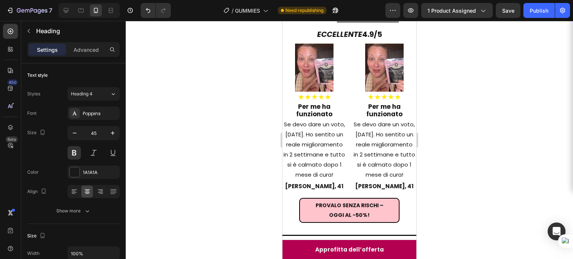
scroll to position [620, 0]
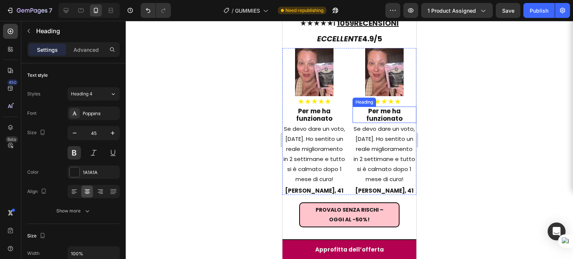
click at [388, 113] on h2 "Per me ha funzionato" at bounding box center [385, 115] width 64 height 17
click at [388, 113] on p "Per me ha funzionato" at bounding box center [384, 114] width 63 height 15
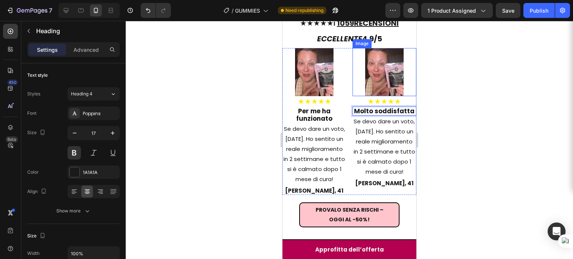
click at [379, 52] on img at bounding box center [384, 72] width 38 height 48
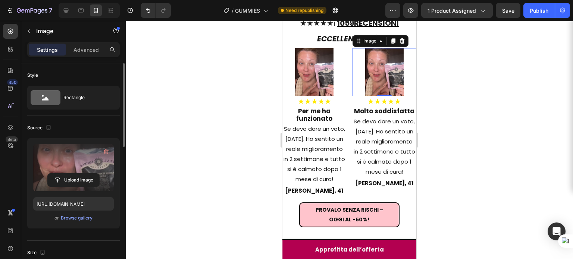
click at [79, 150] on label at bounding box center [73, 167] width 81 height 47
click at [79, 174] on input "file" at bounding box center [73, 180] width 51 height 13
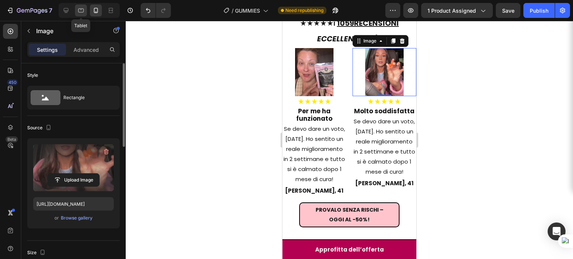
click at [81, 11] on icon at bounding box center [80, 10] width 7 height 7
type input "[URL][DOMAIN_NAME]"
type input "100"
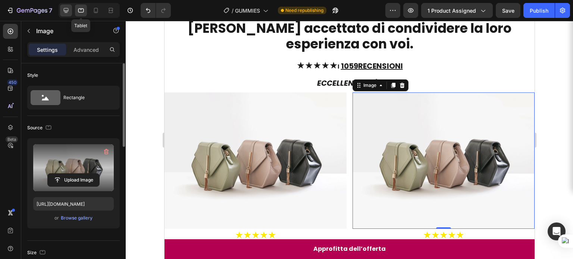
click at [66, 11] on icon at bounding box center [65, 10] width 7 height 7
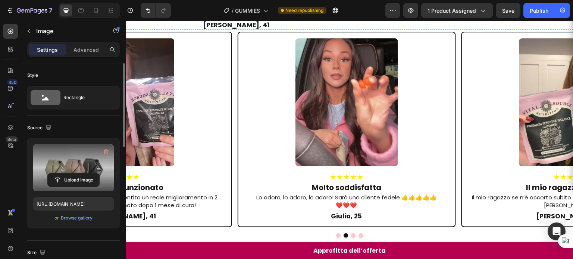
scroll to position [872, 0]
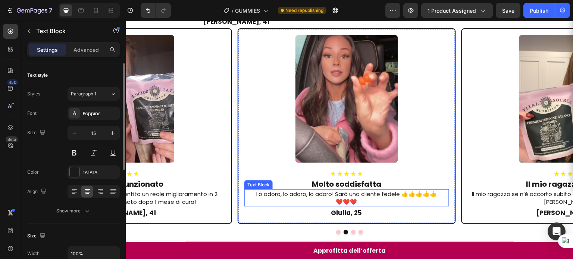
click at [339, 190] on p "Lo adoro, lo adoro, lo adoro! Sarò una cliente fedele 👍👍👍👍👍" at bounding box center [346, 194] width 203 height 8
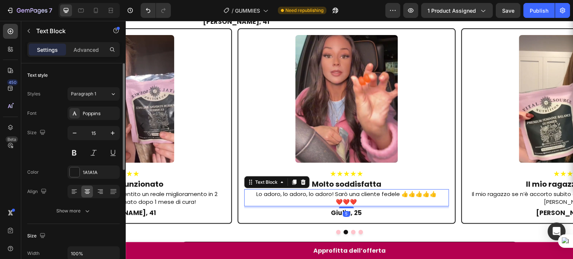
click at [339, 190] on p "Lo adoro, lo adoro, lo adoro! Sarò una cliente fedele 👍👍👍👍👍" at bounding box center [346, 194] width 203 height 8
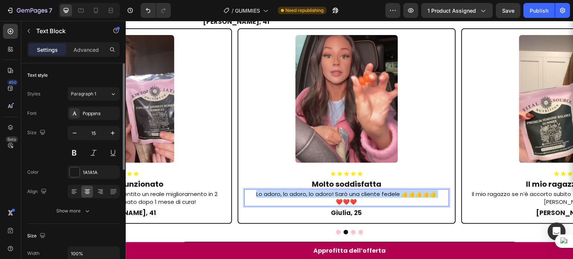
click at [339, 190] on p "Lo adoro, lo adoro, lo adoro! Sarò una cliente fedele 👍👍👍👍👍" at bounding box center [346, 194] width 203 height 8
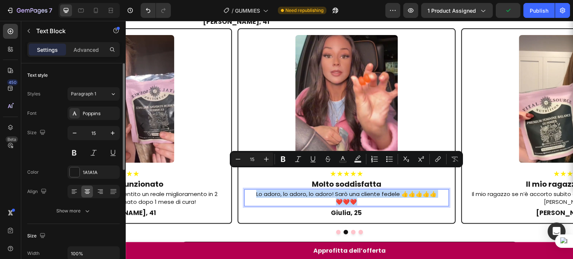
copy div "Lo adoro, lo adoro, lo adoro! Sarò una cliente fedele 👍👍👍👍👍 ❤️❤️❤️"
click at [96, 14] on icon at bounding box center [95, 10] width 7 height 7
type input "24"
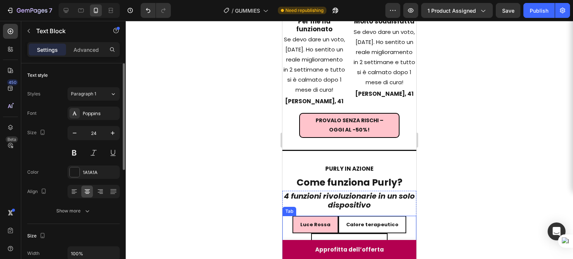
scroll to position [498, 0]
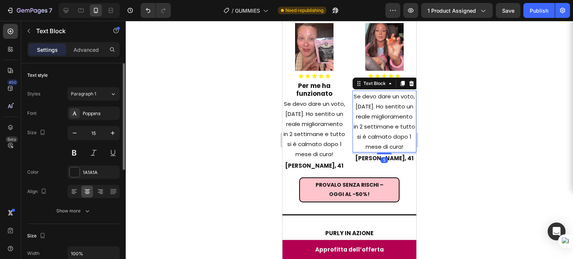
click at [373, 110] on p "Se devo dare un voto, [DATE]. Ho sentito un reale miglioramento in 2 settimane …" at bounding box center [384, 121] width 63 height 60
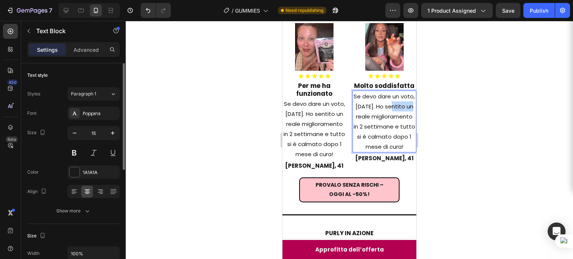
click at [373, 110] on p "Se devo dare un voto, [DATE]. Ho sentito un reale miglioramento in 2 settimane …" at bounding box center [384, 121] width 63 height 60
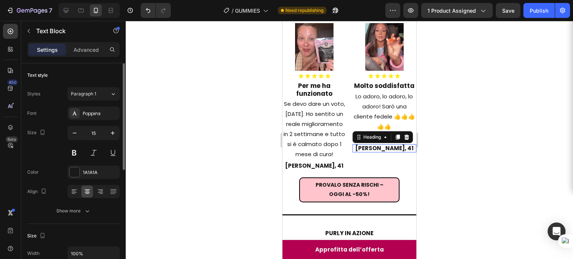
click at [376, 144] on h2 "[PERSON_NAME], 41" at bounding box center [385, 148] width 64 height 8
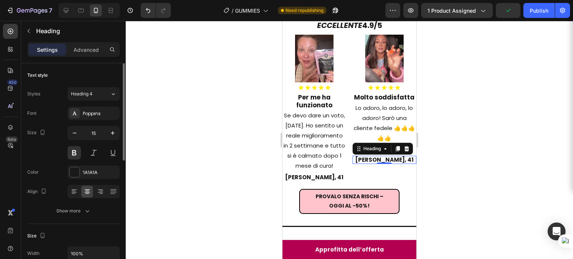
scroll to position [487, 0]
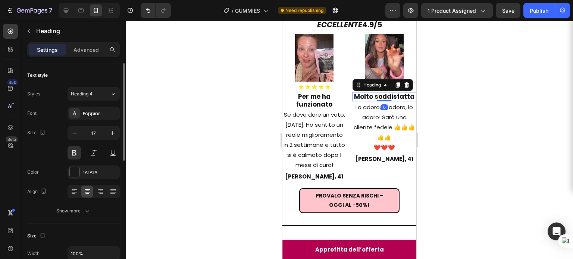
click at [374, 93] on p "Molto soddisfatta" at bounding box center [384, 96] width 63 height 7
click at [371, 94] on p "Molto soddisfatta" at bounding box center [384, 96] width 63 height 7
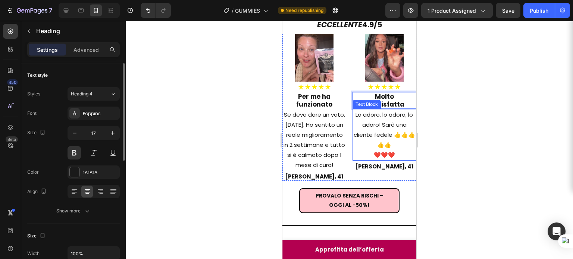
click at [402, 133] on p "Lo adoro, lo adoro, lo adoro! Sarò una cliente fedele 👍👍👍👍👍" at bounding box center [384, 130] width 63 height 40
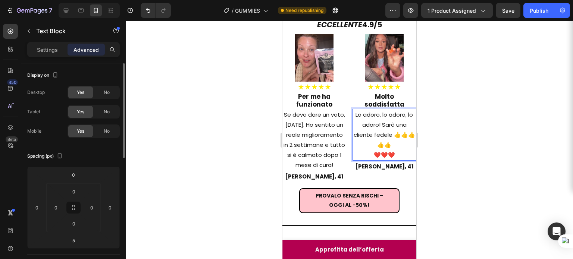
click at [397, 132] on p "Lo adoro, lo adoro, lo adoro! Sarò una cliente fedele 👍👍👍👍👍" at bounding box center [384, 130] width 63 height 40
drag, startPoint x: 396, startPoint y: 132, endPoint x: 409, endPoint y: 132, distance: 13.8
click at [409, 132] on p "Lo adoro, lo adoro, lo adoro! Sarò una cliente fedele 👍👍👍👍👍" at bounding box center [384, 130] width 63 height 40
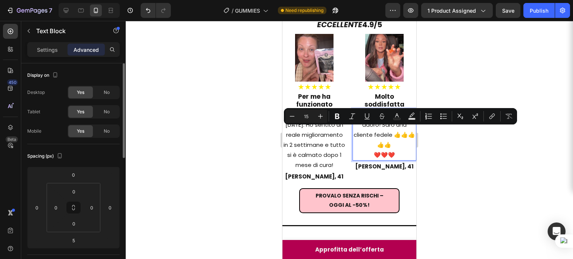
click at [402, 134] on p "Lo adoro, lo adoro, lo adoro! Sarò una cliente fedele 👍👍👍👍👍" at bounding box center [384, 130] width 63 height 40
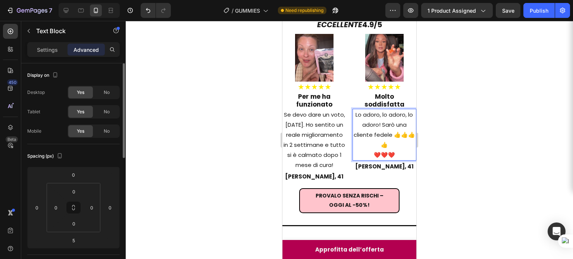
click at [387, 141] on p "Lo adoro, lo adoro, lo adoro! Sarò una cliente fedele 👍👍👍👍" at bounding box center [384, 130] width 63 height 40
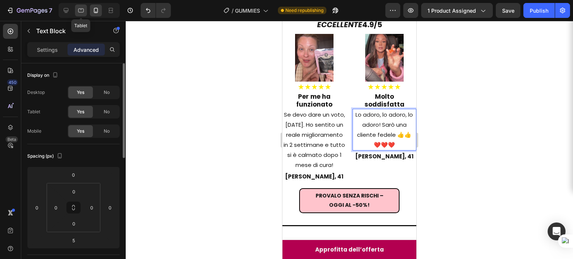
click at [80, 13] on icon at bounding box center [80, 10] width 7 height 7
type input "0"
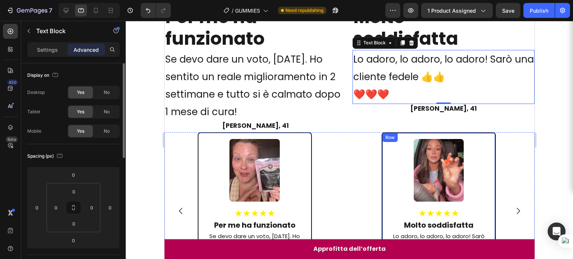
scroll to position [806, 0]
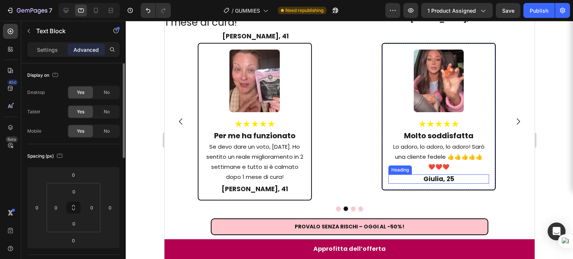
click at [437, 179] on h2 "Giulia, 25" at bounding box center [438, 179] width 101 height 9
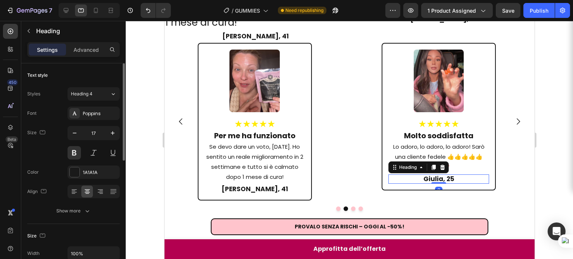
click at [437, 179] on h2 "Giulia, 25" at bounding box center [438, 179] width 101 height 9
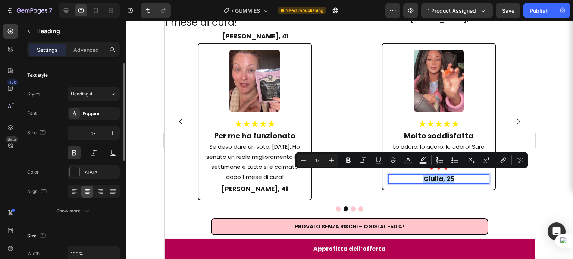
click at [437, 179] on p "Giulia, 25" at bounding box center [438, 178] width 99 height 7
click at [100, 12] on div at bounding box center [96, 10] width 12 height 12
type input "45"
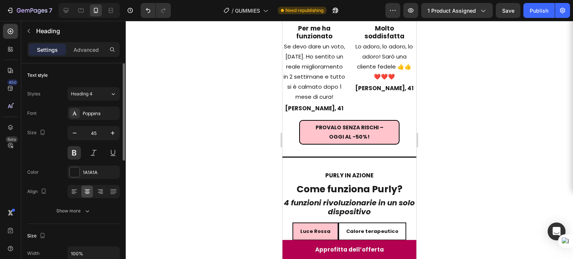
scroll to position [475, 0]
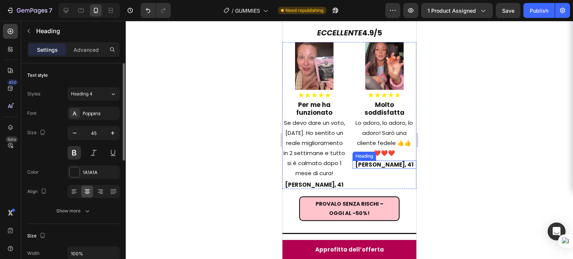
click at [374, 161] on h2 "[PERSON_NAME], 41" at bounding box center [385, 165] width 64 height 8
click at [374, 162] on p "[PERSON_NAME], 41" at bounding box center [384, 165] width 63 height 7
click at [460, 159] on div at bounding box center [349, 140] width 447 height 238
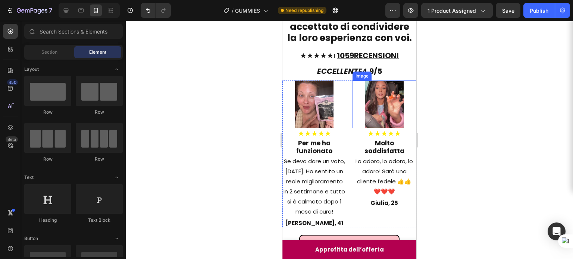
scroll to position [397, 0]
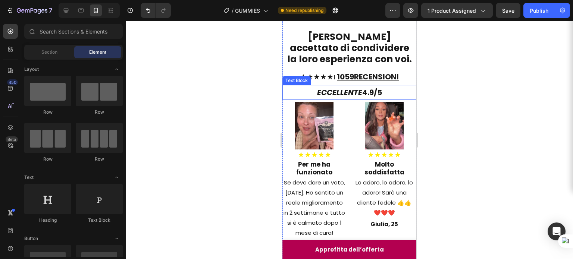
click at [293, 99] on p "ECCELLENTE 4.9/5" at bounding box center [349, 92] width 132 height 13
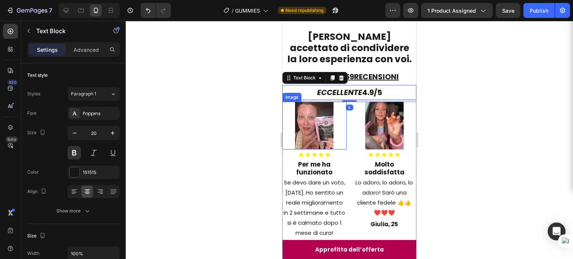
click at [302, 150] on img at bounding box center [314, 126] width 38 height 48
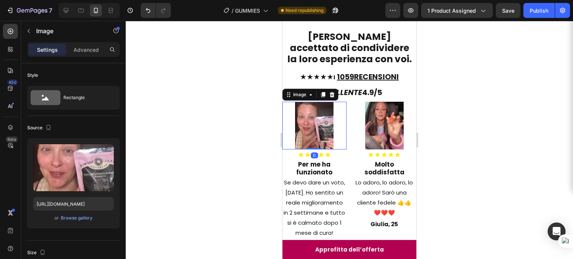
click at [300, 101] on div "Image" at bounding box center [310, 95] width 56 height 12
click at [300, 98] on div "Image" at bounding box center [300, 94] width 16 height 7
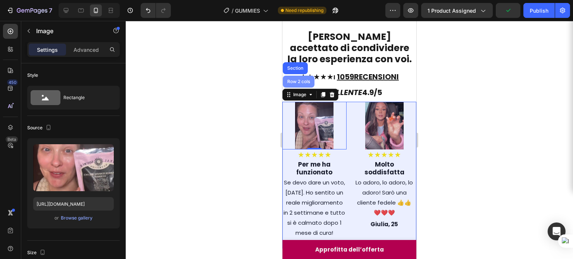
click at [295, 88] on div "Row 2 cols" at bounding box center [299, 82] width 32 height 12
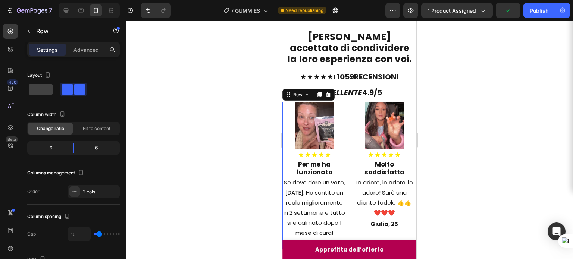
scroll to position [450, 0]
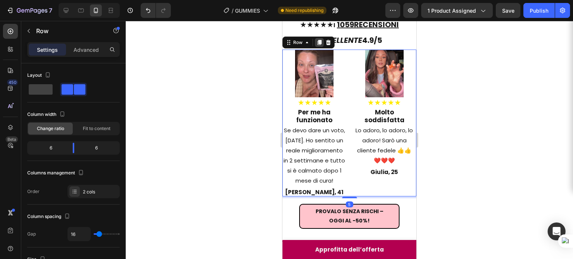
click at [319, 46] on icon at bounding box center [319, 43] width 6 height 6
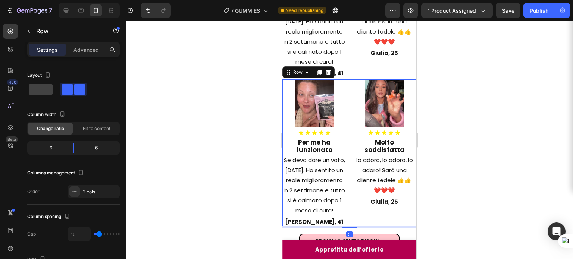
scroll to position [608, 0]
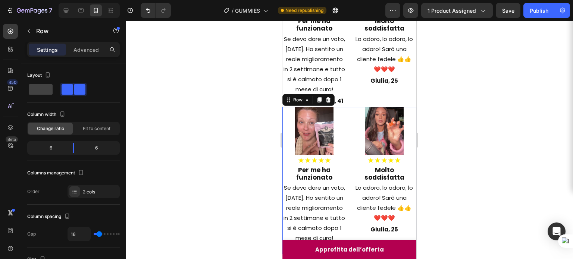
click at [447, 100] on div at bounding box center [349, 140] width 447 height 238
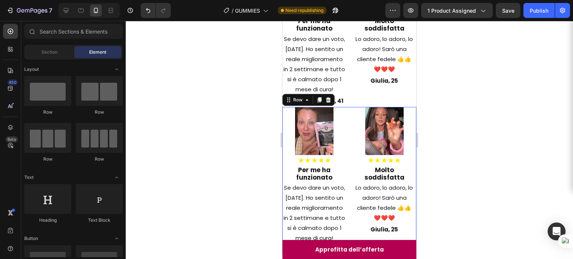
click at [346, 121] on div "Image ★★★★★ Heading Per me ha funzionato Heading Se devo dare un voto, [DATE]. …" at bounding box center [349, 180] width 134 height 147
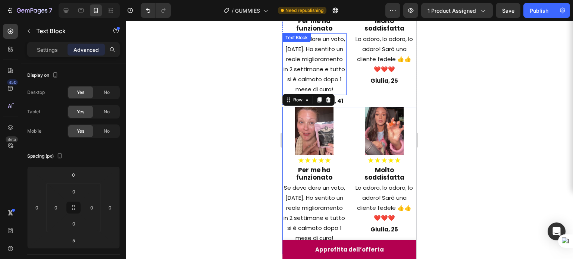
click at [343, 82] on div "Se devo dare un voto, [DATE]. Ho sentito un reale miglioramento in 2 settimane …" at bounding box center [314, 64] width 64 height 62
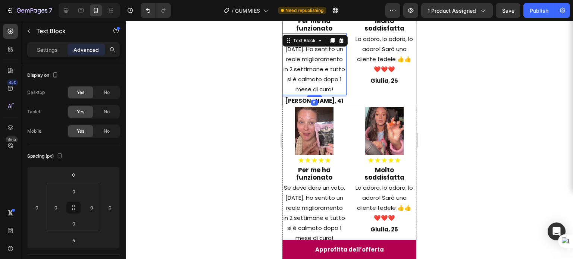
click at [357, 95] on div "Image ★★★★★ Heading Molto soddisfatta Heading Lo adoro, lo adoro, lo adoro! Sar…" at bounding box center [385, 31] width 64 height 147
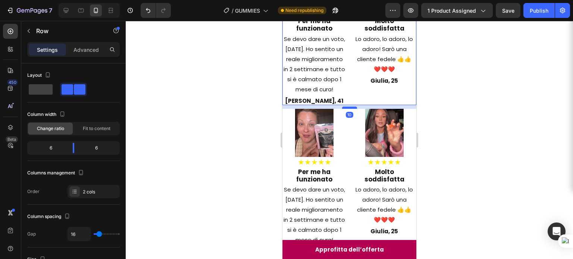
click at [345, 109] on div at bounding box center [349, 108] width 15 height 2
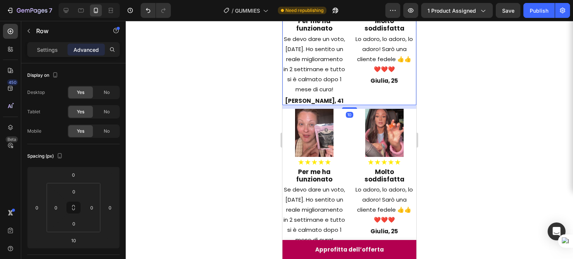
click at [441, 103] on div at bounding box center [349, 140] width 447 height 238
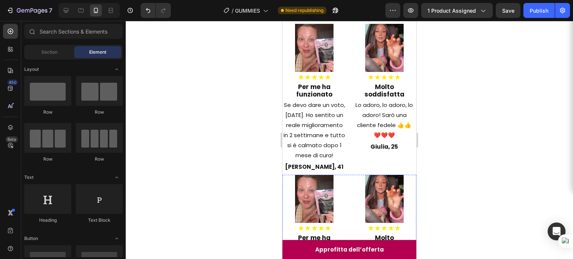
scroll to position [498, 0]
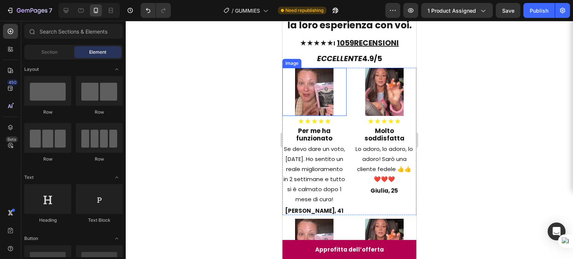
click at [322, 108] on img at bounding box center [314, 92] width 38 height 48
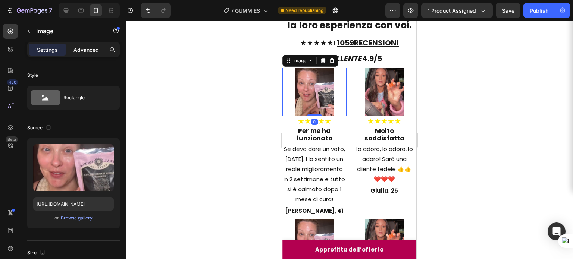
click at [88, 49] on p "Advanced" at bounding box center [86, 50] width 25 height 8
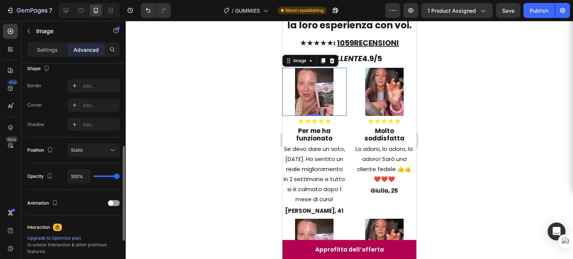
scroll to position [184, 0]
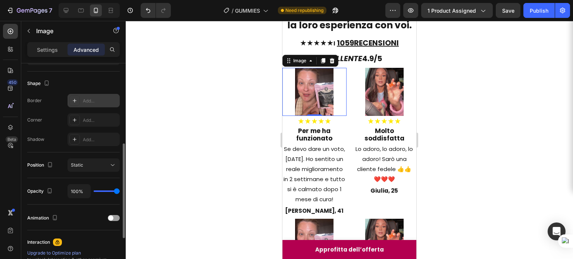
click at [76, 98] on icon at bounding box center [75, 101] width 6 height 6
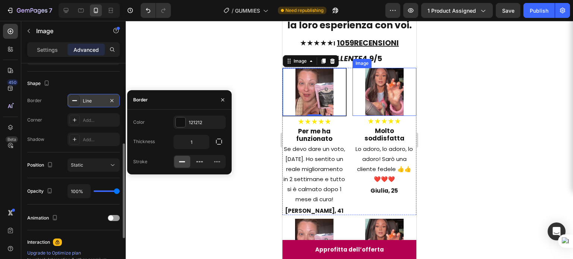
click at [357, 91] on div at bounding box center [385, 92] width 64 height 48
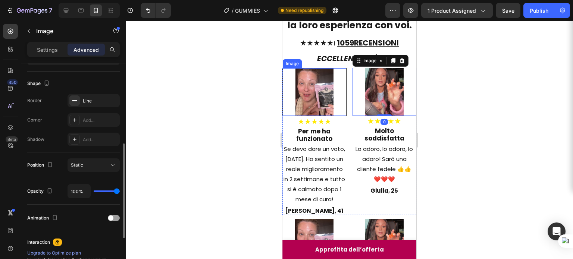
click at [313, 88] on img at bounding box center [315, 91] width 38 height 47
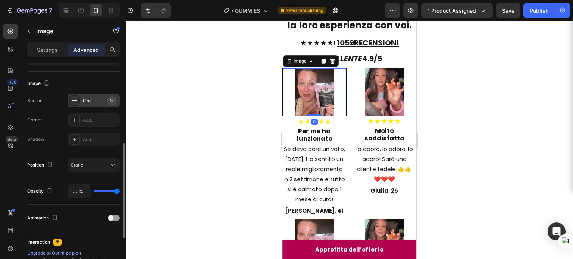
click at [115, 101] on icon "button" at bounding box center [112, 101] width 6 height 6
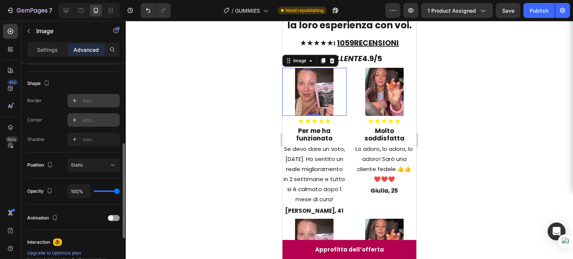
click at [78, 124] on div at bounding box center [74, 120] width 10 height 10
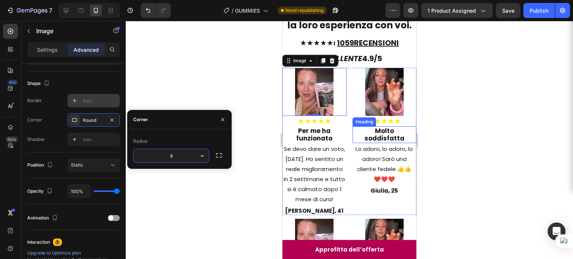
click at [379, 126] on h2 "Molto soddisfatta" at bounding box center [385, 134] width 64 height 17
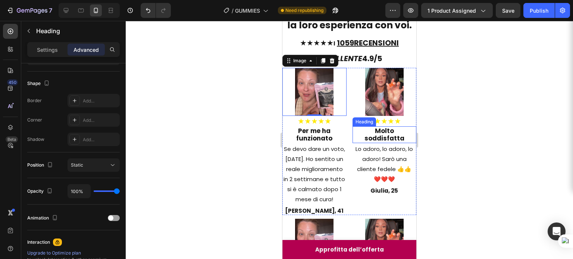
scroll to position [0, 0]
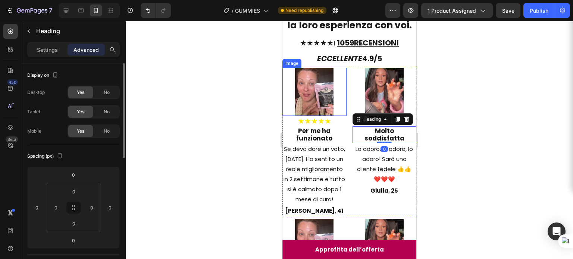
click at [309, 91] on img at bounding box center [314, 92] width 38 height 48
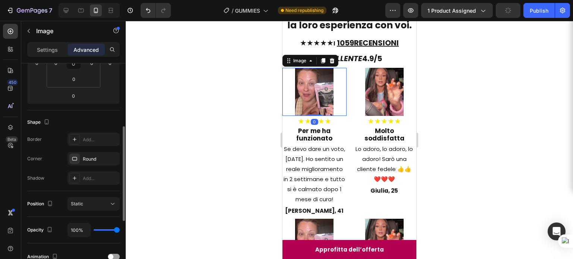
scroll to position [145, 0]
click at [83, 153] on div "Round" at bounding box center [94, 158] width 52 height 13
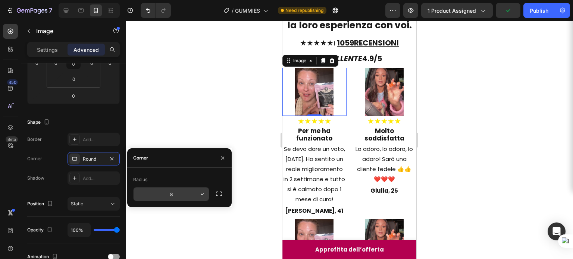
click at [172, 191] on input "8" at bounding box center [171, 194] width 75 height 13
type input "8"
click at [480, 163] on div at bounding box center [349, 140] width 447 height 238
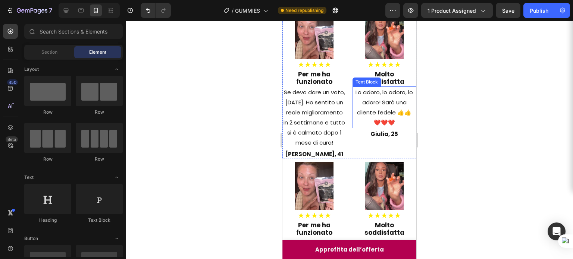
scroll to position [609, 0]
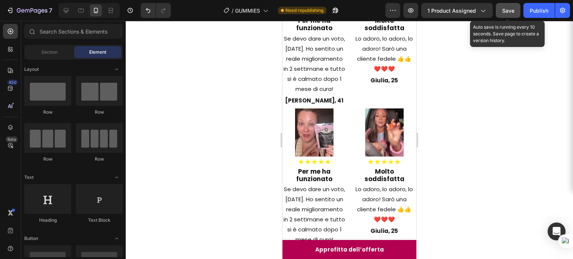
click at [515, 11] on button "Save" at bounding box center [508, 10] width 25 height 15
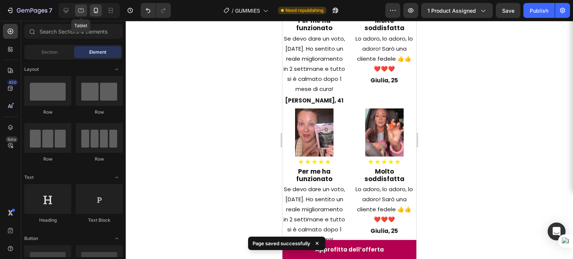
click at [85, 10] on div at bounding box center [81, 10] width 12 height 12
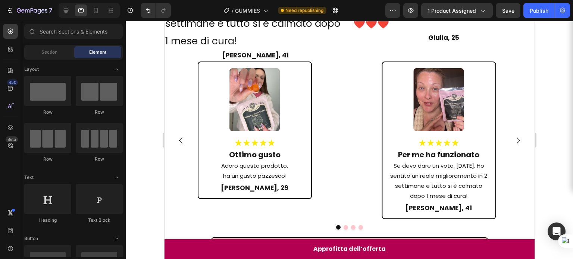
scroll to position [1183, 0]
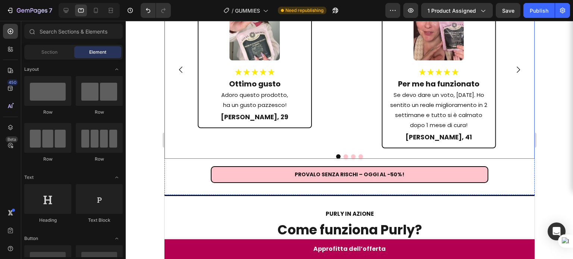
click at [513, 65] on icon "Carousel Next Arrow" at bounding box center [517, 69] width 9 height 9
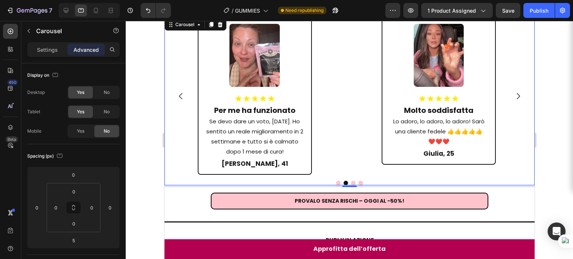
scroll to position [1146, 0]
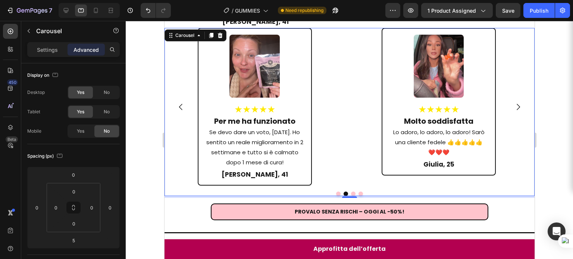
click at [513, 103] on icon "Carousel Next Arrow" at bounding box center [517, 107] width 9 height 9
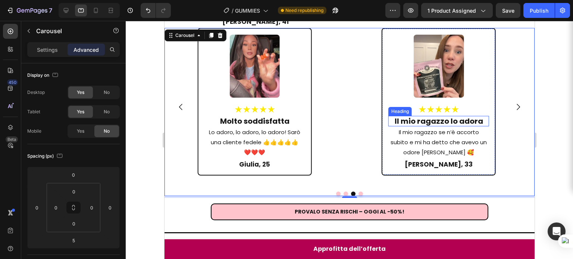
click at [433, 116] on h2 "Il mio ragazzo lo adora" at bounding box center [438, 121] width 101 height 10
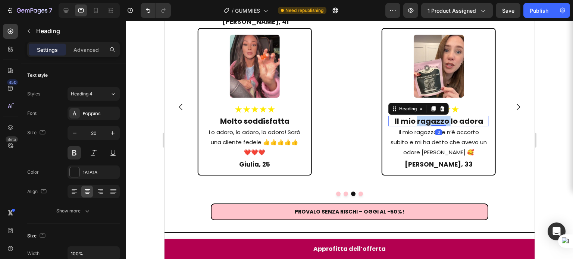
click at [433, 116] on h2 "Il mio ragazzo lo adora" at bounding box center [438, 121] width 101 height 10
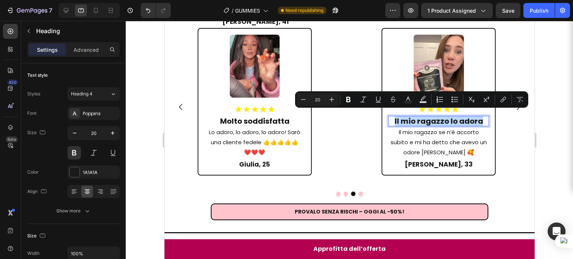
click at [433, 117] on p "Il mio ragazzo lo adora" at bounding box center [438, 121] width 99 height 9
click at [96, 10] on icon at bounding box center [95, 10] width 7 height 7
type input "45"
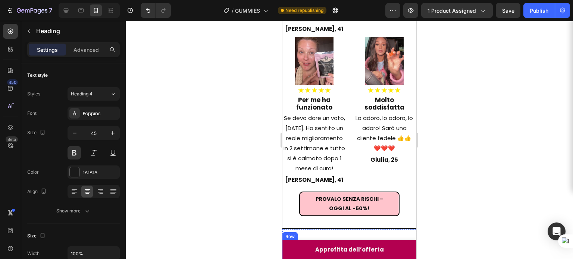
scroll to position [681, 0]
click at [319, 105] on h2 "Per me ha funzionato" at bounding box center [314, 104] width 64 height 17
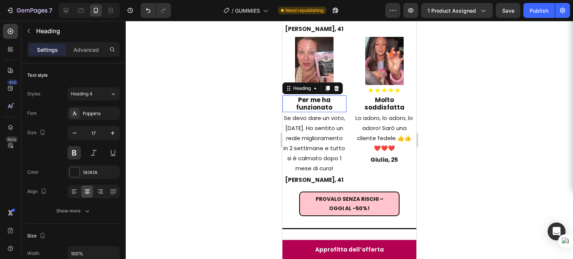
click at [319, 105] on h2 "Per me ha funzionato" at bounding box center [314, 104] width 64 height 17
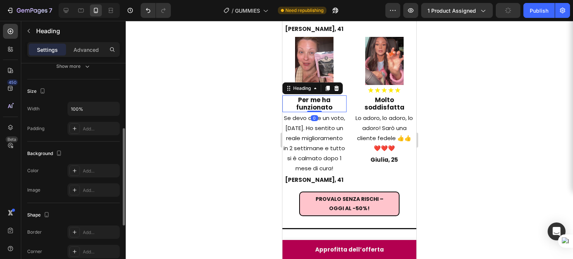
click at [319, 105] on p "Per me ha funzionato" at bounding box center [314, 103] width 63 height 15
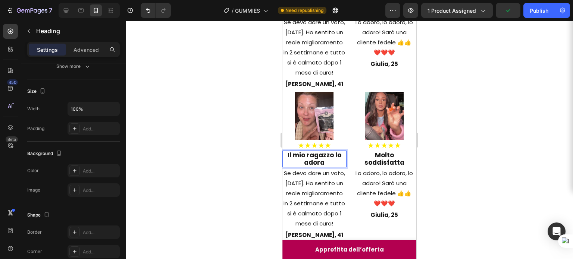
scroll to position [622, 0]
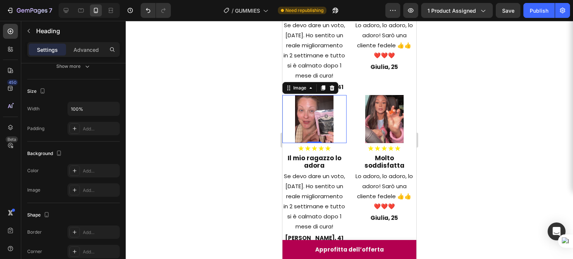
click at [311, 124] on img at bounding box center [314, 119] width 38 height 48
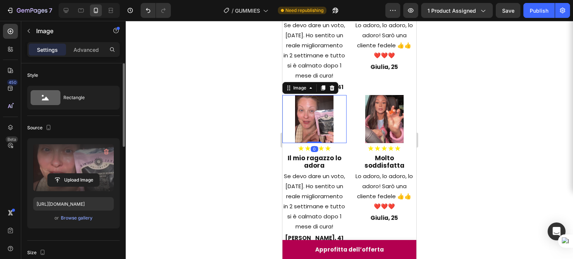
click at [70, 156] on label at bounding box center [73, 167] width 81 height 47
click at [70, 174] on input "file" at bounding box center [73, 180] width 51 height 13
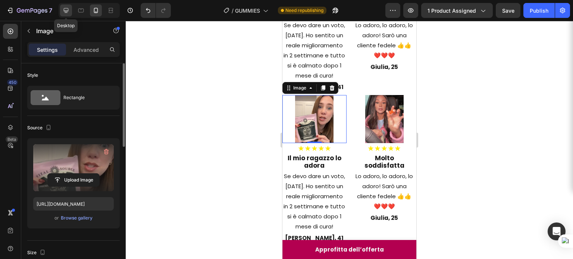
click at [68, 12] on icon at bounding box center [65, 10] width 7 height 7
type input "[URL][DOMAIN_NAME]"
type input "100"
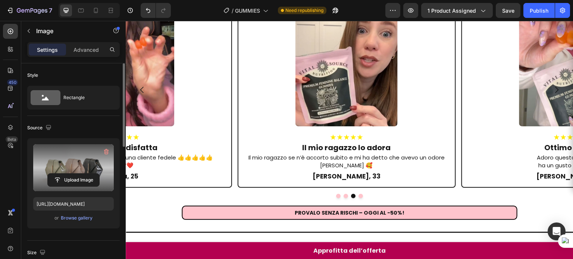
scroll to position [1284, 0]
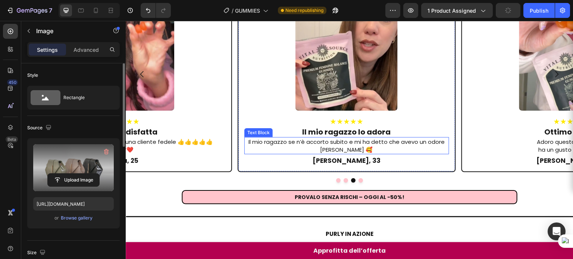
click at [350, 138] on p "Il mio ragazzo se n’è accorto subito e mi ha detto che avevo un odore [PERSON_N…" at bounding box center [346, 146] width 203 height 16
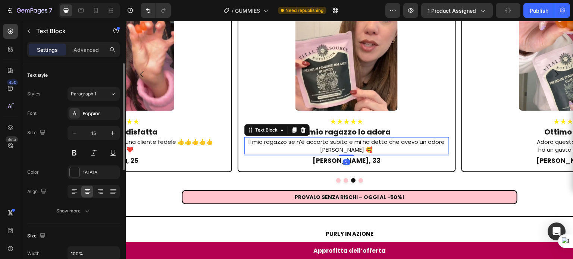
click at [350, 138] on p "Il mio ragazzo se n’è accorto subito e mi ha detto che avevo un odore [PERSON_N…" at bounding box center [346, 146] width 203 height 16
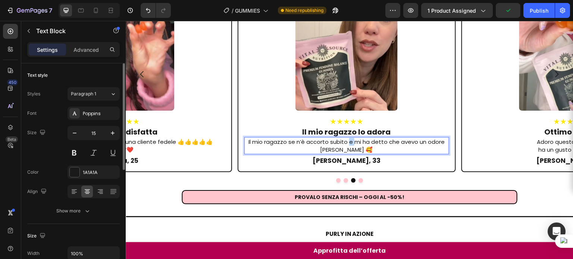
click at [350, 138] on p "Il mio ragazzo se n’è accorto subito e mi ha detto che avevo un odore [PERSON_N…" at bounding box center [346, 146] width 203 height 16
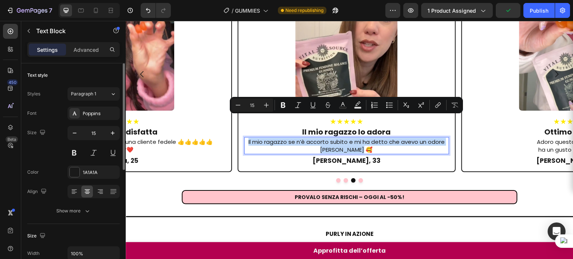
copy p "Il mio ragazzo se n’è accorto subito e mi ha detto che avevo un odore [PERSON_N…"
click at [94, 13] on icon at bounding box center [96, 10] width 4 height 5
type input "24"
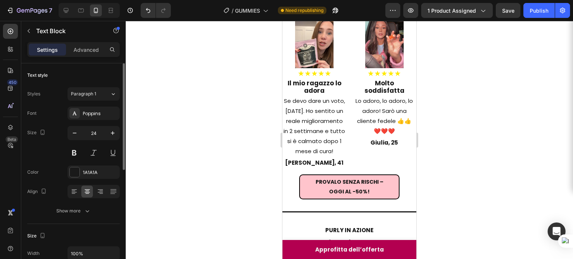
scroll to position [678, 0]
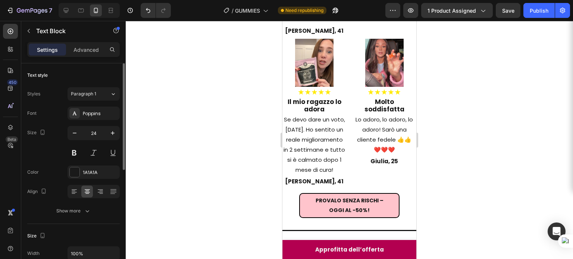
click at [321, 139] on p "Se devo dare un voto, [DATE]. Ho sentito un reale miglioramento in 2 settimane …" at bounding box center [314, 145] width 63 height 60
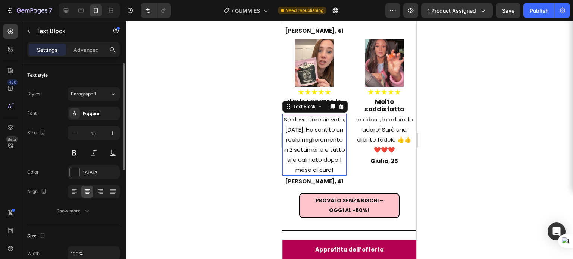
click at [321, 139] on p "Se devo dare un voto, [DATE]. Ho sentito un reale miglioramento in 2 settimane …" at bounding box center [314, 145] width 63 height 60
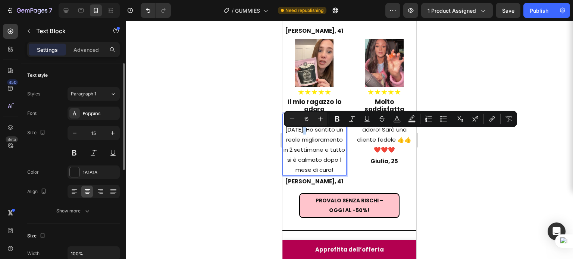
click at [321, 139] on p "Se devo dare un voto, [DATE]. Ho sentito un reale miglioramento in 2 settimane …" at bounding box center [314, 145] width 63 height 60
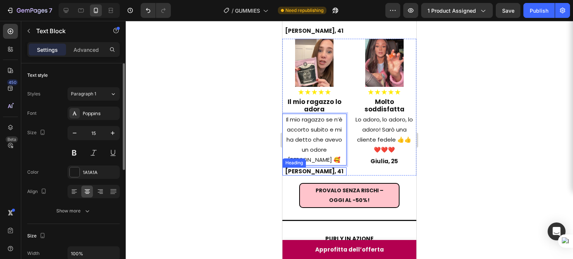
click at [313, 176] on h2 "[PERSON_NAME], 41" at bounding box center [314, 172] width 64 height 8
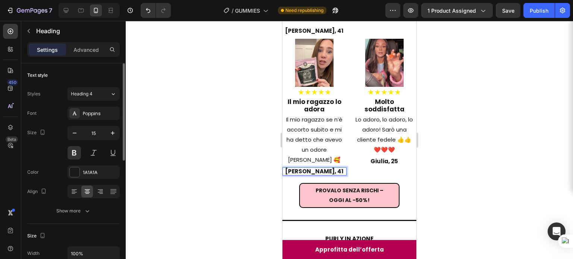
click at [313, 176] on h2 "[PERSON_NAME], 41" at bounding box center [314, 172] width 64 height 8
click at [333, 175] on p "[PERSON_NAME], 41" at bounding box center [314, 171] width 63 height 7
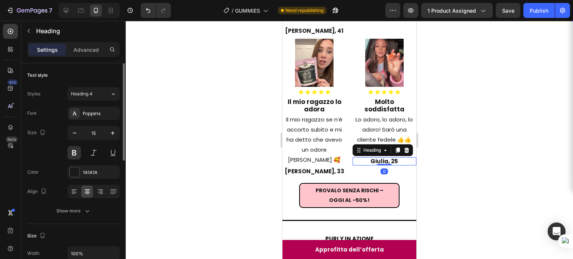
click at [478, 140] on div at bounding box center [349, 140] width 447 height 238
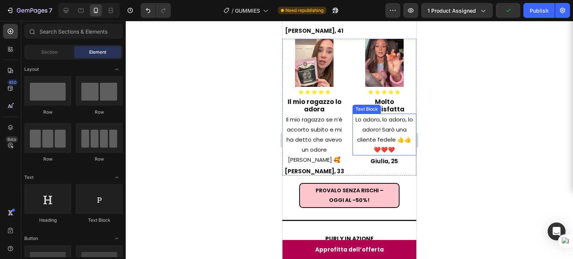
scroll to position [639, 0]
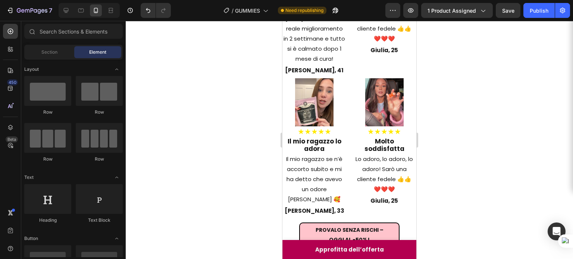
click at [474, 107] on div at bounding box center [349, 140] width 447 height 238
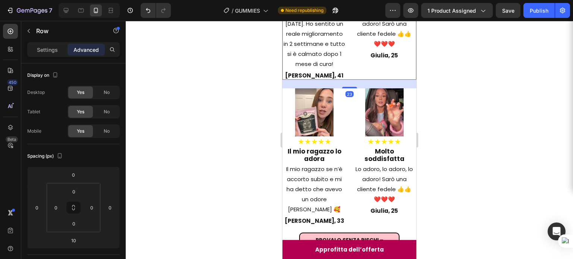
drag, startPoint x: 345, startPoint y: 94, endPoint x: 345, endPoint y: 98, distance: 4.5
click at [345, 80] on div "23" at bounding box center [349, 80] width 134 height 0
click at [349, 88] on div at bounding box center [349, 87] width 15 height 2
type input "20"
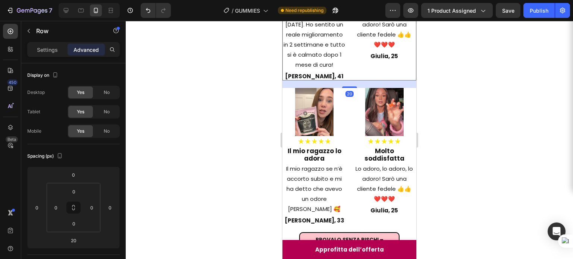
click at [475, 115] on div at bounding box center [349, 140] width 447 height 238
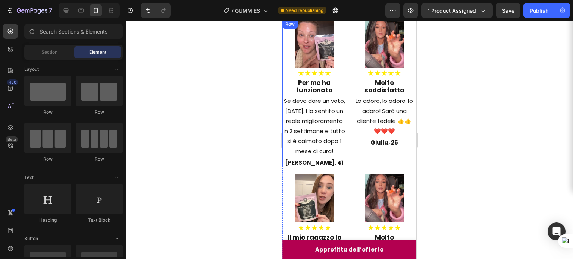
scroll to position [565, 0]
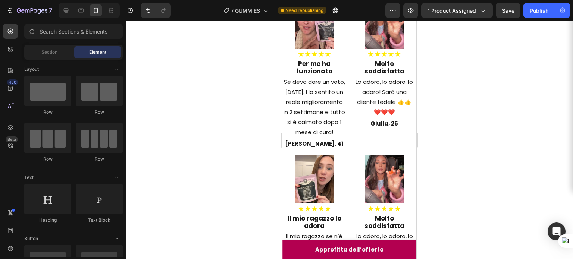
click at [475, 129] on div at bounding box center [349, 140] width 447 height 238
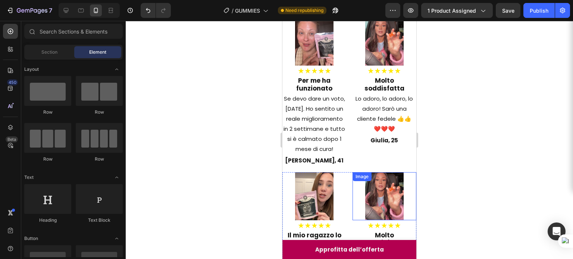
scroll to position [545, 0]
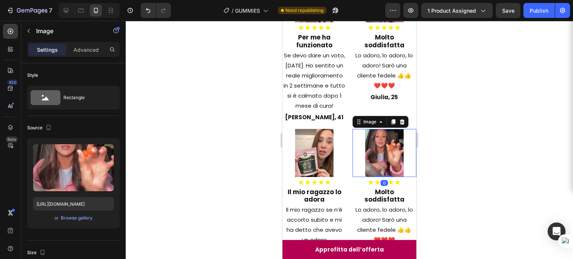
click at [382, 143] on img at bounding box center [384, 153] width 38 height 48
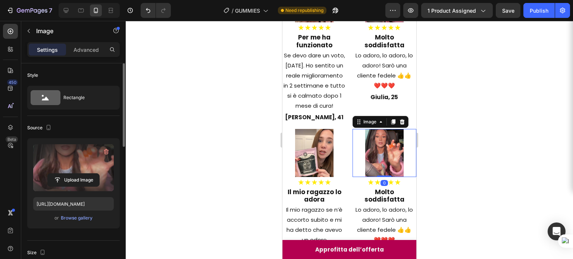
click at [65, 156] on label at bounding box center [73, 167] width 81 height 47
click at [65, 174] on input "file" at bounding box center [73, 180] width 51 height 13
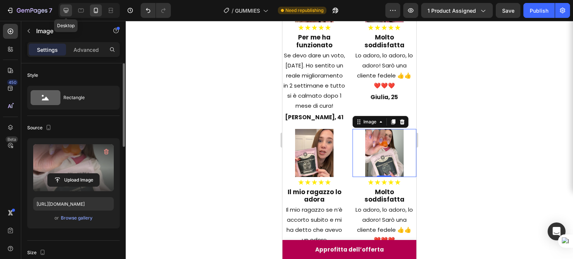
click at [71, 11] on div at bounding box center [66, 10] width 12 height 12
type input "[URL][DOMAIN_NAME]"
type input "100"
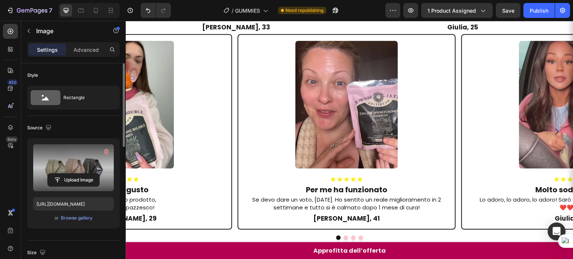
scroll to position [1113, 0]
click at [168, 185] on h2 "Ottimo gusto" at bounding box center [123, 190] width 205 height 10
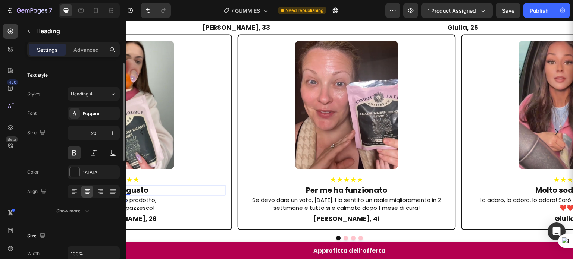
click at [147, 185] on h2 "Ottimo gusto" at bounding box center [123, 190] width 205 height 10
click at [147, 186] on p "Ottimo gusto" at bounding box center [122, 190] width 203 height 9
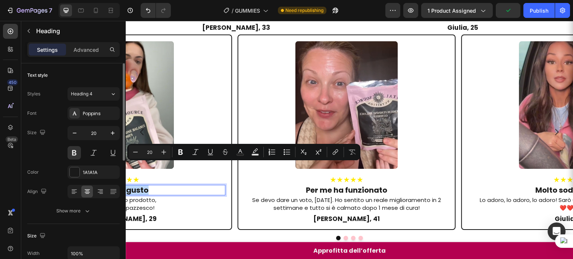
copy p "Ottimo gusto"
click at [97, 12] on icon at bounding box center [95, 10] width 7 height 7
type input "45"
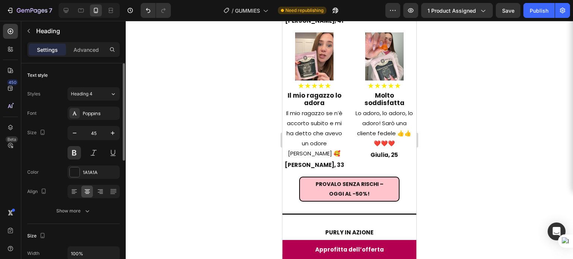
scroll to position [641, 0]
click at [376, 108] on h2 "Molto soddisfatta" at bounding box center [385, 99] width 64 height 17
click at [282, 21] on div at bounding box center [282, 21] width 0 height 0
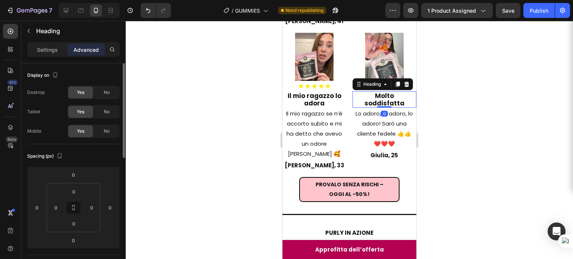
click at [375, 106] on h2 "Molto soddisfatta" at bounding box center [385, 99] width 64 height 17
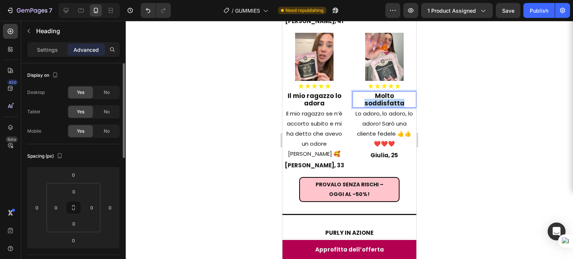
click at [375, 106] on p "Molto soddisfatta" at bounding box center [384, 99] width 63 height 15
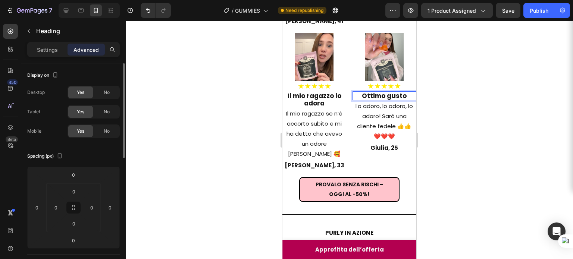
click at [384, 100] on p "Ottimo gusto" at bounding box center [384, 95] width 63 height 7
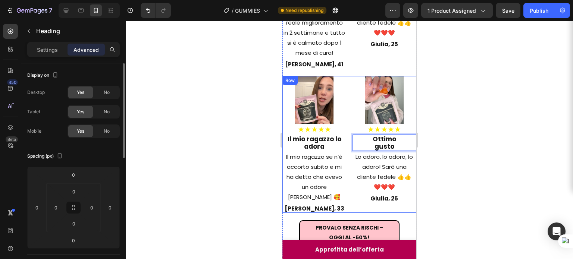
scroll to position [599, 0]
click at [69, 13] on icon at bounding box center [65, 10] width 7 height 7
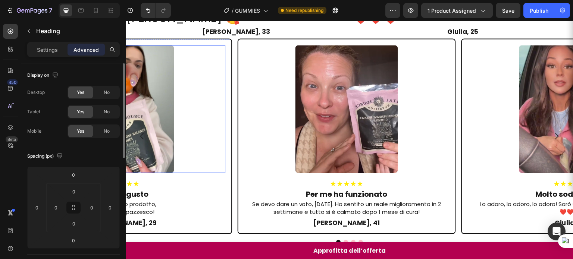
scroll to position [1115, 0]
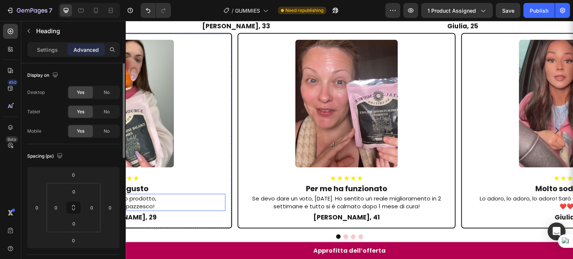
click at [154, 195] on p "Adoro questo prodotto," at bounding box center [122, 199] width 203 height 8
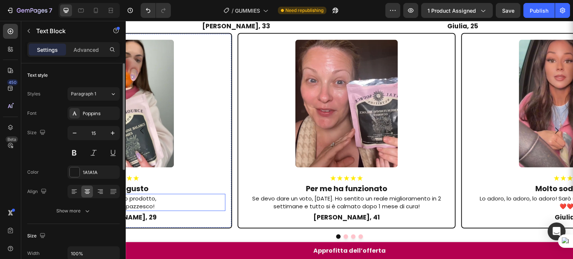
click at [154, 195] on p "Adoro questo prodotto," at bounding box center [122, 199] width 203 height 8
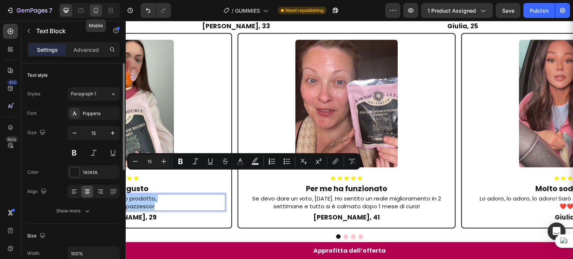
click at [94, 12] on icon at bounding box center [96, 10] width 4 height 5
type input "24"
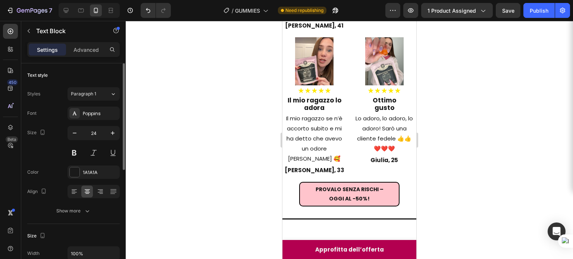
scroll to position [581, 0]
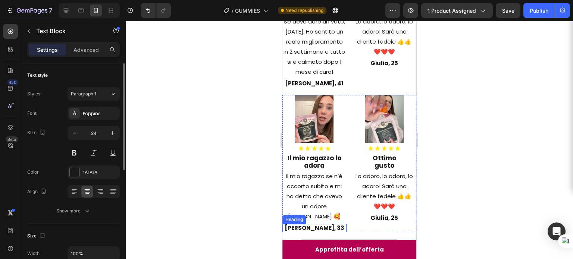
click at [307, 231] on h2 "[PERSON_NAME], 33" at bounding box center [314, 228] width 64 height 8
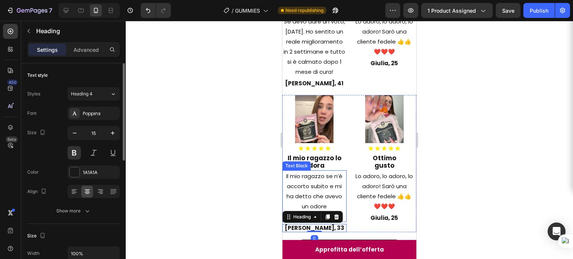
click at [319, 202] on p "Il mio ragazzo se n’è accorto subito e mi ha detto che avevo un odore [PERSON_N…" at bounding box center [314, 196] width 63 height 50
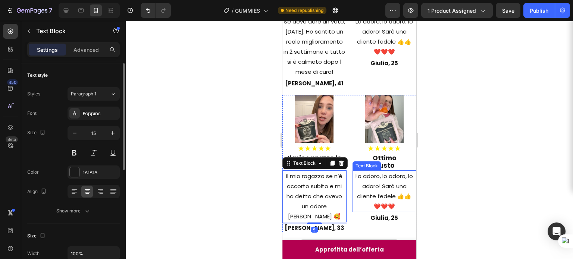
click at [393, 193] on p "Lo adoro, lo adoro, lo adoro! Sarò una cliente fedele 👍👍" at bounding box center [384, 186] width 63 height 30
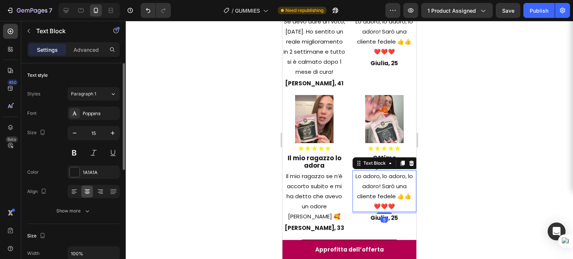
click at [393, 193] on p "Lo adoro, lo adoro, lo adoro! Sarò una cliente fedele 👍👍" at bounding box center [384, 186] width 63 height 30
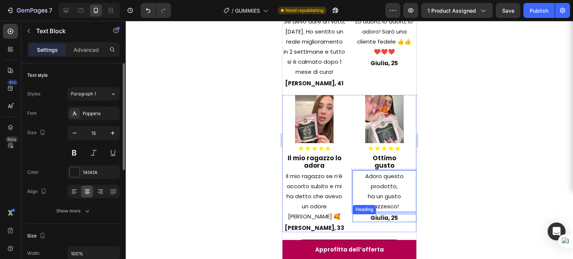
click at [384, 222] on h2 "Giulia, 25" at bounding box center [385, 218] width 64 height 8
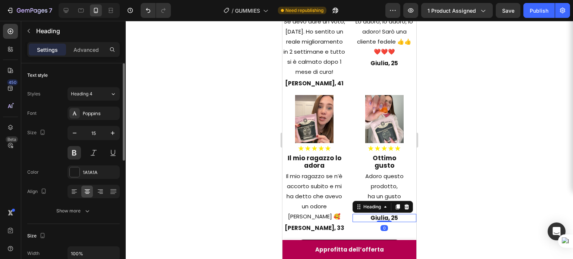
click at [383, 222] on h2 "Giulia, 25" at bounding box center [385, 218] width 64 height 8
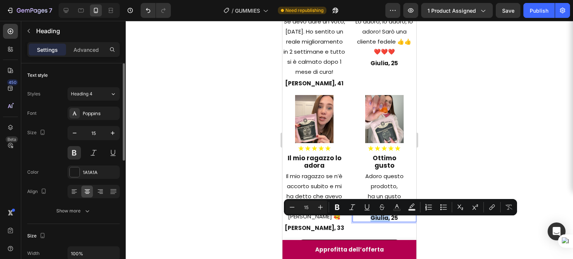
drag, startPoint x: 383, startPoint y: 222, endPoint x: 366, endPoint y: 222, distance: 16.4
click at [366, 222] on p "Giulia, 25" at bounding box center [384, 218] width 63 height 7
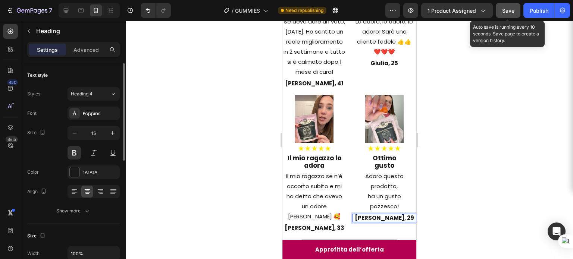
click at [512, 12] on span "Save" at bounding box center [508, 10] width 12 height 6
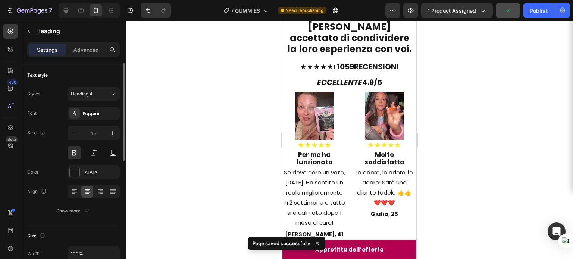
scroll to position [351, 0]
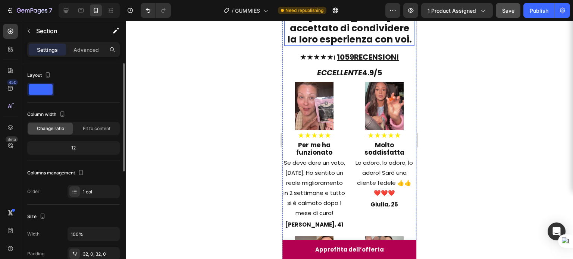
scroll to position [443, 0]
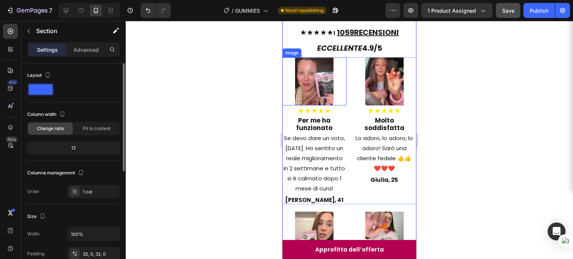
click at [285, 106] on div at bounding box center [314, 81] width 64 height 48
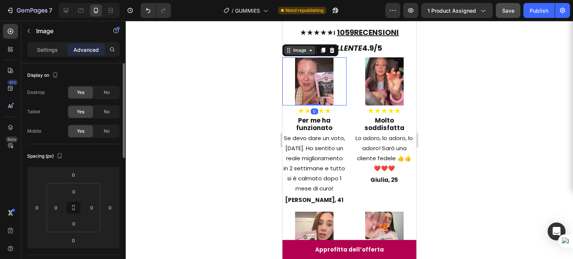
click at [301, 54] on div "Image" at bounding box center [300, 50] width 16 height 7
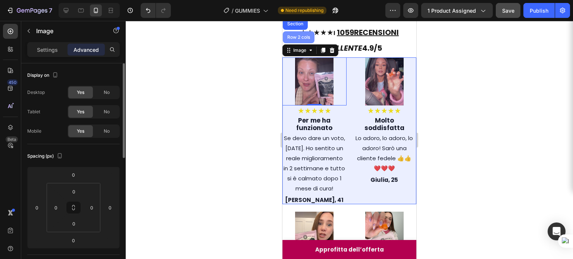
click at [302, 40] on div "Row 2 cols" at bounding box center [299, 37] width 26 height 4
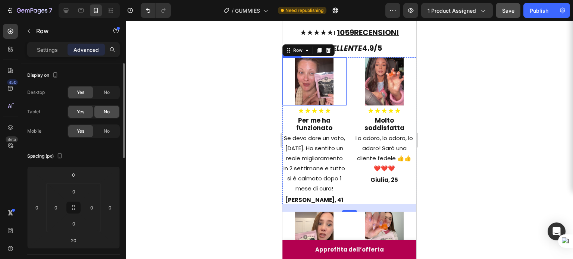
click at [104, 109] on span "No" at bounding box center [107, 112] width 6 height 7
click at [109, 94] on span "No" at bounding box center [107, 92] width 6 height 7
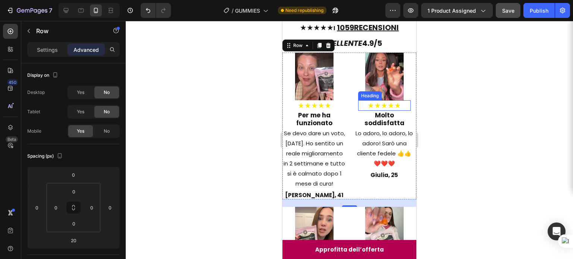
scroll to position [567, 0]
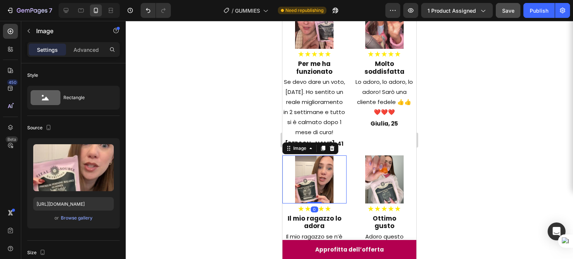
click at [288, 184] on div at bounding box center [314, 180] width 64 height 48
click at [303, 152] on div "Image" at bounding box center [300, 148] width 16 height 7
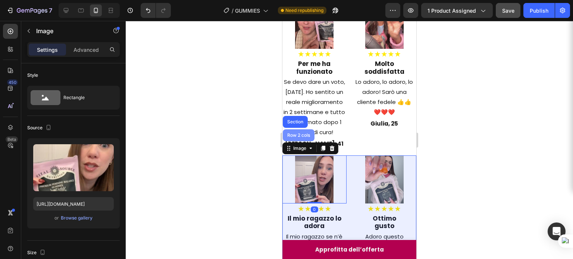
click at [301, 138] on div "Row 2 cols" at bounding box center [299, 135] width 26 height 4
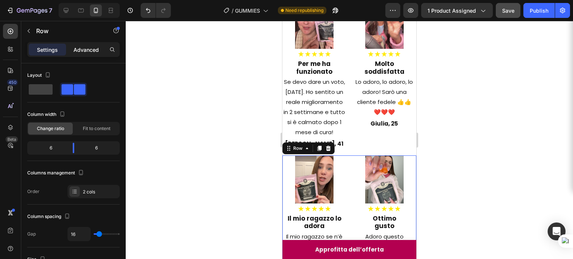
click at [94, 48] on p "Advanced" at bounding box center [86, 50] width 25 height 8
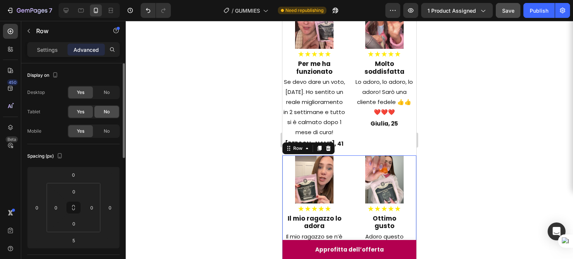
click at [107, 95] on span "No" at bounding box center [107, 92] width 6 height 7
click at [107, 109] on span "No" at bounding box center [107, 112] width 6 height 7
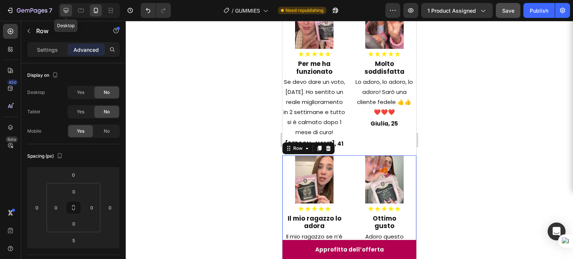
click at [71, 9] on div at bounding box center [66, 10] width 12 height 12
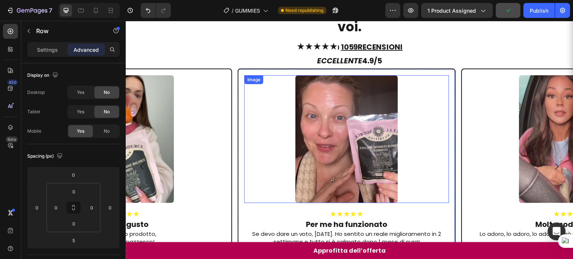
scroll to position [403, 0]
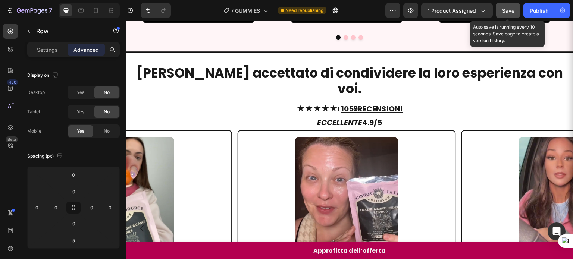
click at [507, 16] on button "Save" at bounding box center [508, 10] width 25 height 15
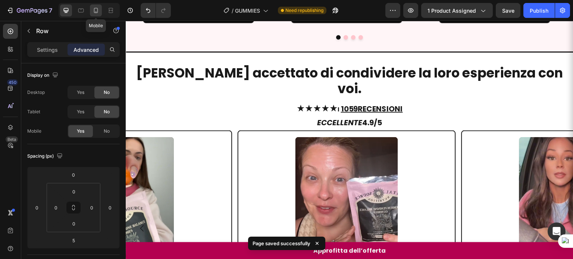
click at [94, 15] on div at bounding box center [96, 10] width 12 height 12
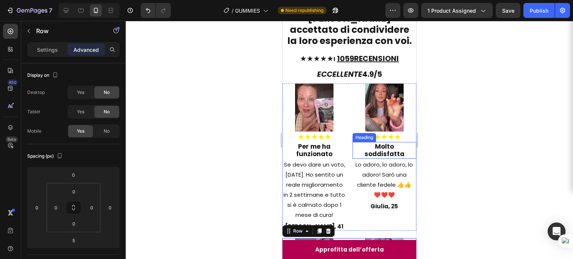
scroll to position [538, 0]
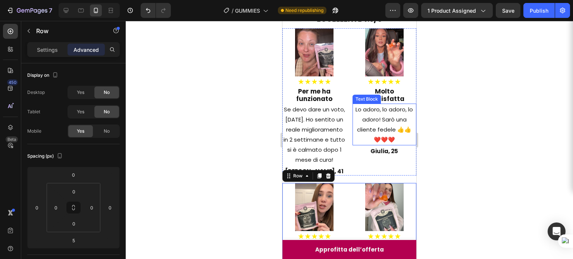
click at [469, 122] on div at bounding box center [349, 140] width 447 height 238
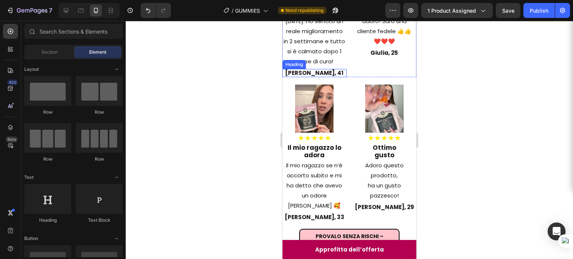
scroll to position [699, 0]
